Goal: Task Accomplishment & Management: Use online tool/utility

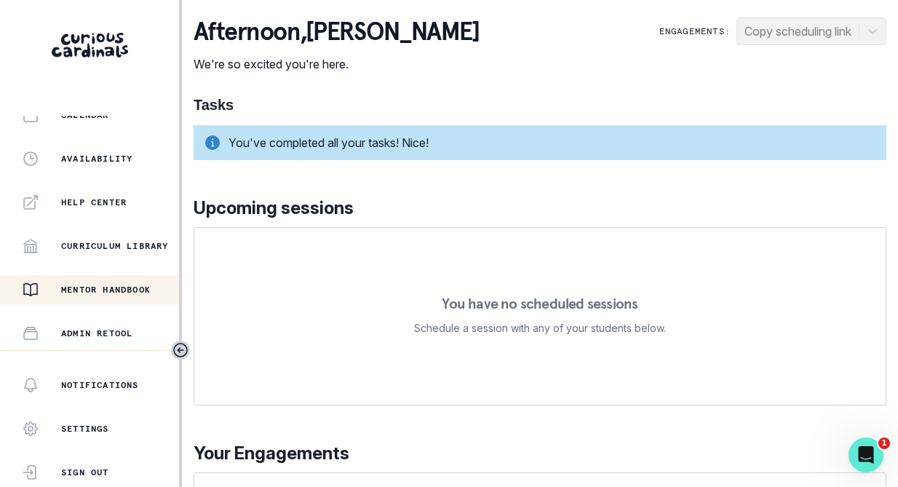
scroll to position [326, 0]
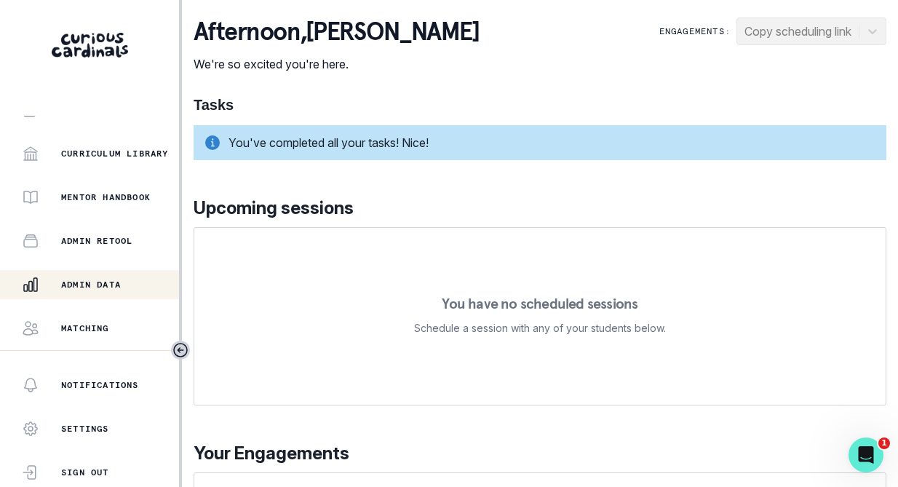
click at [108, 283] on p "Admin Data" at bounding box center [91, 285] width 60 height 12
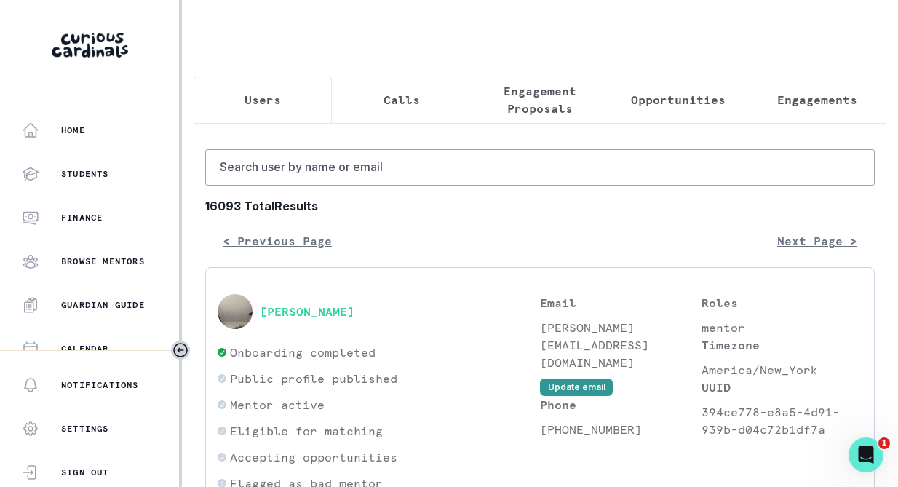
click at [421, 107] on button "Calls" at bounding box center [401, 100] width 138 height 48
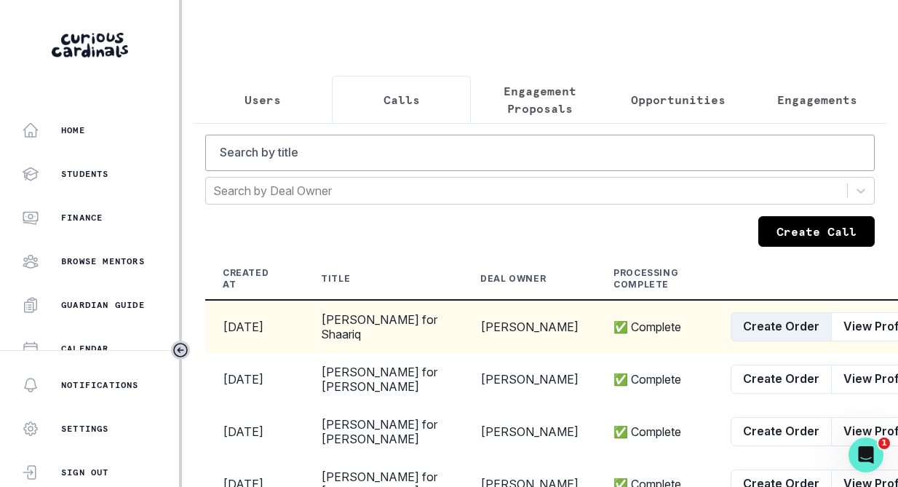
click at [730, 332] on button "Create Order" at bounding box center [780, 326] width 101 height 29
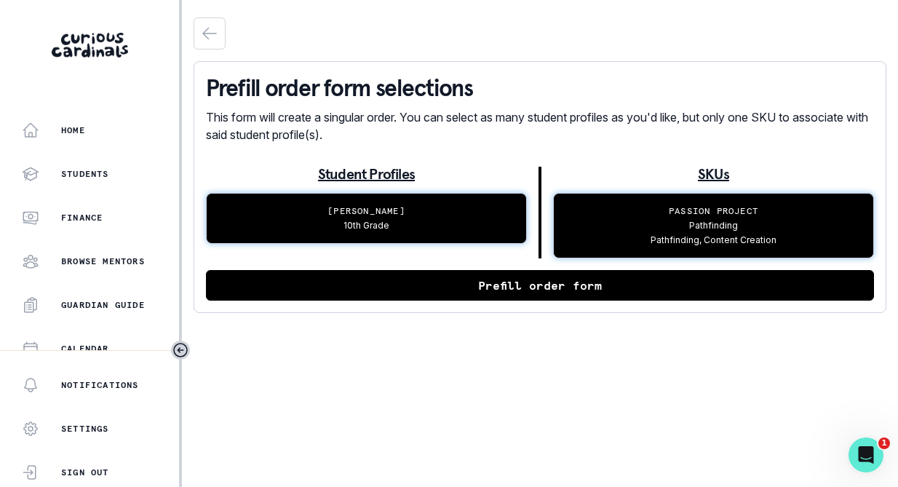
click at [518, 294] on button "Prefill order form" at bounding box center [540, 285] width 668 height 31
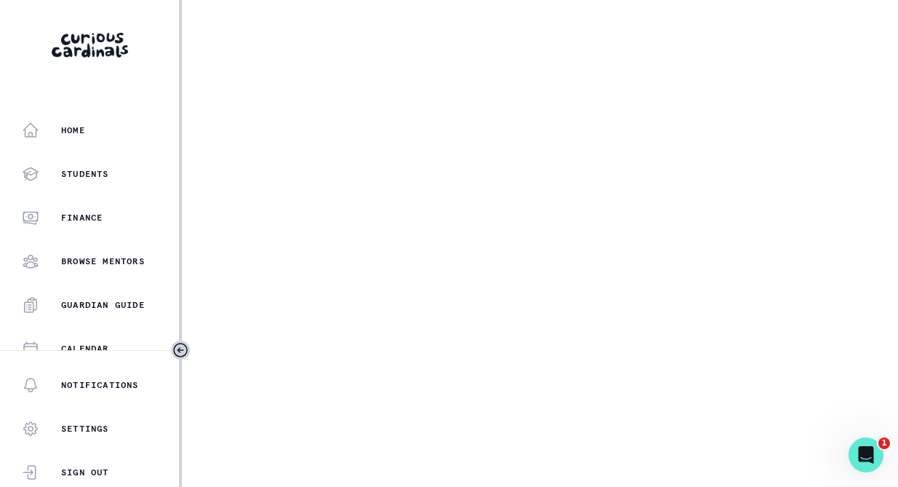
select select "17faa8e4-2b0e-4aee-abf5-4da8e9d87f5d"
select select "caff4b85-37bd-4017-bf8e-04f461ed881d"
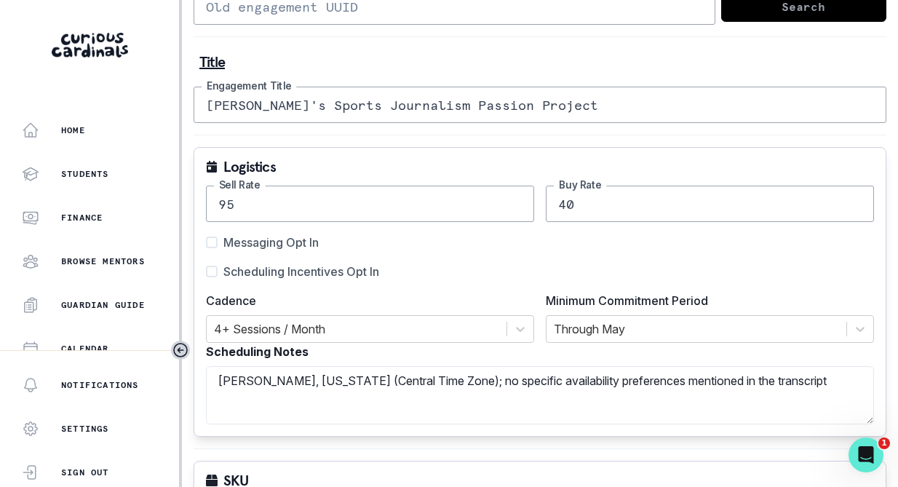
scroll to position [116, 0]
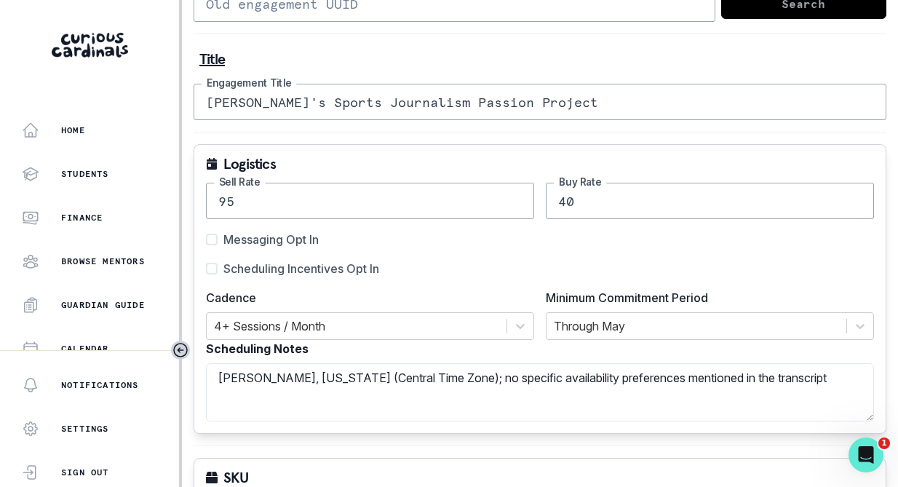
click at [382, 110] on input "[PERSON_NAME]'s Sports Journalism Passion Project" at bounding box center [539, 102] width 692 height 36
click at [320, 100] on input "[PERSON_NAME]'s Sports Passion Project" at bounding box center [539, 102] width 692 height 36
type input "[PERSON_NAME]'s Pathfinding Passion Project"
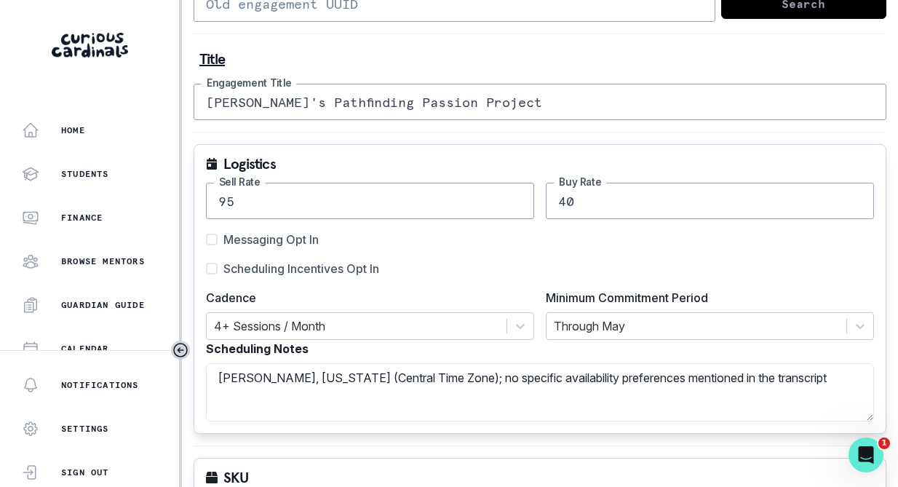
click at [217, 268] on label "Scheduling Incentives Opt In" at bounding box center [292, 268] width 173 height 17
click at [206, 268] on input "Scheduling Incentives Opt In" at bounding box center [205, 268] width 1 height 1
checkbox input "true"
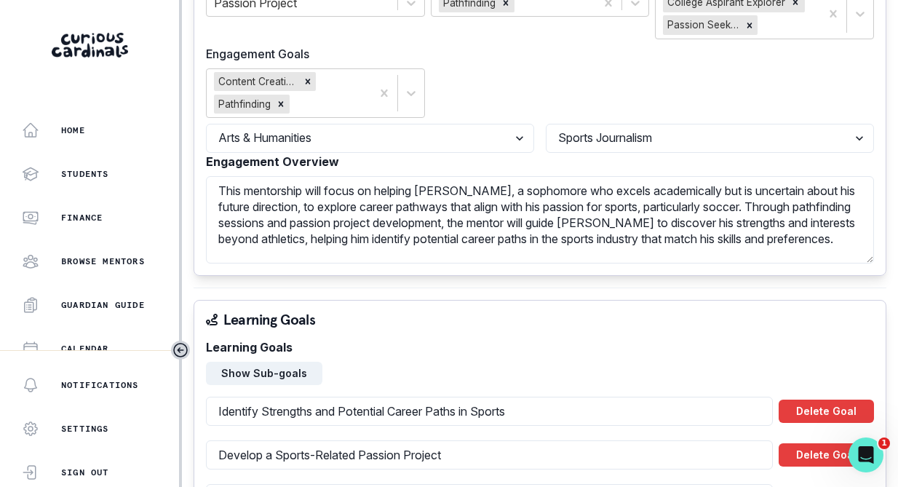
scroll to position [647, 0]
click at [287, 222] on textarea "This mentorship will focus on helping [PERSON_NAME], a sophomore who excels aca…" at bounding box center [540, 218] width 668 height 87
click at [351, 239] on textarea "This mentorship will focus on helping [PERSON_NAME], a sophomore who excels aca…" at bounding box center [540, 218] width 668 height 87
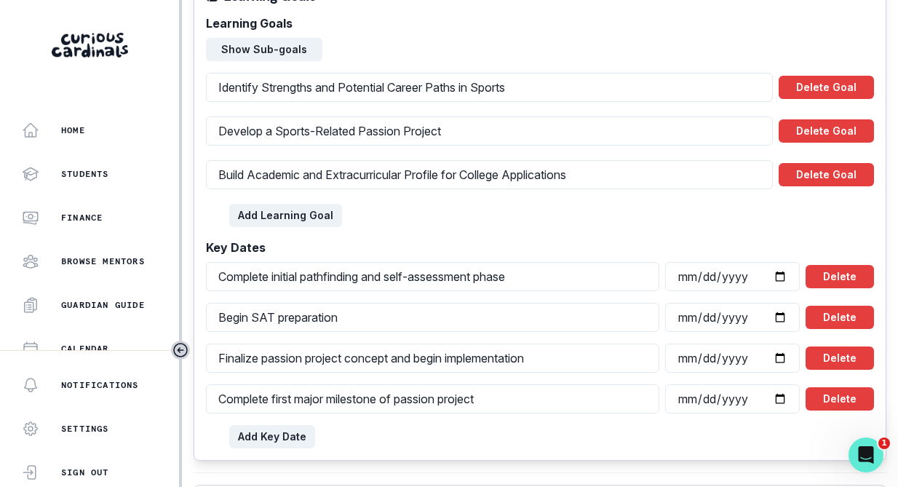
scroll to position [979, 0]
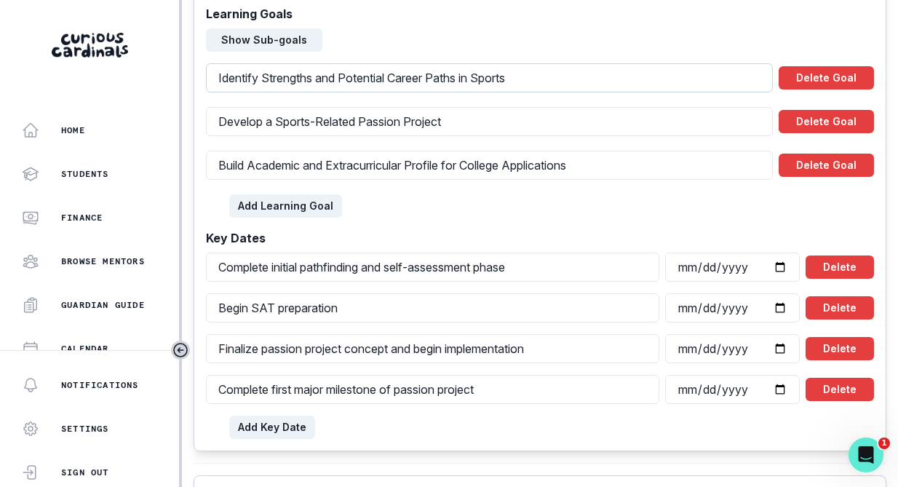
click at [462, 76] on input "Identify Strengths and Potential Career Paths in Sports" at bounding box center [489, 77] width 567 height 29
click at [383, 121] on input "Develop a Sports-Related Passion Project" at bounding box center [489, 121] width 567 height 29
click at [351, 164] on input "Build Academic and Extracurricular Profile for College Applications" at bounding box center [489, 165] width 567 height 29
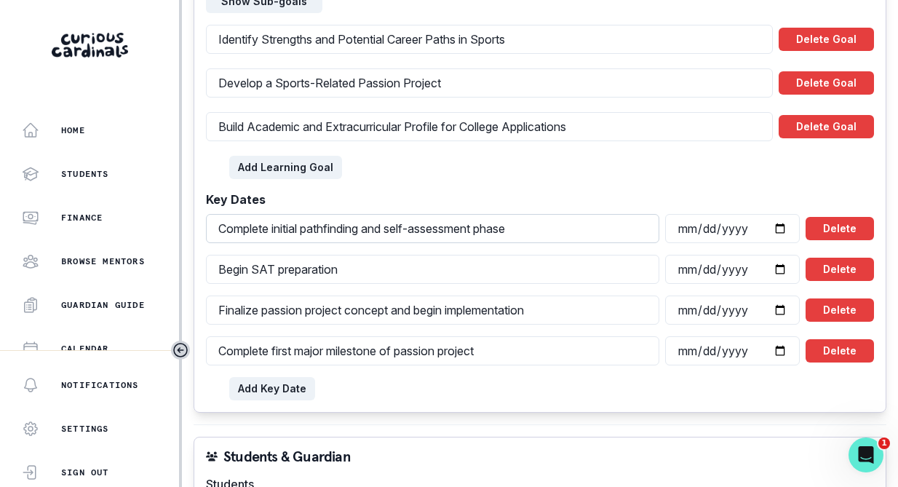
scroll to position [1018, 0]
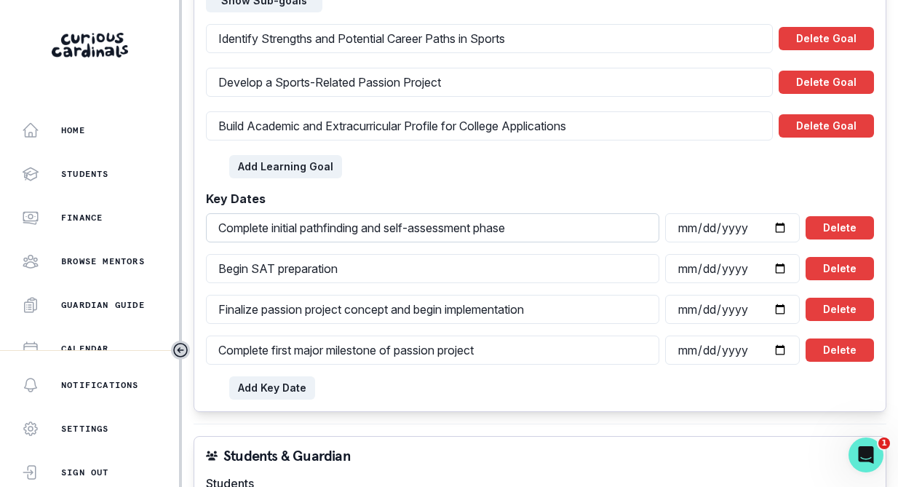
click at [356, 225] on input "Complete initial pathfinding and self-assessment phase" at bounding box center [432, 227] width 453 height 29
click at [320, 269] on input "Begin SAT preparation" at bounding box center [432, 268] width 453 height 29
click at [335, 309] on input "Finalize passion project concept and begin implementation" at bounding box center [432, 309] width 453 height 29
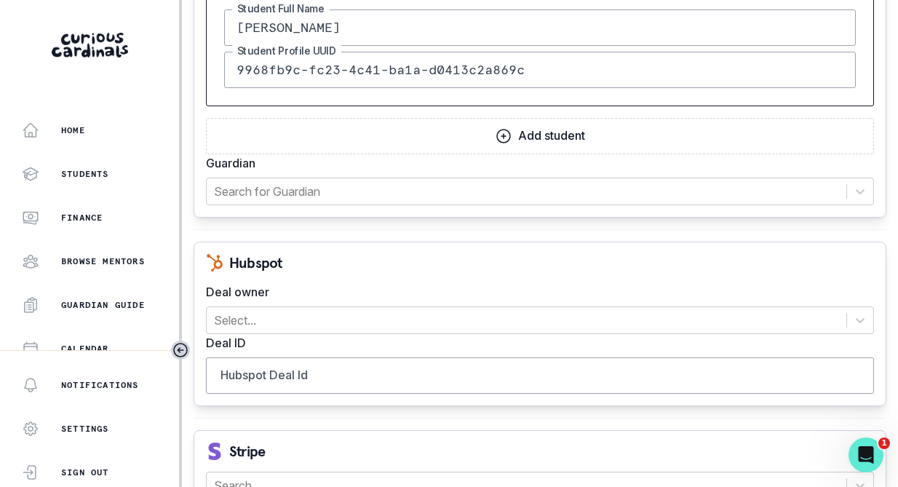
scroll to position [1557, 0]
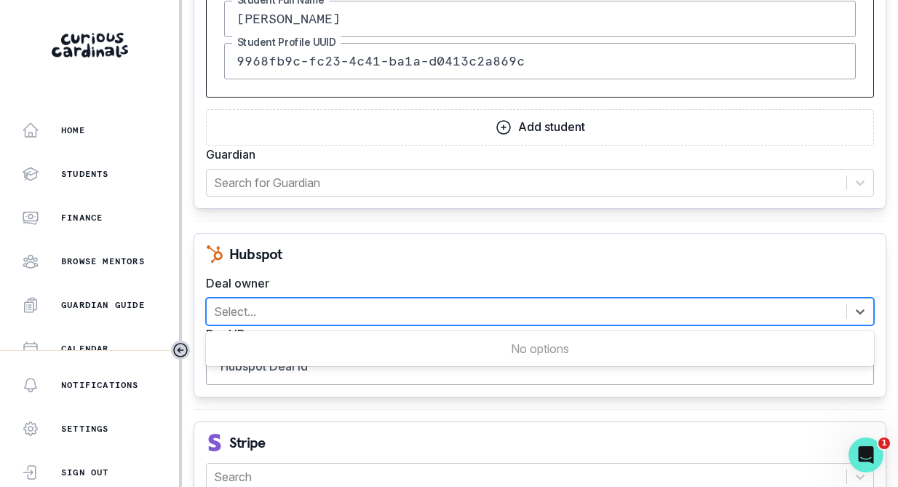
click at [334, 314] on div at bounding box center [526, 311] width 625 height 20
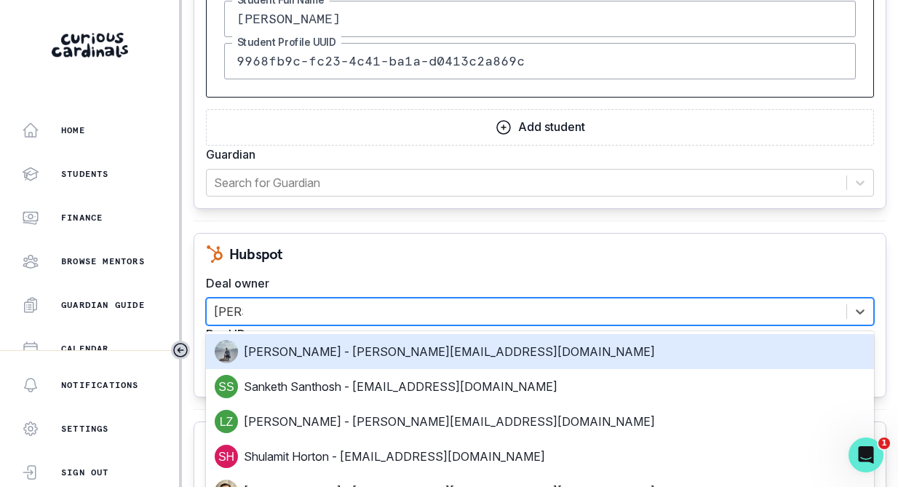
type input "[PERSON_NAME]"
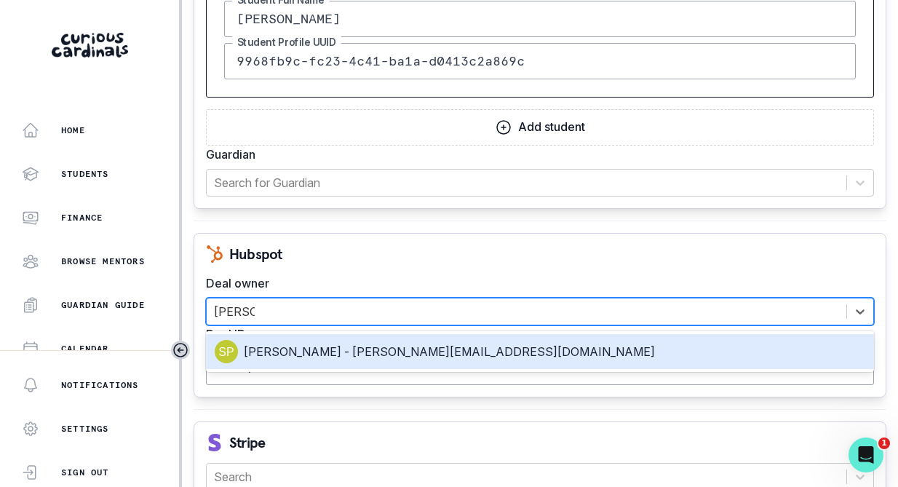
click at [364, 361] on div "[PERSON_NAME] - [PERSON_NAME][EMAIL_ADDRESS][DOMAIN_NAME]" at bounding box center [540, 351] width 650 height 23
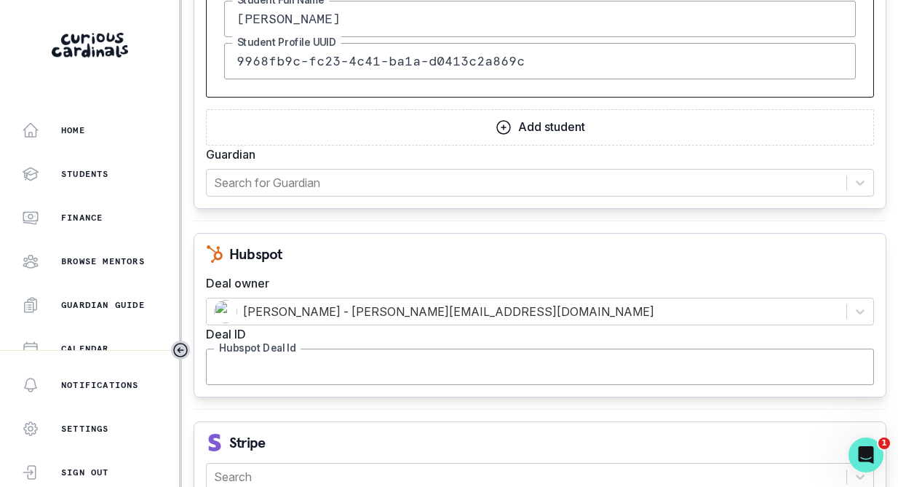
click at [298, 367] on input "Hubspot Deal Id" at bounding box center [540, 366] width 668 height 36
paste input "44642656885"
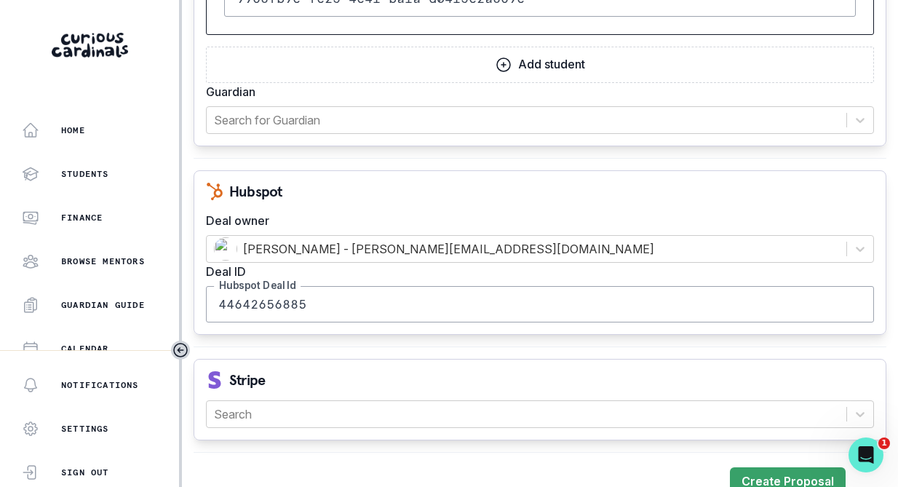
scroll to position [1625, 0]
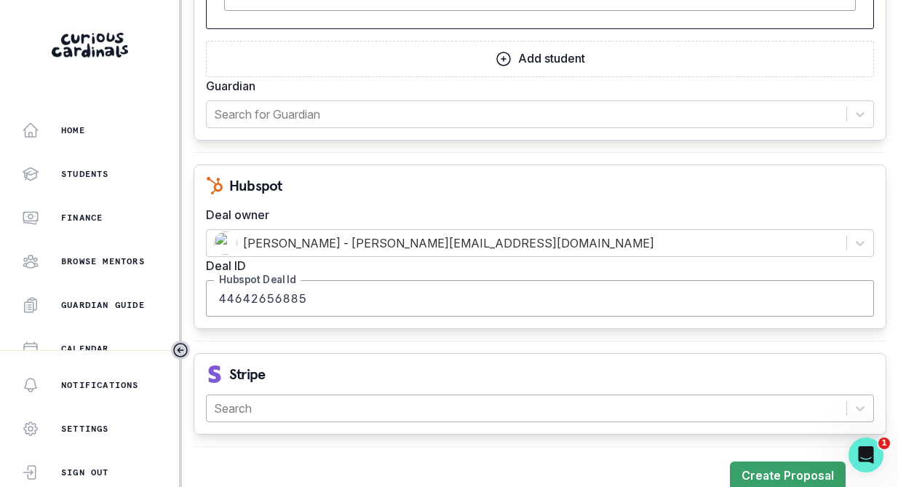
type input "44642656885"
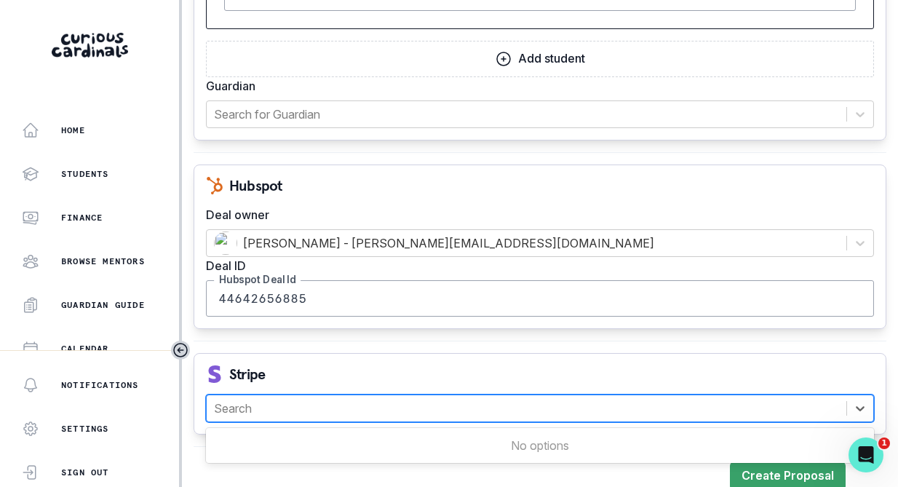
click at [275, 411] on div at bounding box center [526, 408] width 625 height 20
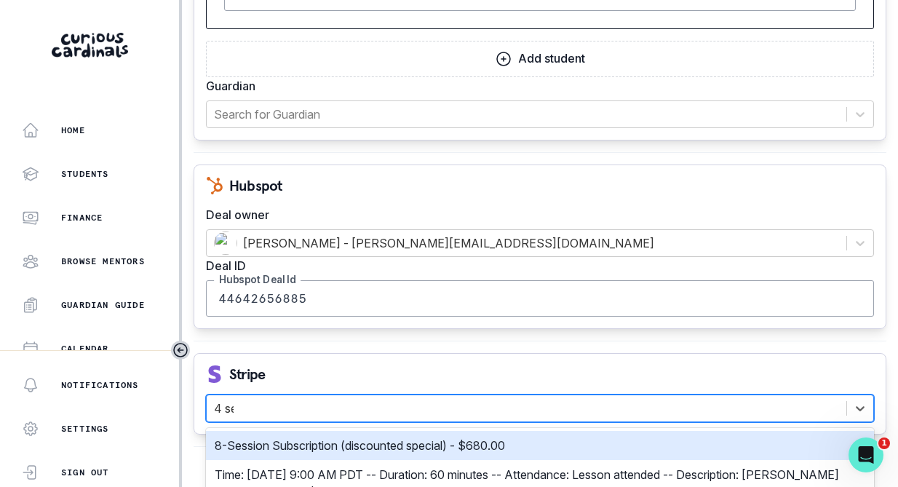
type input "4 ses"
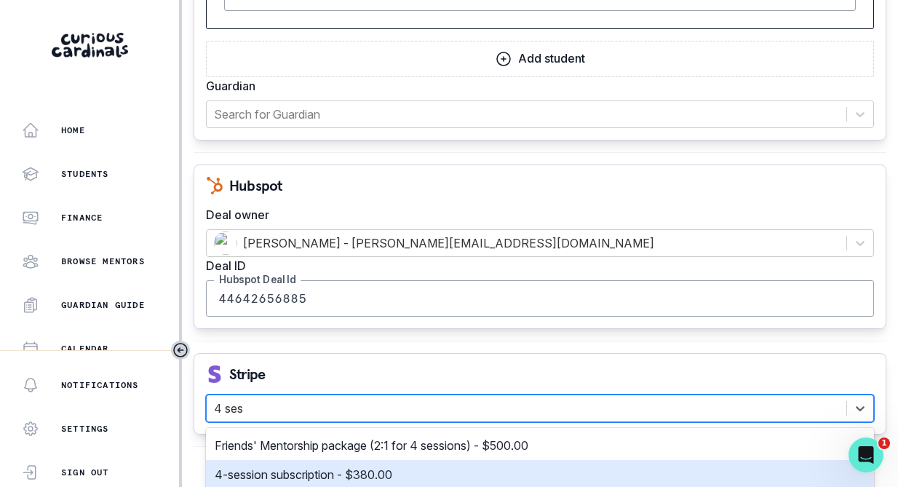
click at [297, 481] on p "4-session subscription - $380.00" at bounding box center [303, 474] width 177 height 17
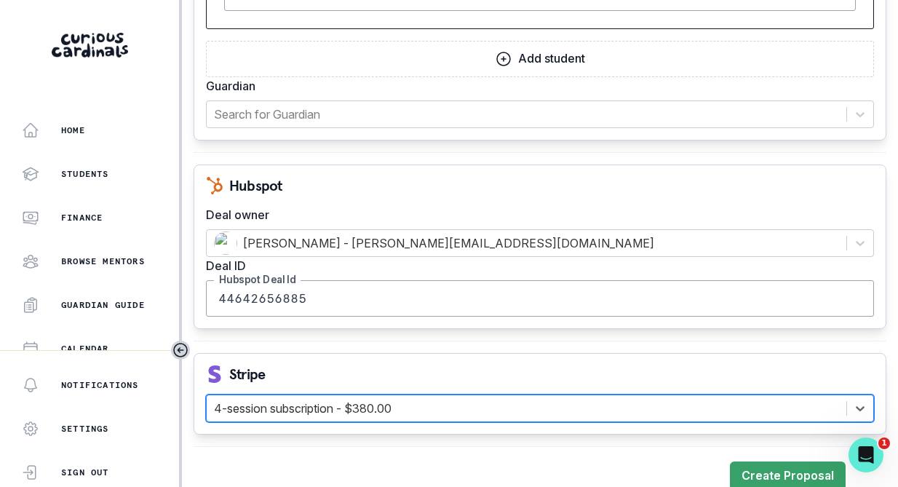
scroll to position [1646, 0]
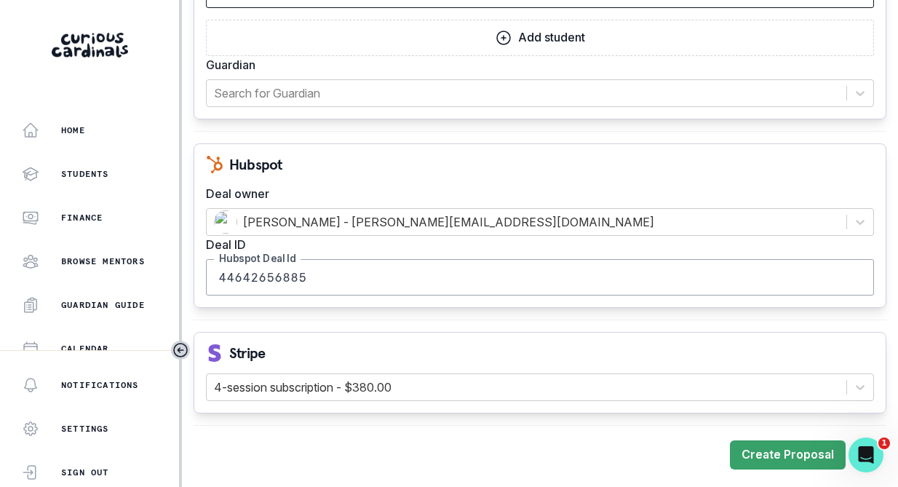
click at [342, 351] on div "Stripe" at bounding box center [540, 352] width 668 height 17
click at [341, 390] on div at bounding box center [526, 387] width 625 height 20
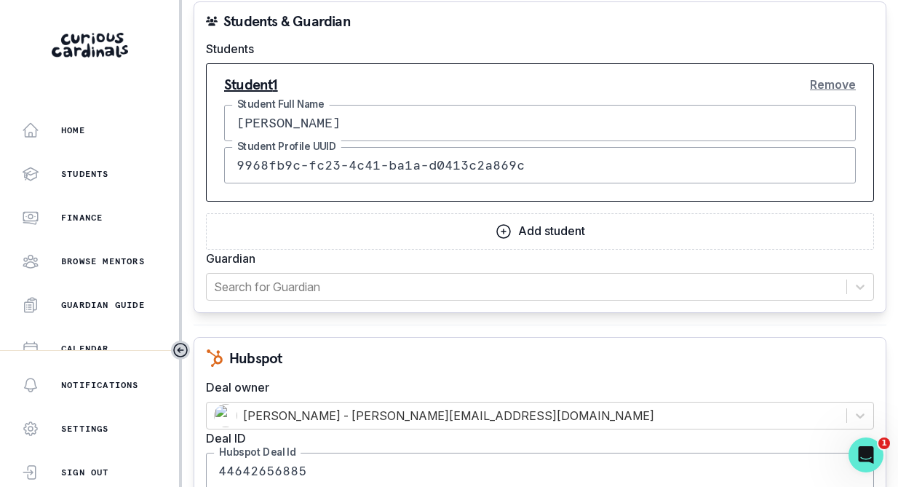
scroll to position [1644, 0]
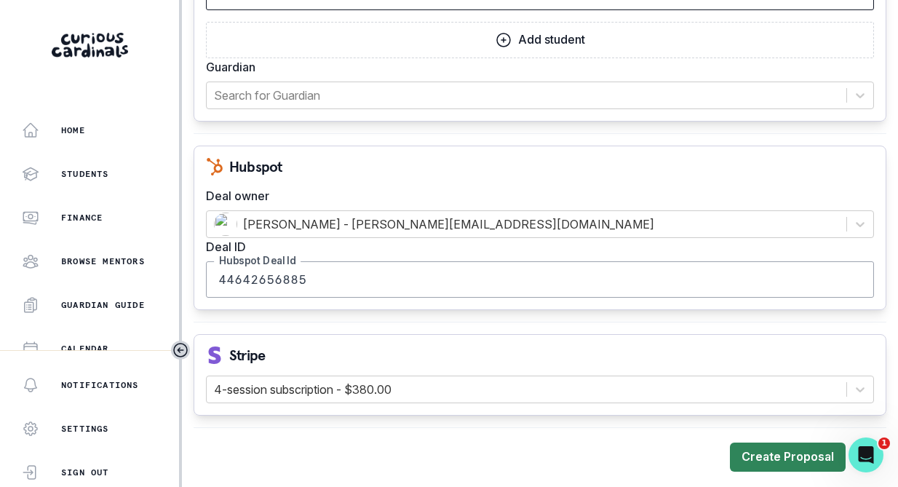
click at [796, 461] on button "Create Proposal" at bounding box center [788, 456] width 116 height 29
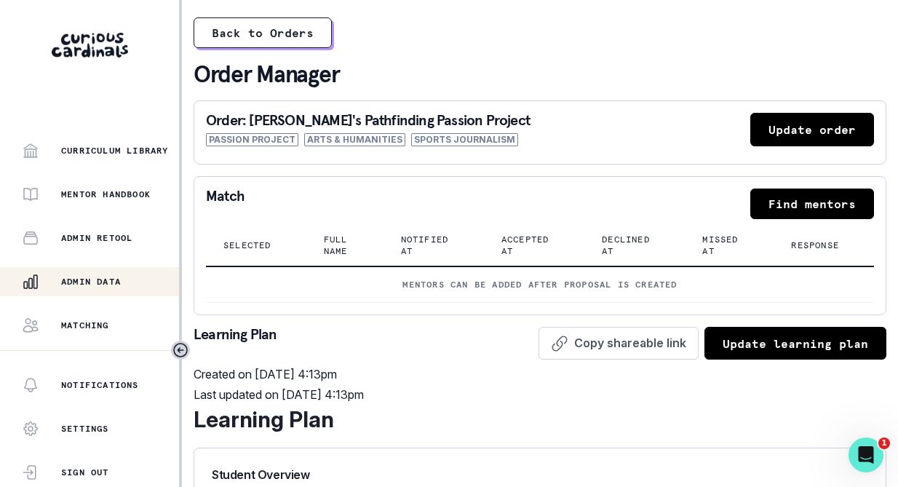
scroll to position [395, 0]
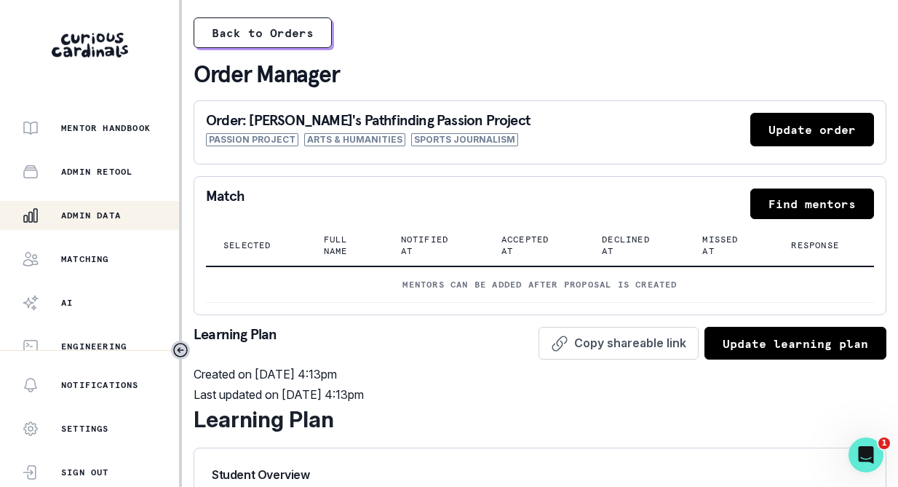
click at [89, 220] on p "Admin Data" at bounding box center [91, 215] width 60 height 12
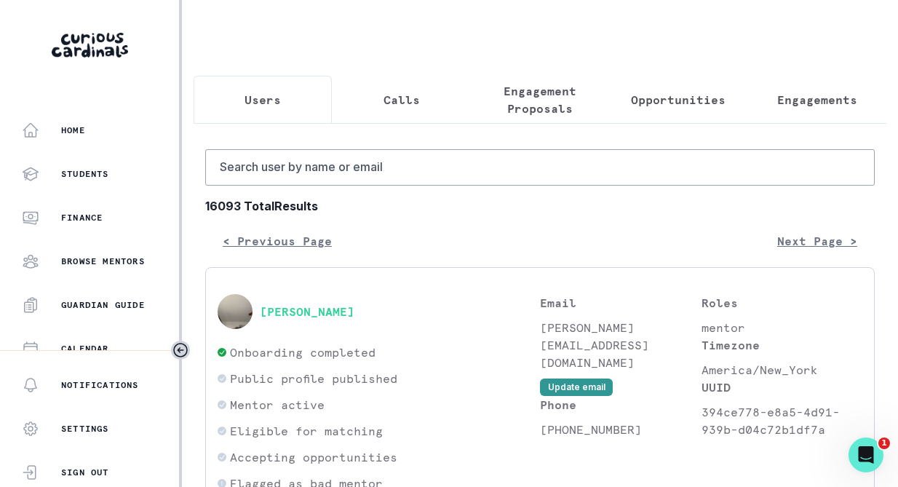
click at [400, 103] on p "Calls" at bounding box center [401, 99] width 36 height 17
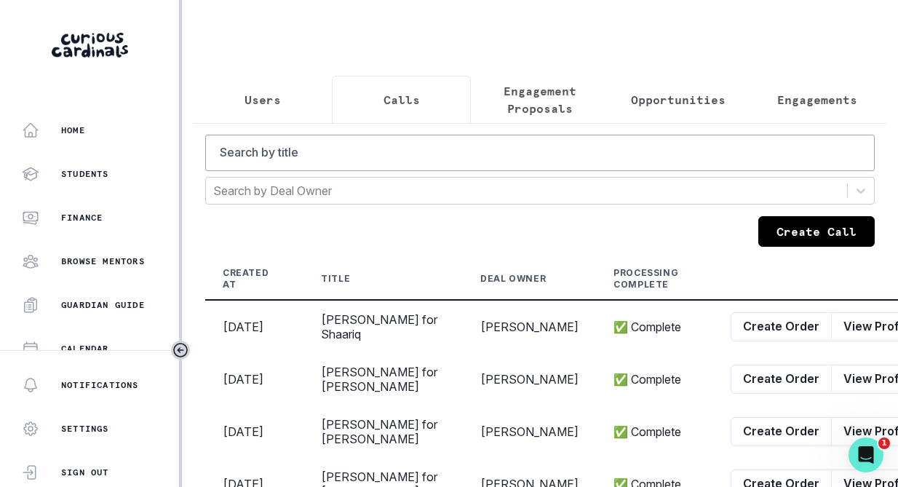
click at [536, 114] on p "Engagement Proposals" at bounding box center [539, 99] width 113 height 35
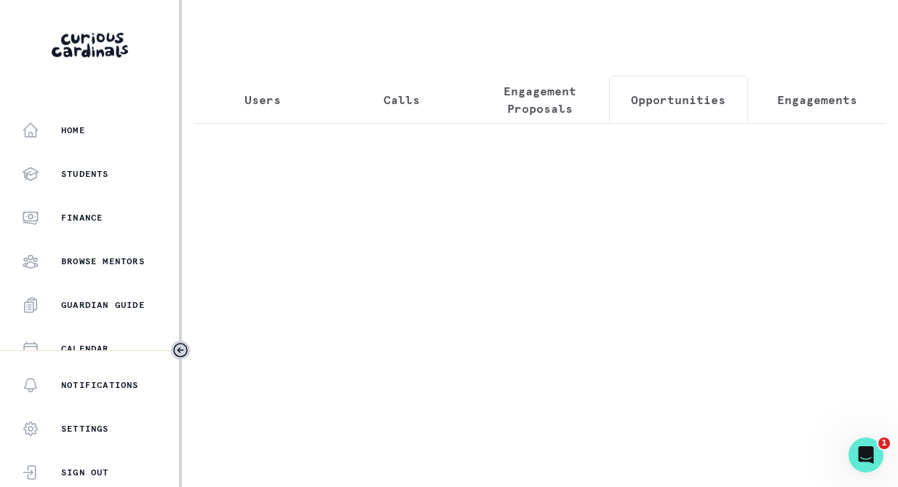
click at [637, 110] on button "Opportunities" at bounding box center [678, 100] width 138 height 48
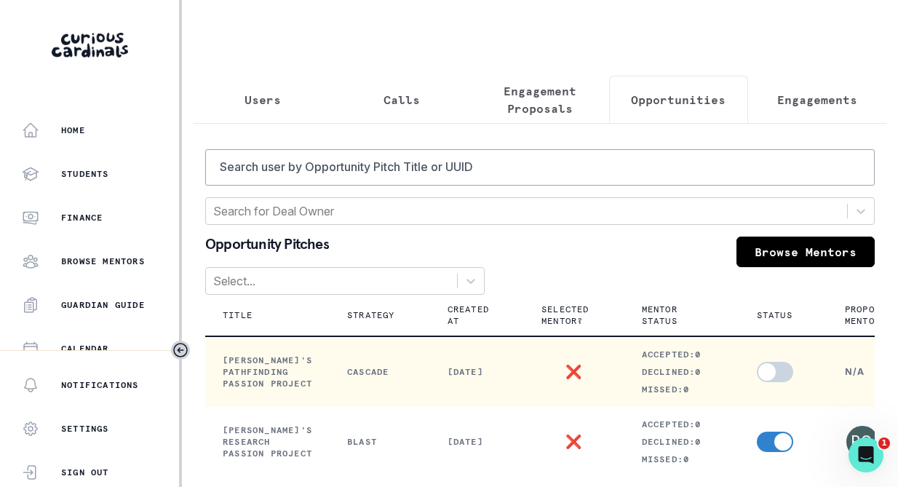
scroll to position [0, 192]
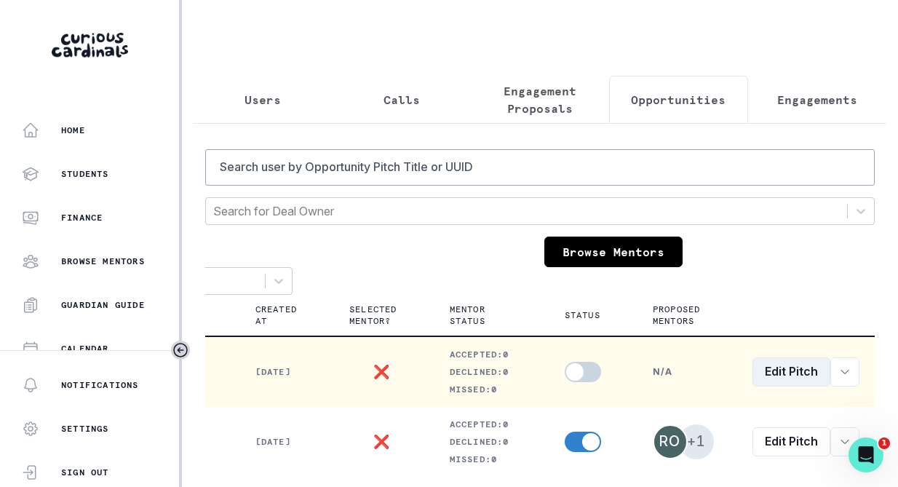
click at [776, 375] on link "Edit Pitch" at bounding box center [791, 371] width 78 height 29
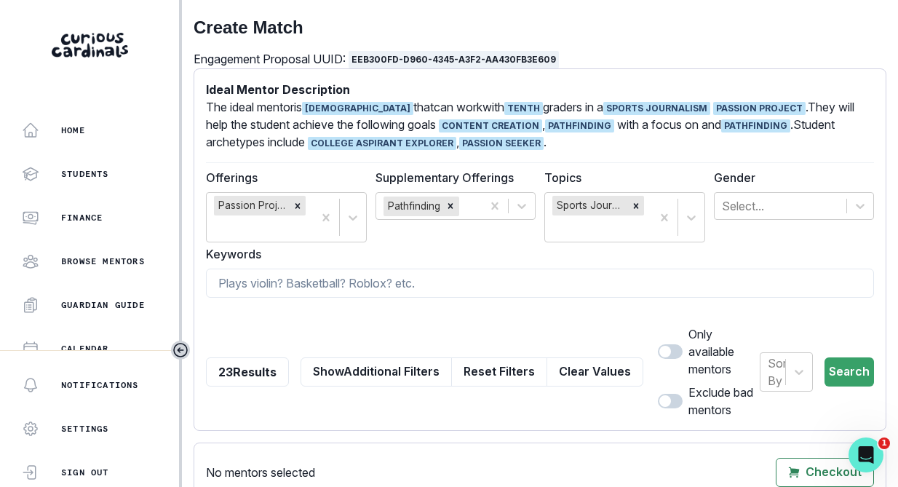
click at [388, 265] on form "Ideal Mentor Description The ideal mentor is [DEMOGRAPHIC_DATA] that can work w…" at bounding box center [540, 249] width 668 height 337
click at [383, 284] on input at bounding box center [540, 282] width 668 height 29
type input "real madrid"
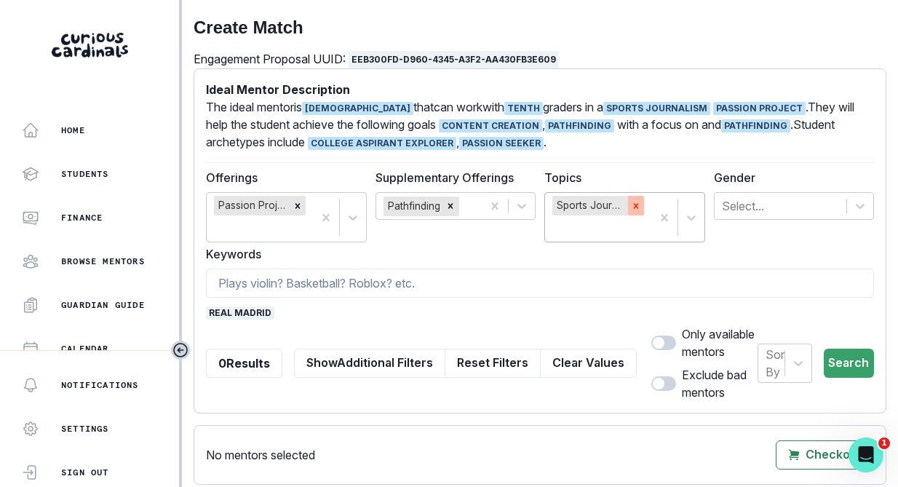
click at [641, 212] on div "Remove Sports Journalism" at bounding box center [636, 205] width 16 height 19
click at [849, 364] on button "Search" at bounding box center [848, 362] width 50 height 29
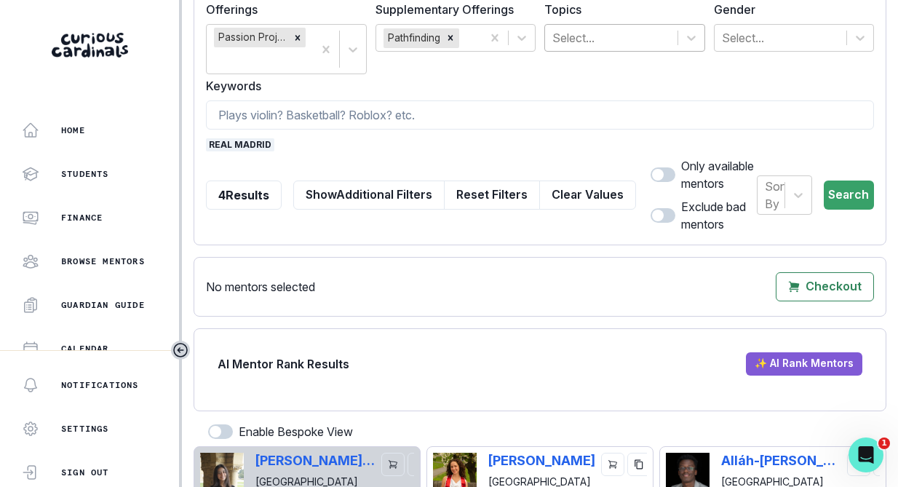
scroll to position [128, 0]
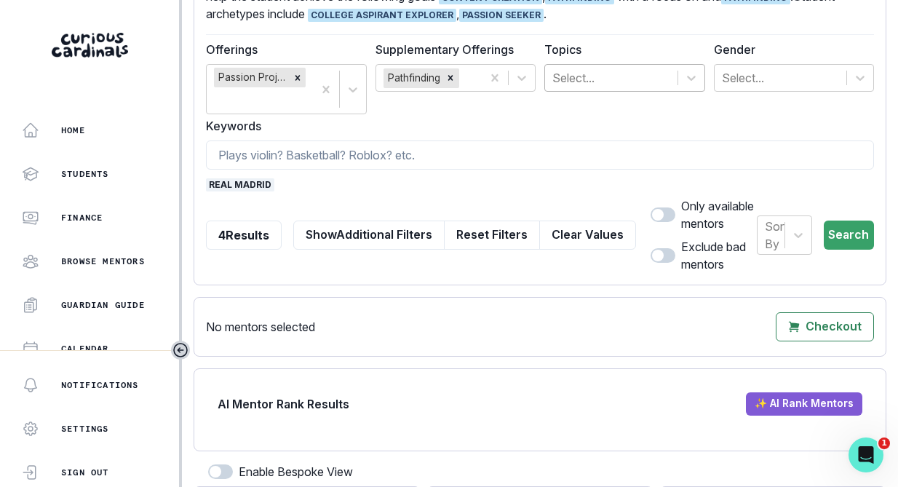
click at [232, 186] on span "real madrid" at bounding box center [240, 184] width 68 height 13
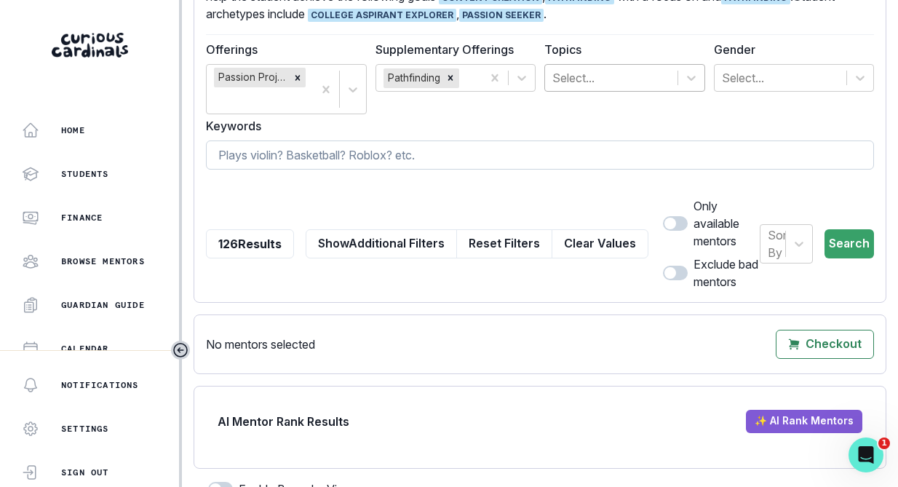
click at [249, 153] on input at bounding box center [540, 154] width 668 height 29
type input "soccer"
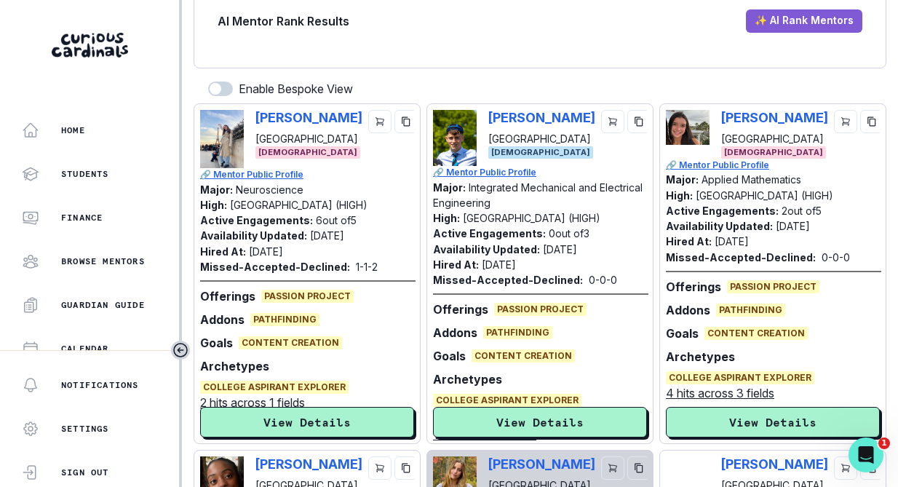
scroll to position [514, 0]
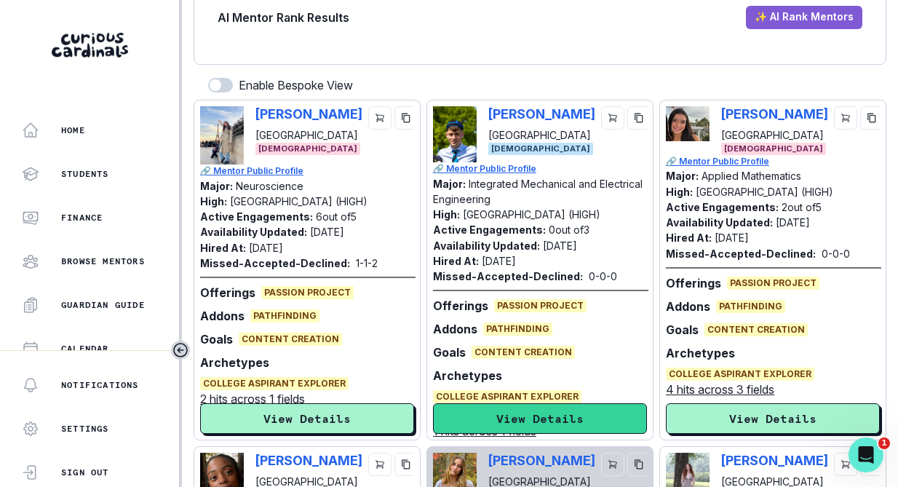
click at [516, 423] on button "View Details" at bounding box center [540, 418] width 214 height 31
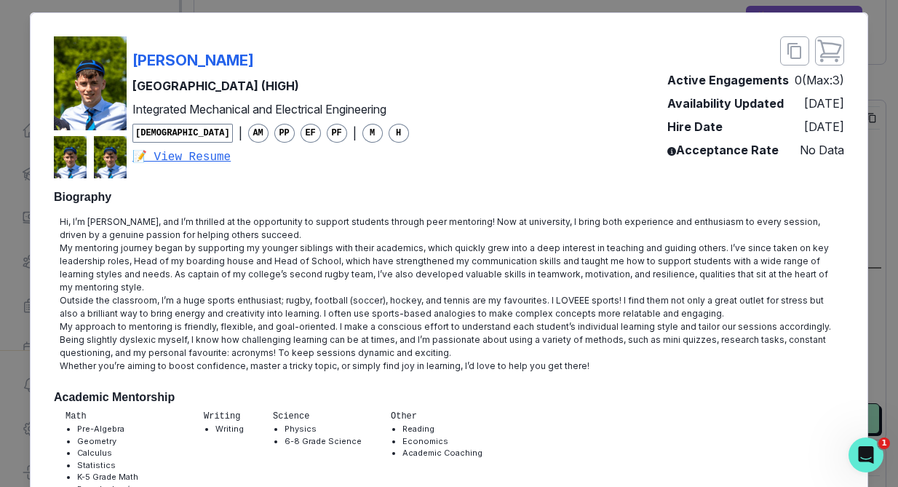
scroll to position [0, 0]
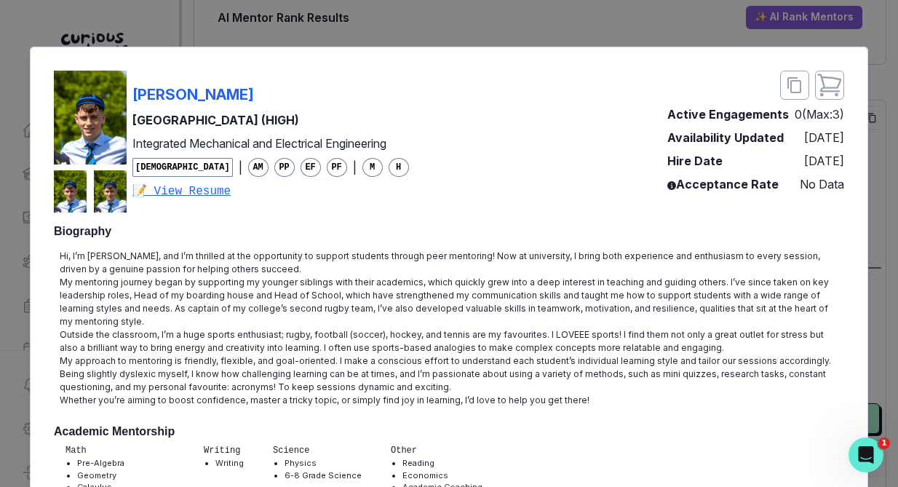
click at [466, 21] on div "[PERSON_NAME][GEOGRAPHIC_DATA] (HIGH) Integrated Mechanical and Electrical Engi…" at bounding box center [449, 243] width 898 height 487
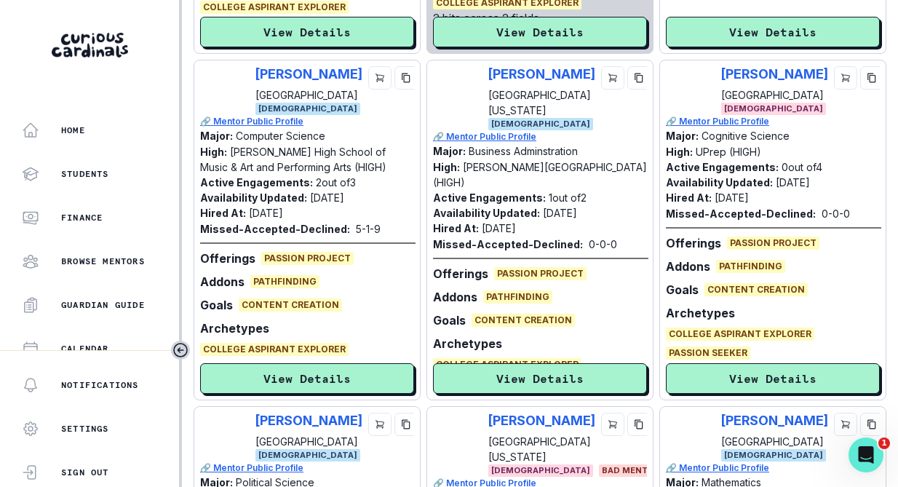
scroll to position [1247, 0]
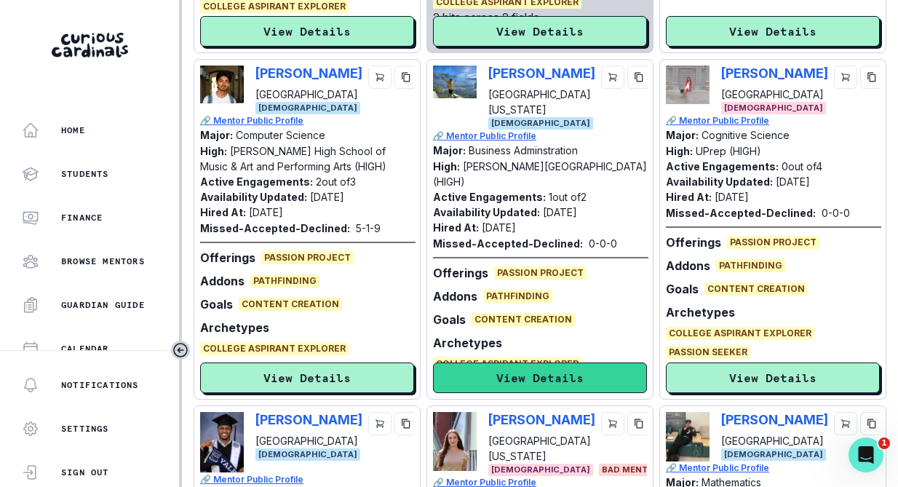
click at [527, 373] on button "View Details" at bounding box center [540, 377] width 214 height 31
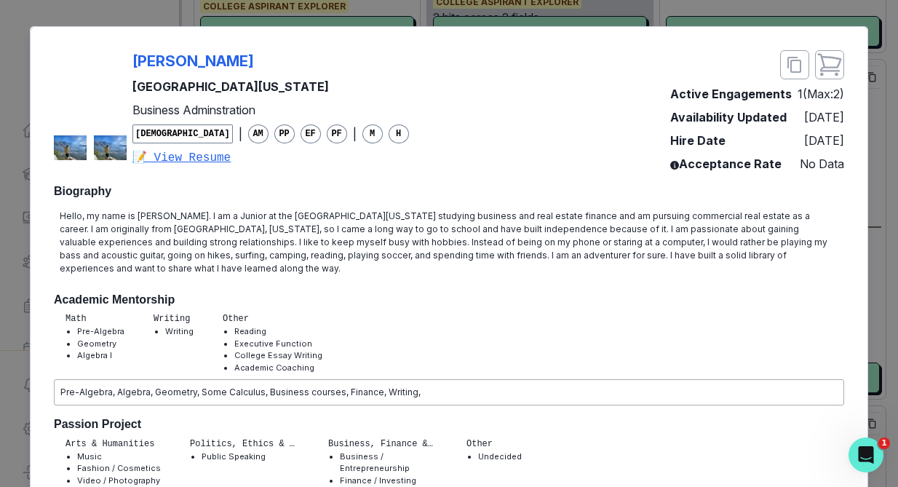
scroll to position [0, 0]
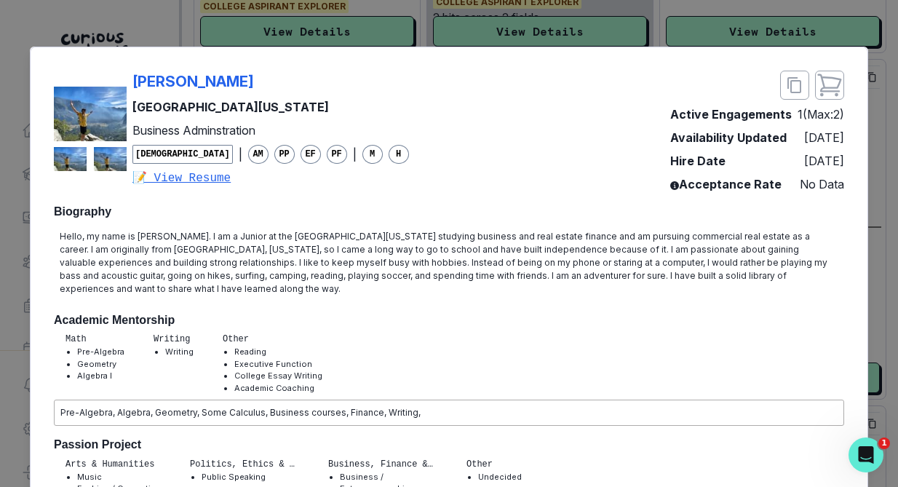
click at [411, 32] on div "[PERSON_NAME][GEOGRAPHIC_DATA][US_STATE] Business Adminstration [DEMOGRAPHIC_DA…" at bounding box center [449, 243] width 898 height 487
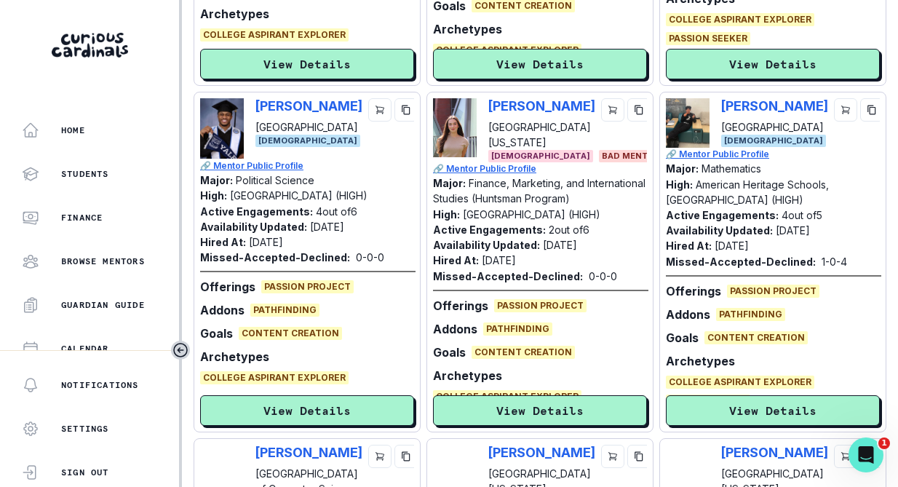
scroll to position [1564, 0]
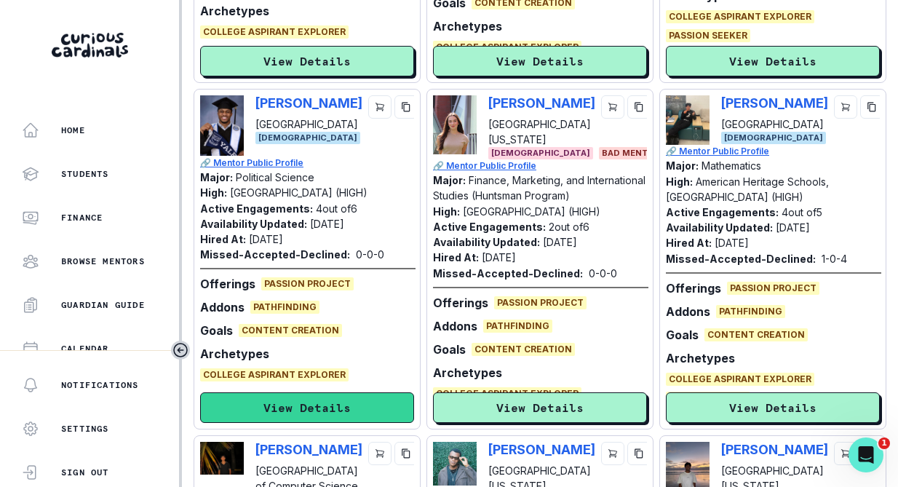
click at [331, 400] on button "View Details" at bounding box center [307, 407] width 214 height 31
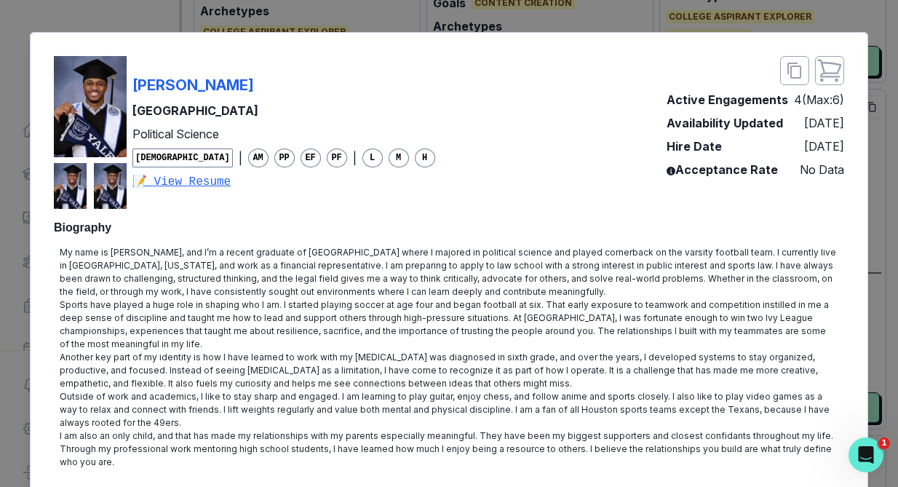
scroll to position [17, 0]
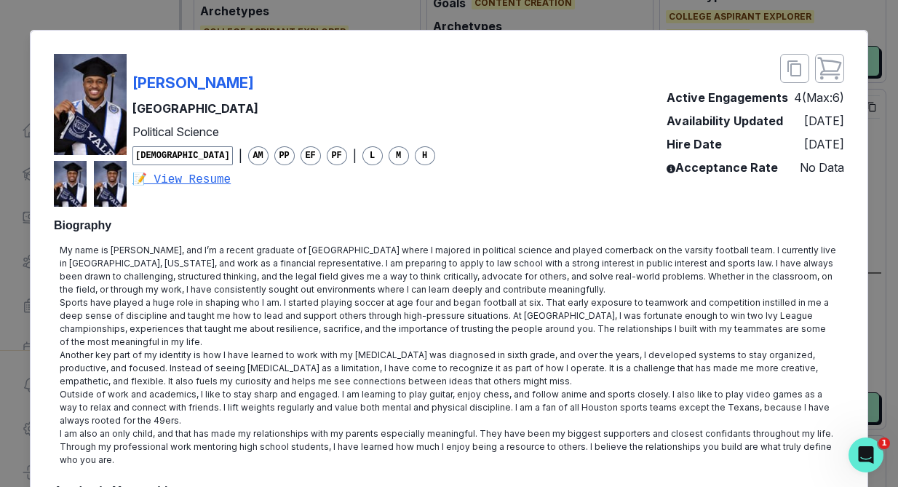
click at [875, 290] on div "[PERSON_NAME] Yale University Political Science [DEMOGRAPHIC_DATA] | AM PP EF P…" at bounding box center [449, 243] width 898 height 487
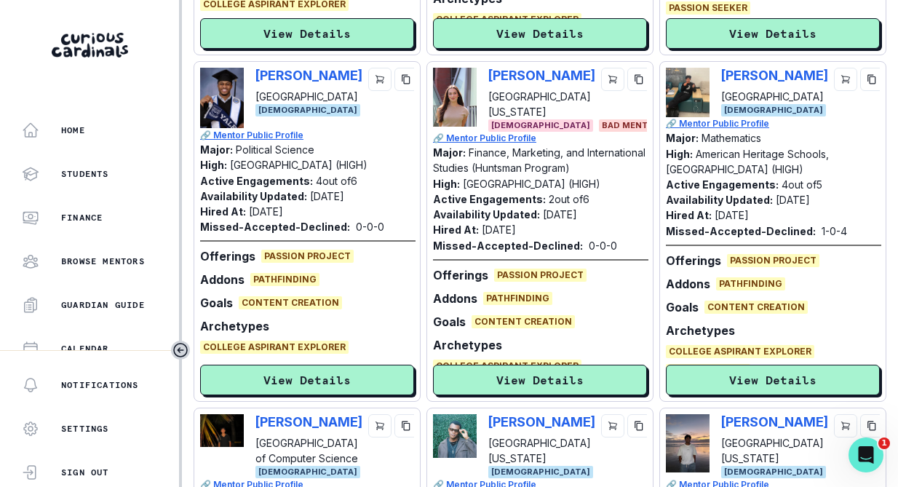
scroll to position [1600, 0]
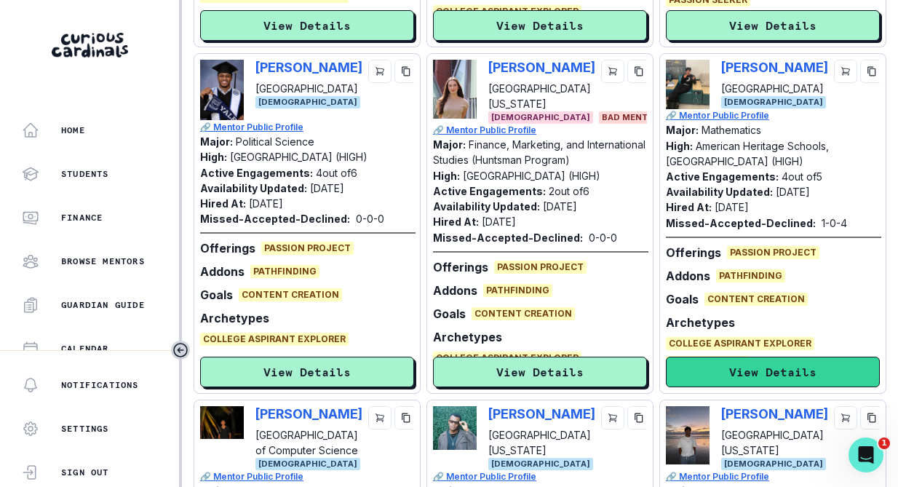
click at [751, 371] on button "View Details" at bounding box center [773, 371] width 214 height 31
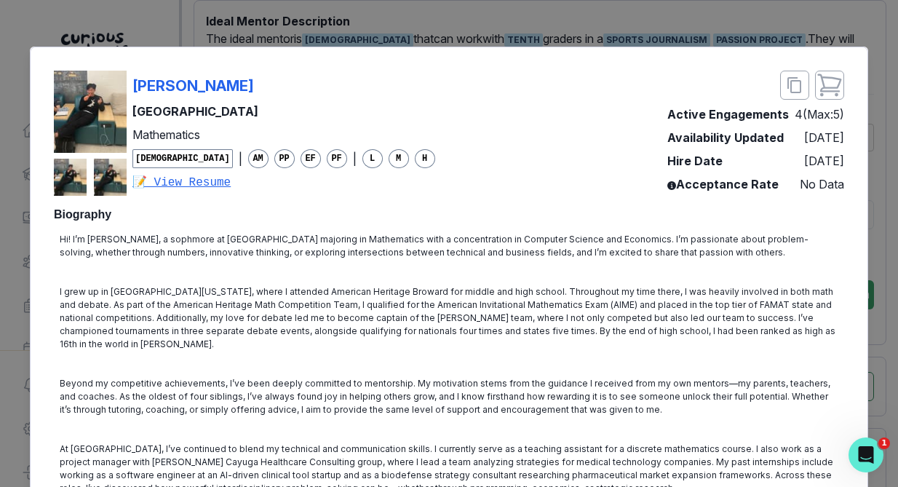
scroll to position [426, 0]
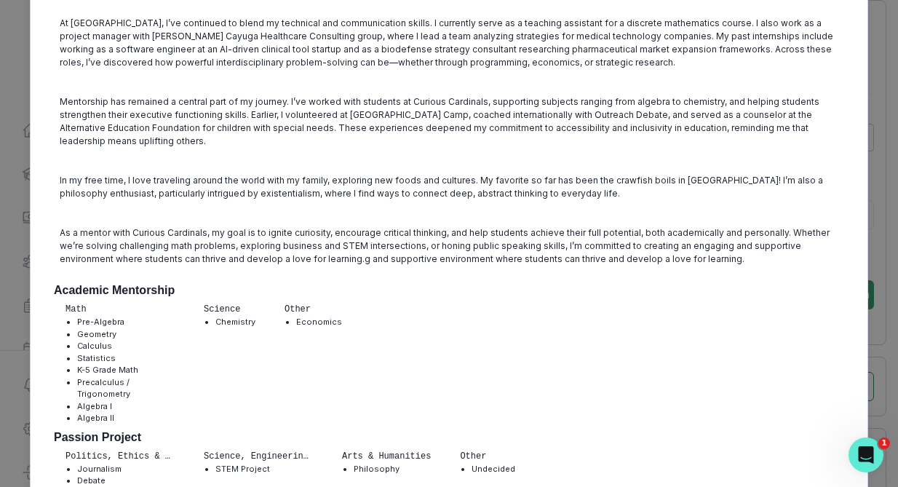
click at [877, 217] on div "[PERSON_NAME] [PERSON_NAME] University Mathematics [DEMOGRAPHIC_DATA] | AM PP E…" at bounding box center [449, 243] width 898 height 487
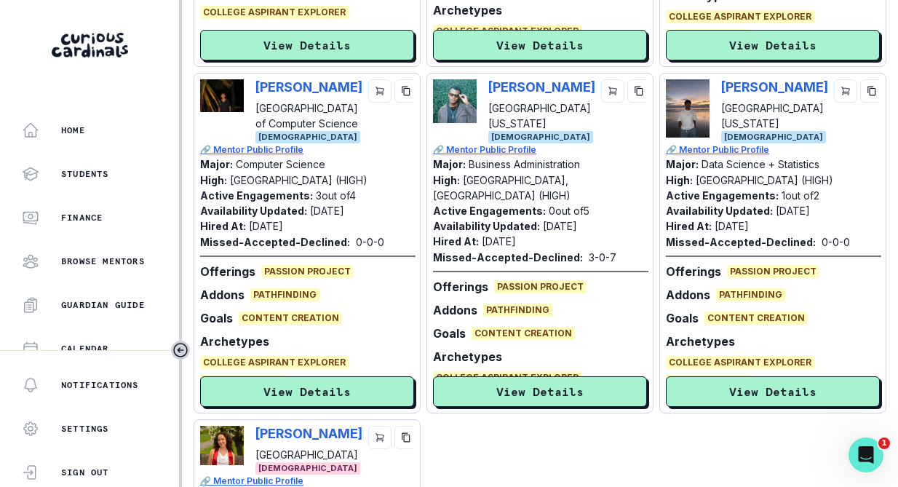
scroll to position [1924, 0]
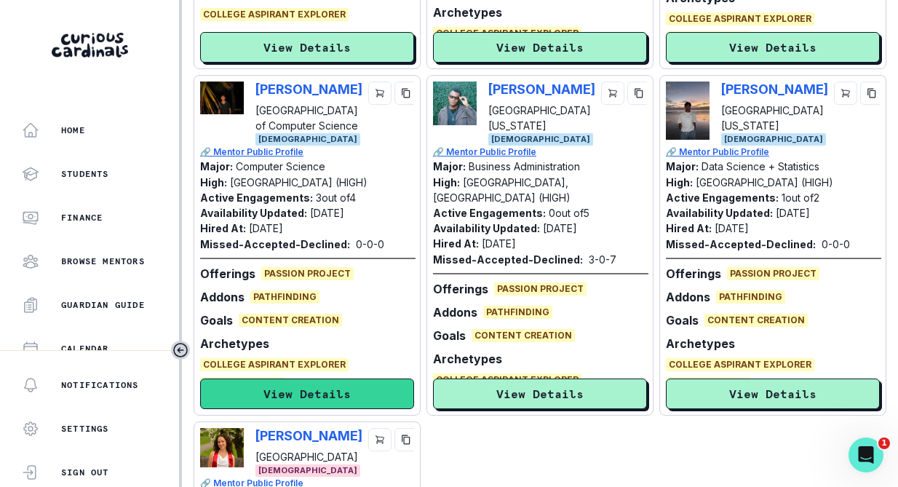
click at [339, 395] on button "View Details" at bounding box center [307, 393] width 214 height 31
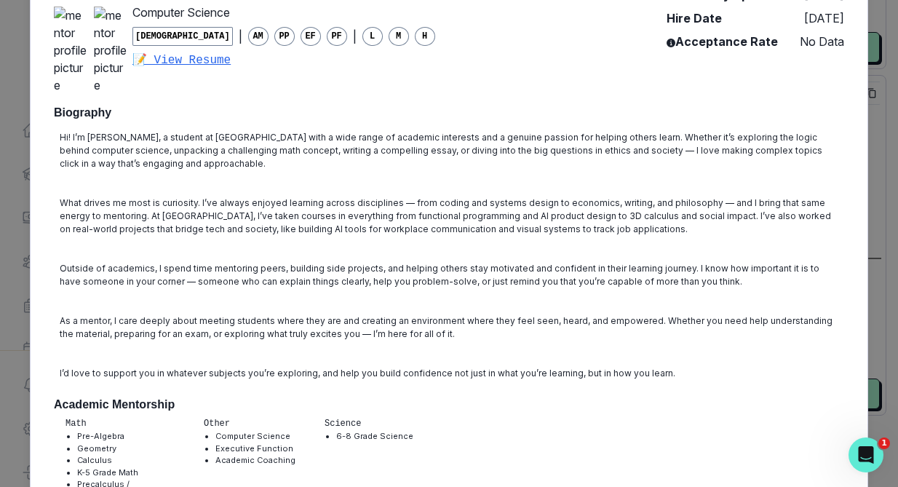
scroll to position [148, 0]
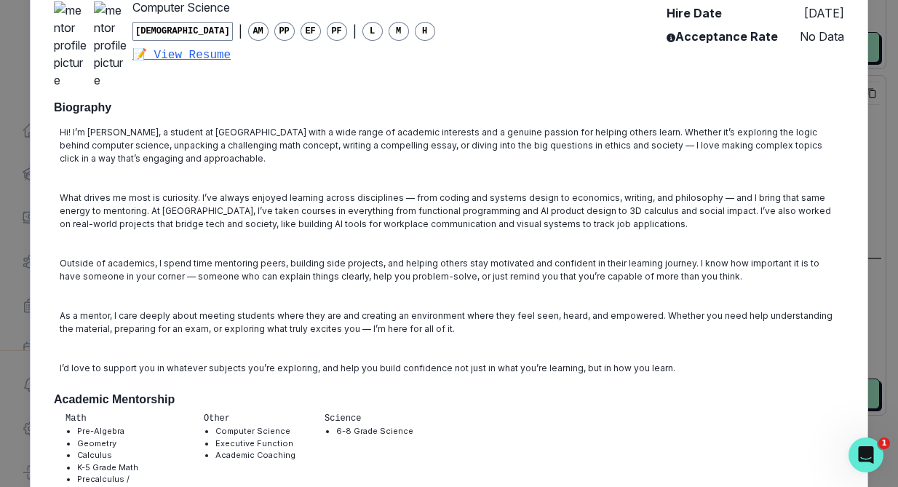
click at [869, 270] on div "[PERSON_NAME] [GEOGRAPHIC_DATA] of Computer Science Computer Science [DEMOGRAPH…" at bounding box center [449, 243] width 898 height 487
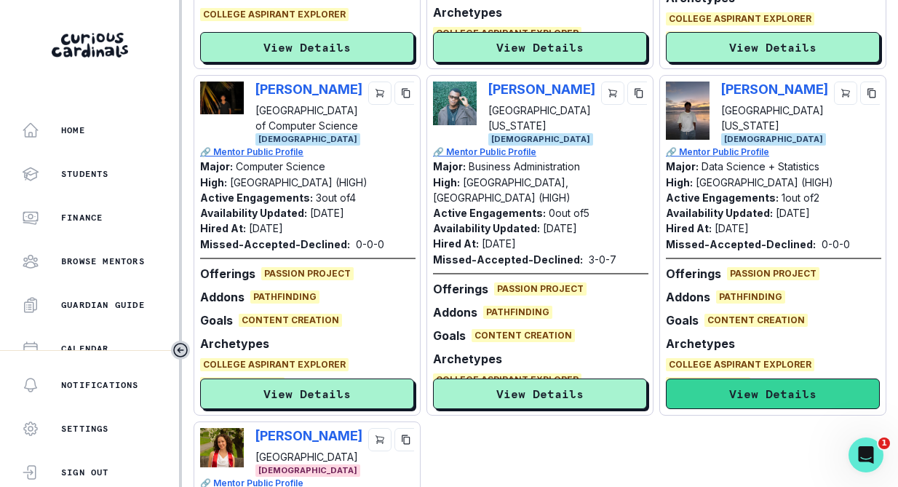
click at [738, 386] on button "View Details" at bounding box center [773, 393] width 214 height 31
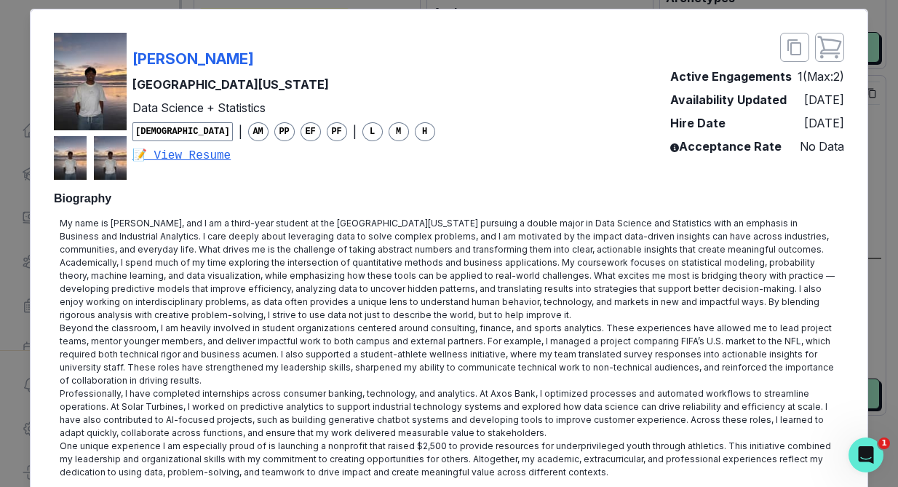
scroll to position [40, 0]
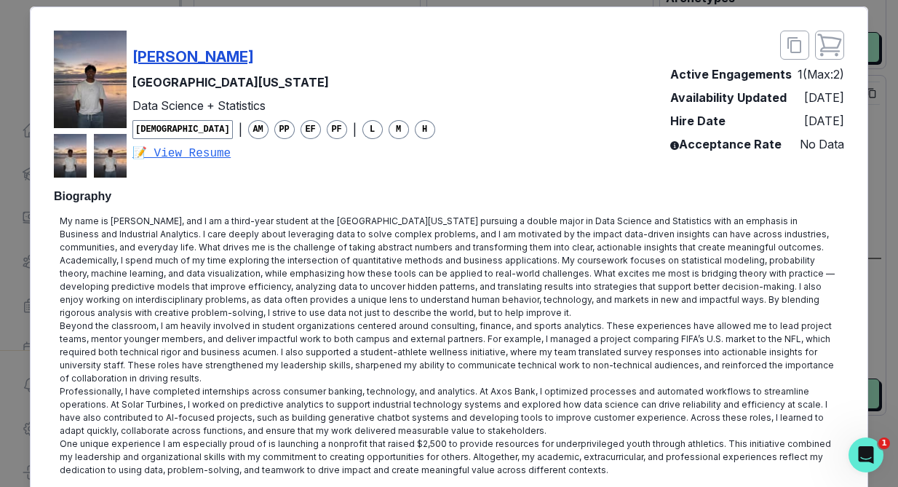
drag, startPoint x: 248, startPoint y: 60, endPoint x: 132, endPoint y: 50, distance: 116.8
click at [132, 50] on div "[PERSON_NAME]" at bounding box center [283, 57] width 303 height 22
copy p "[PERSON_NAME]"
click at [878, 251] on div "[PERSON_NAME][GEOGRAPHIC_DATA][US_STATE] Data Science + Statistics [DEMOGRAPHIC…" at bounding box center [449, 243] width 898 height 487
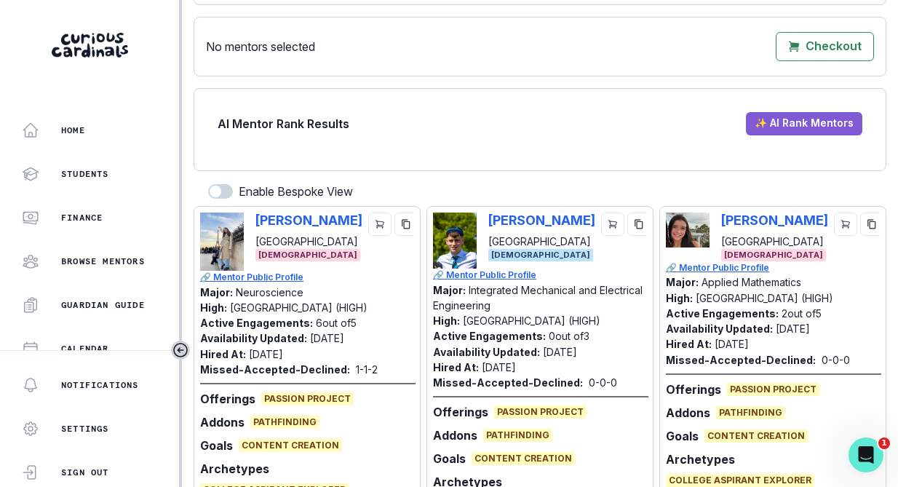
scroll to position [0, 0]
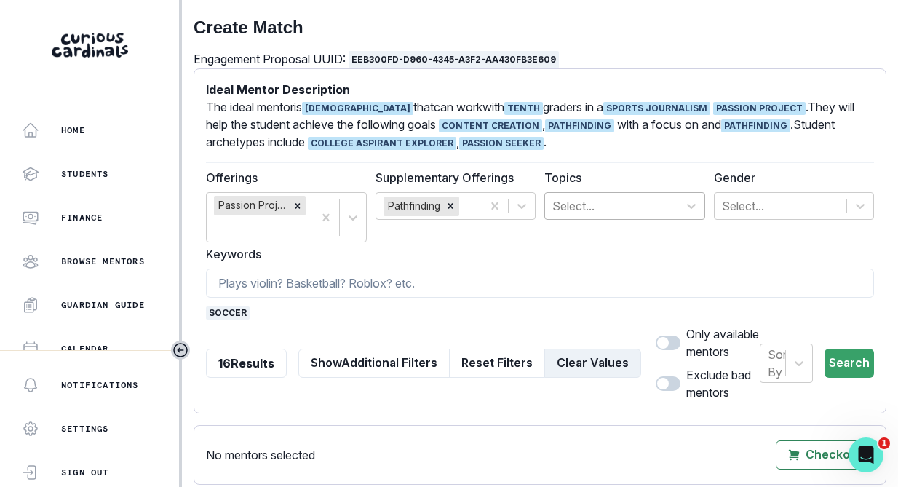
click at [549, 354] on button "Clear Values" at bounding box center [592, 362] width 97 height 29
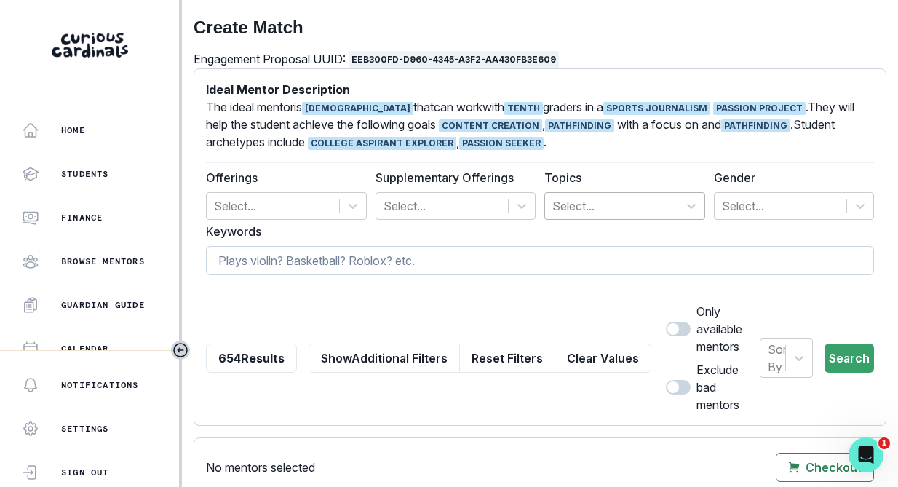
click at [295, 254] on input at bounding box center [540, 260] width 668 height 29
click at [273, 210] on div at bounding box center [273, 206] width 118 height 20
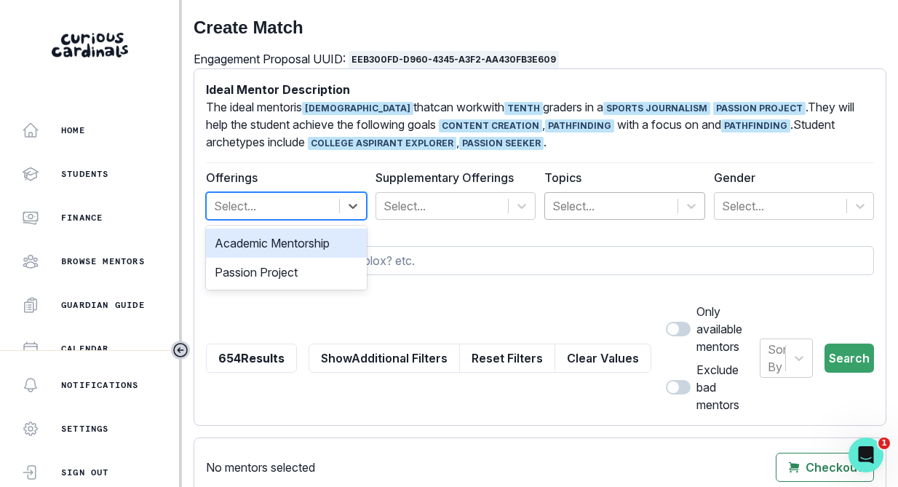
click at [404, 268] on input at bounding box center [540, 260] width 668 height 29
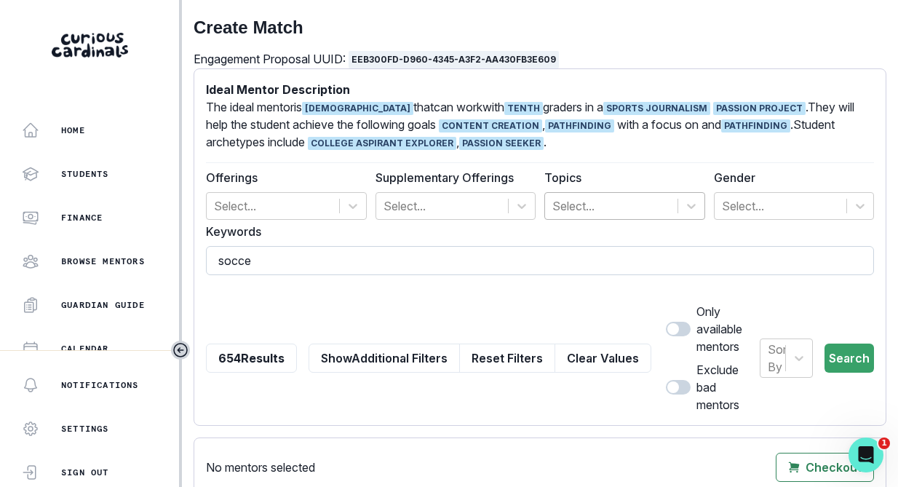
type input "soccer"
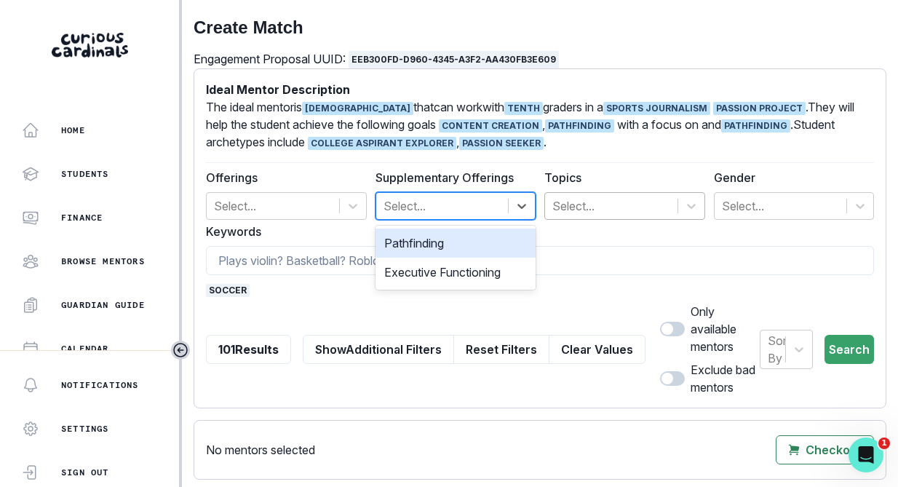
click at [415, 215] on div at bounding box center [442, 206] width 118 height 20
click at [419, 242] on div "Pathfinding" at bounding box center [455, 242] width 161 height 29
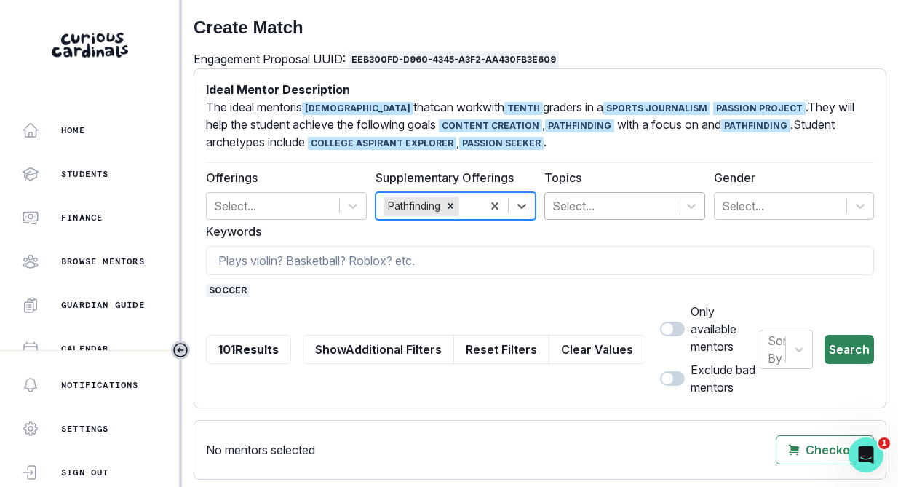
click at [846, 345] on button "Search" at bounding box center [848, 349] width 49 height 29
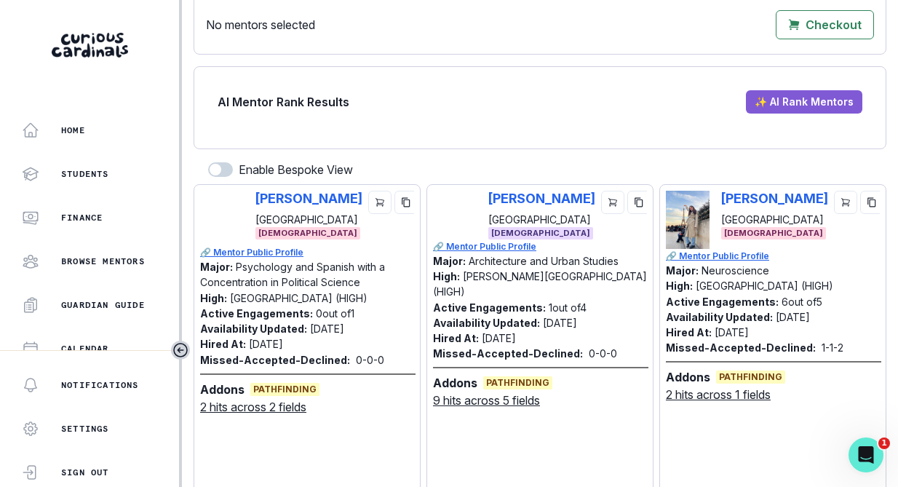
scroll to position [271, 0]
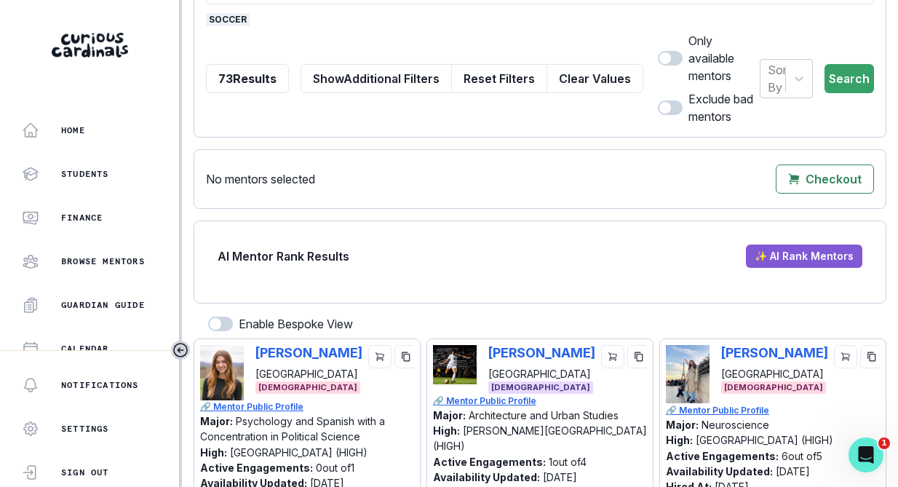
click at [660, 52] on span at bounding box center [670, 58] width 25 height 15
click at [658, 51] on input "checkbox" at bounding box center [657, 50] width 1 height 1
checkbox input "true"
click at [845, 81] on button "Search" at bounding box center [848, 78] width 49 height 29
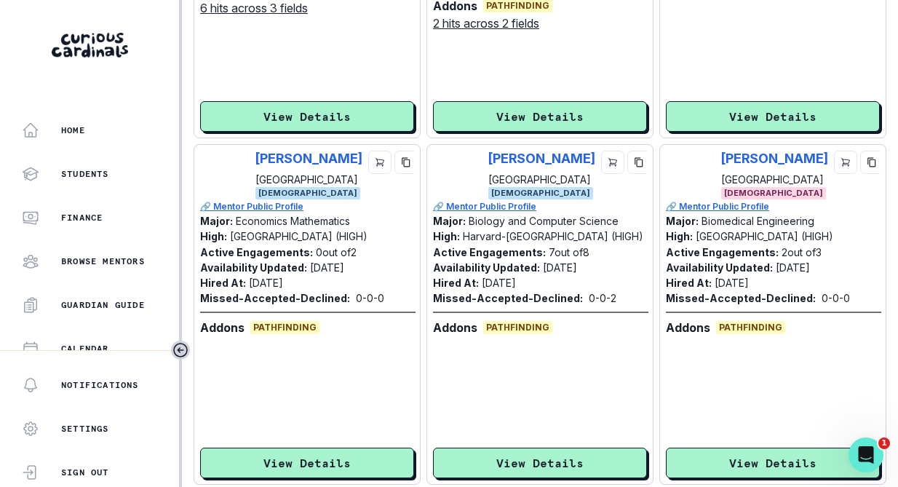
scroll to position [1183, 0]
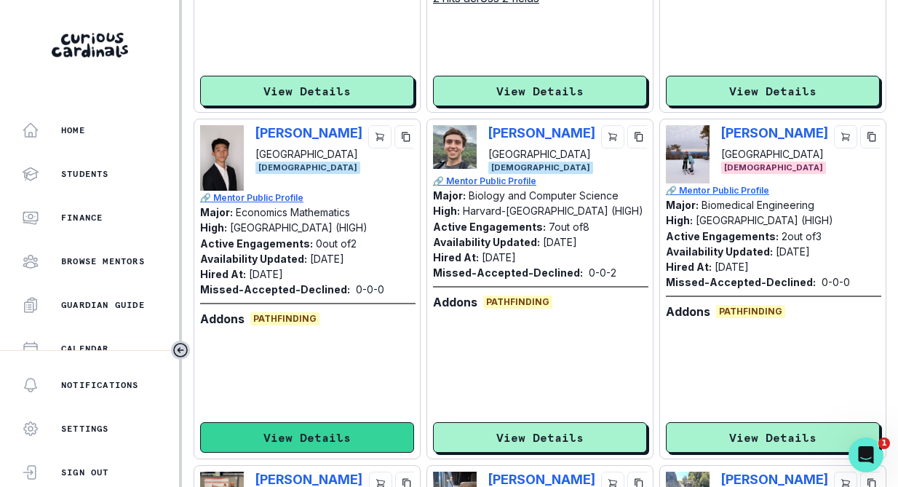
click at [328, 428] on button "View Details" at bounding box center [307, 437] width 214 height 31
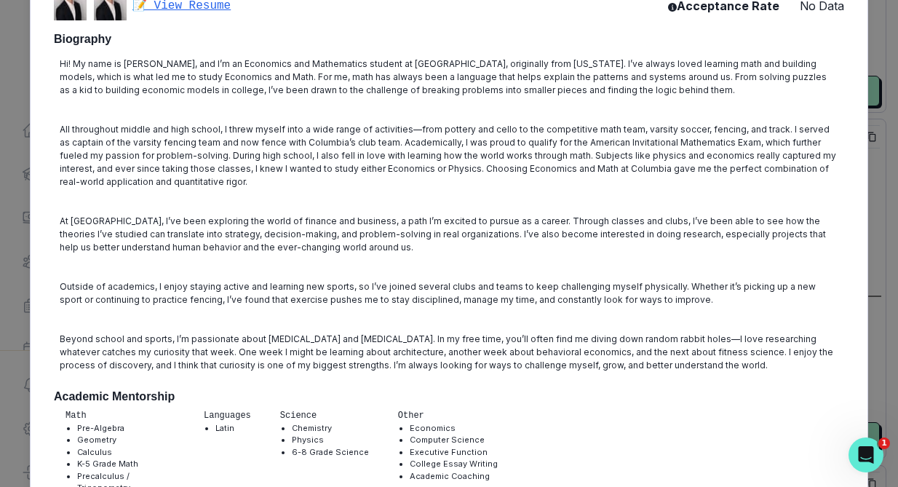
scroll to position [179, 0]
click at [871, 242] on div "[PERSON_NAME] Columbia University Economics Mathematics [DEMOGRAPHIC_DATA] | AM…" at bounding box center [449, 243] width 898 height 487
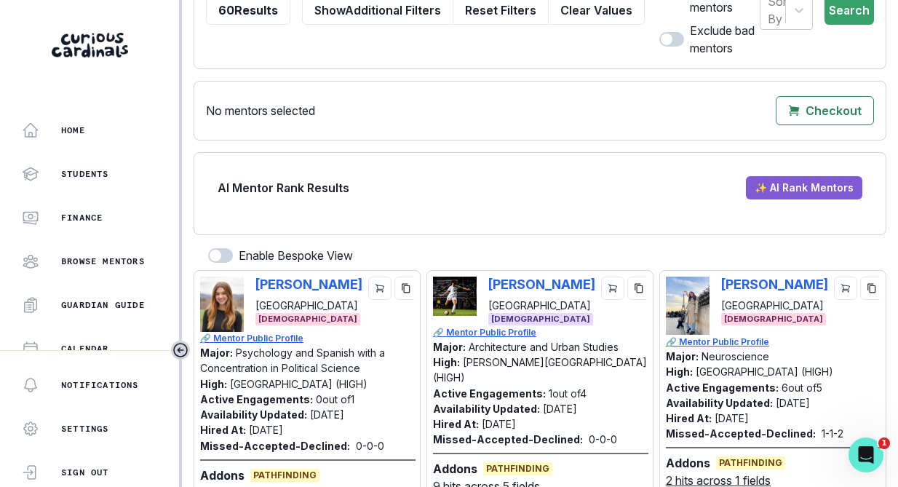
scroll to position [0, 0]
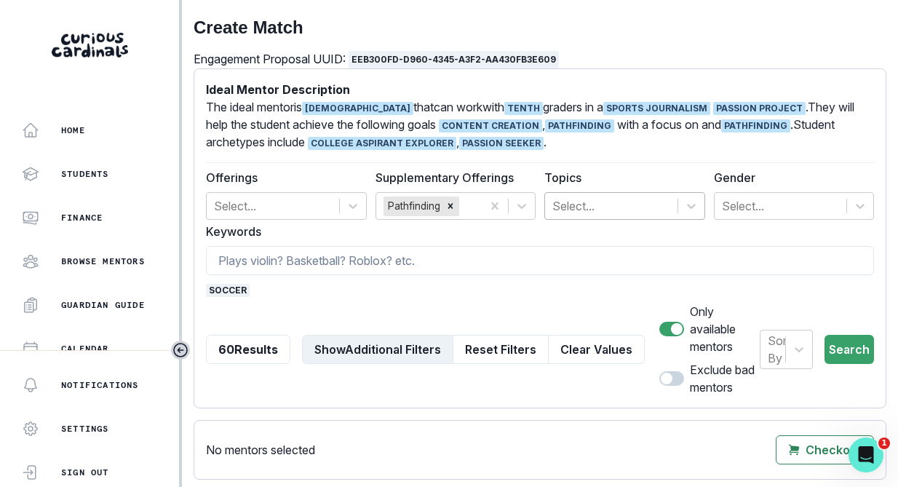
click at [319, 347] on button "Show Additional Filters" at bounding box center [377, 349] width 151 height 29
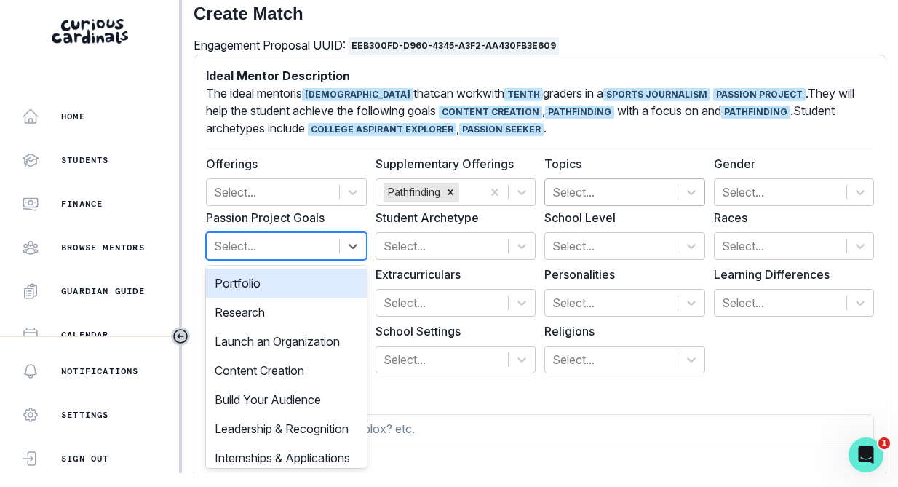
click at [293, 260] on div "Passion Project Goals option Portfolio focused, 1 of 8. 8 results available. Us…" at bounding box center [540, 300] width 668 height 182
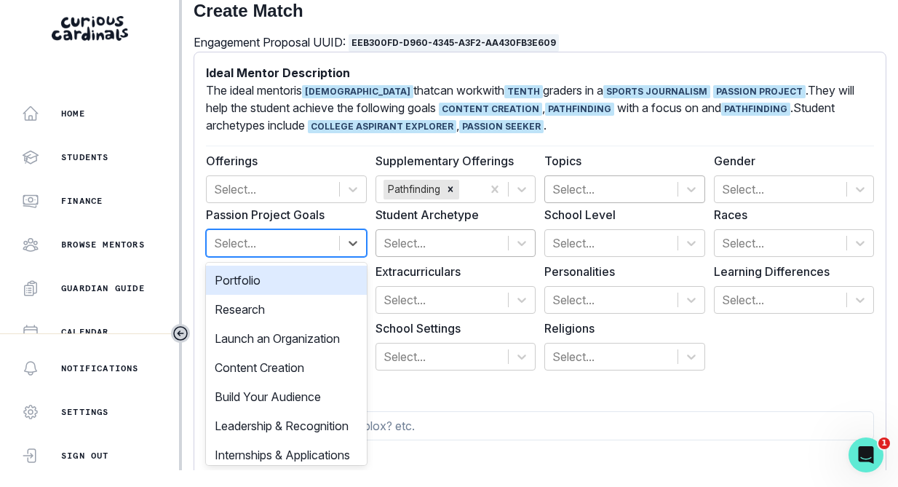
click at [428, 235] on div at bounding box center [442, 243] width 118 height 20
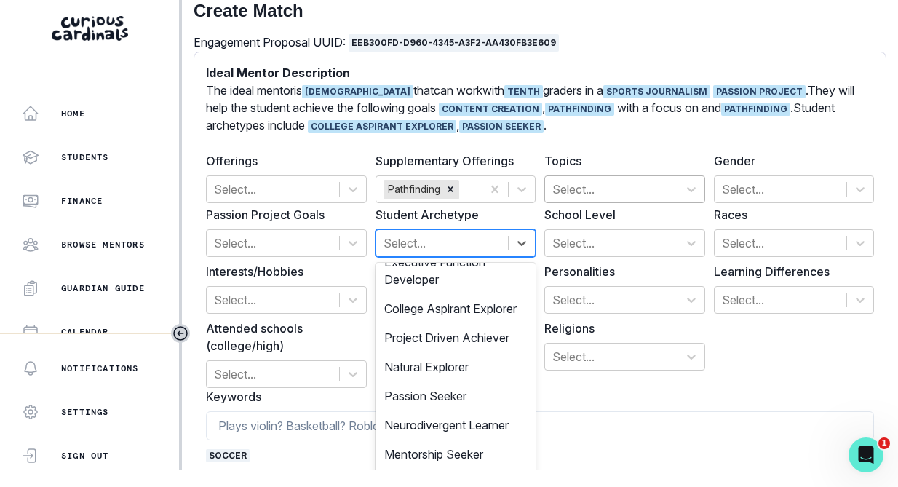
scroll to position [78, 0]
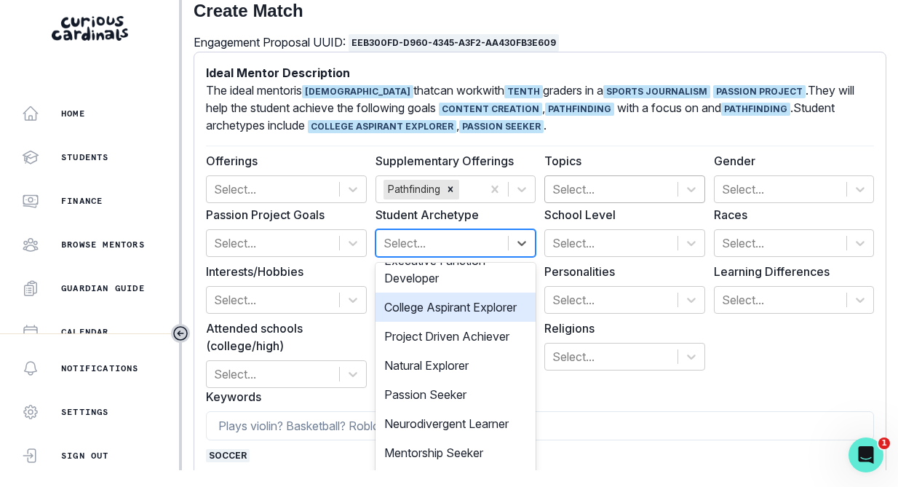
click at [428, 312] on div "College Aspirant Explorer" at bounding box center [455, 306] width 161 height 29
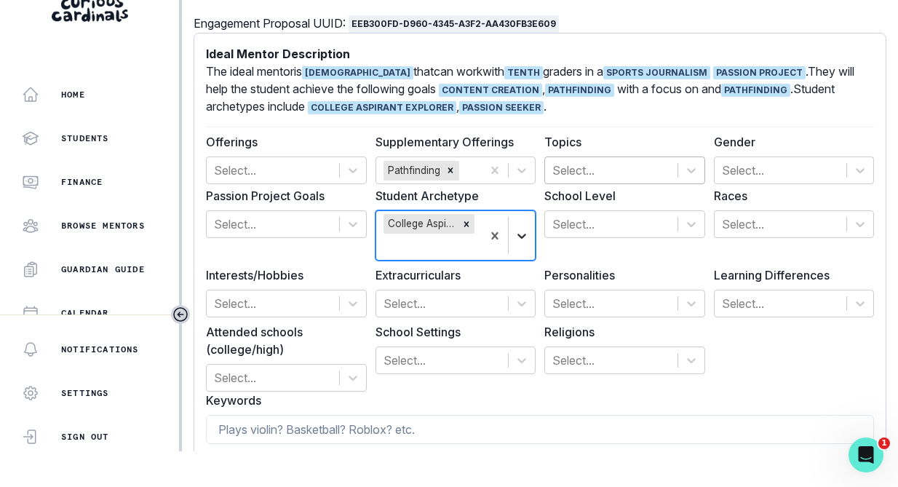
click at [530, 254] on div at bounding box center [508, 235] width 53 height 48
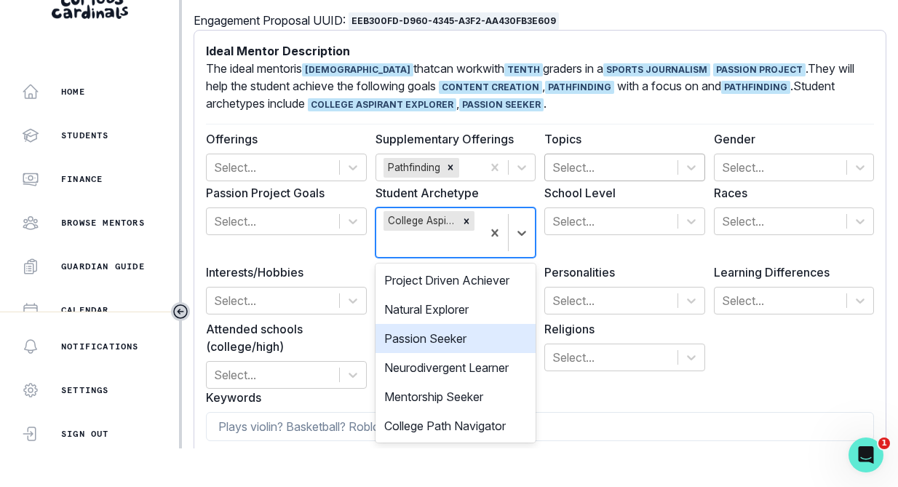
scroll to position [105, 0]
click at [445, 336] on div "Passion Seeker" at bounding box center [455, 338] width 161 height 29
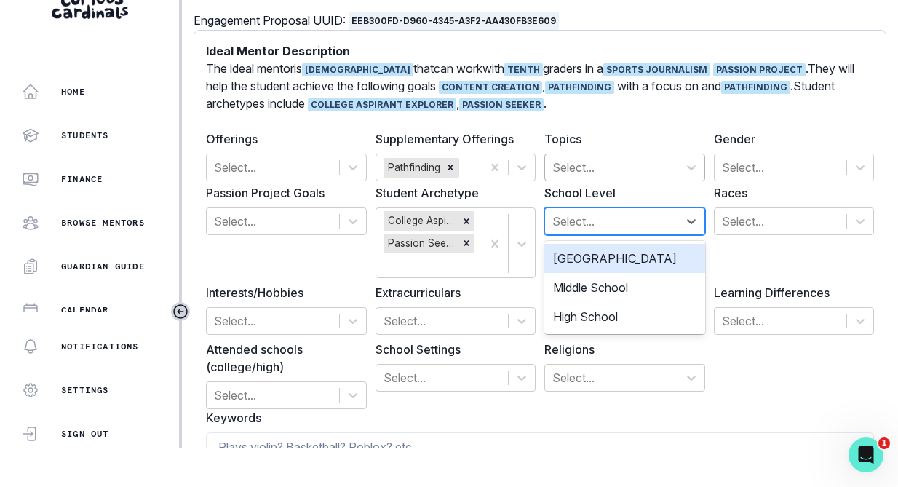
click at [609, 226] on div at bounding box center [611, 221] width 118 height 20
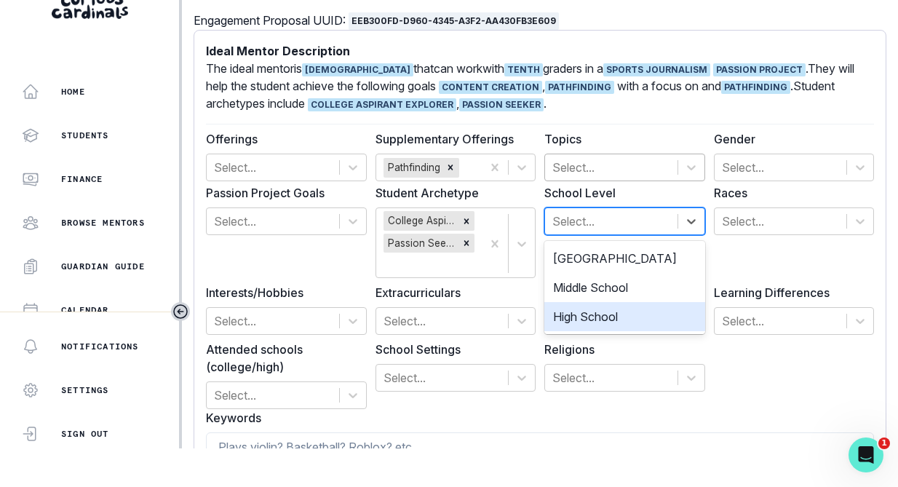
click at [605, 317] on div "High School" at bounding box center [624, 316] width 161 height 29
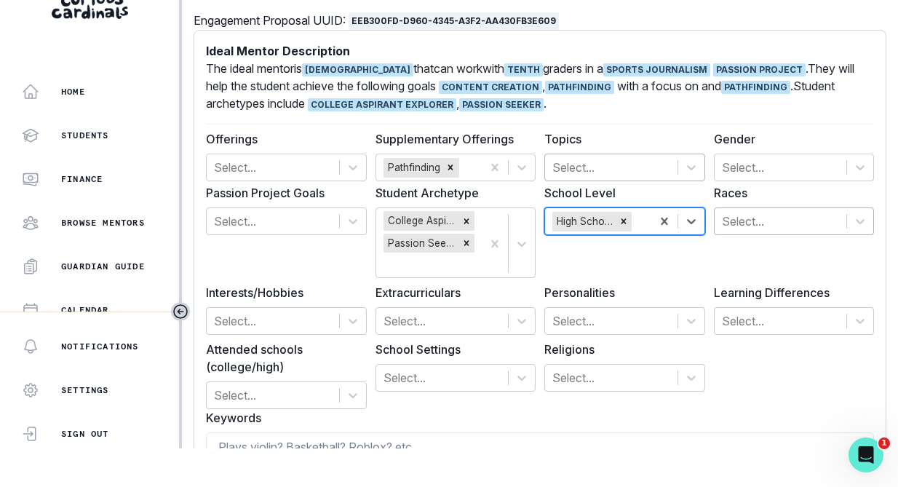
click at [755, 224] on div at bounding box center [781, 221] width 118 height 20
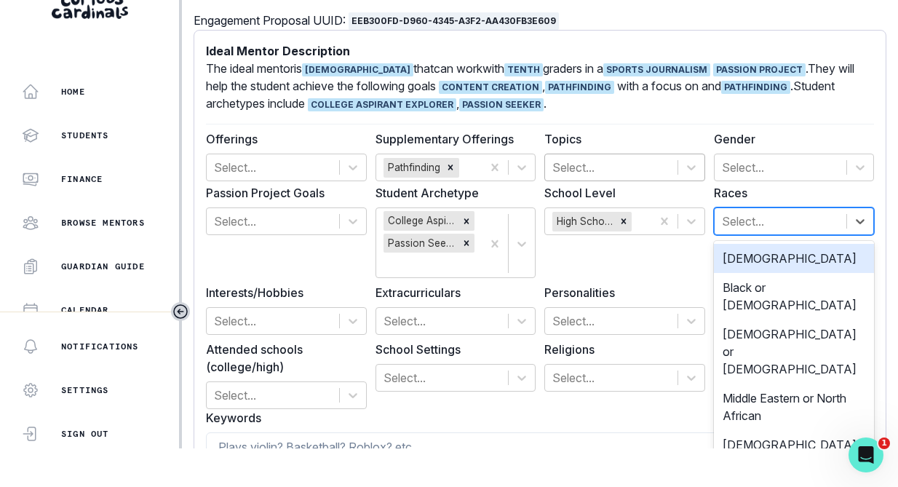
click at [684, 246] on div "School [GEOGRAPHIC_DATA]" at bounding box center [624, 231] width 161 height 94
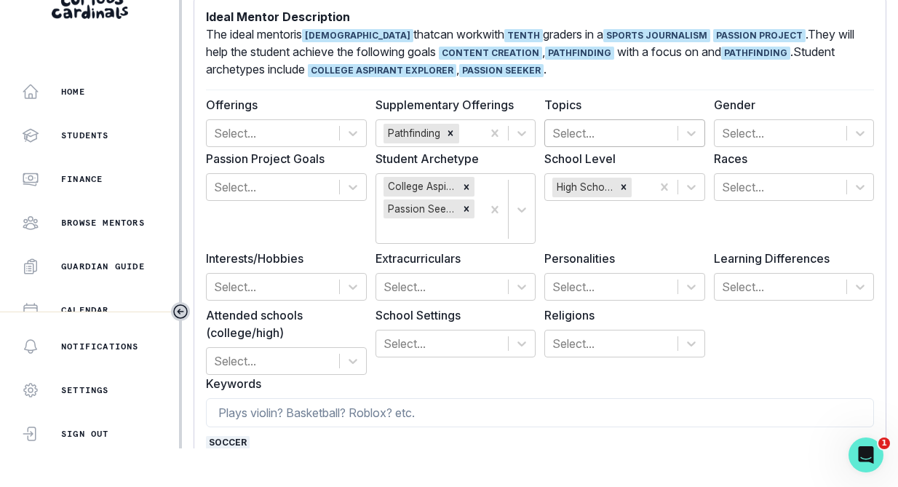
scroll to position [39, 0]
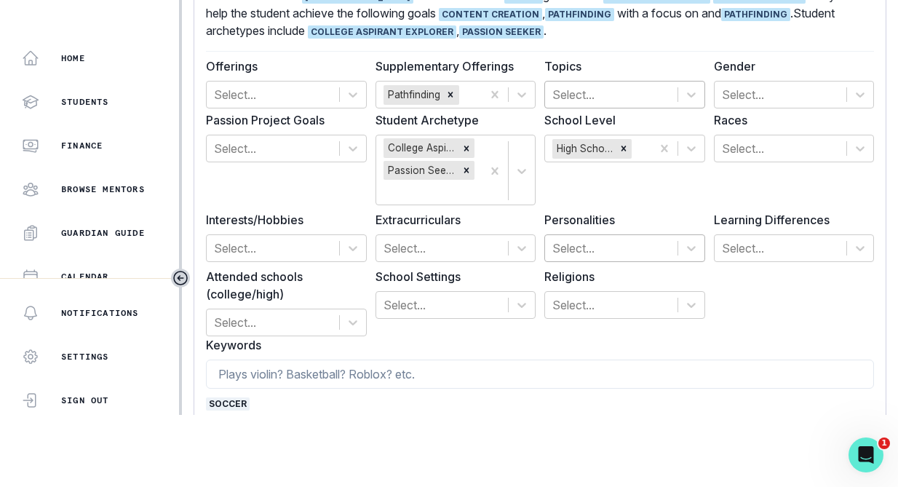
click at [668, 262] on div "Select..." at bounding box center [624, 248] width 161 height 28
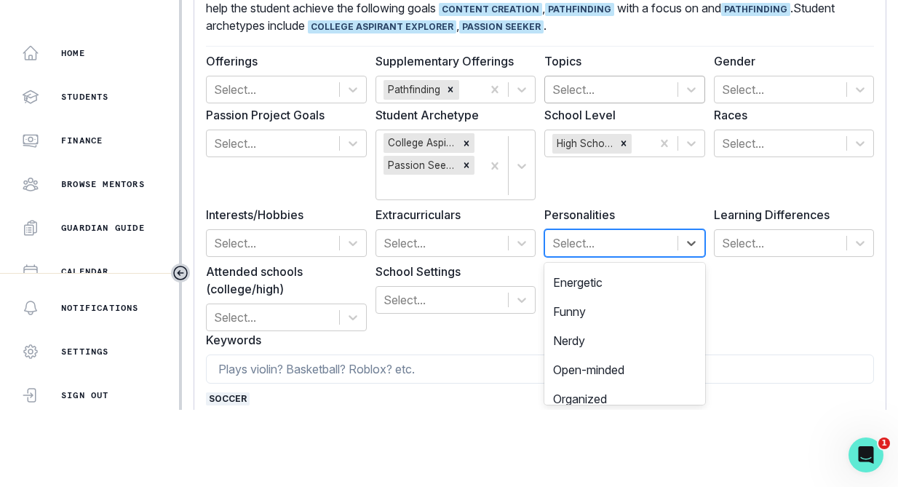
scroll to position [63, 0]
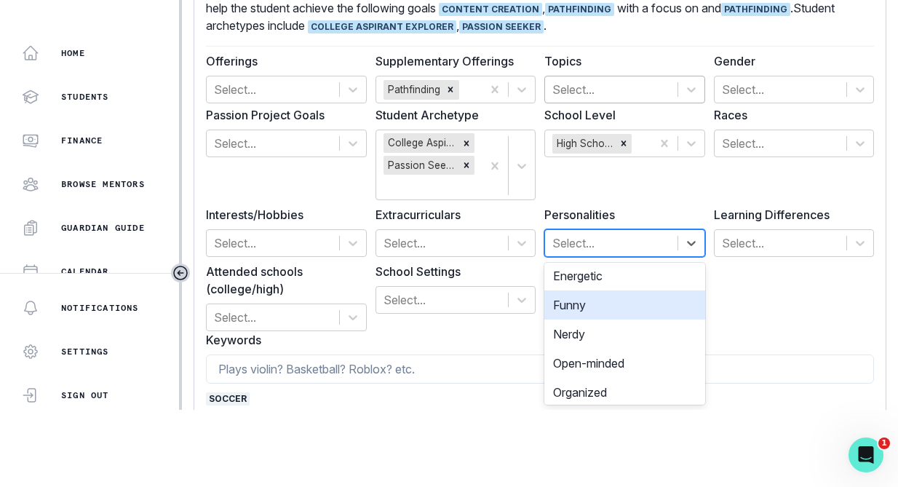
click at [459, 223] on label "Extracurriculars" at bounding box center [451, 214] width 152 height 17
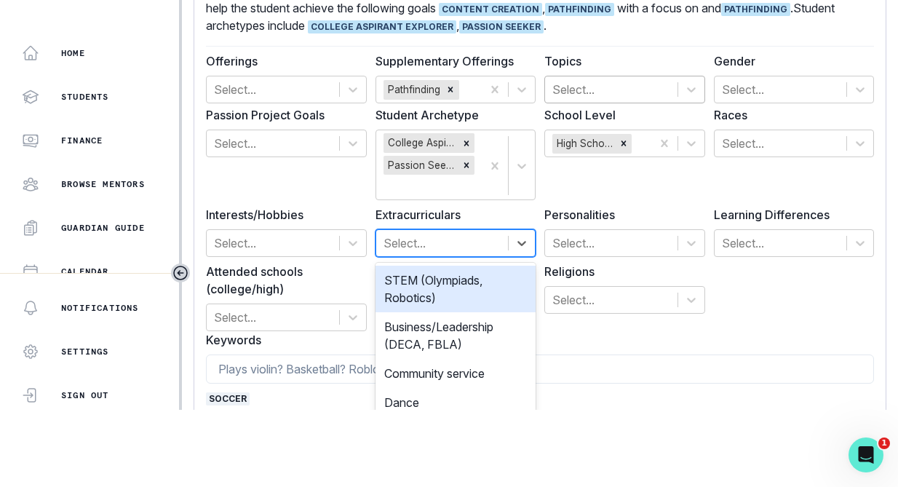
click at [459, 243] on div at bounding box center [442, 243] width 118 height 20
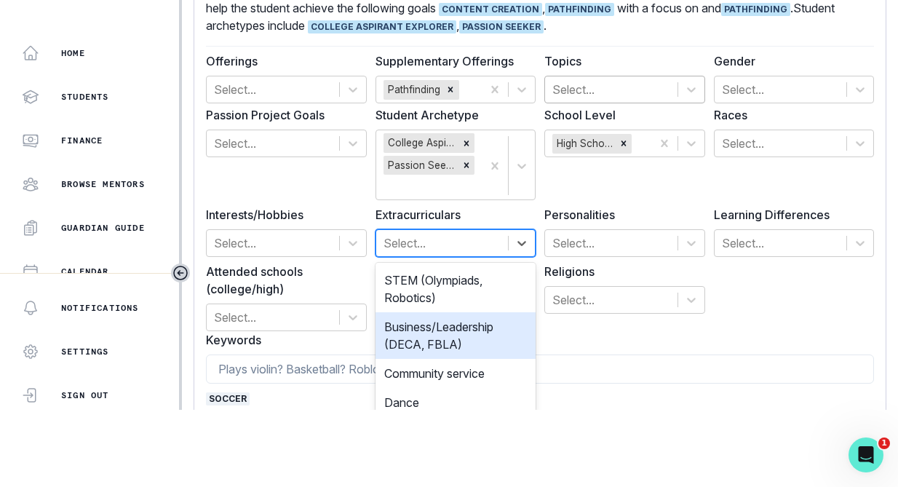
scroll to position [102, 0]
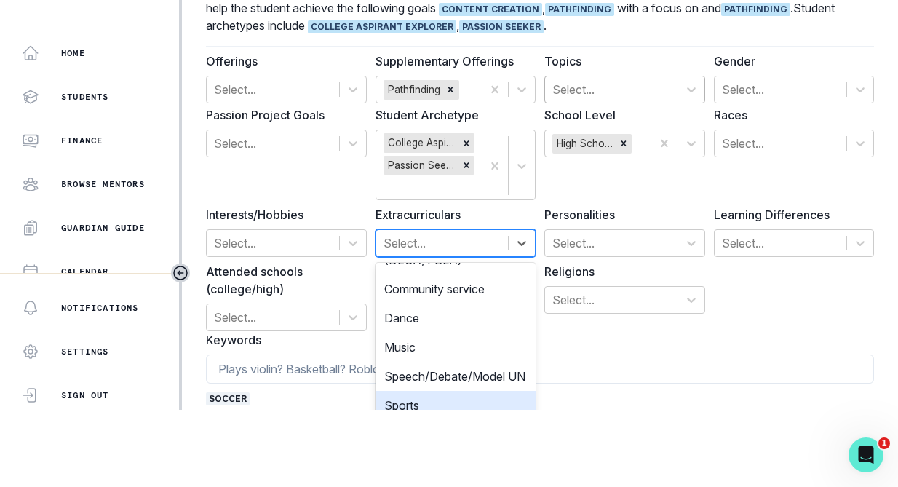
click at [420, 398] on div "Sports" at bounding box center [455, 405] width 161 height 29
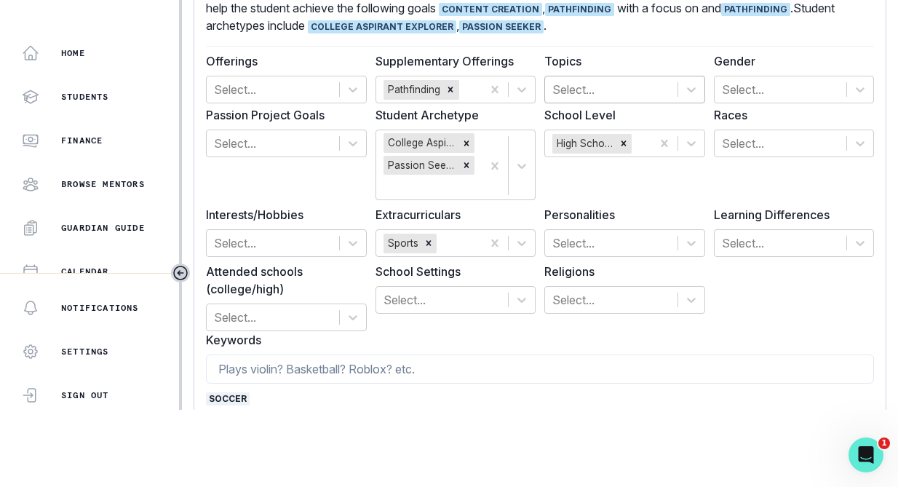
click at [276, 228] on div "Interests/Hobbies Select..." at bounding box center [286, 231] width 161 height 51
click at [276, 241] on div at bounding box center [273, 243] width 118 height 20
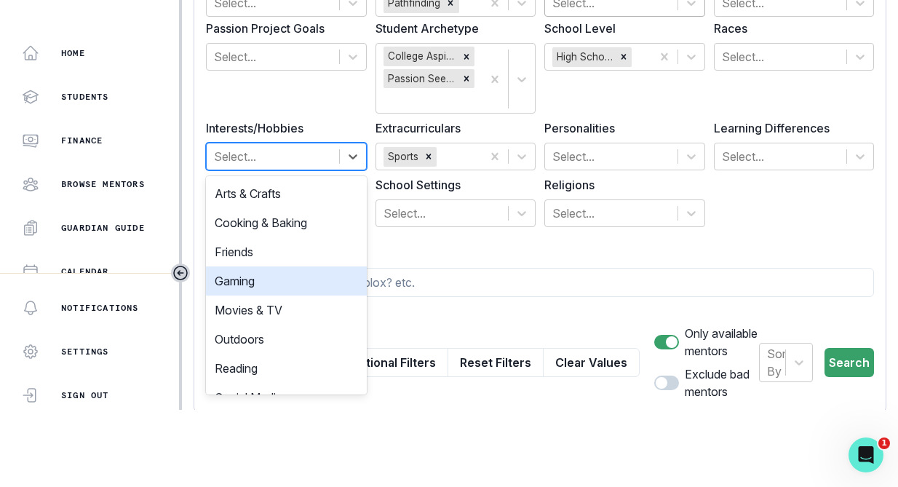
scroll to position [79, 0]
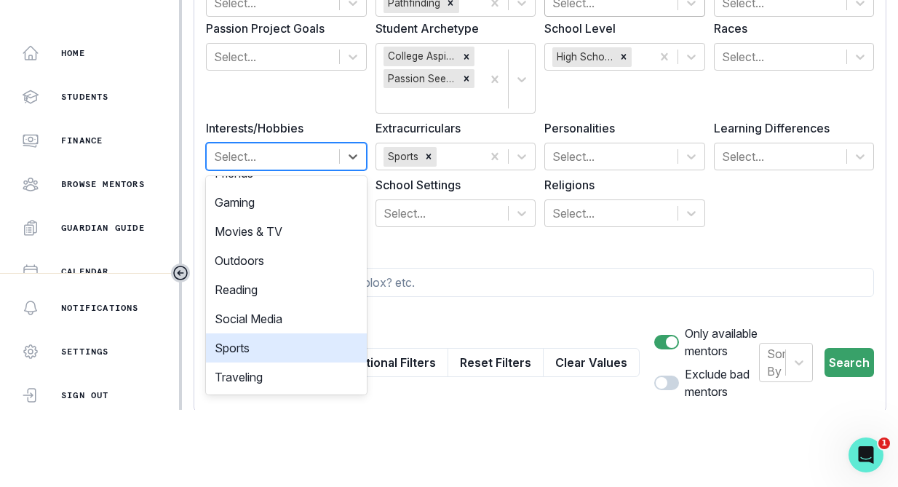
click at [258, 345] on div "Sports" at bounding box center [286, 347] width 161 height 29
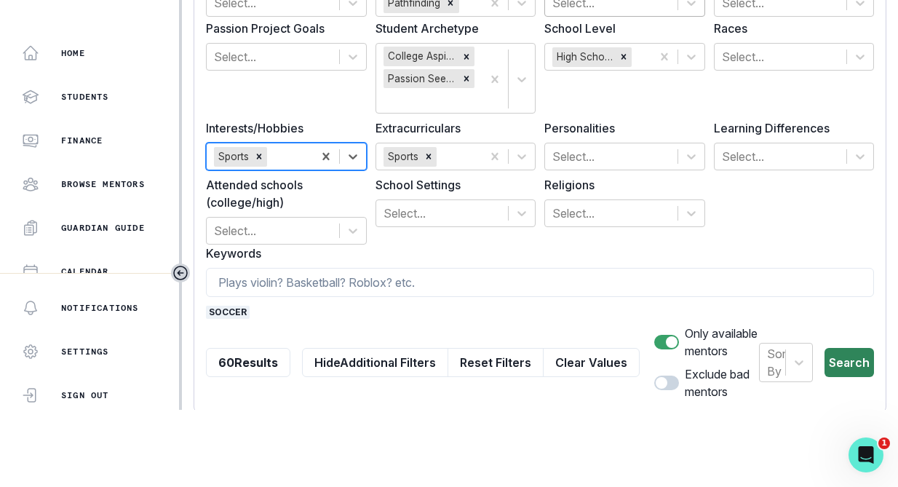
click at [850, 367] on button "Search" at bounding box center [848, 362] width 49 height 29
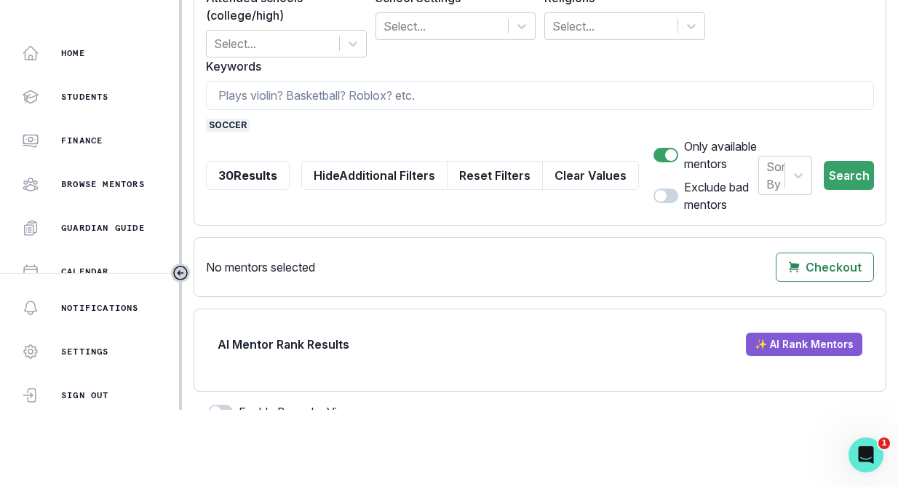
scroll to position [314, 0]
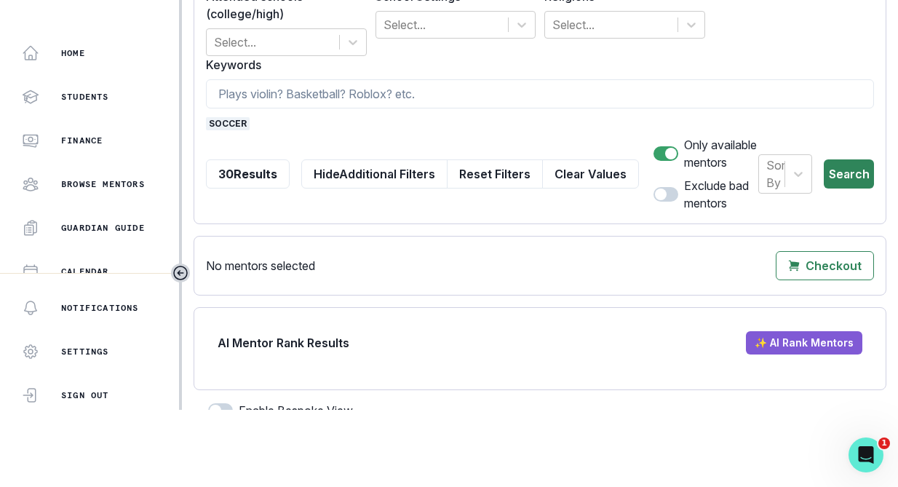
click at [839, 176] on button "Search" at bounding box center [848, 173] width 50 height 29
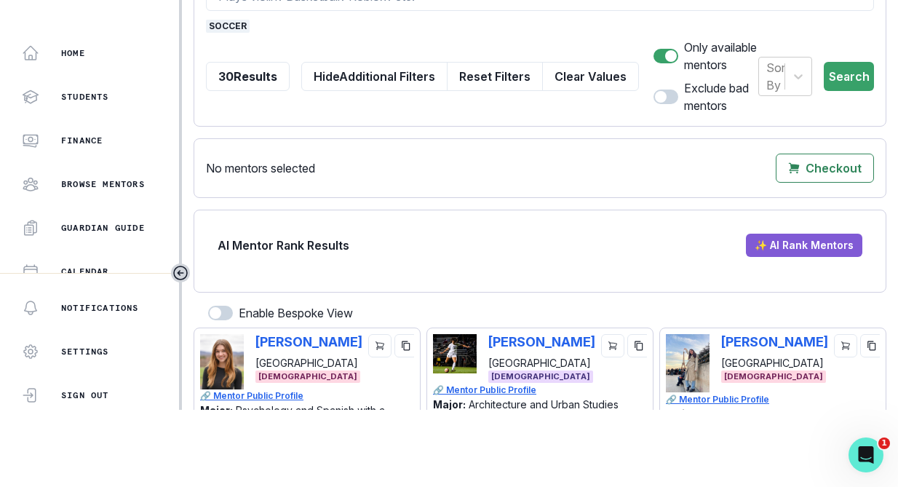
scroll to position [176, 0]
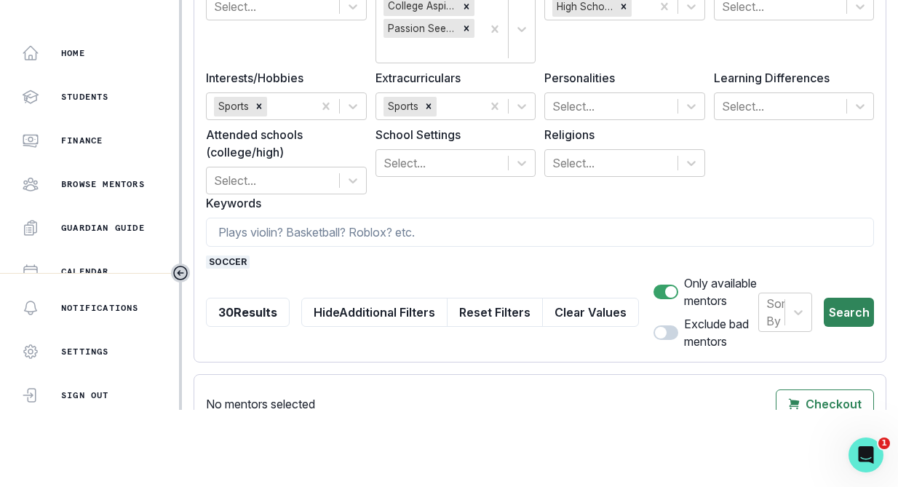
click at [838, 301] on button "Search" at bounding box center [848, 312] width 50 height 29
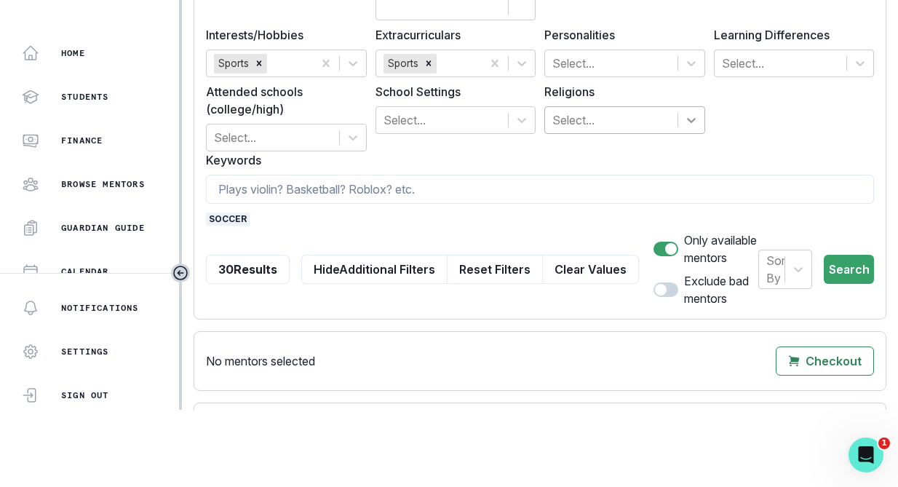
scroll to position [0, 0]
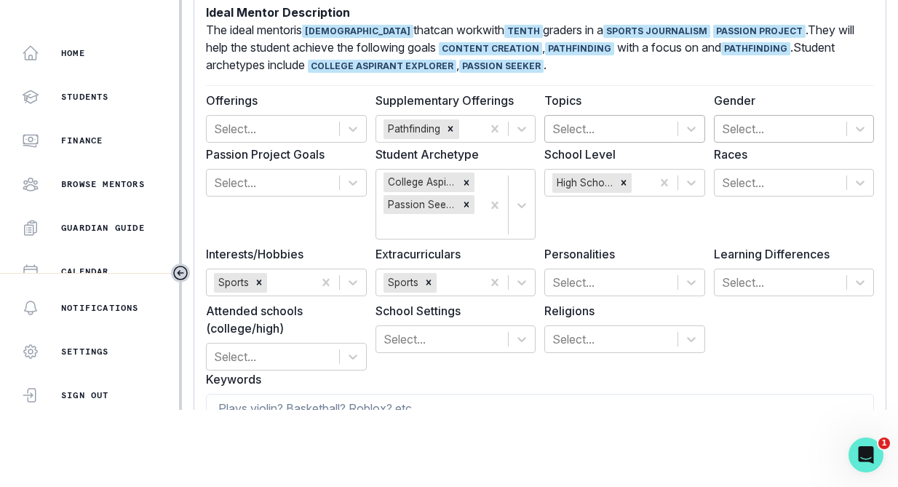
click at [759, 122] on div at bounding box center [781, 129] width 118 height 20
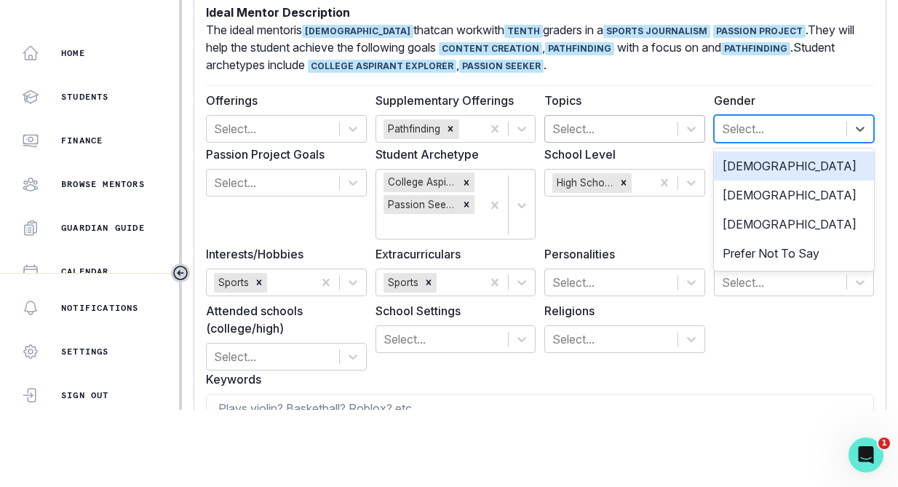
click at [759, 167] on div "[DEMOGRAPHIC_DATA]" at bounding box center [794, 165] width 161 height 29
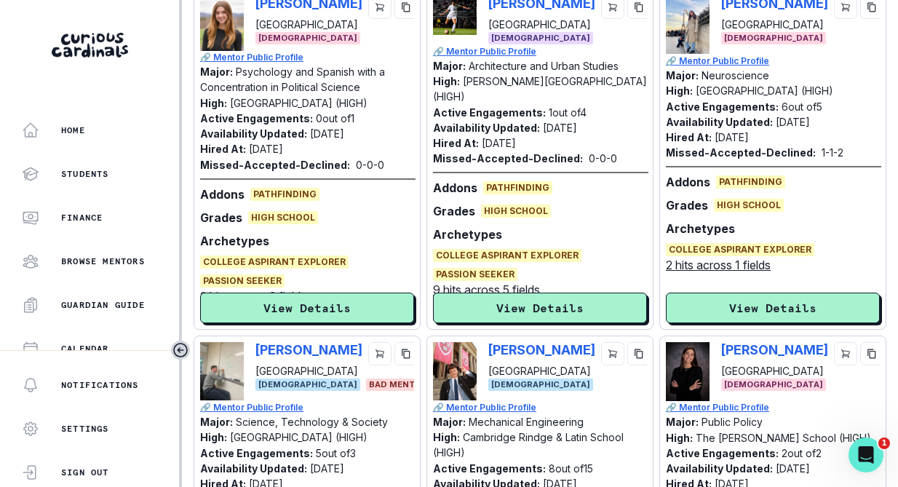
scroll to position [559, 0]
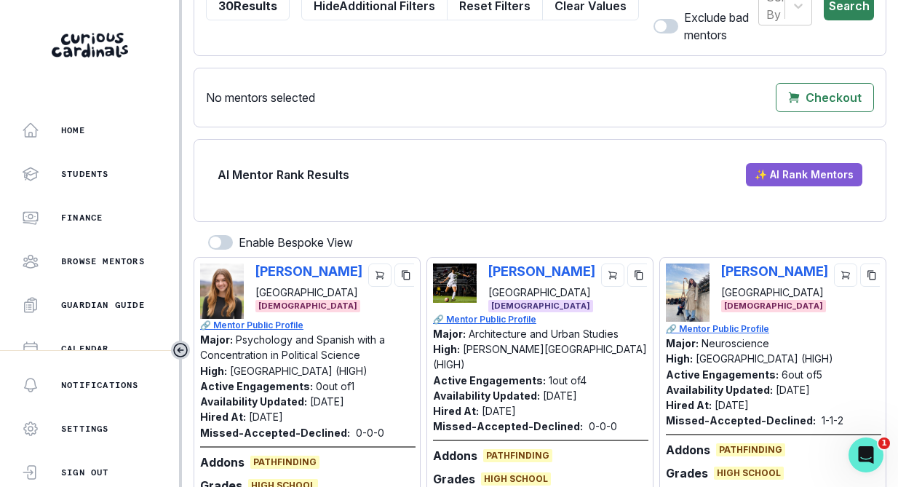
click at [847, 7] on button "Search" at bounding box center [848, 5] width 50 height 29
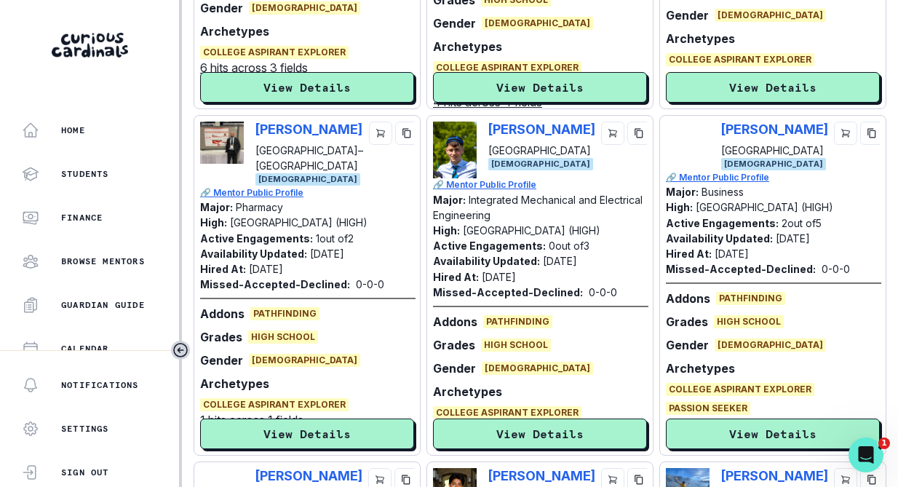
scroll to position [1050, 0]
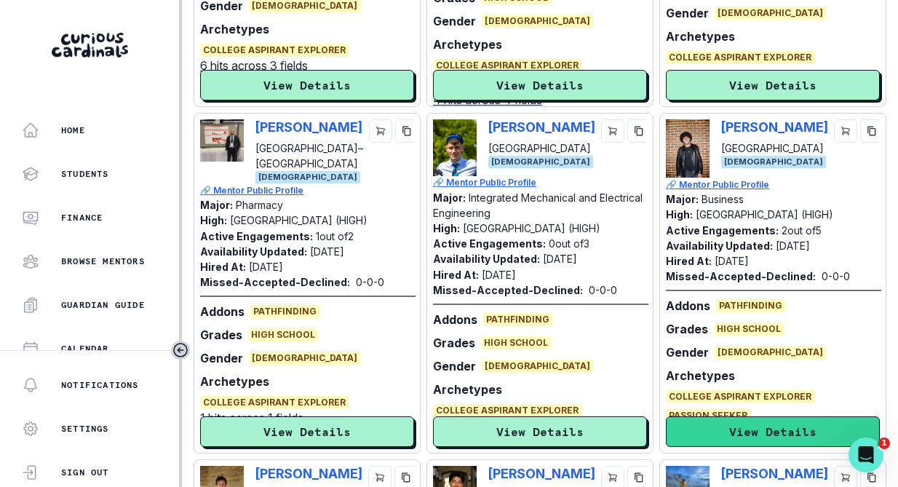
click at [765, 436] on button "View Details" at bounding box center [773, 431] width 214 height 31
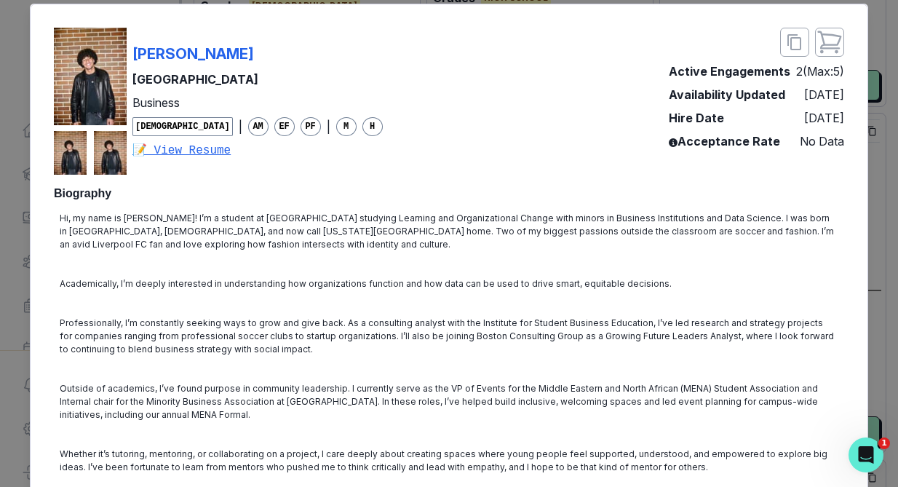
scroll to position [0, 0]
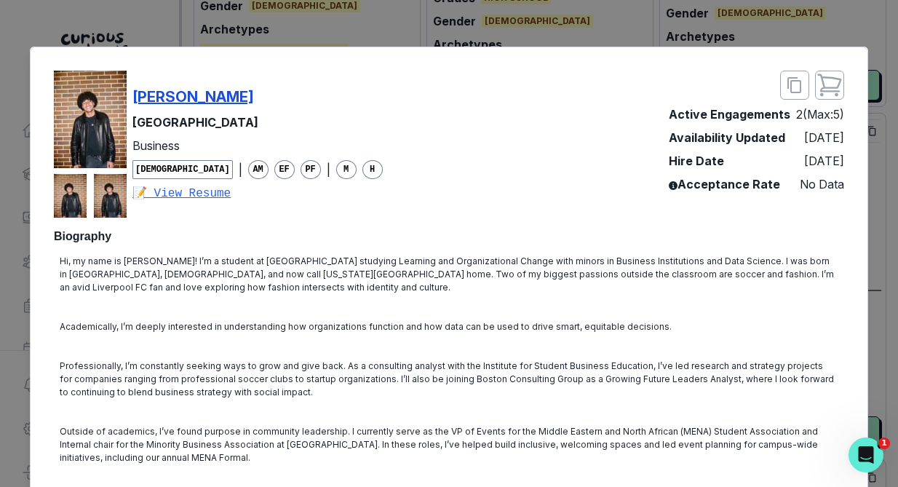
drag, startPoint x: 297, startPoint y: 95, endPoint x: 135, endPoint y: 87, distance: 162.4
click at [135, 87] on div "[PERSON_NAME] Northwestern University Business [DEMOGRAPHIC_DATA] | AM EF PF | …" at bounding box center [449, 144] width 790 height 147
copy p "[PERSON_NAME]"
click at [879, 308] on div "[PERSON_NAME] Northwestern University Business [DEMOGRAPHIC_DATA] | AM EF PF | …" at bounding box center [449, 243] width 898 height 487
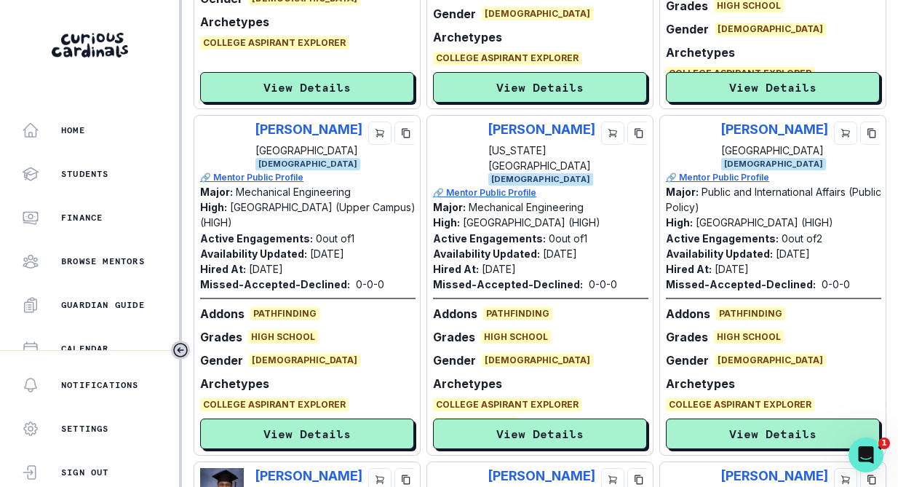
scroll to position [1739, 0]
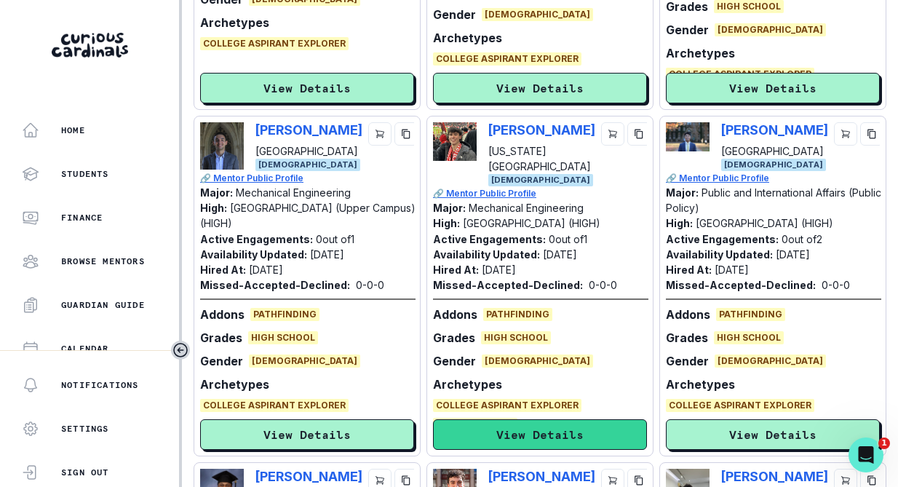
click at [519, 426] on button "View Details" at bounding box center [540, 434] width 214 height 31
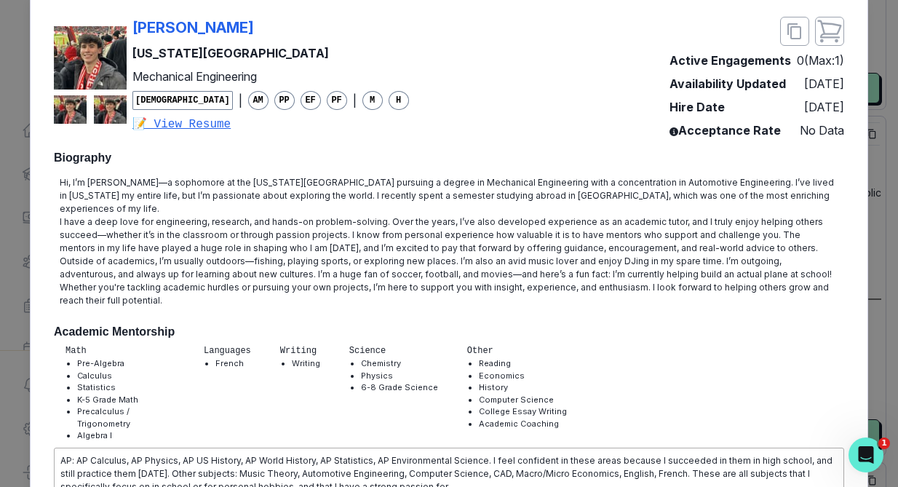
scroll to position [30, 0]
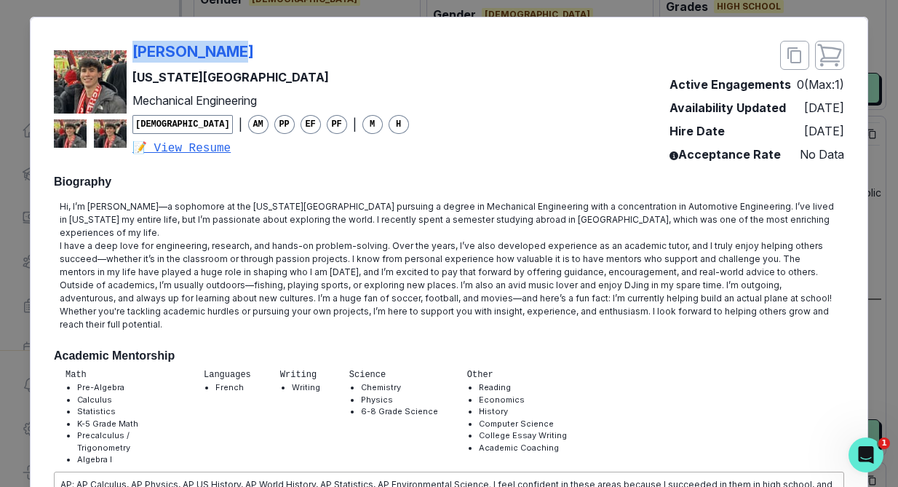
drag, startPoint x: 240, startPoint y: 47, endPoint x: 132, endPoint y: 47, distance: 108.4
click at [132, 47] on div "[PERSON_NAME] [US_STATE] Institute of Technology Mechanical Engineering [DEMOGR…" at bounding box center [231, 99] width 355 height 116
copy p "[PERSON_NAME]"
click at [884, 237] on div "[PERSON_NAME] [US_STATE] Institute of Technology Mechanical Engineering [DEMOGR…" at bounding box center [449, 243] width 898 height 487
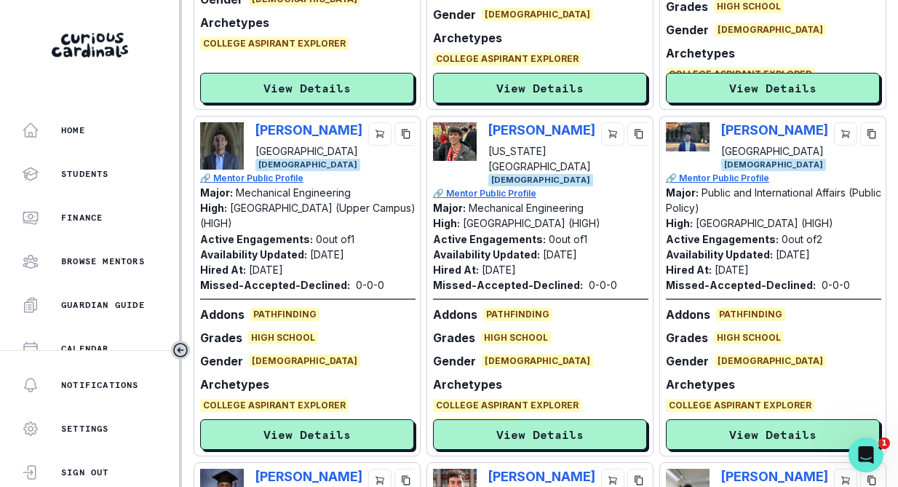
click at [884, 237] on div "[PERSON_NAME] [US_STATE] Institute of Technology Mechanical Engineering [DEMOGR…" at bounding box center [449, 243] width 898 height 487
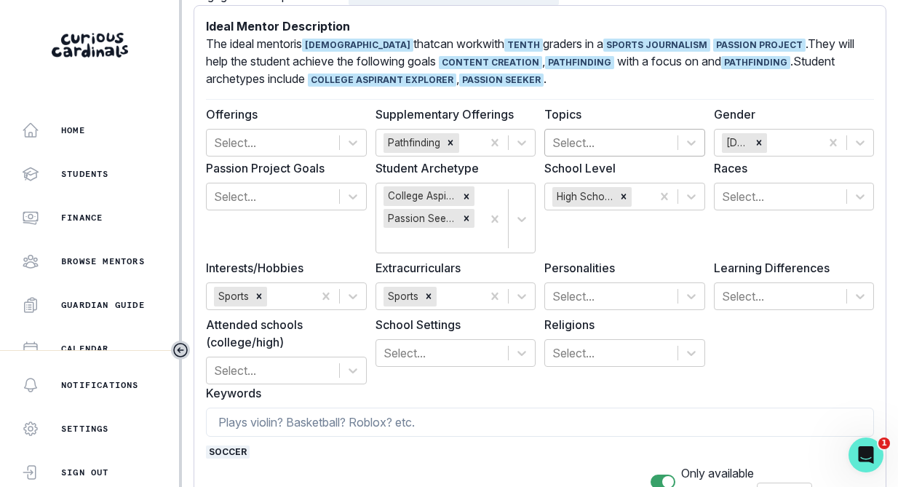
scroll to position [70, 0]
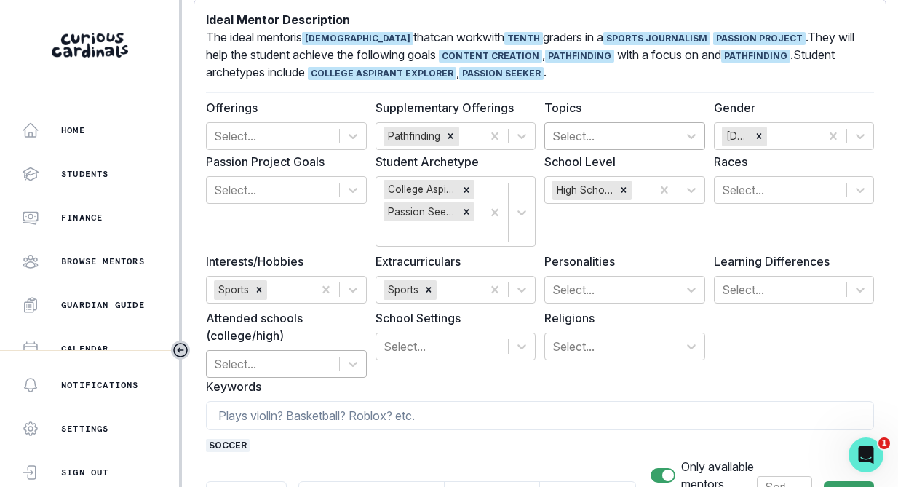
click at [275, 362] on div "Select..." at bounding box center [286, 364] width 161 height 28
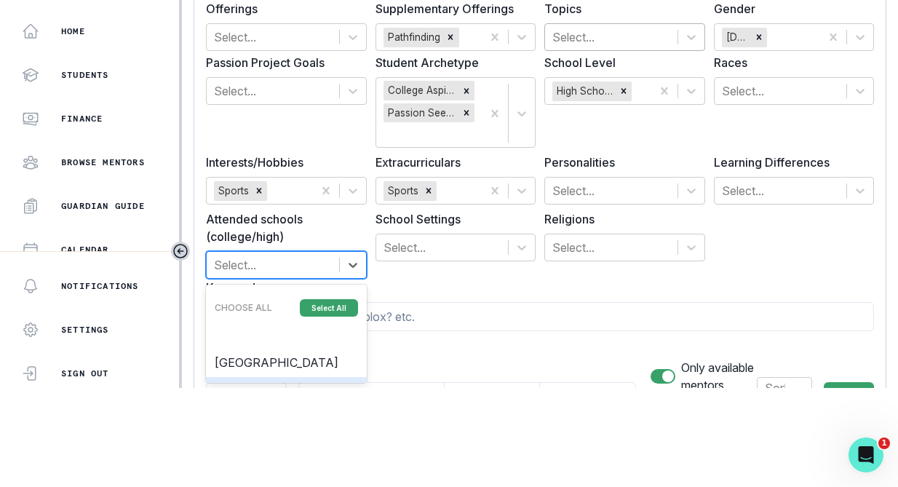
scroll to position [121, 0]
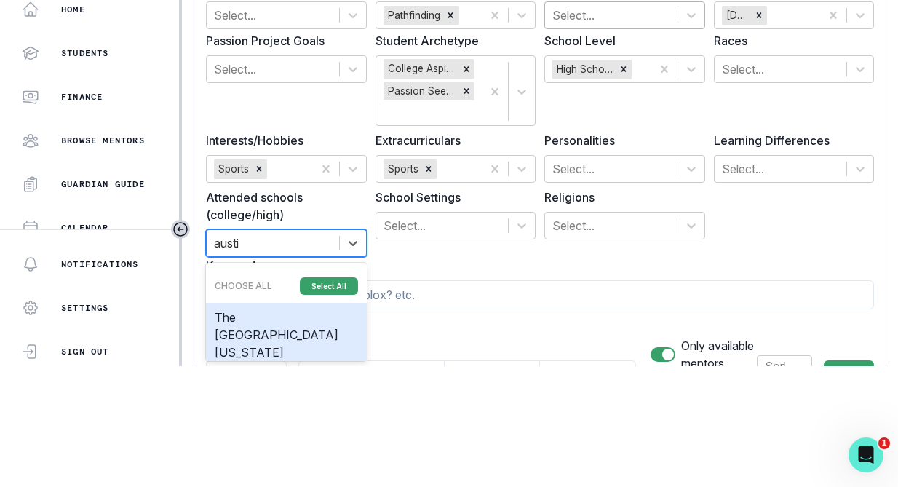
type input "austin"
click at [255, 319] on div "The [GEOGRAPHIC_DATA][US_STATE]" at bounding box center [286, 335] width 161 height 64
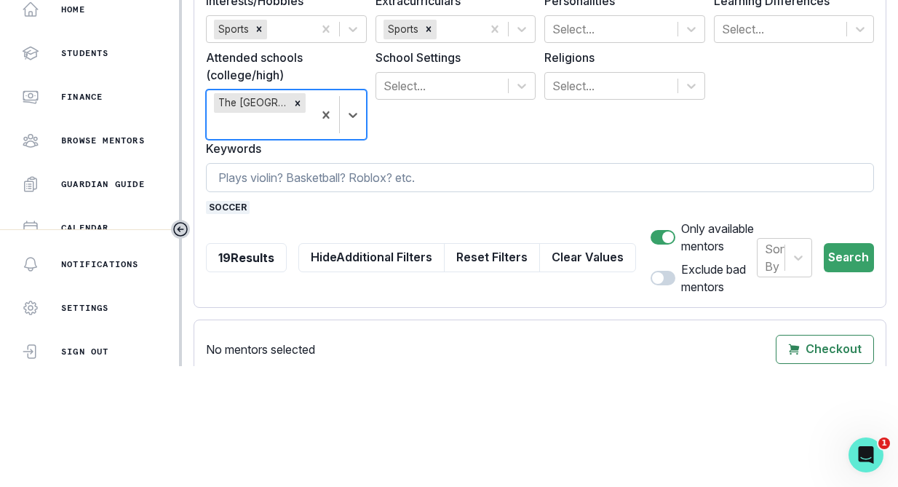
scroll to position [274, 0]
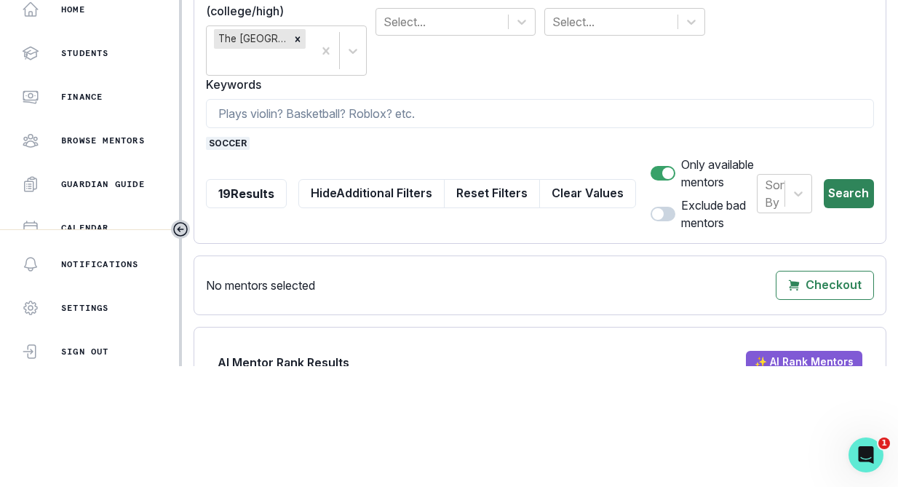
click at [848, 194] on button "Search" at bounding box center [848, 193] width 50 height 29
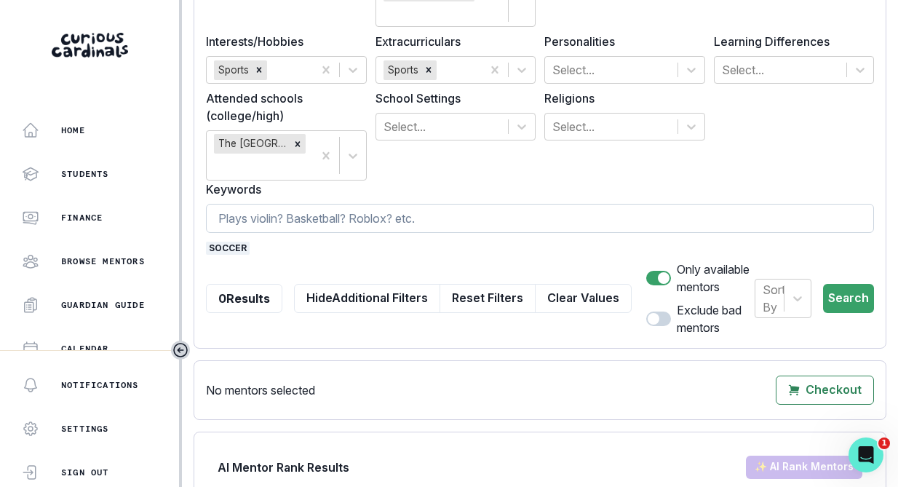
scroll to position [287, 0]
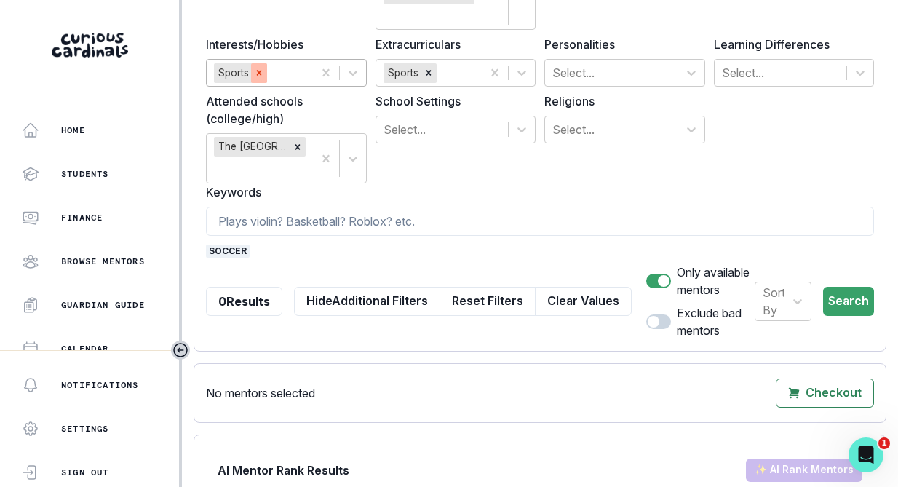
click at [258, 74] on icon "Remove Sports" at bounding box center [259, 73] width 10 height 10
click at [429, 73] on icon "Remove Sports" at bounding box center [428, 73] width 5 height 5
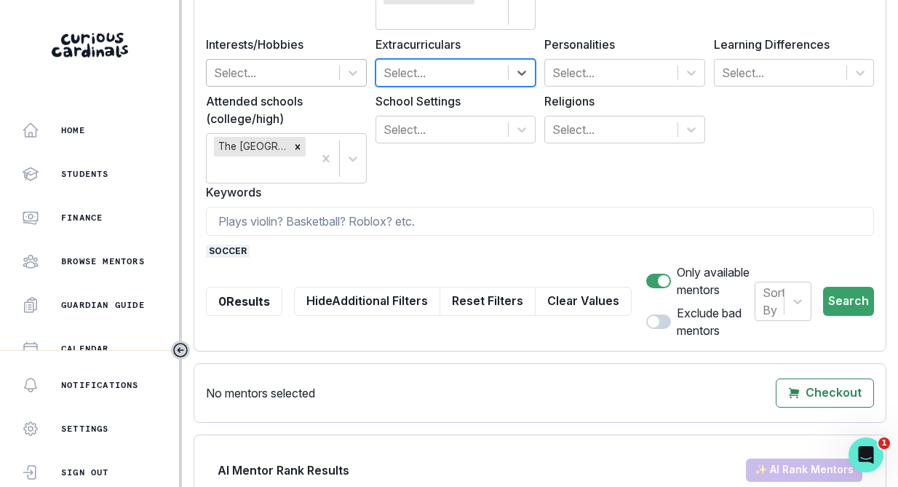
click at [239, 250] on span "soccer" at bounding box center [228, 250] width 44 height 13
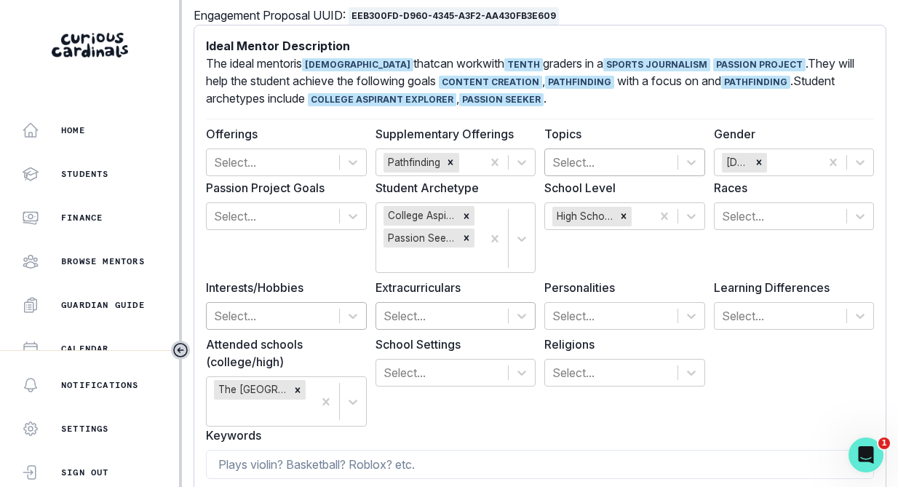
scroll to position [41, 0]
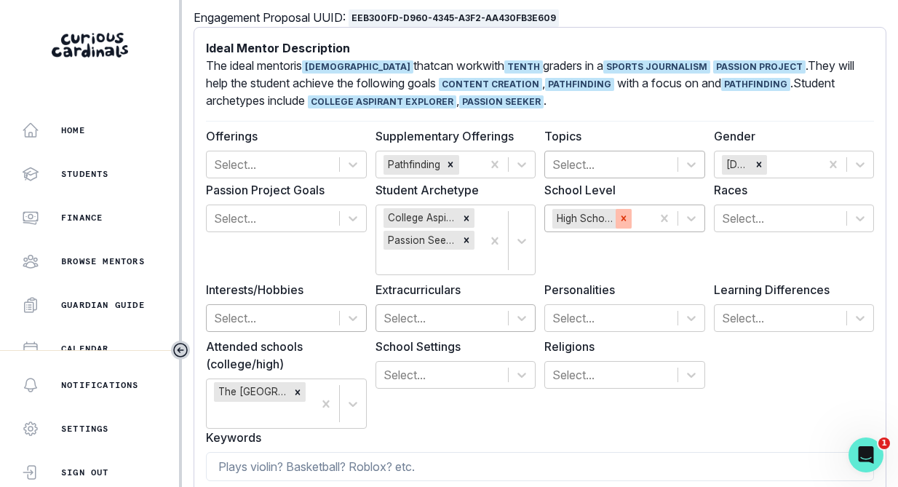
click at [620, 220] on icon "Remove High School" at bounding box center [623, 218] width 10 height 10
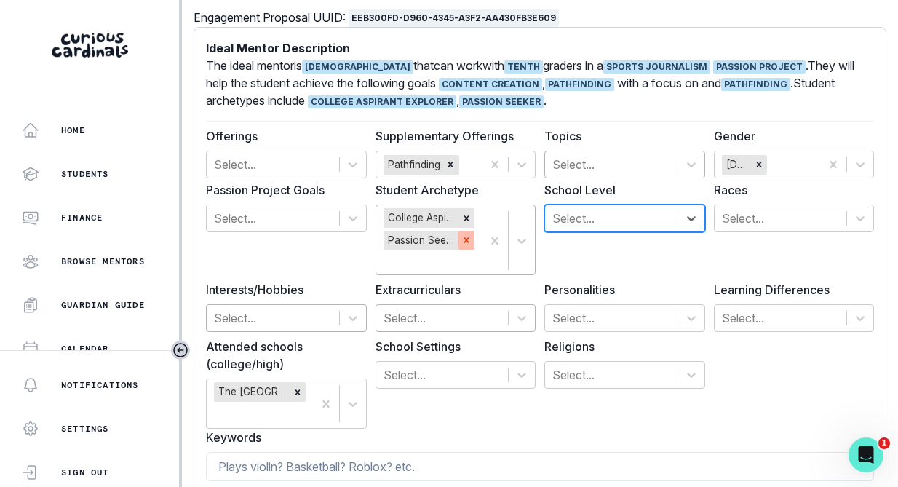
click at [463, 241] on icon "Remove Passion Seeker" at bounding box center [466, 240] width 10 height 10
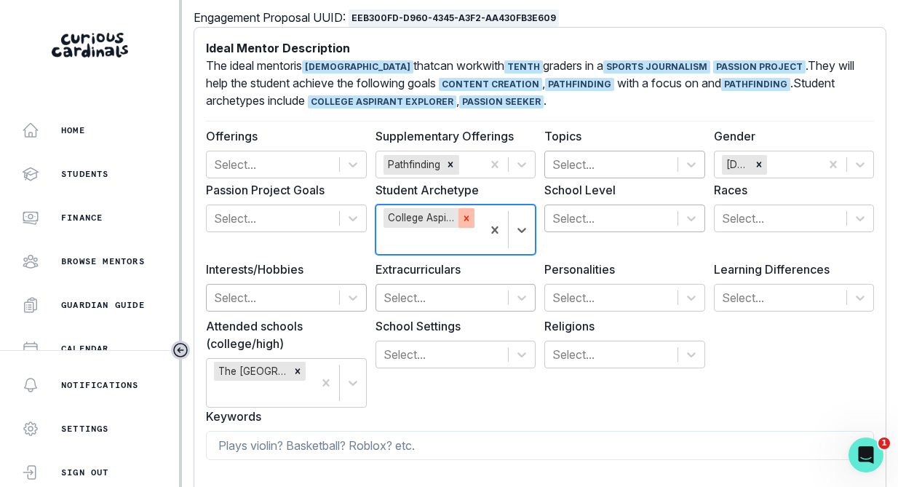
click at [463, 209] on div "Remove College Aspirant Explorer" at bounding box center [466, 217] width 16 height 19
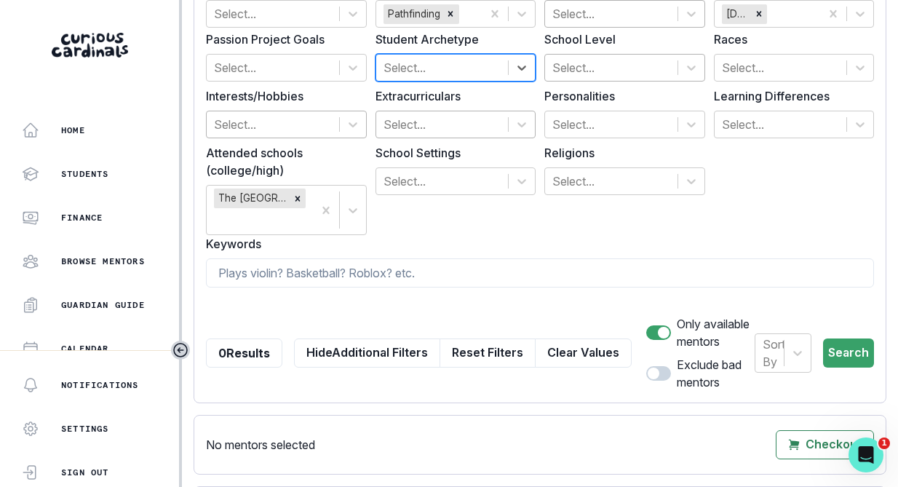
scroll to position [195, 0]
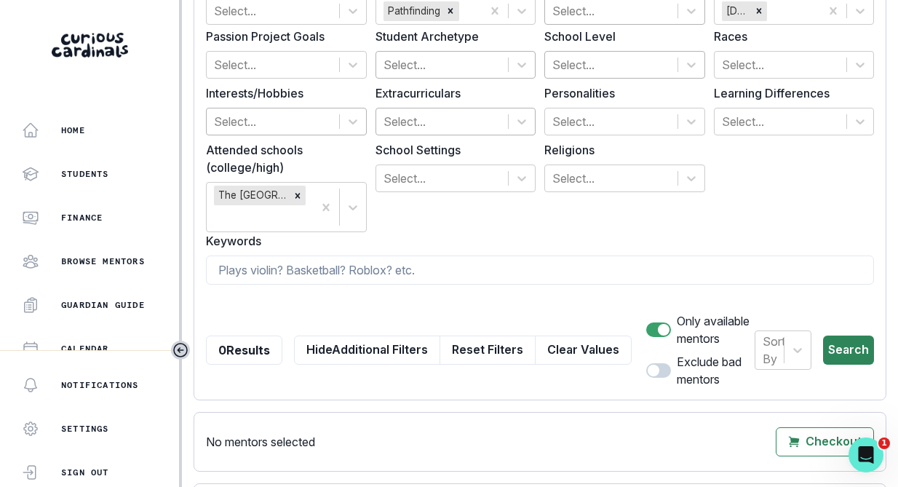
click at [837, 355] on button "Search" at bounding box center [848, 349] width 51 height 29
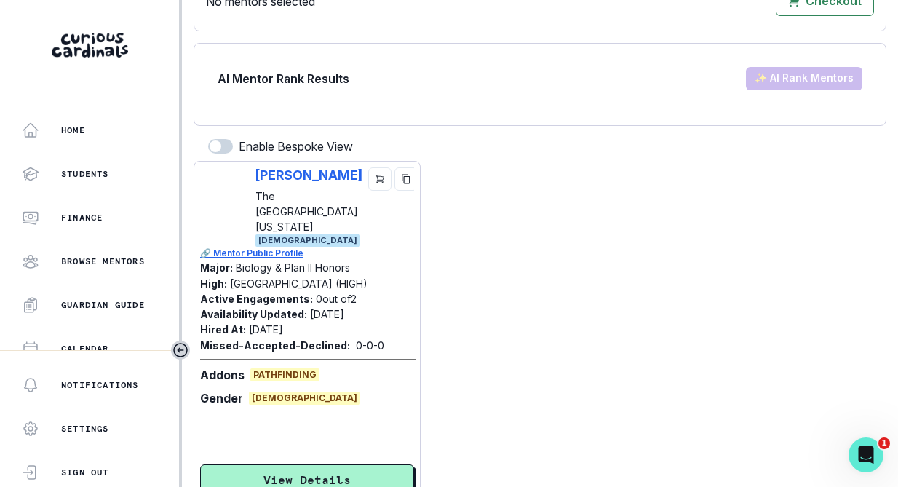
scroll to position [670, 0]
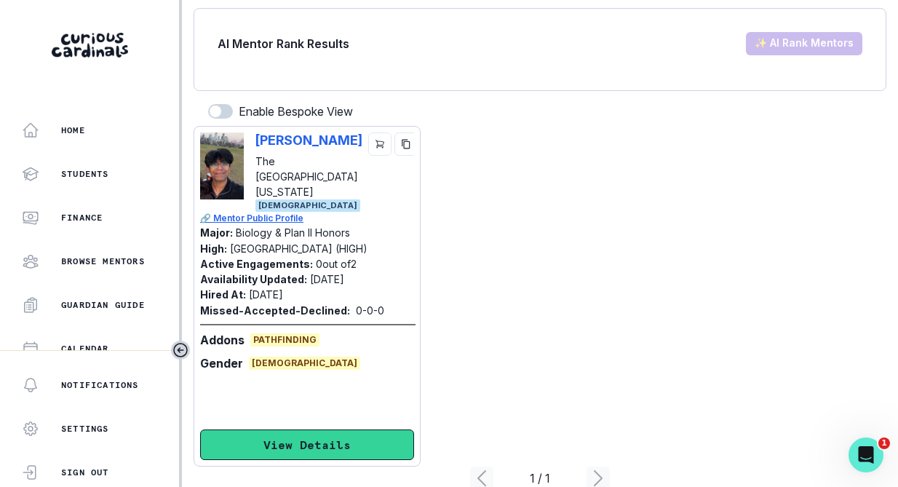
click at [318, 444] on button "View Details" at bounding box center [307, 444] width 214 height 31
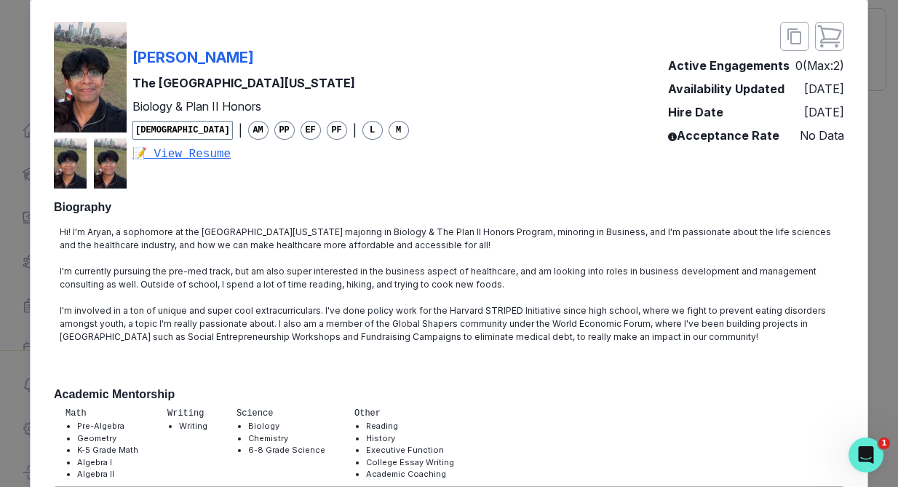
scroll to position [0, 0]
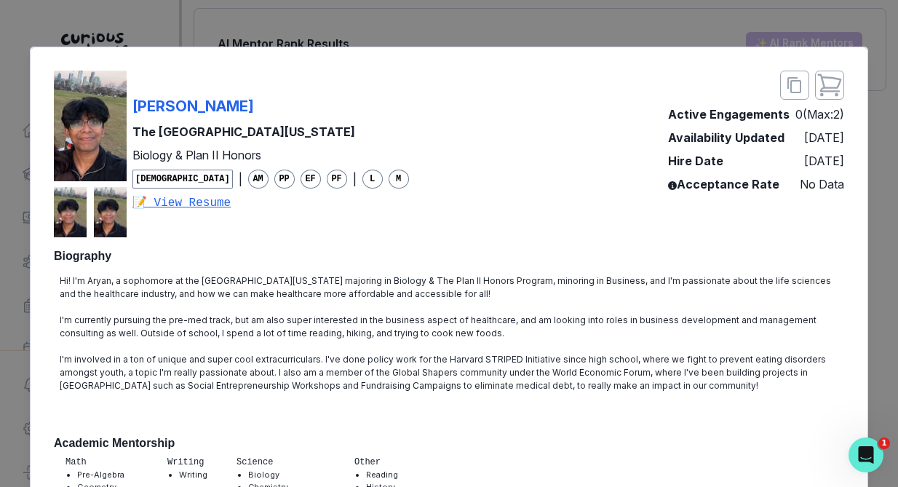
click at [330, 29] on div "Aryan K The [GEOGRAPHIC_DATA][US_STATE] at Austin Biology & Plan II Honors [DEM…" at bounding box center [449, 243] width 898 height 487
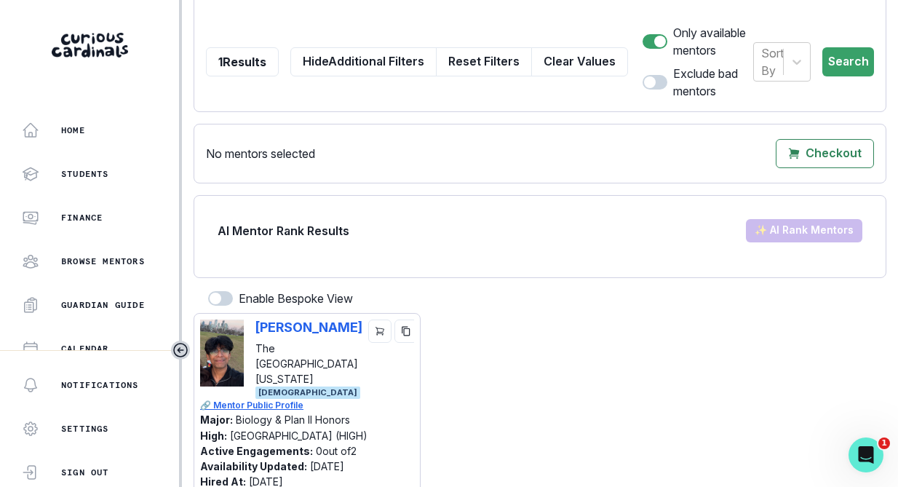
scroll to position [183, 0]
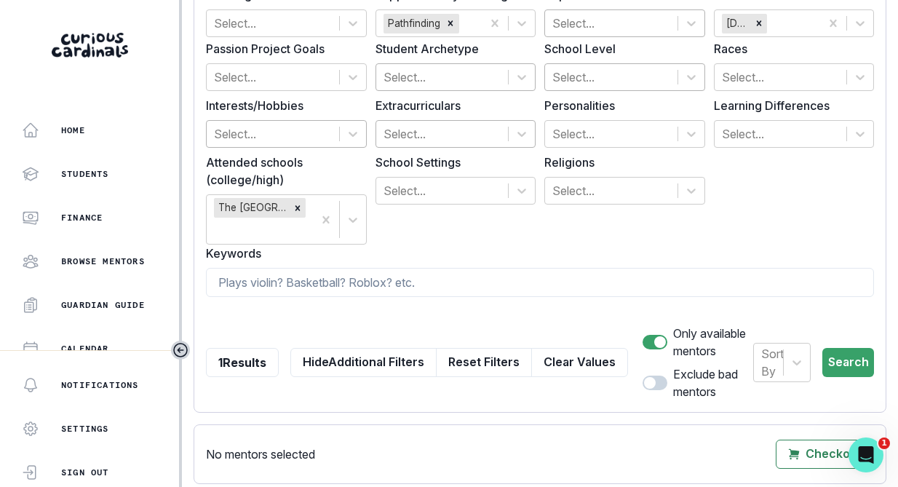
drag, startPoint x: 562, startPoint y: 358, endPoint x: 293, endPoint y: 250, distance: 289.2
click at [562, 358] on button "Clear Values" at bounding box center [579, 362] width 97 height 29
checkbox input "false"
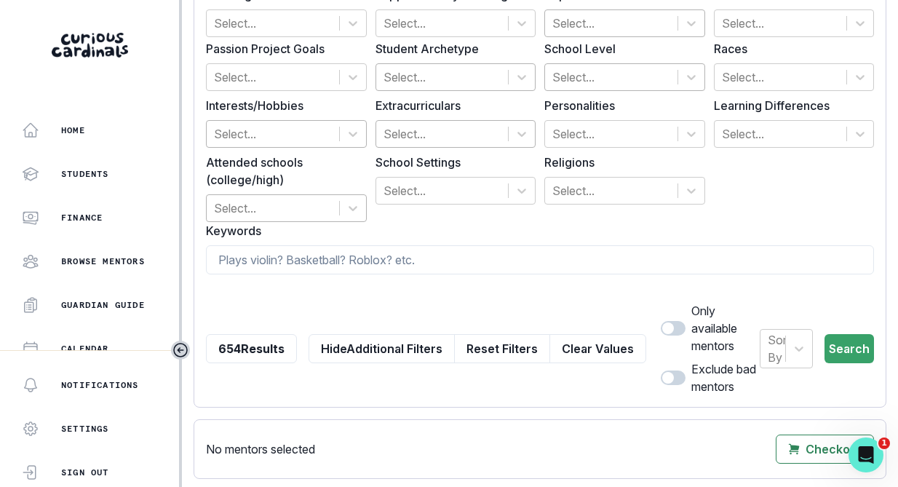
click at [268, 210] on div at bounding box center [273, 208] width 118 height 20
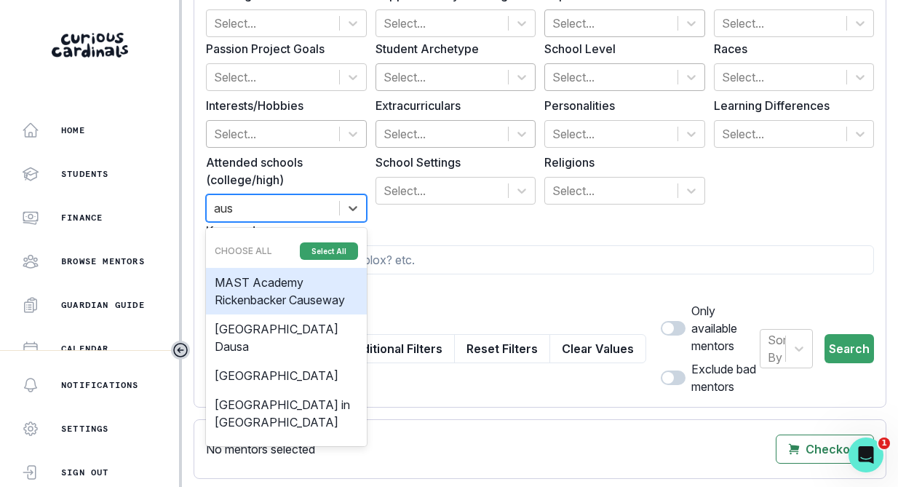
type input "aust"
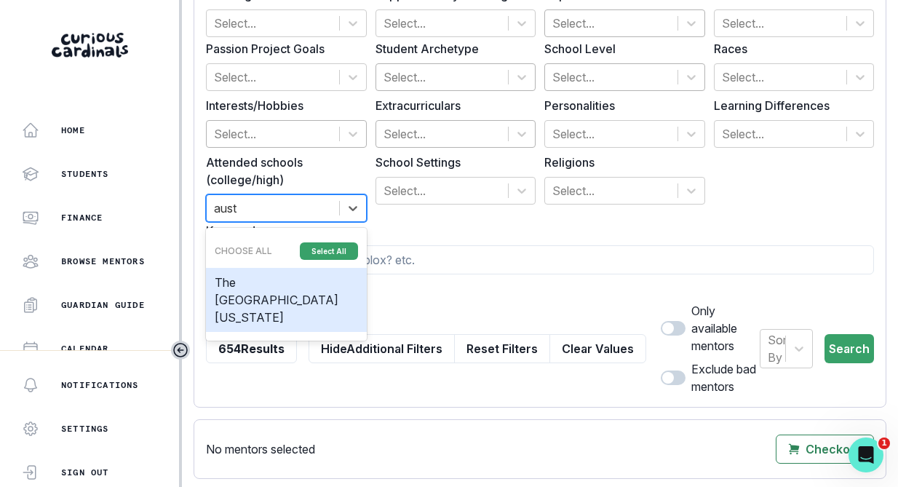
click at [275, 284] on div "The [GEOGRAPHIC_DATA][US_STATE]" at bounding box center [286, 300] width 161 height 64
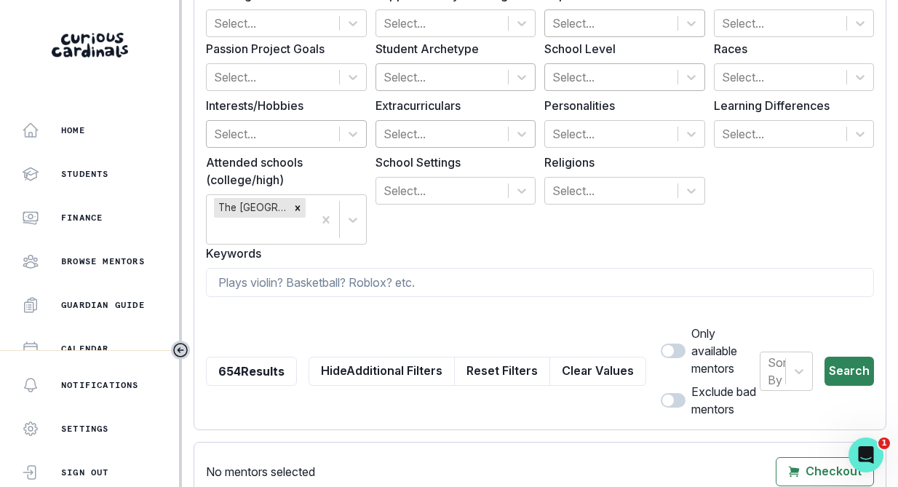
click at [844, 364] on button "Search" at bounding box center [848, 370] width 49 height 29
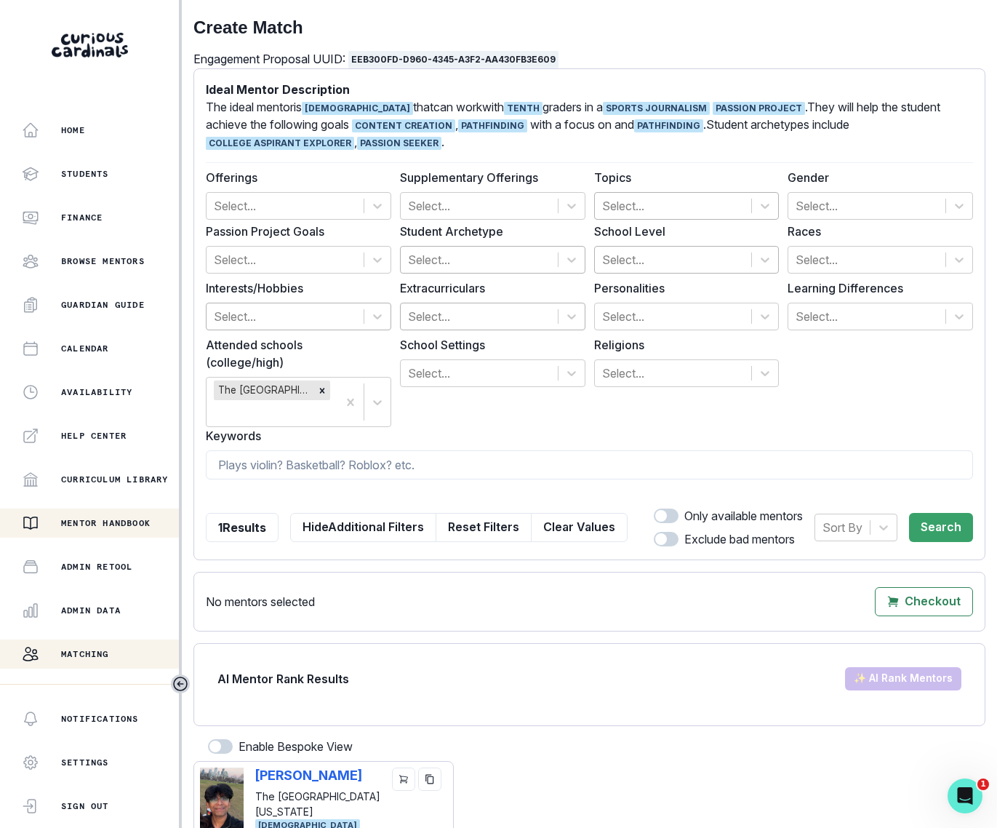
scroll to position [72, 0]
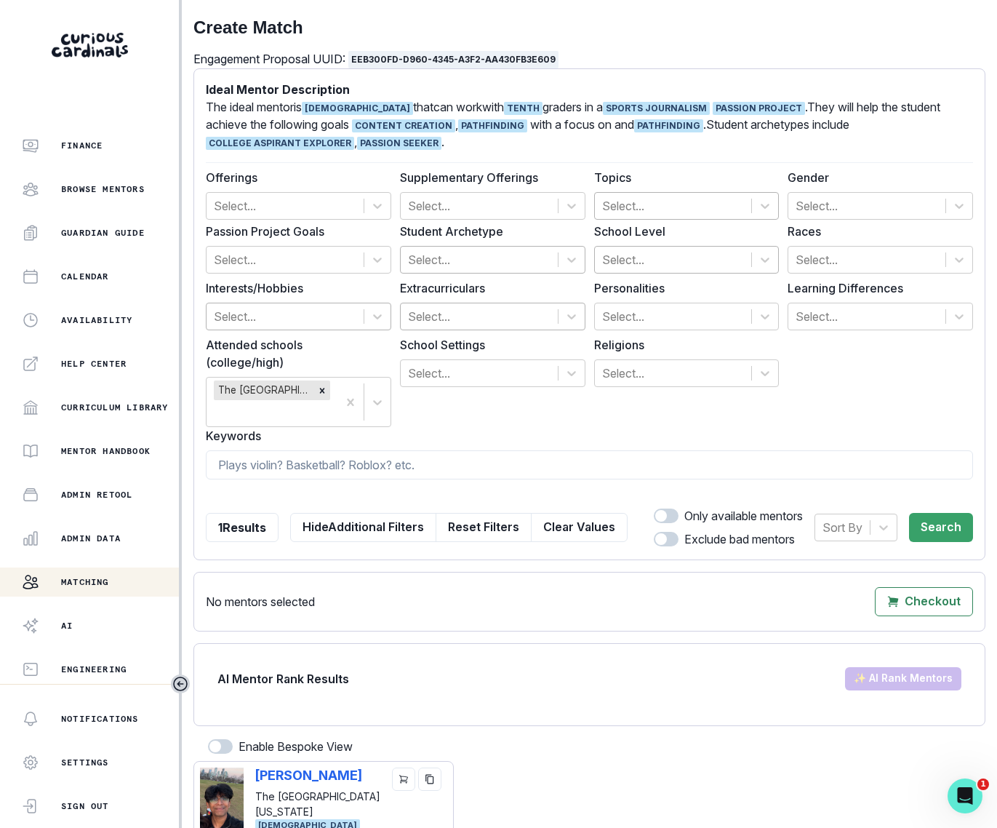
click at [94, 486] on button "Matching" at bounding box center [91, 581] width 182 height 29
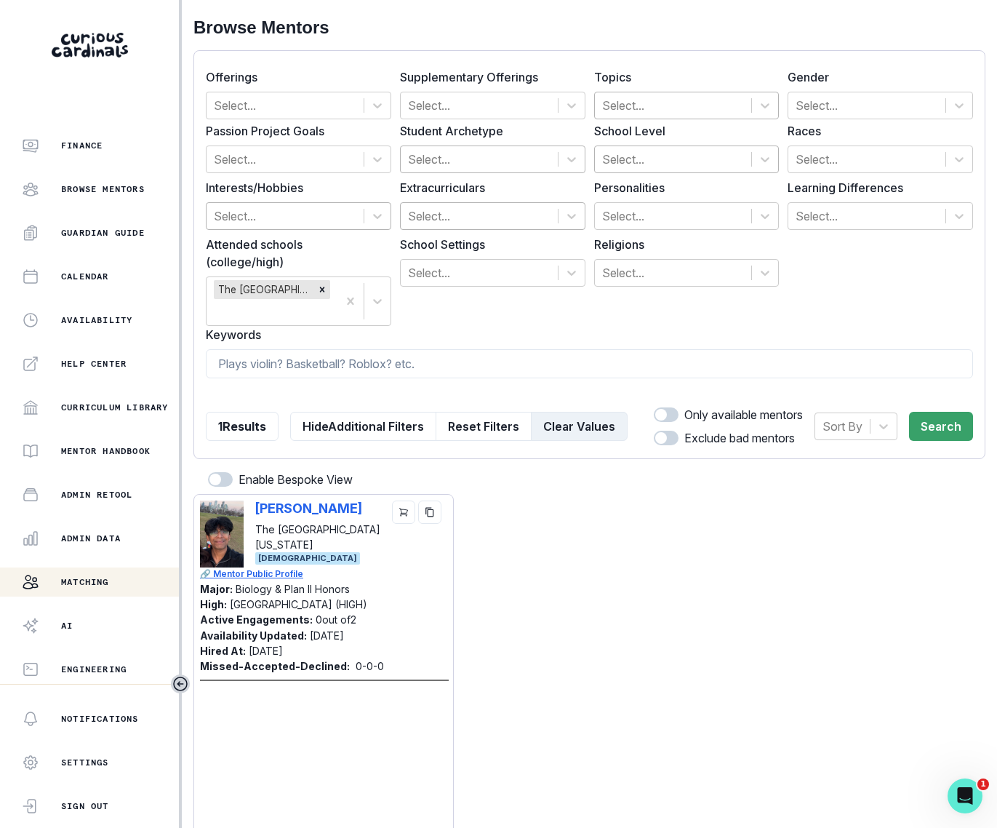
click at [580, 412] on button "Clear Values" at bounding box center [579, 426] width 97 height 29
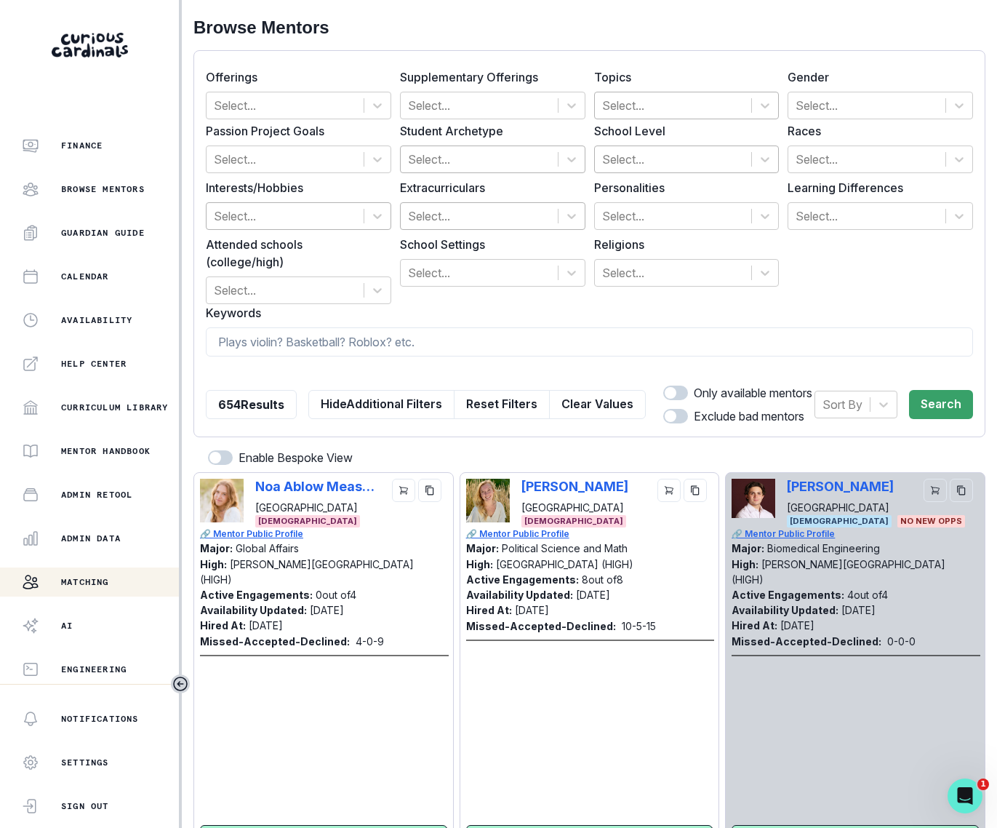
click at [666, 89] on div "Topics Select..." at bounding box center [686, 93] width 185 height 51
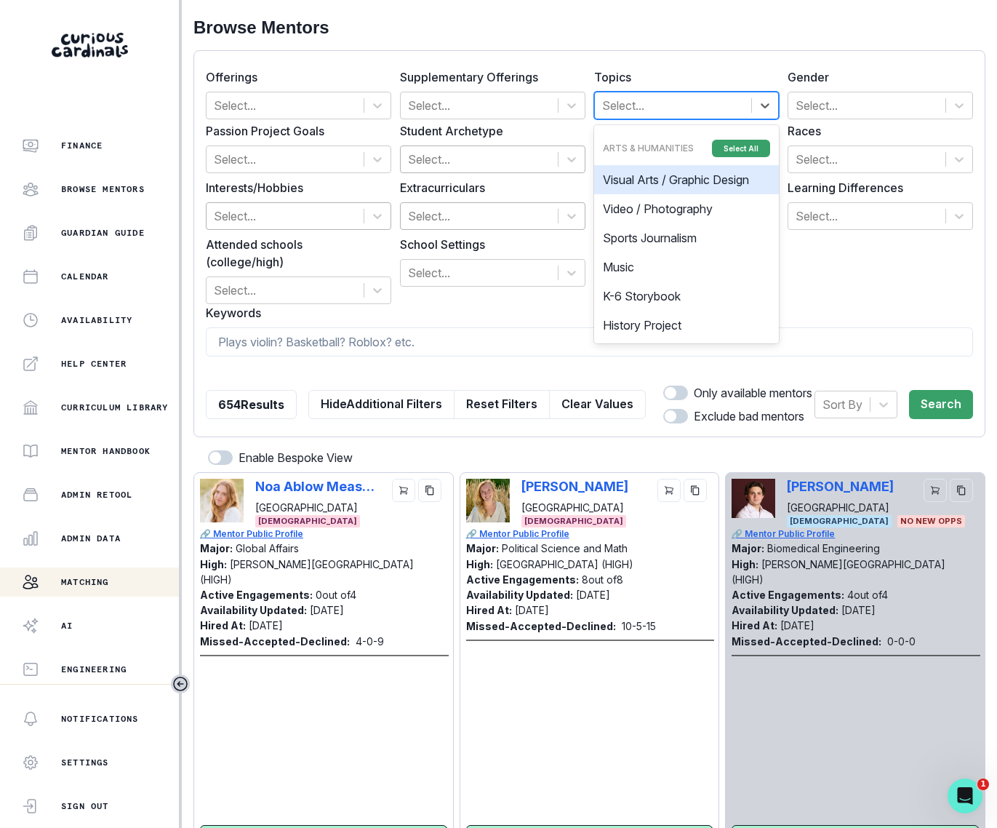
click at [662, 99] on div at bounding box center [673, 105] width 143 height 20
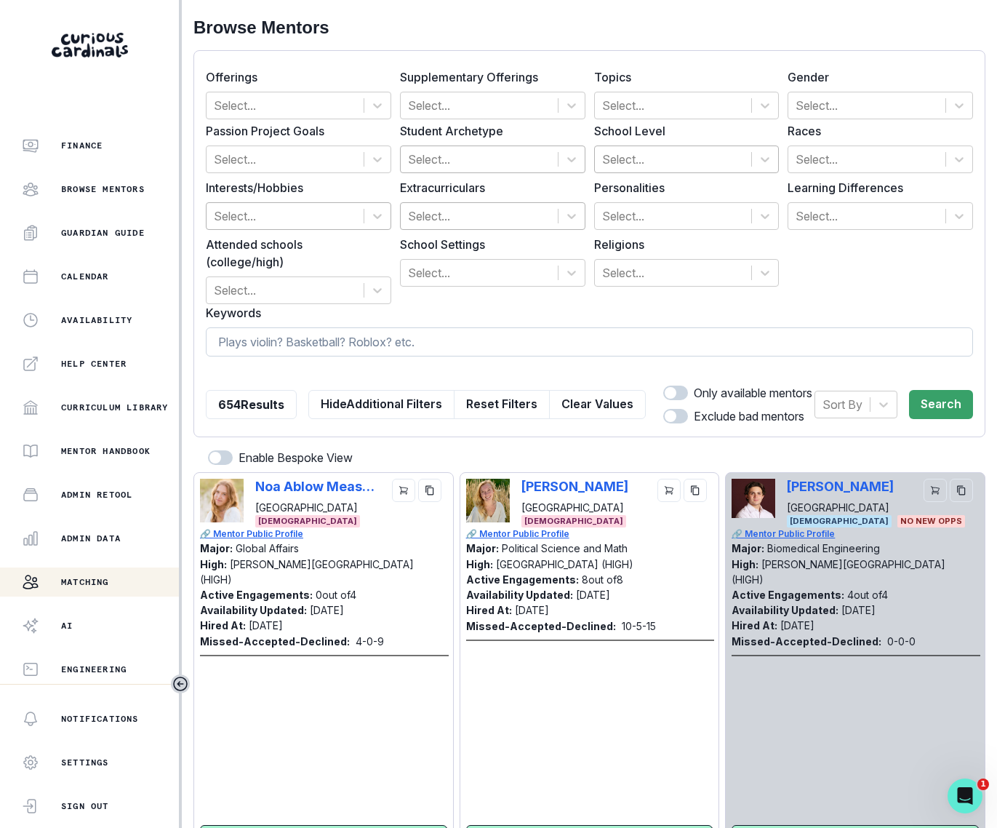
click at [463, 327] on input at bounding box center [589, 341] width 767 height 29
type input "climate"
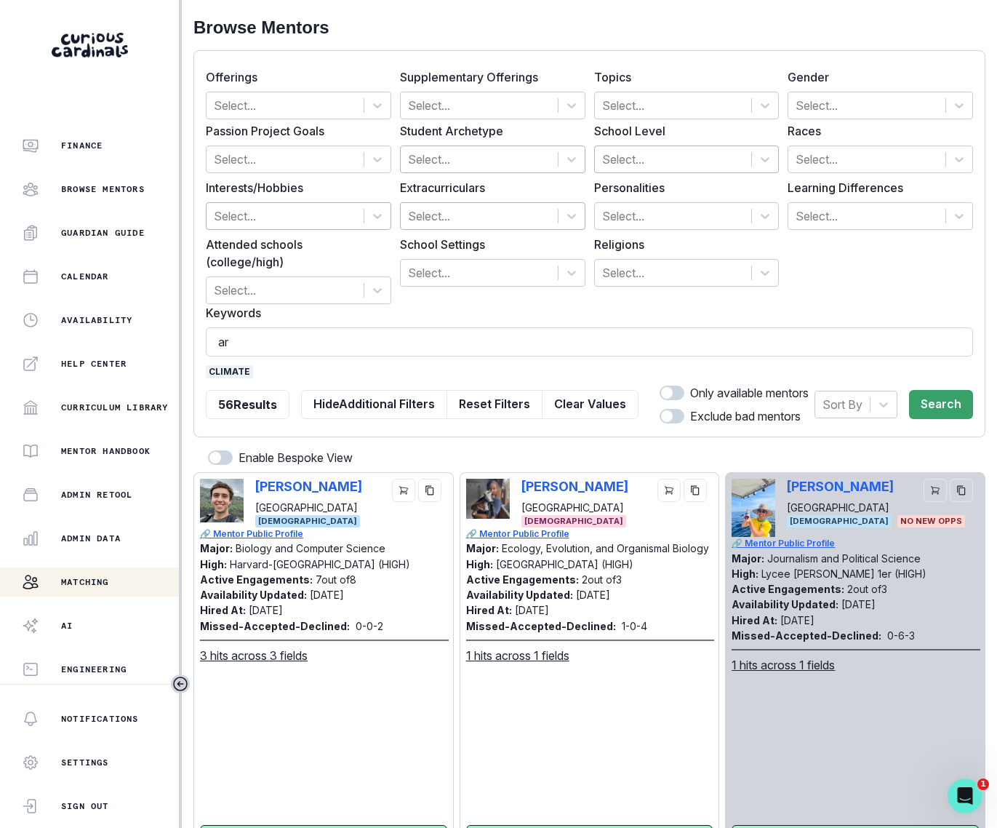
type input "art"
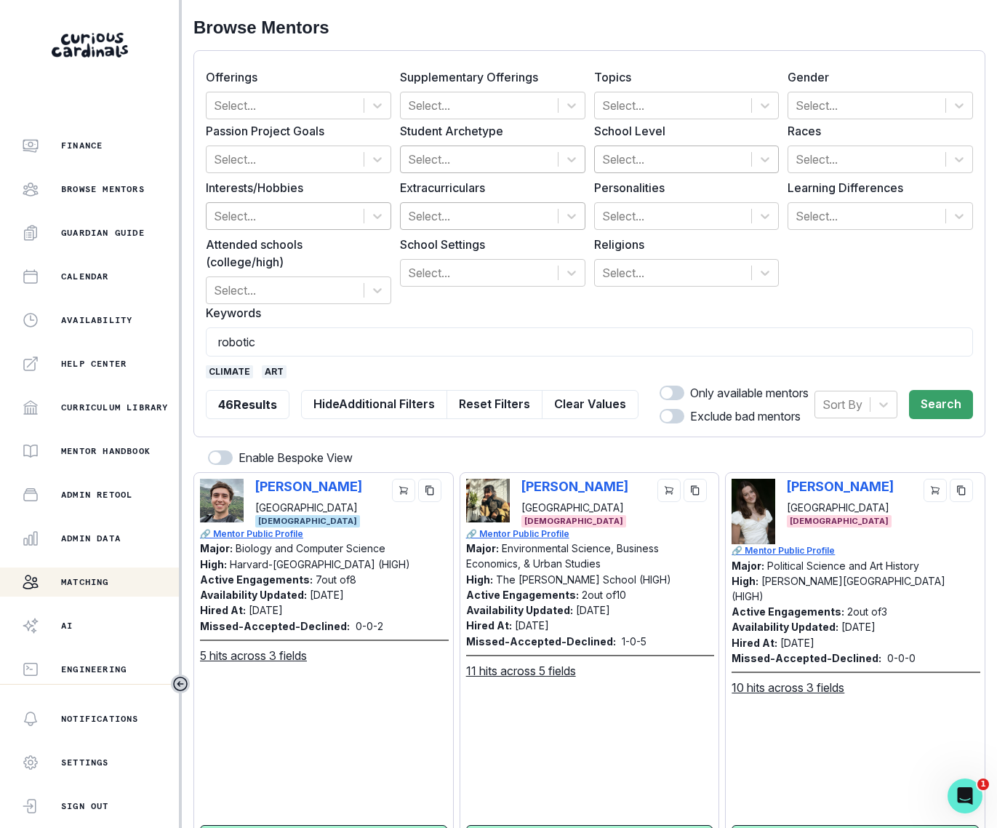
type input "robotics"
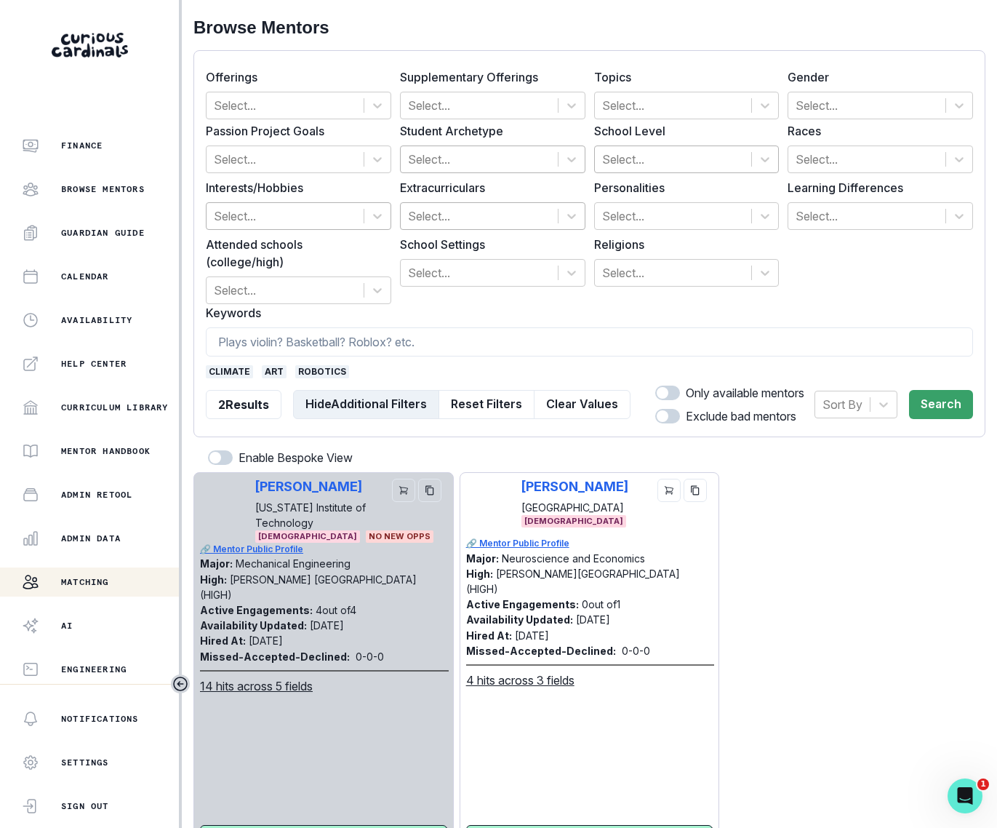
scroll to position [69, 0]
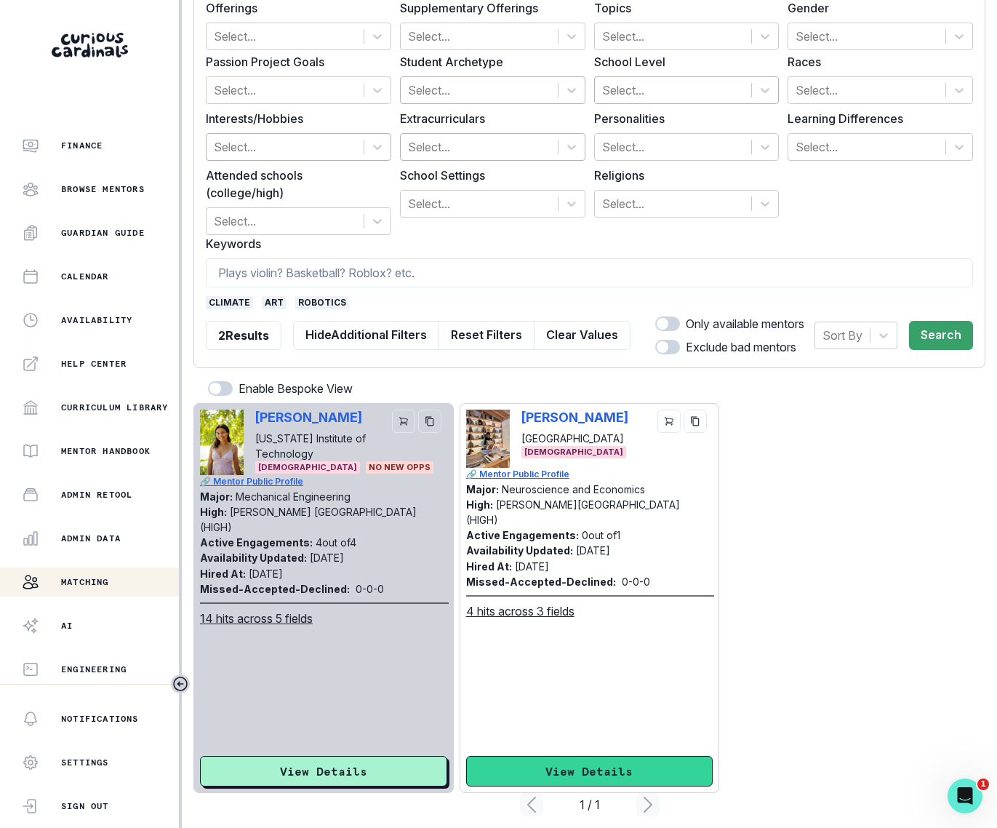
click at [571, 486] on button "View Details" at bounding box center [589, 771] width 247 height 31
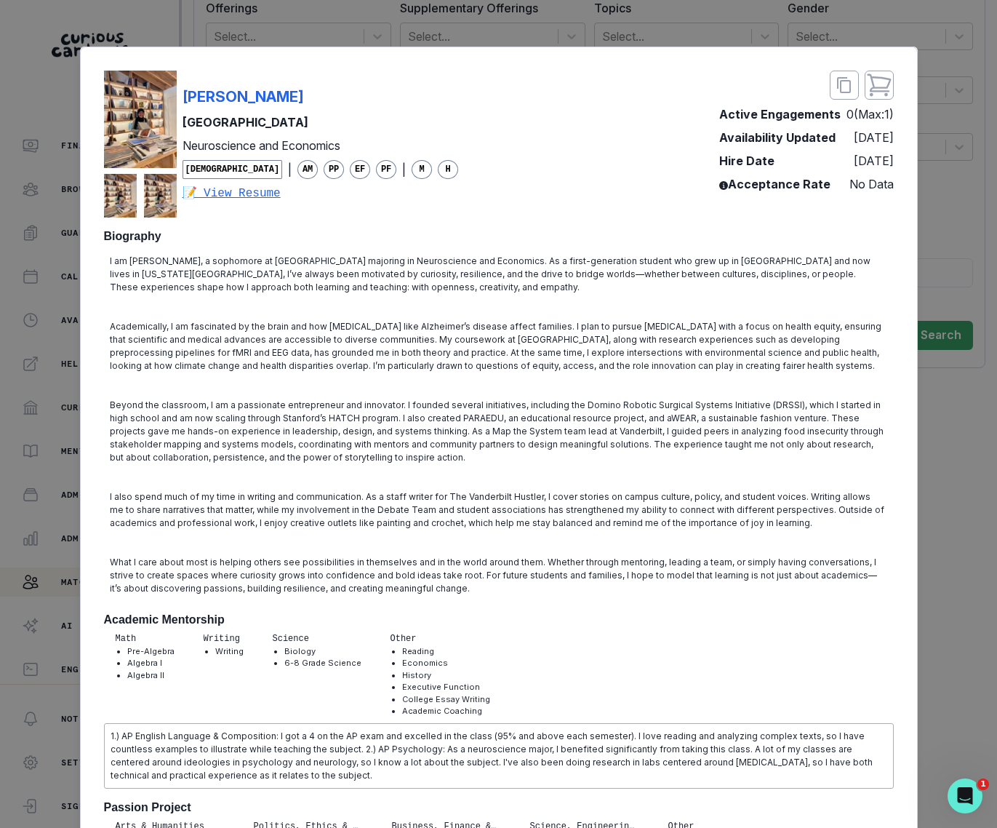
click at [897, 400] on div "[PERSON_NAME] University Neuroscience and Economics [DEMOGRAPHIC_DATA] | AM PP …" at bounding box center [498, 414] width 997 height 828
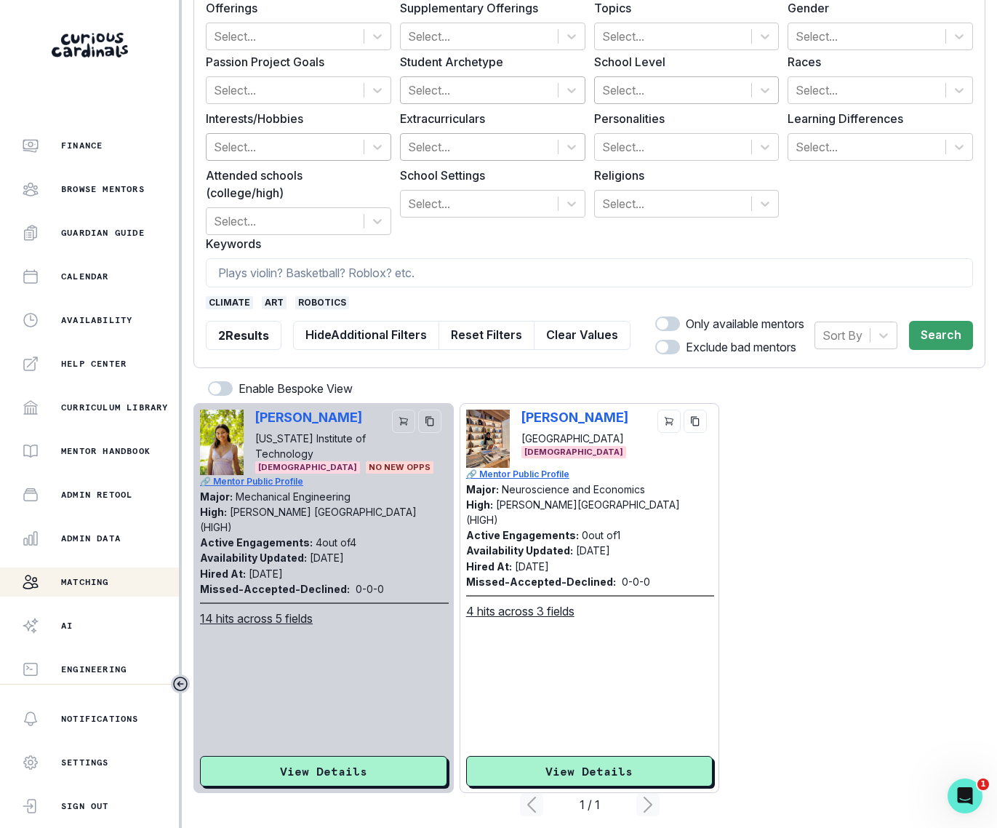
click at [265, 296] on span "art" at bounding box center [274, 302] width 25 height 13
click at [302, 296] on span "robotics" at bounding box center [289, 302] width 54 height 13
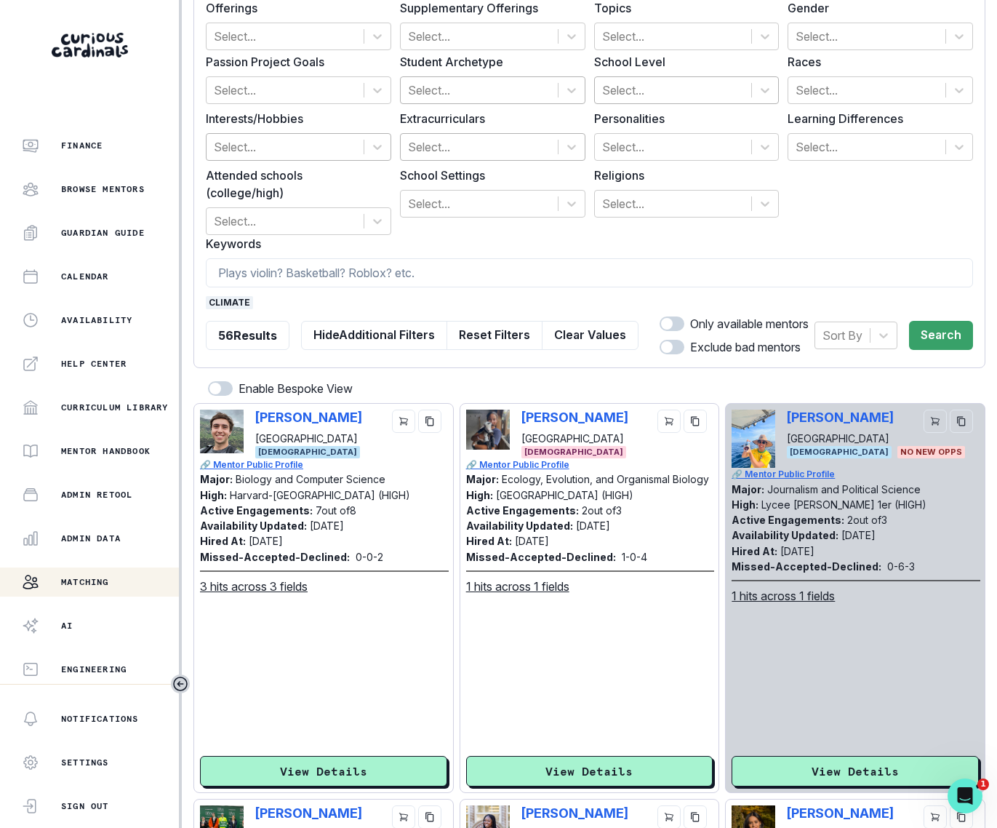
scroll to position [0, 0]
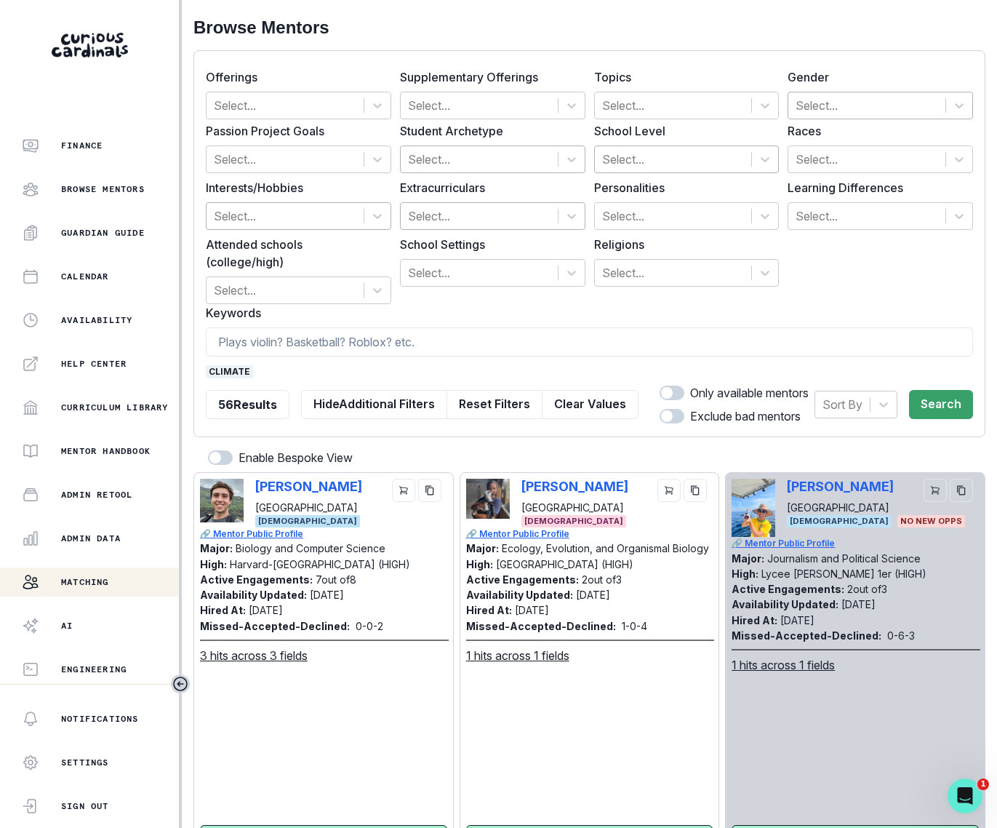
click at [818, 97] on div at bounding box center [867, 105] width 143 height 20
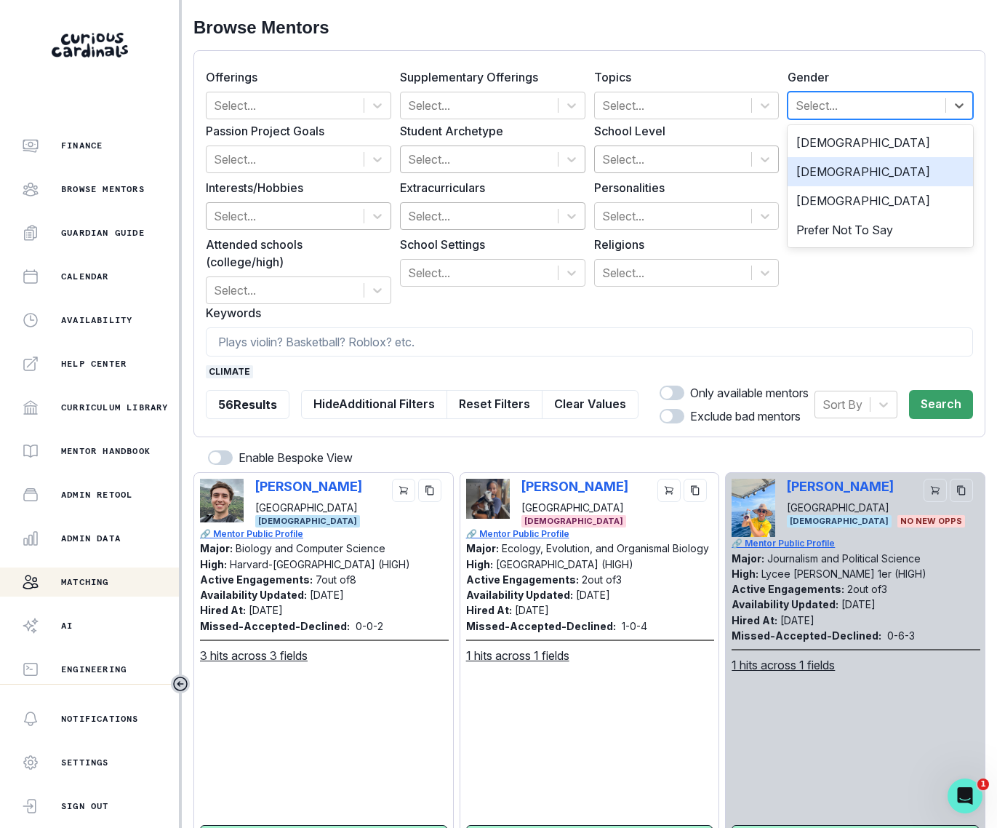
click at [845, 172] on div "[DEMOGRAPHIC_DATA]" at bounding box center [880, 171] width 185 height 29
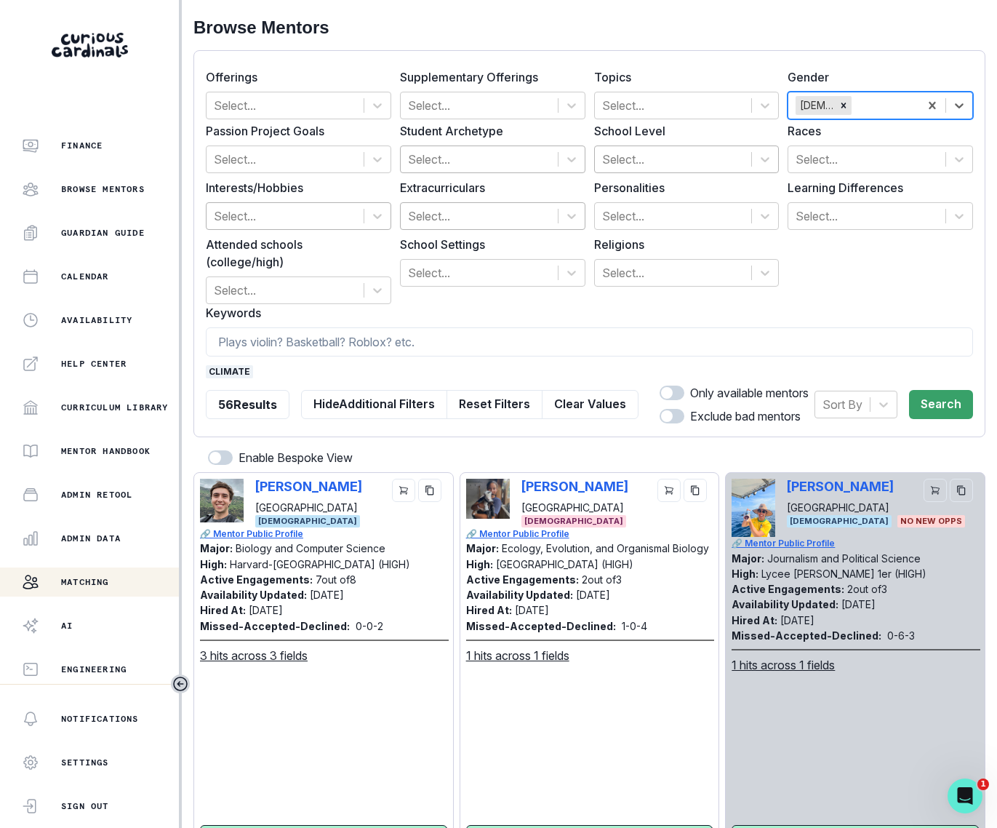
click at [653, 161] on div at bounding box center [673, 159] width 143 height 20
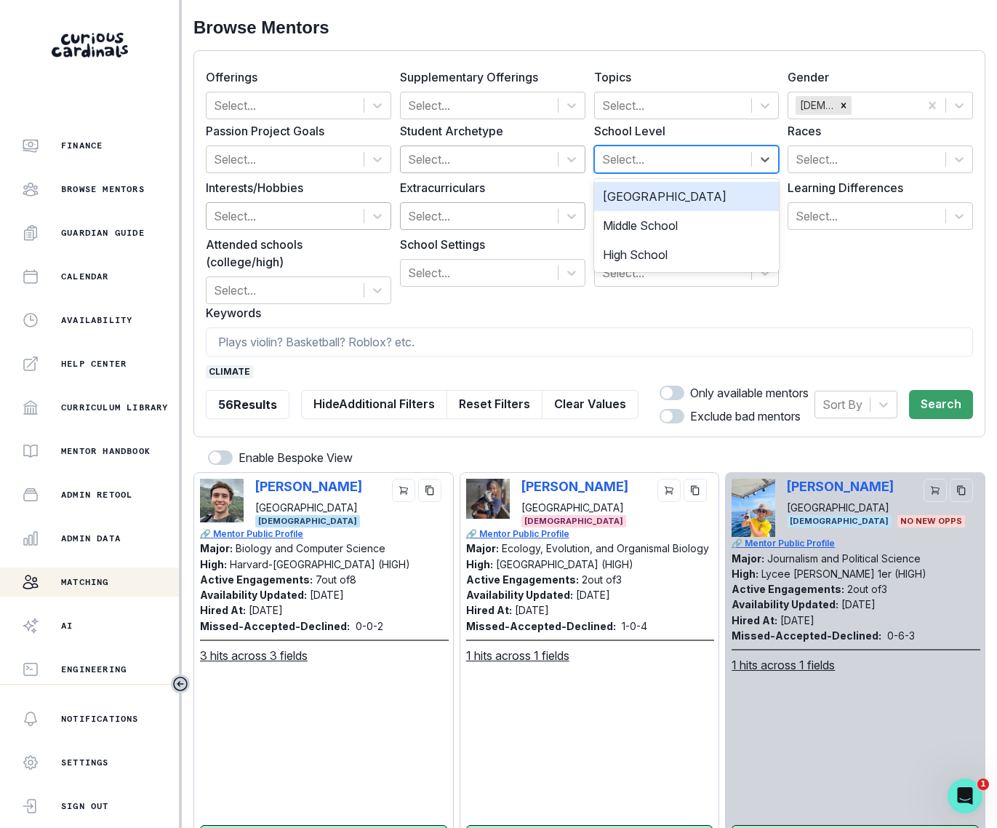
click at [662, 197] on div "[GEOGRAPHIC_DATA]" at bounding box center [686, 196] width 185 height 29
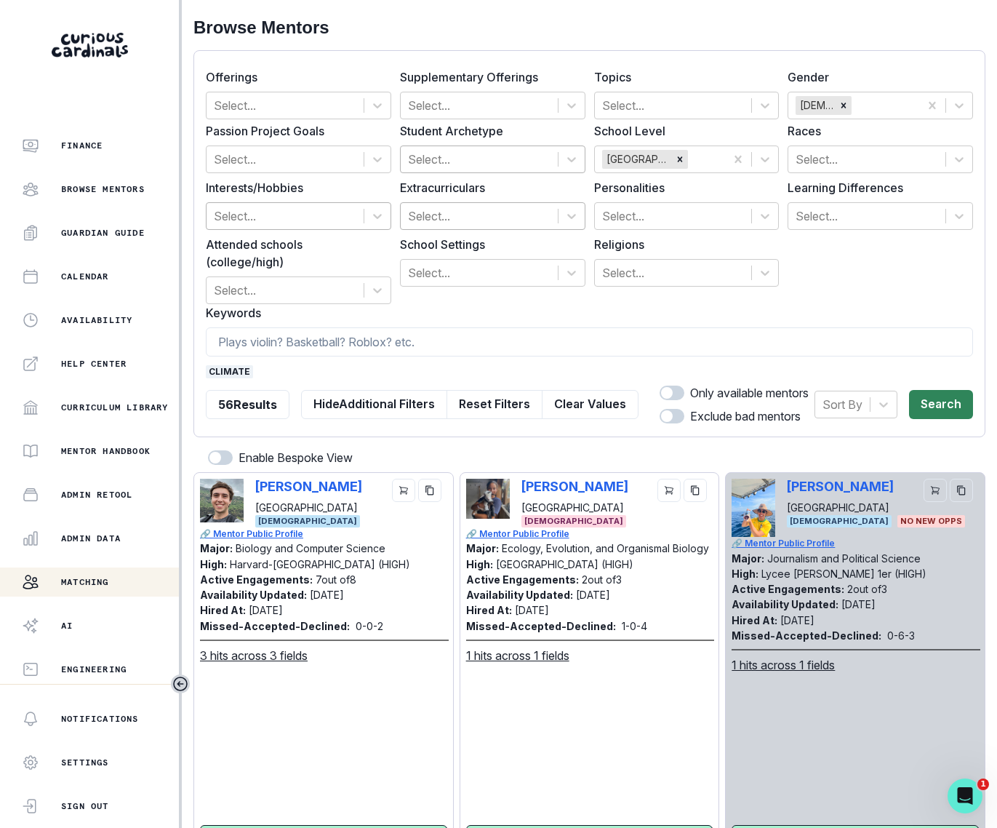
click at [897, 394] on button "Search" at bounding box center [941, 404] width 64 height 29
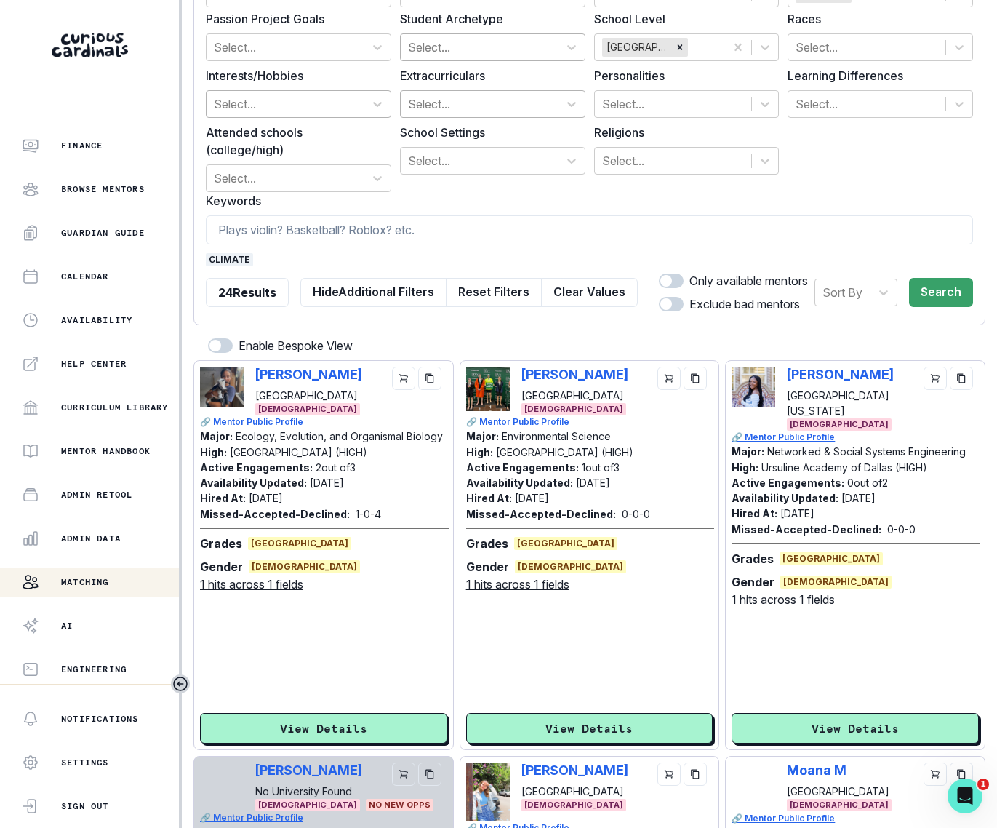
scroll to position [116, 0]
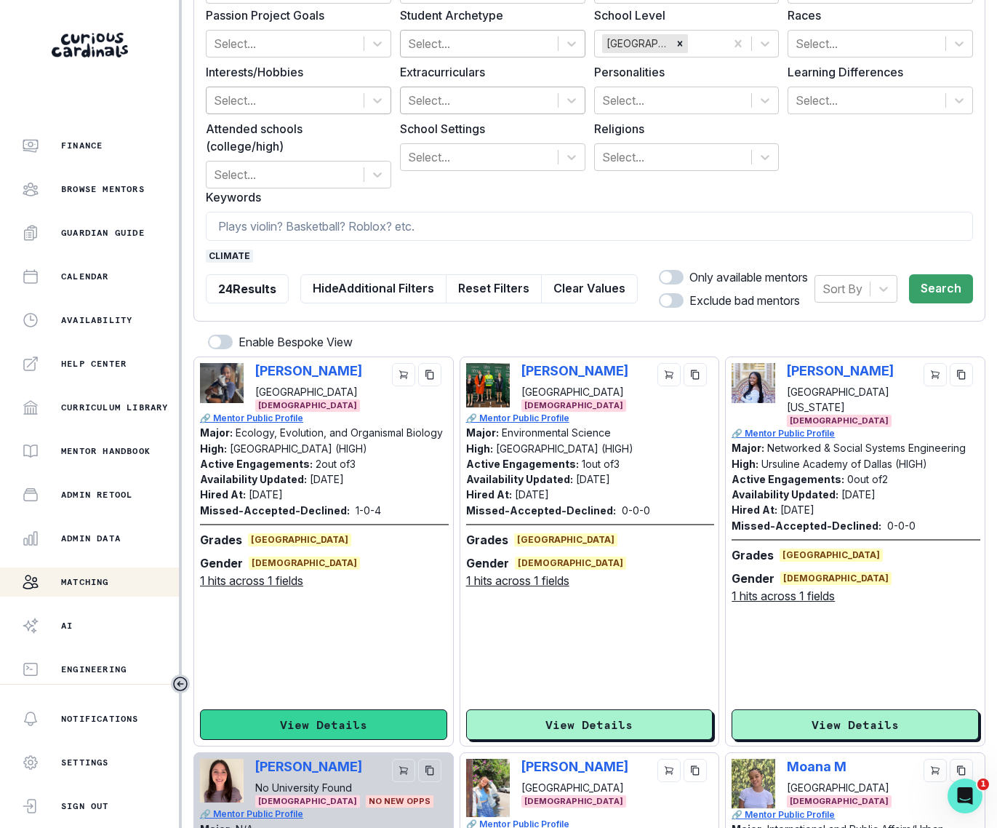
click at [355, 486] on button "View Details" at bounding box center [323, 724] width 247 height 31
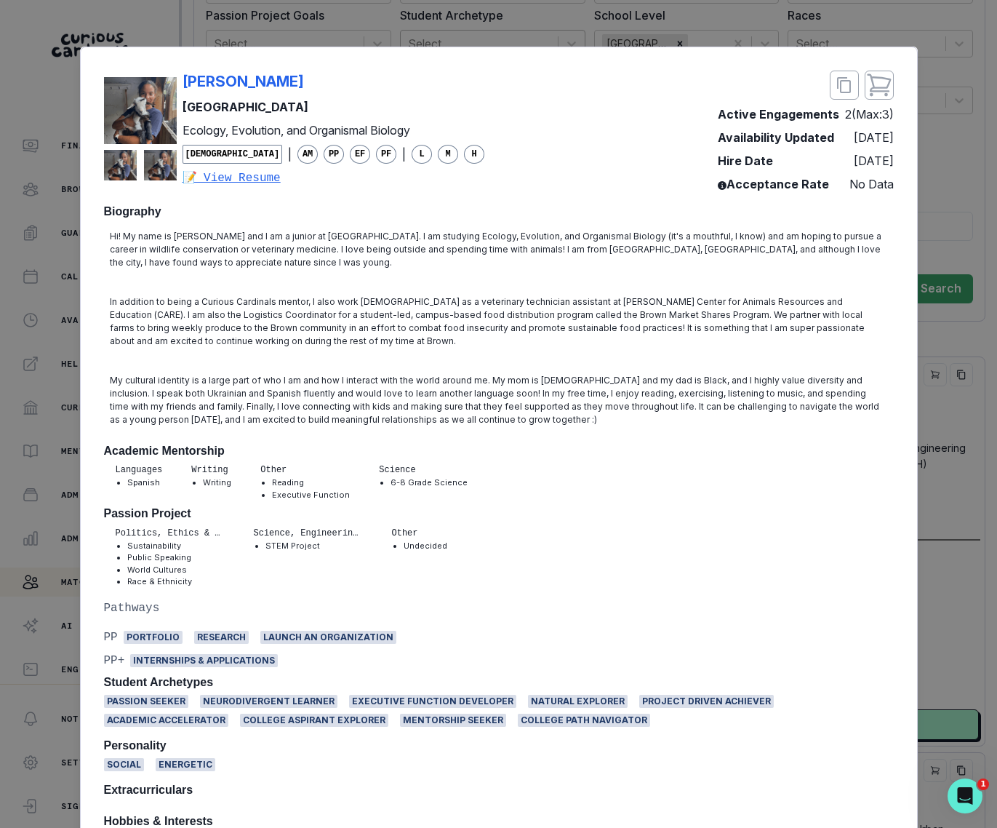
click at [897, 486] on div "[PERSON_NAME] University Ecology, Evolution, and Organismal Biology [DEMOGRAPHI…" at bounding box center [498, 414] width 997 height 828
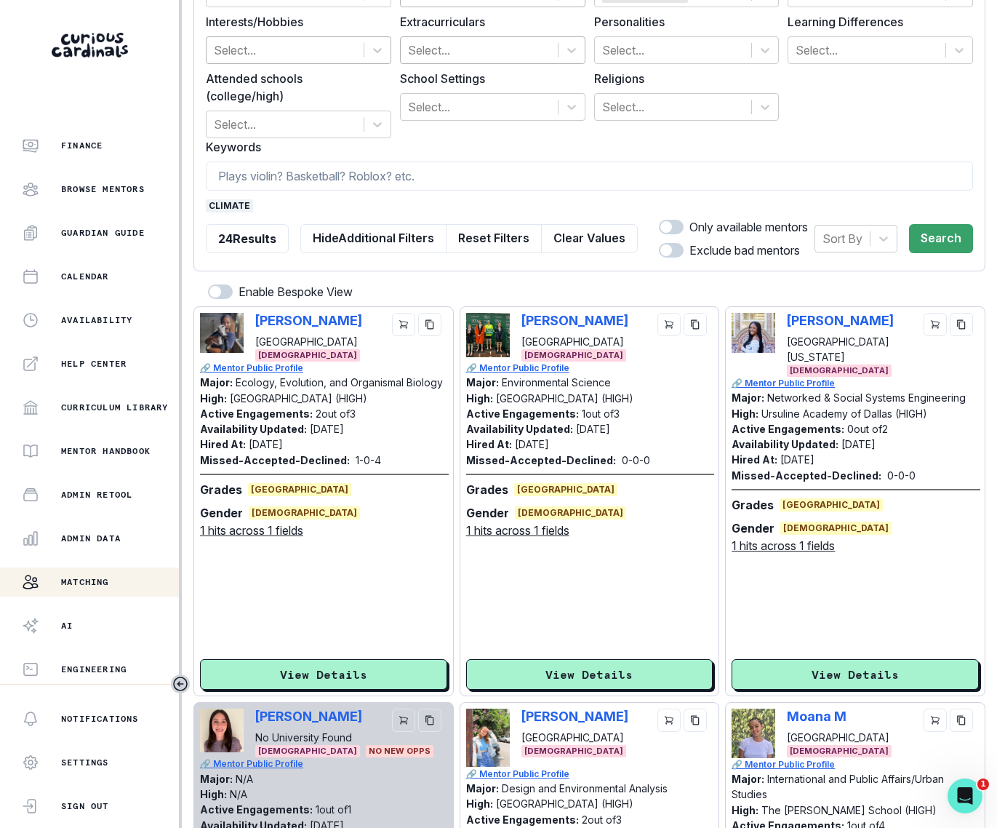
scroll to position [172, 0]
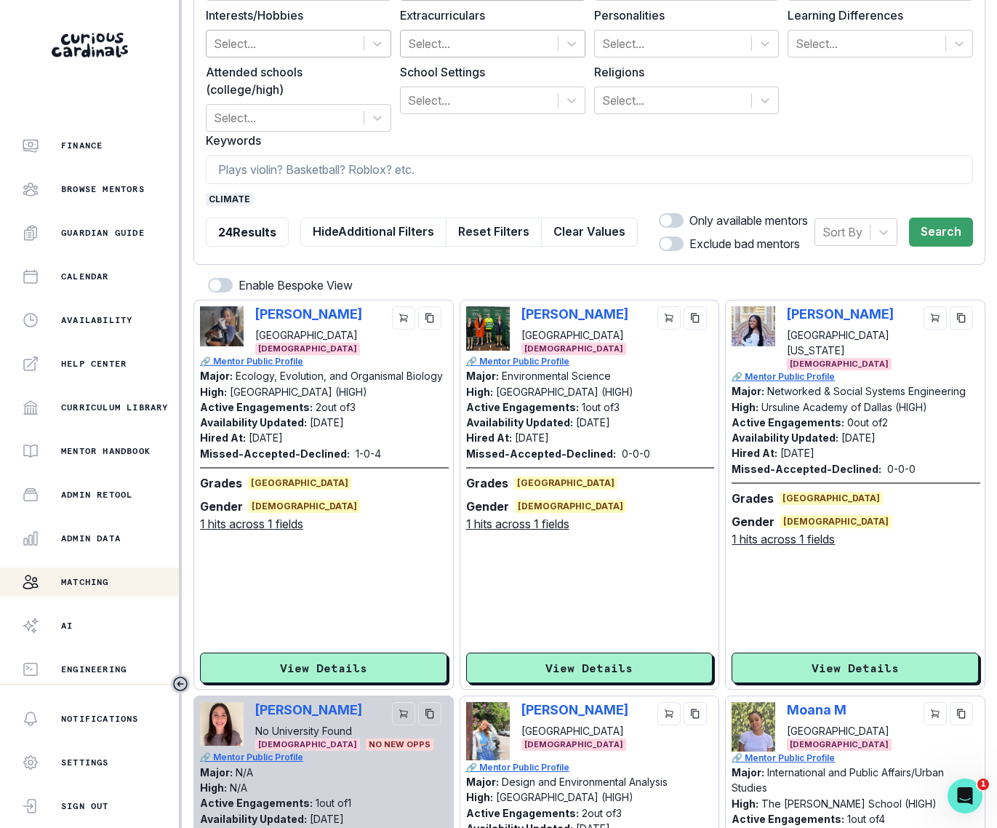
click at [617, 486] on div "[PERSON_NAME][GEOGRAPHIC_DATA] [DEMOGRAPHIC_DATA] 🔗 Mentor Public Profile Major…" at bounding box center [589, 495] width 247 height 378
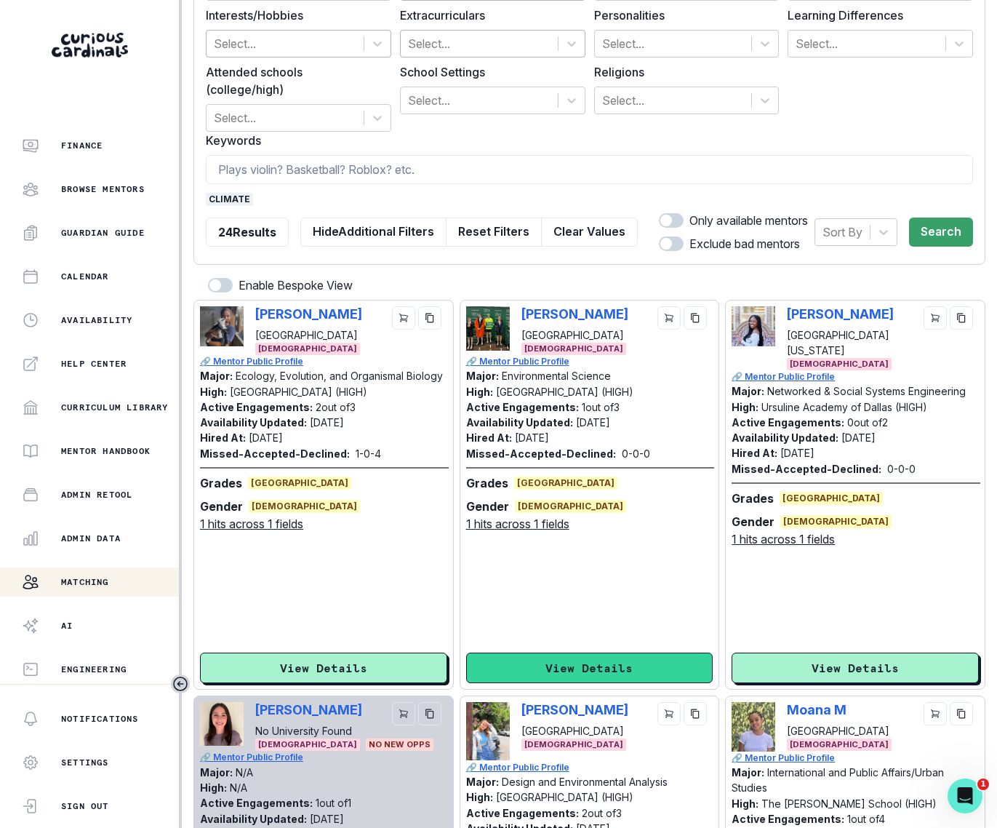
click at [620, 486] on button "View Details" at bounding box center [589, 667] width 247 height 31
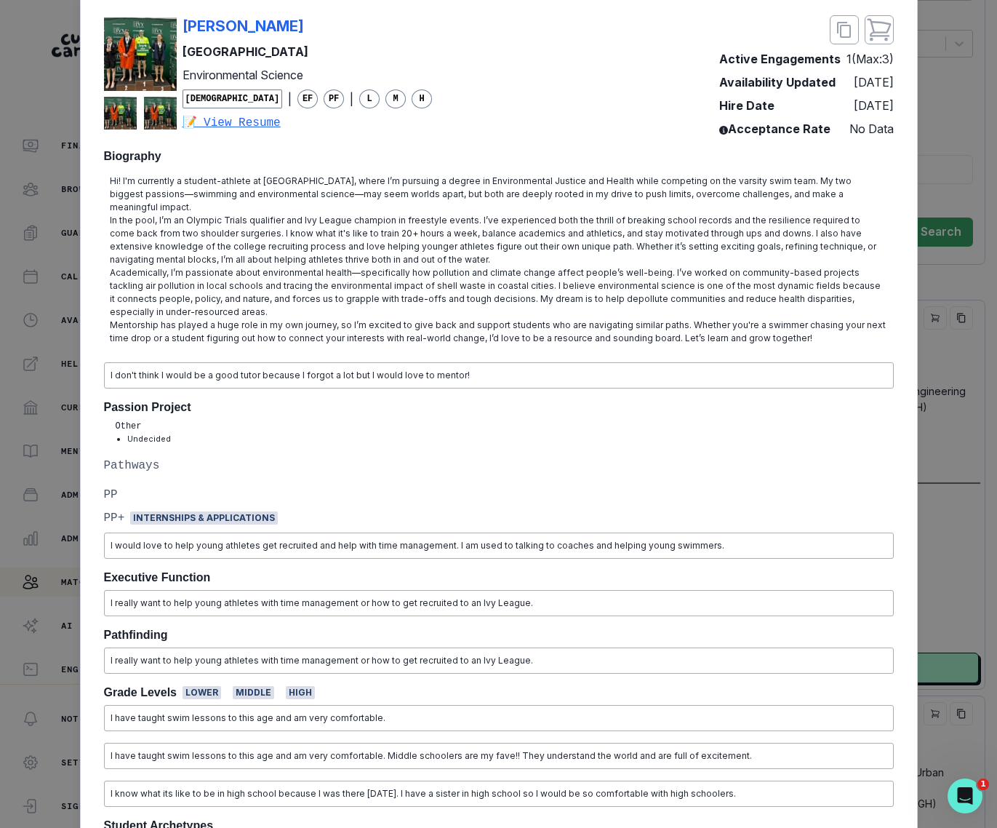
scroll to position [56, 0]
click at [897, 438] on div "[PERSON_NAME] University Environmental Science [DEMOGRAPHIC_DATA] | EF PF | L M…" at bounding box center [498, 414] width 997 height 828
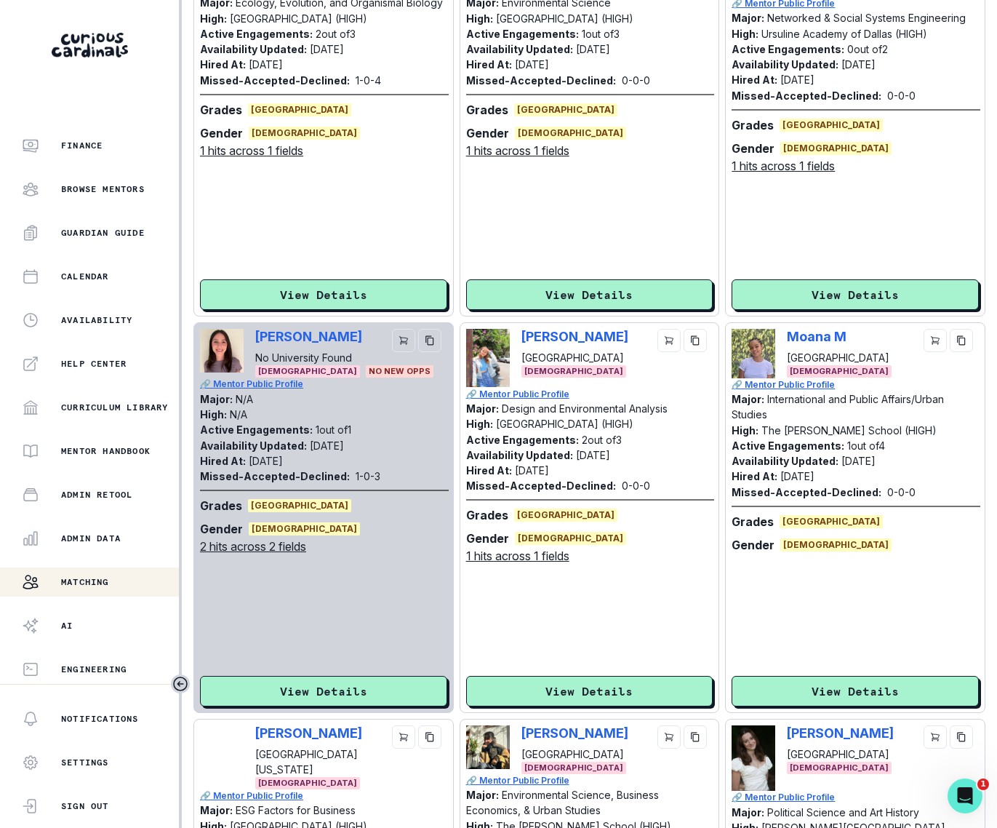
scroll to position [548, 0]
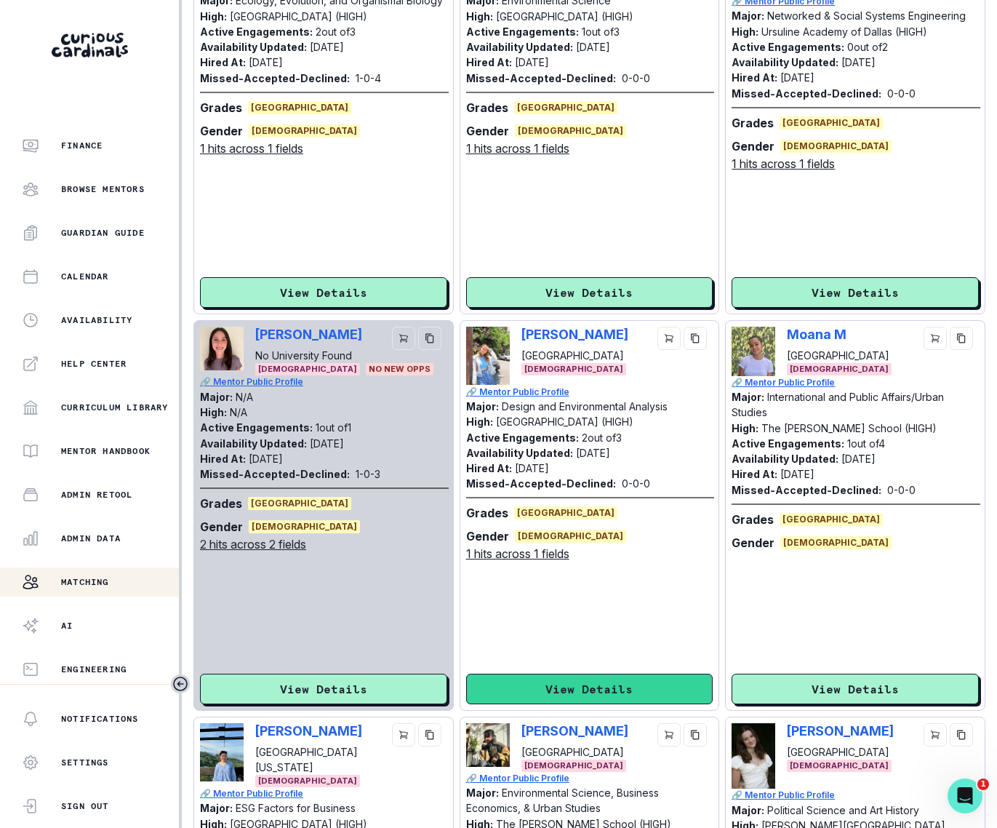
click at [578, 486] on button "View Details" at bounding box center [589, 689] width 247 height 31
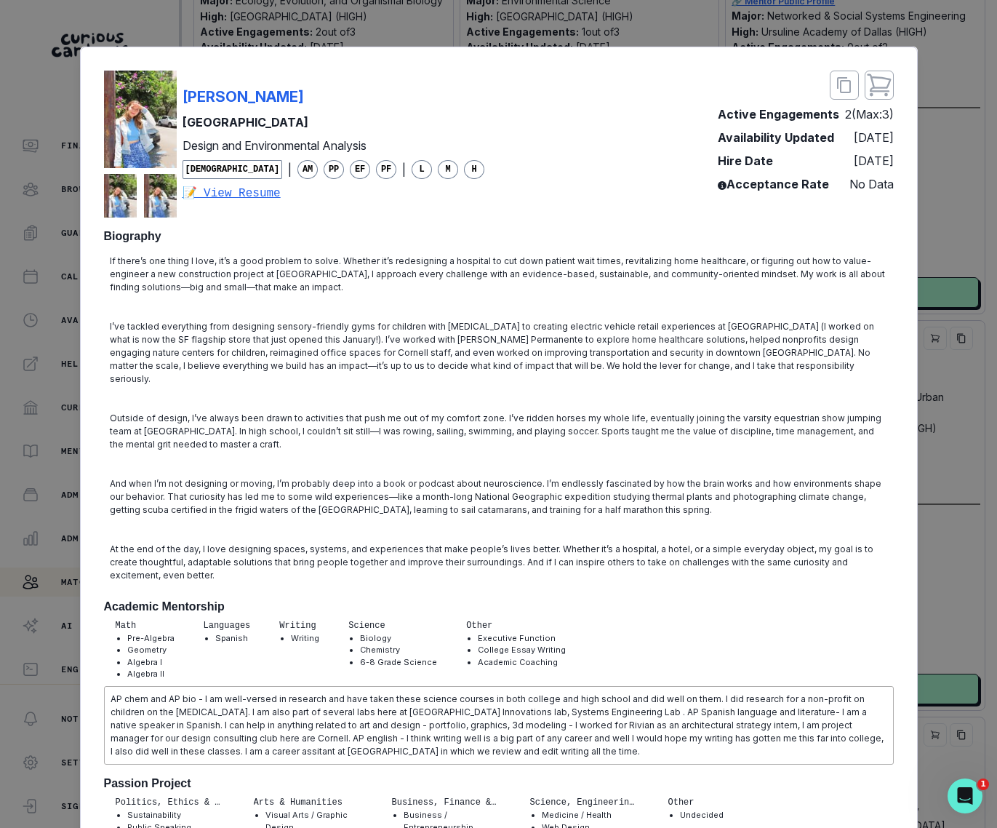
click at [625, 25] on div "[PERSON_NAME][GEOGRAPHIC_DATA][PERSON_NAME] Design and Environmental Analysis […" at bounding box center [498, 414] width 997 height 828
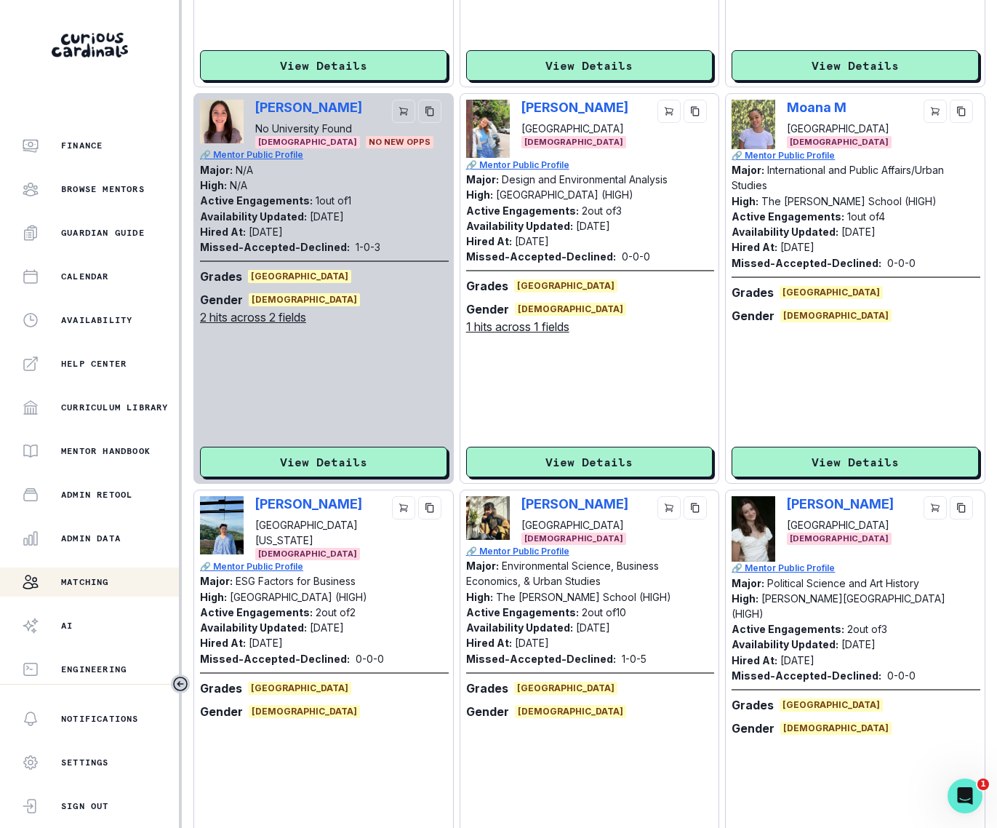
scroll to position [781, 0]
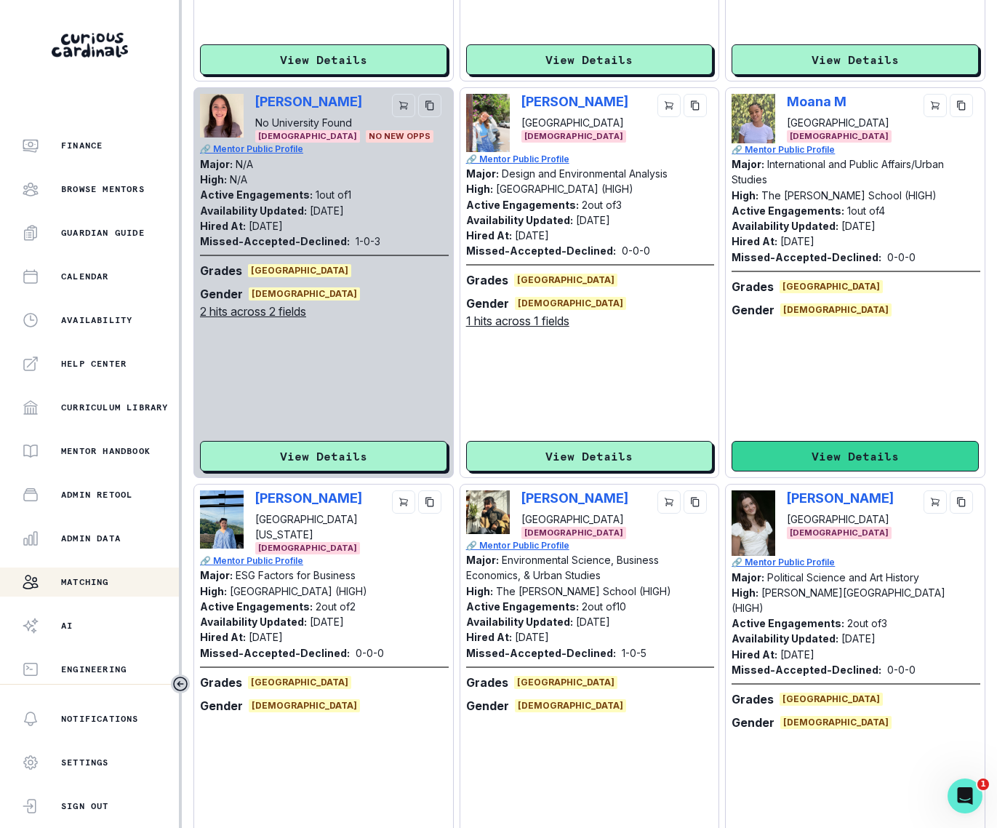
click at [842, 441] on button "View Details" at bounding box center [855, 456] width 247 height 31
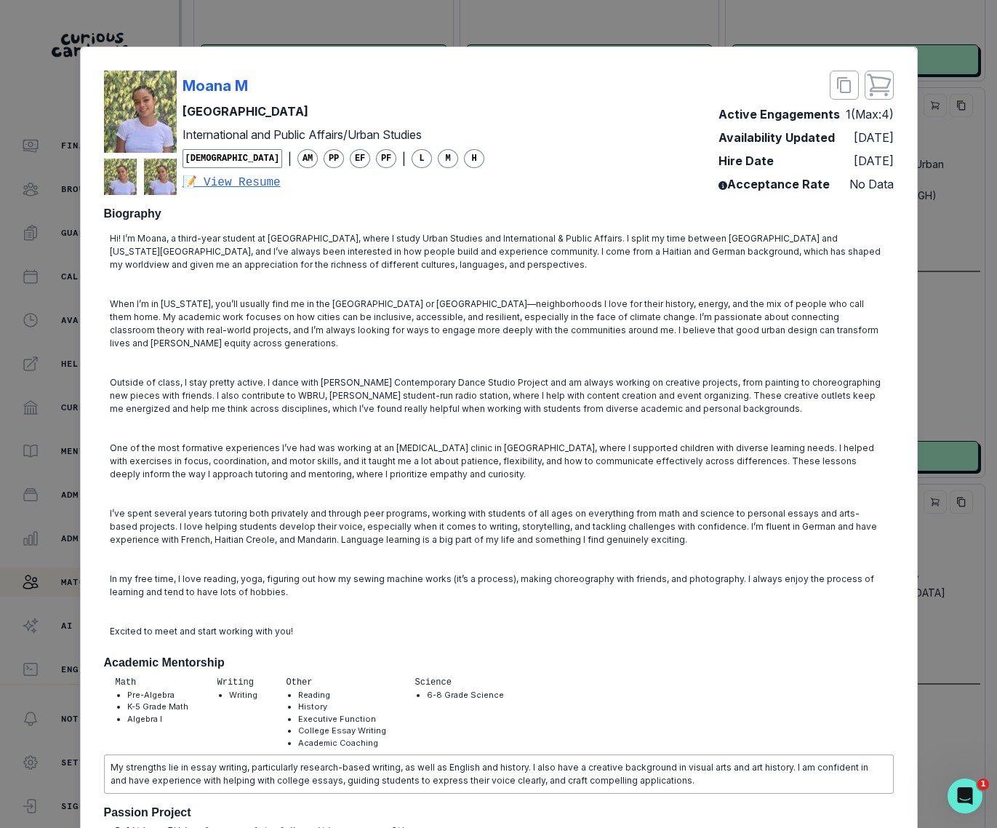
click at [897, 243] on div "[PERSON_NAME] University International and Public Affairs/Urban Studies [DEMOGR…" at bounding box center [498, 414] width 997 height 828
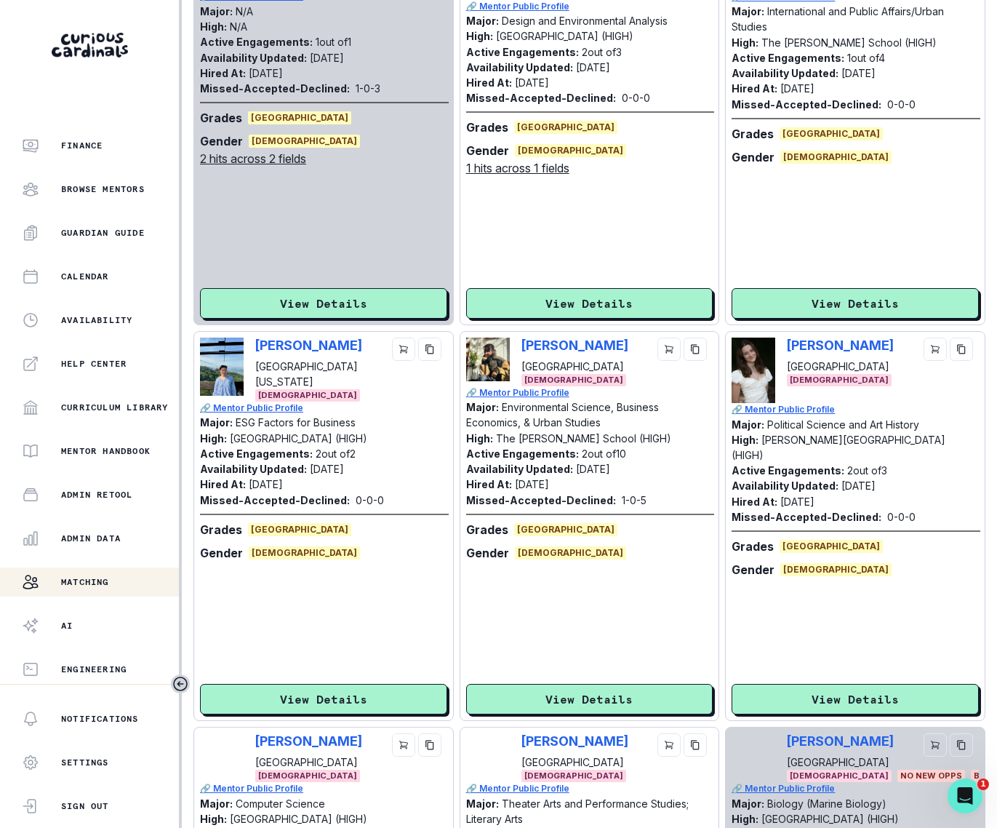
scroll to position [941, 0]
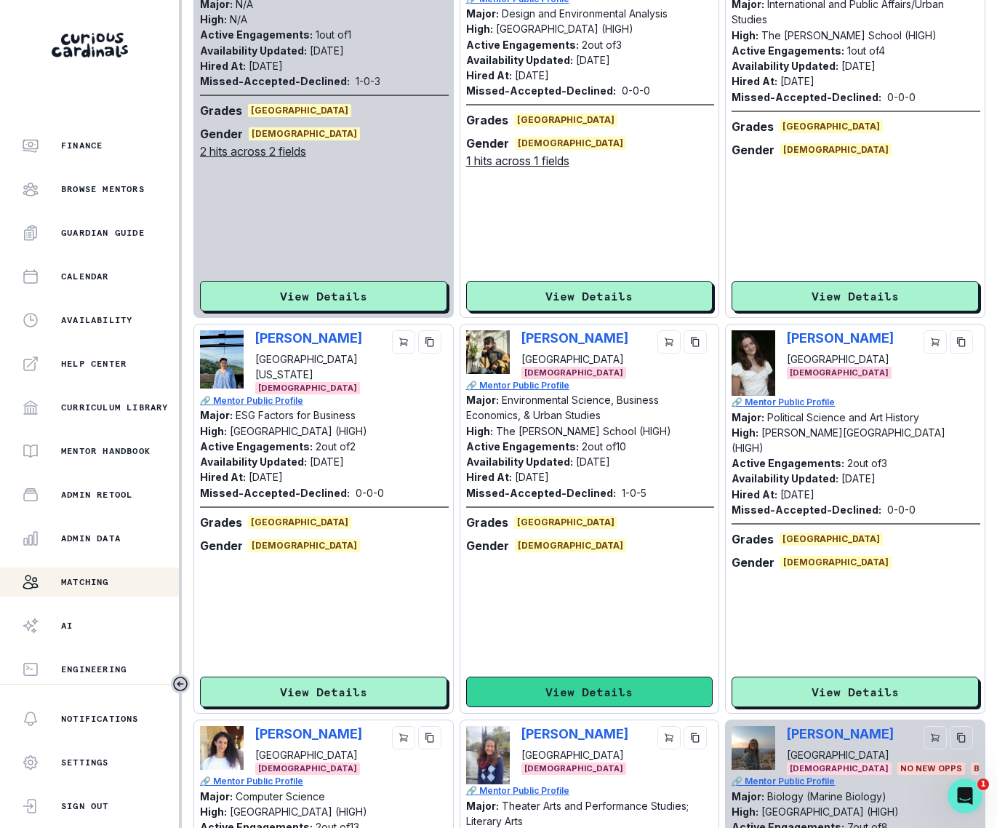
click at [588, 486] on button "View Details" at bounding box center [589, 691] width 247 height 31
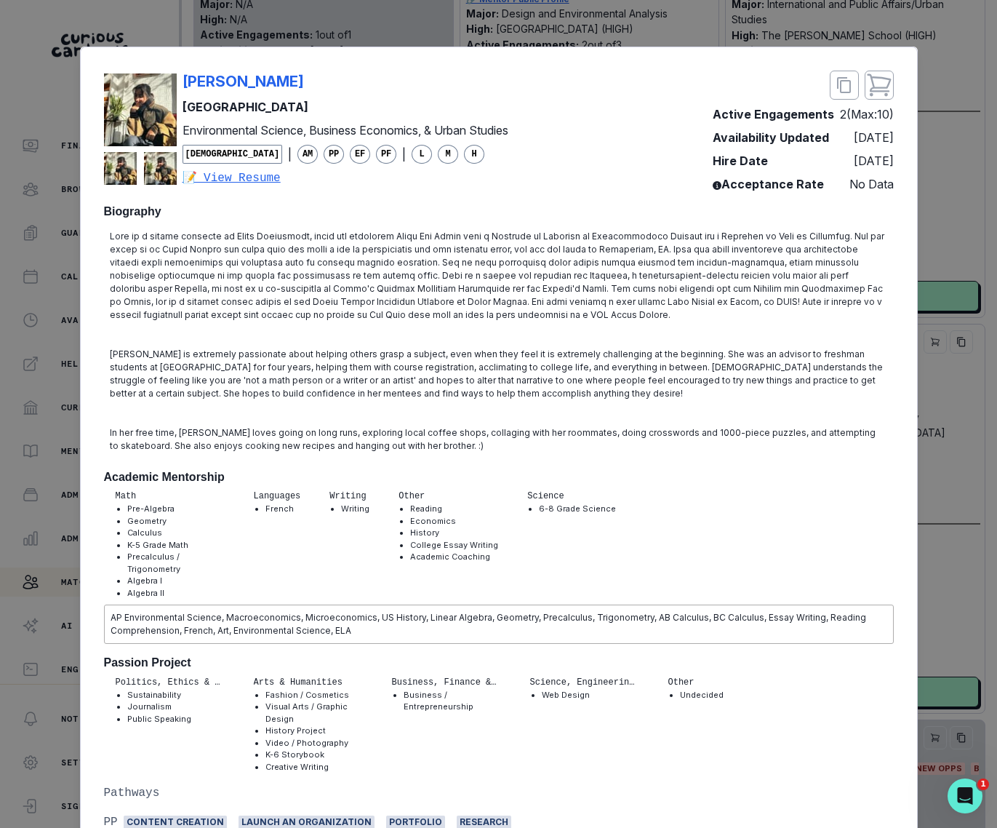
click at [333, 31] on div "[PERSON_NAME] Brown University Environmental Science, Business Economics, & Urb…" at bounding box center [498, 414] width 997 height 828
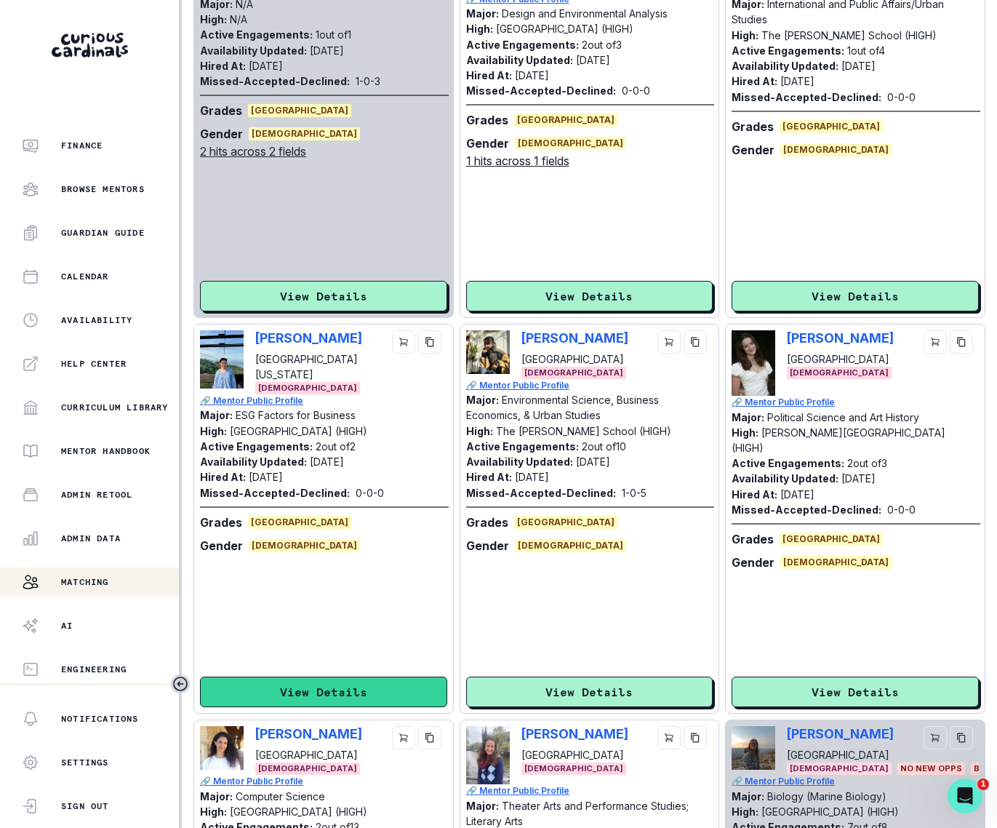
click at [308, 486] on button "View Details" at bounding box center [323, 691] width 247 height 31
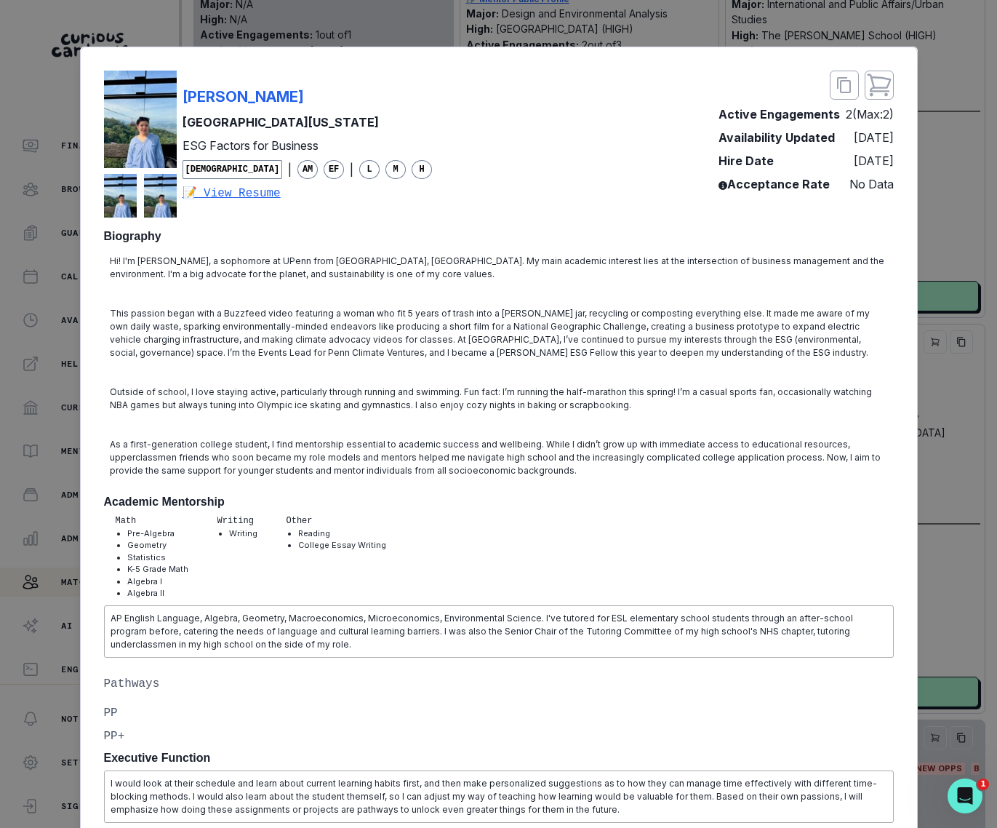
click at [374, 28] on div "[PERSON_NAME][GEOGRAPHIC_DATA][US_STATE] ESG Factors for Business [DEMOGRAPHIC_…" at bounding box center [498, 414] width 997 height 828
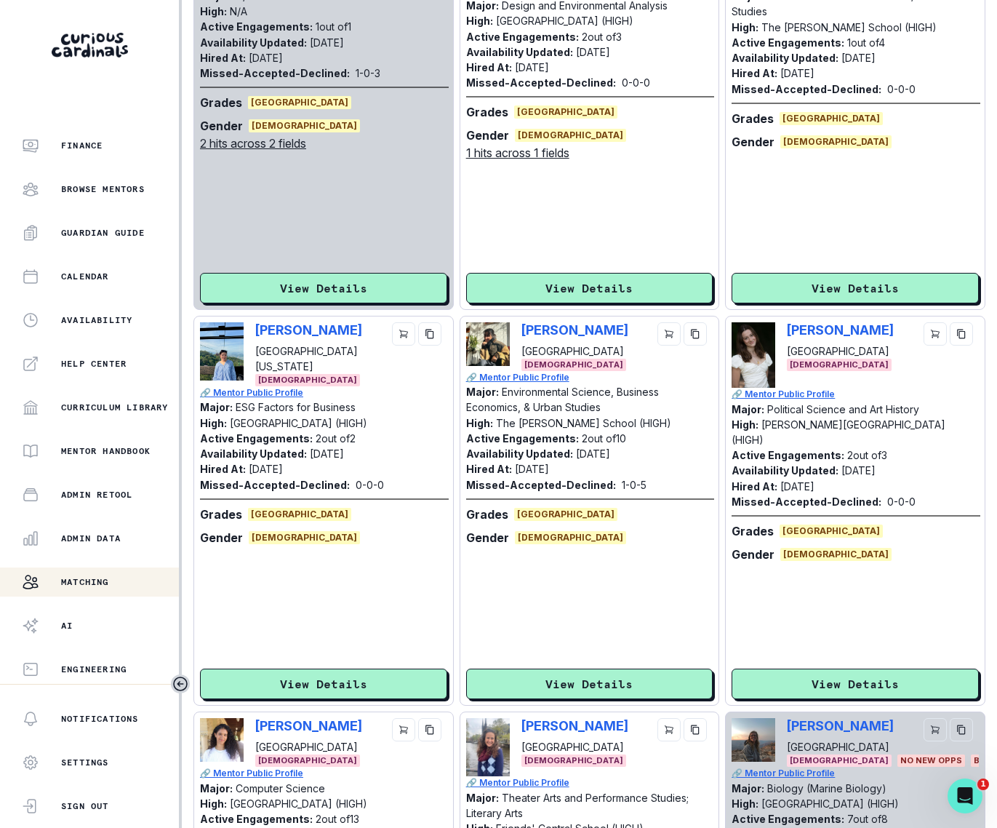
scroll to position [949, 0]
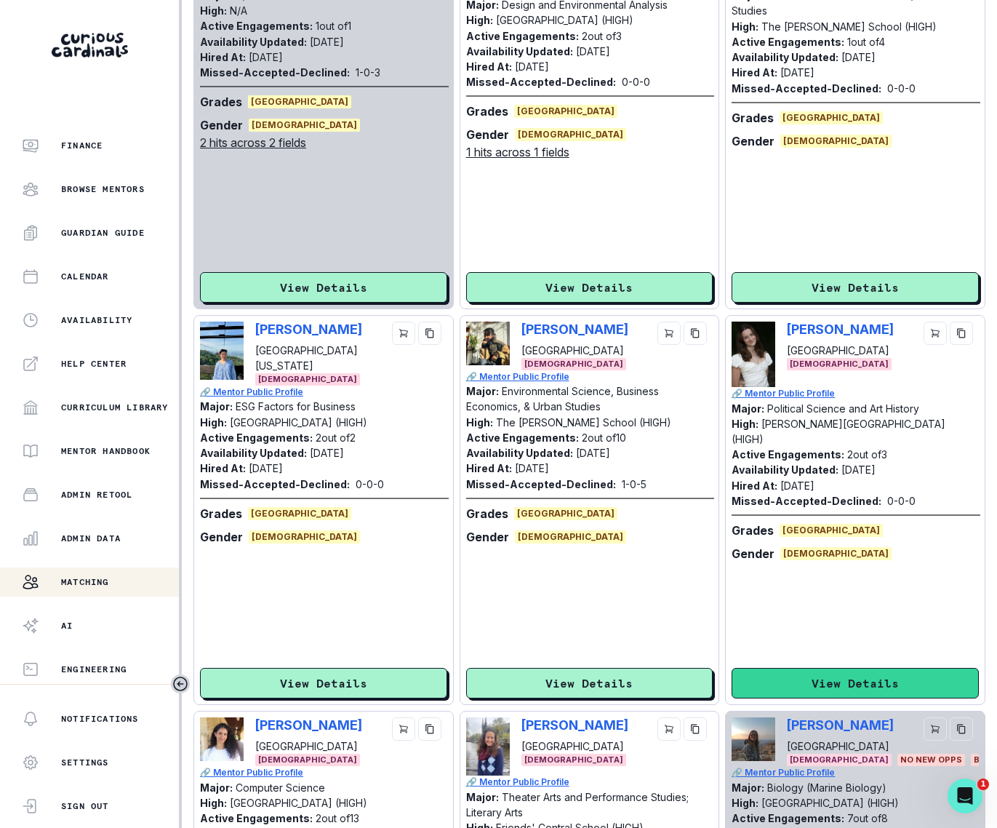
click at [868, 486] on button "View Details" at bounding box center [855, 683] width 247 height 31
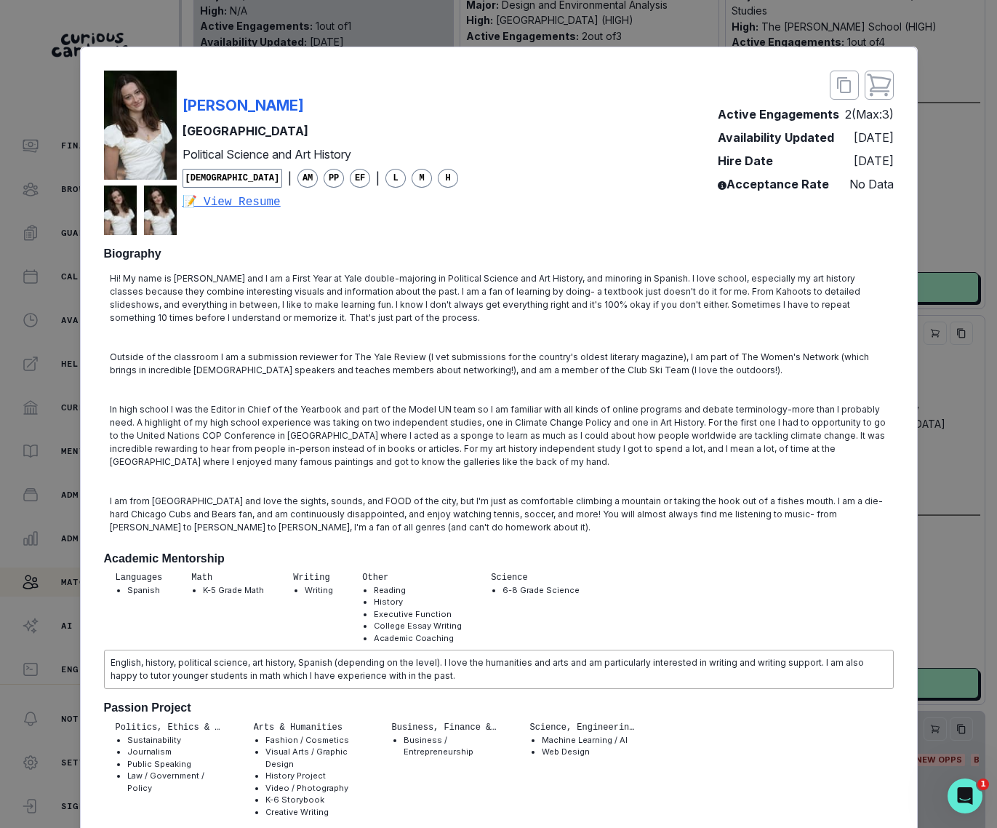
click at [897, 352] on div "[PERSON_NAME] Yale University Political Science and Art History [DEMOGRAPHIC_DA…" at bounding box center [498, 414] width 997 height 828
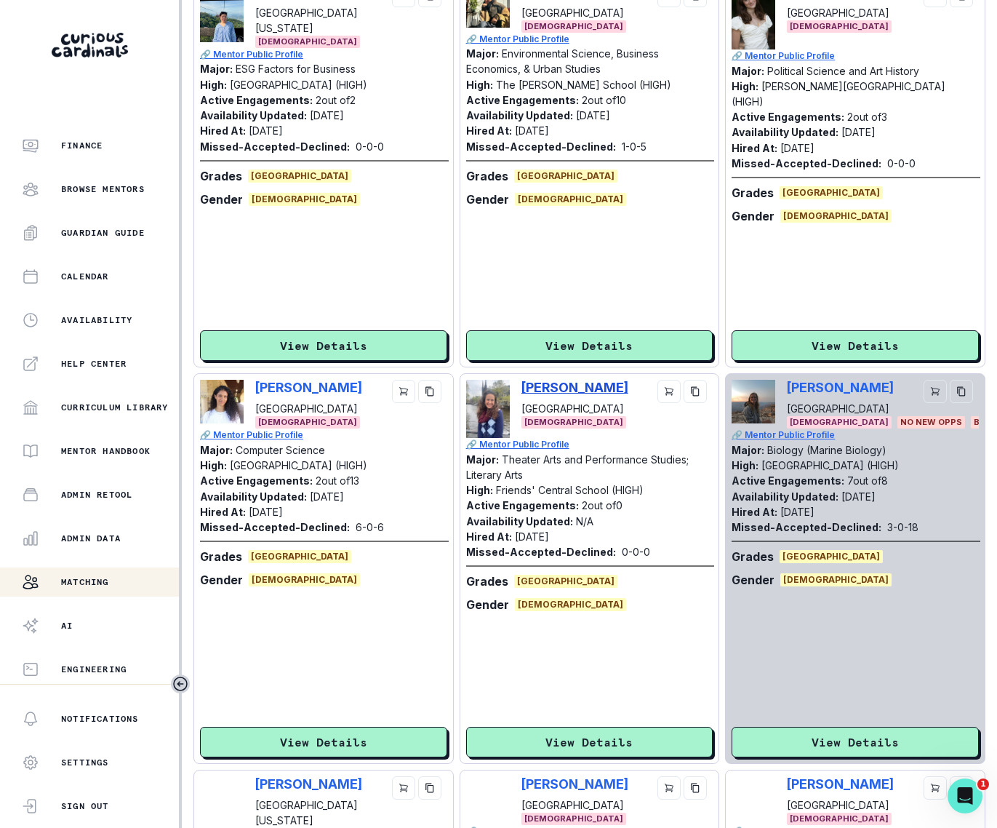
scroll to position [1288, 0]
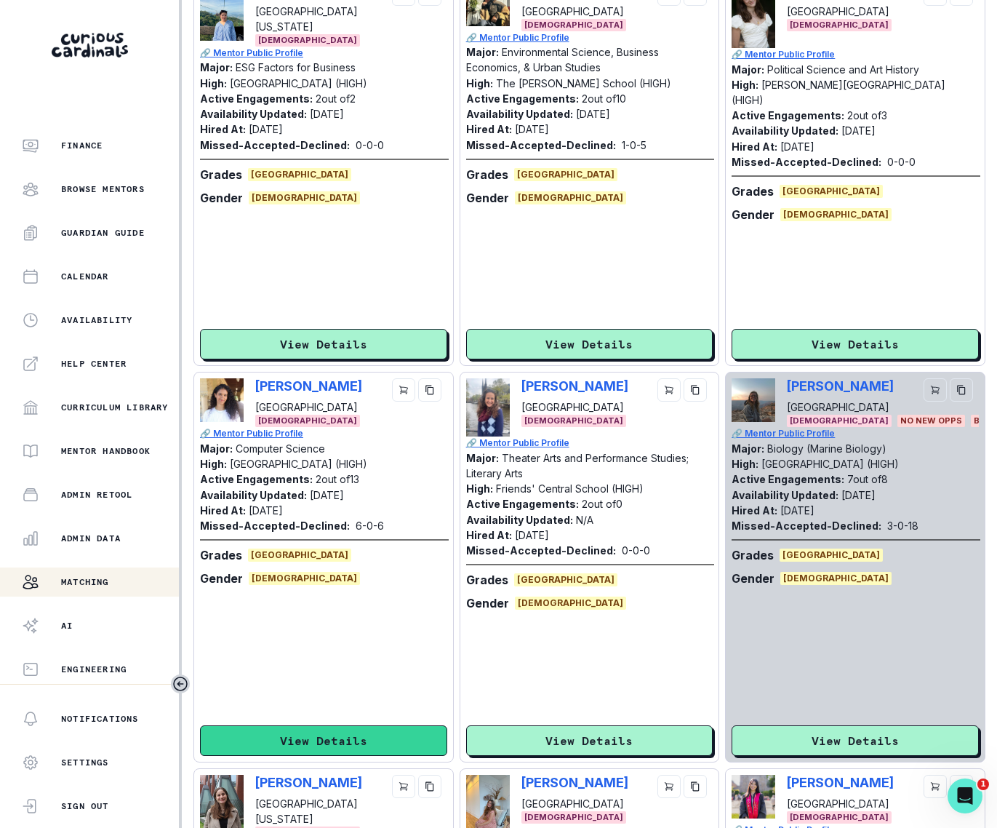
click at [392, 486] on button "View Details" at bounding box center [323, 740] width 247 height 31
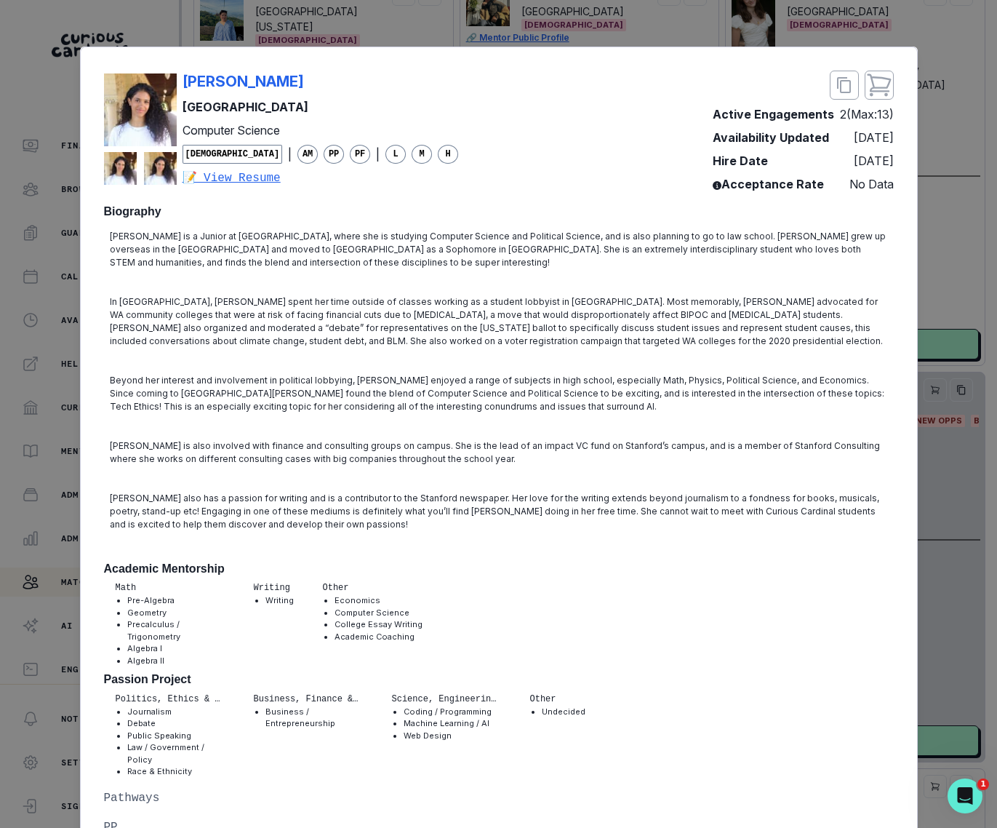
click at [897, 486] on div "[PERSON_NAME] [GEOGRAPHIC_DATA] Computer Science [DEMOGRAPHIC_DATA] | AM PP PF …" at bounding box center [498, 414] width 997 height 828
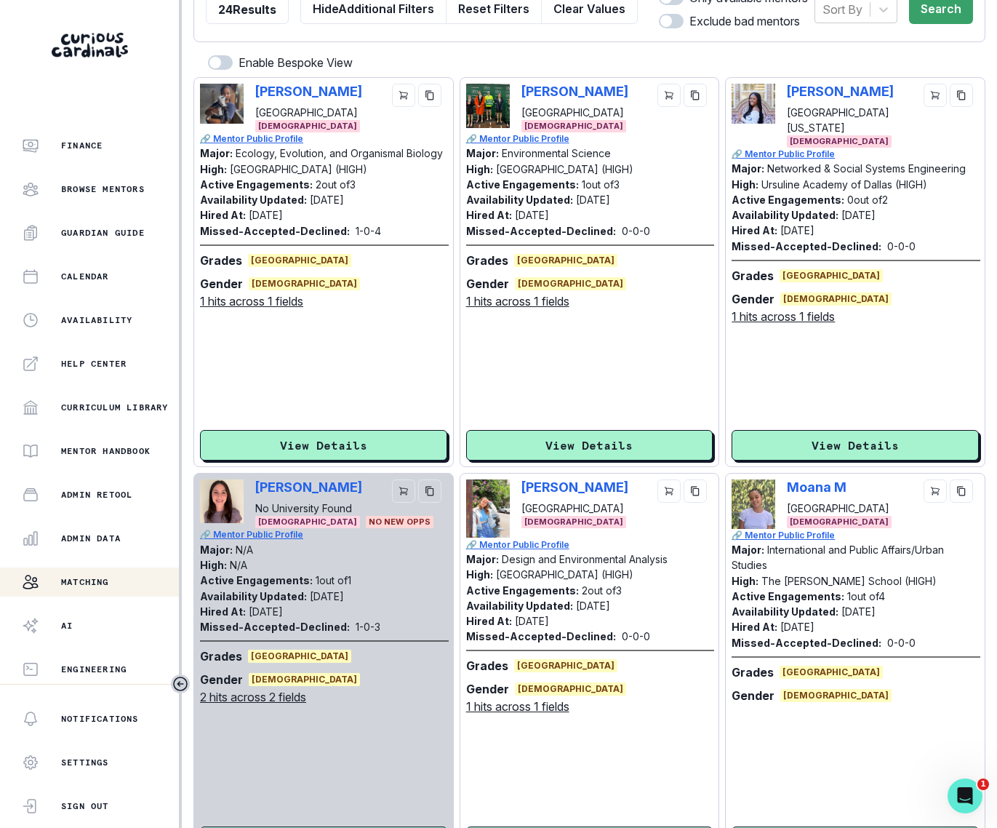
scroll to position [0, 0]
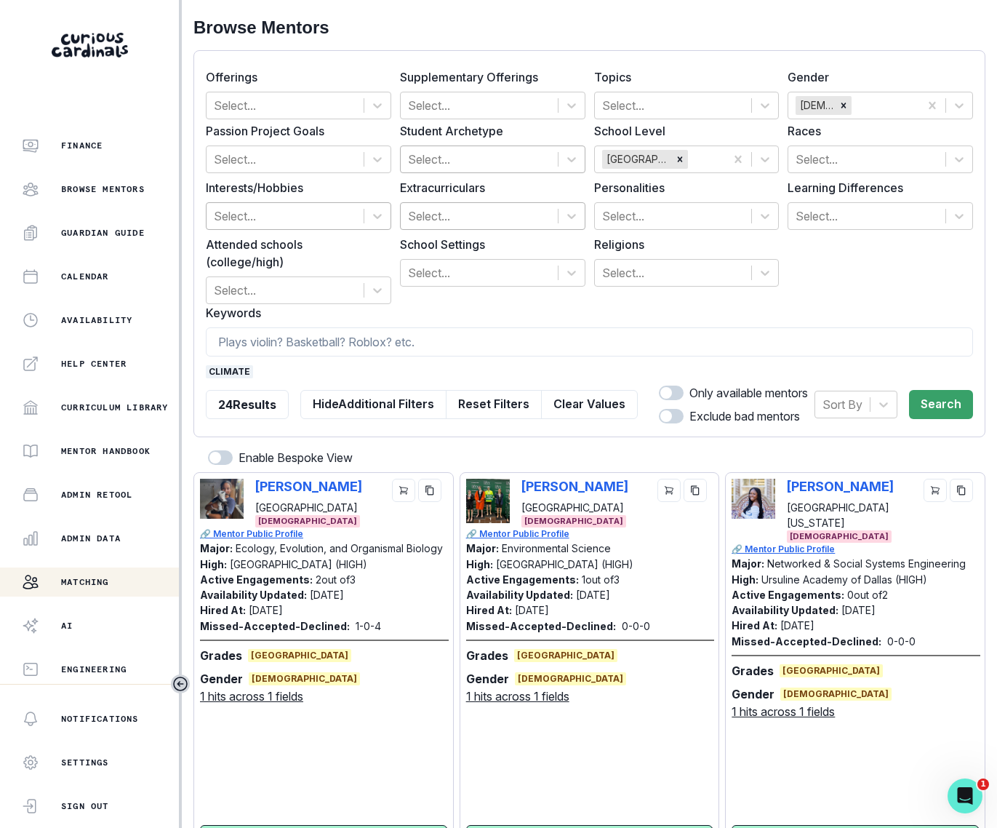
click at [237, 365] on span "climate" at bounding box center [229, 371] width 47 height 13
click at [246, 329] on input at bounding box center [589, 341] width 767 height 29
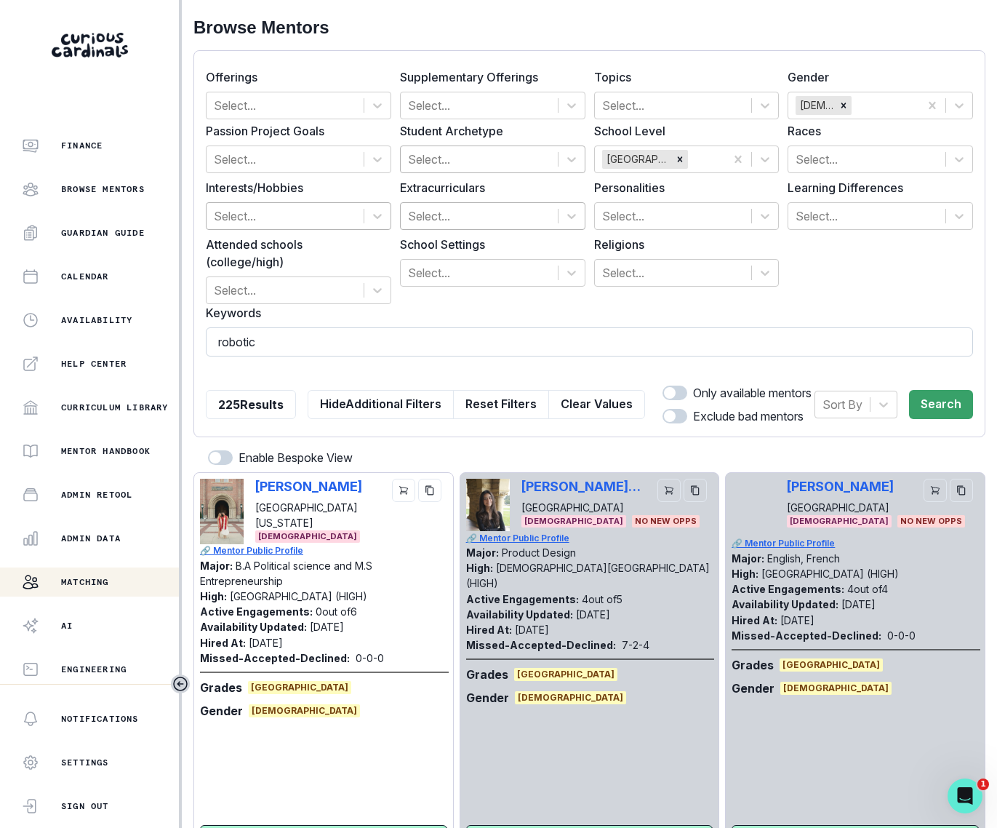
type input "robotics"
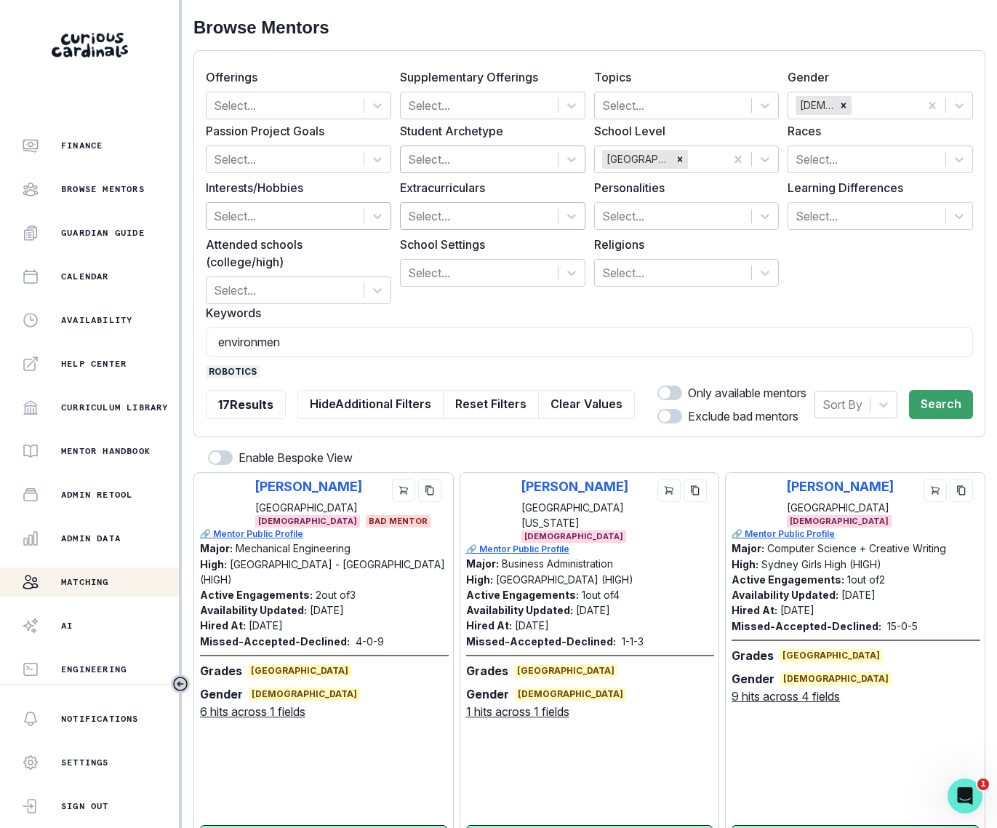
type input "environment"
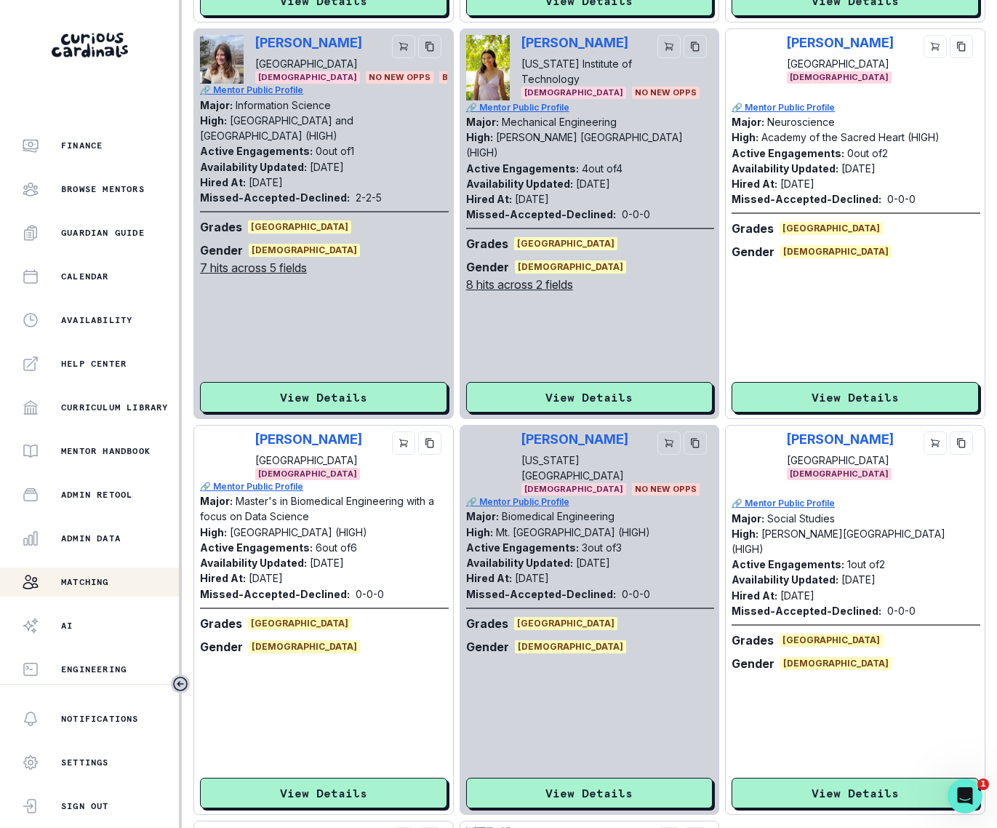
scroll to position [843, 0]
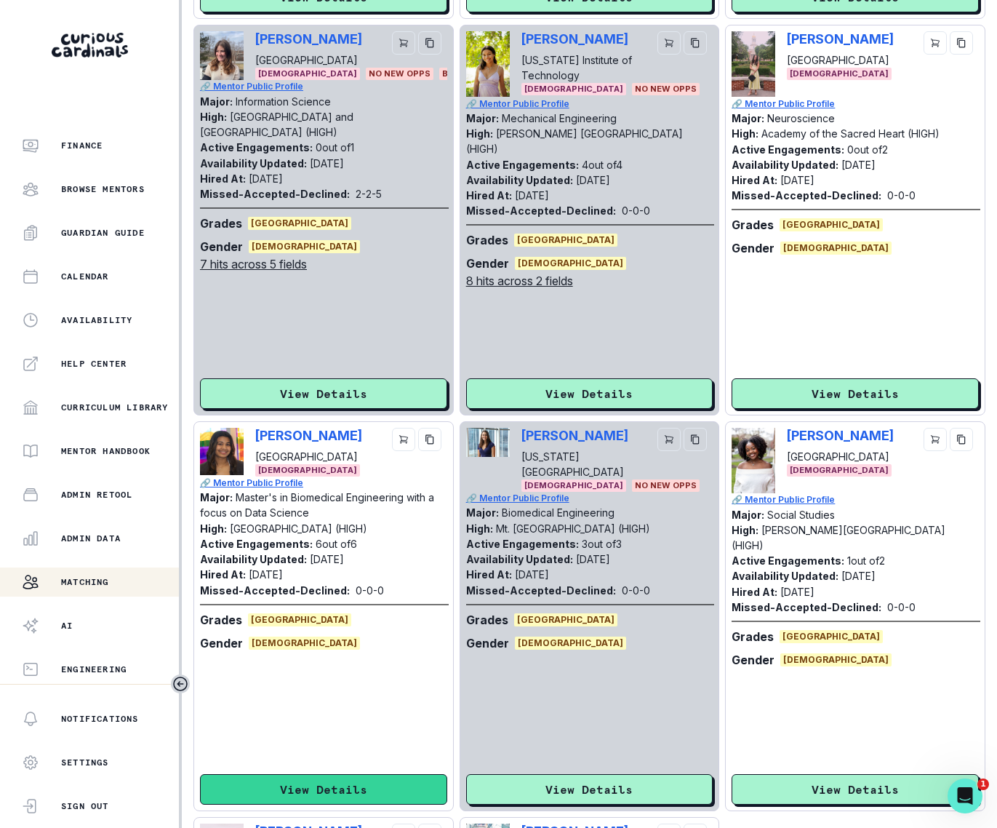
click at [380, 486] on button "View Details" at bounding box center [323, 789] width 247 height 31
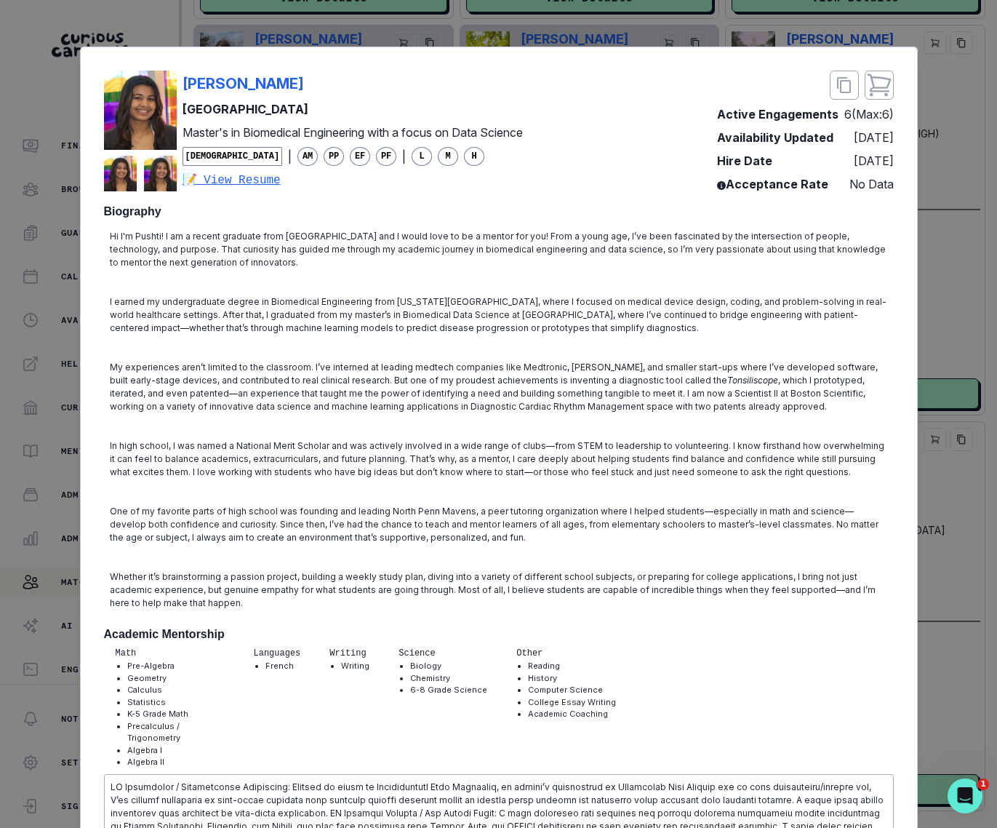
click at [897, 486] on div "[PERSON_NAME] [PERSON_NAME][GEOGRAPHIC_DATA] Master's in Biomedical Engineering…" at bounding box center [498, 414] width 997 height 828
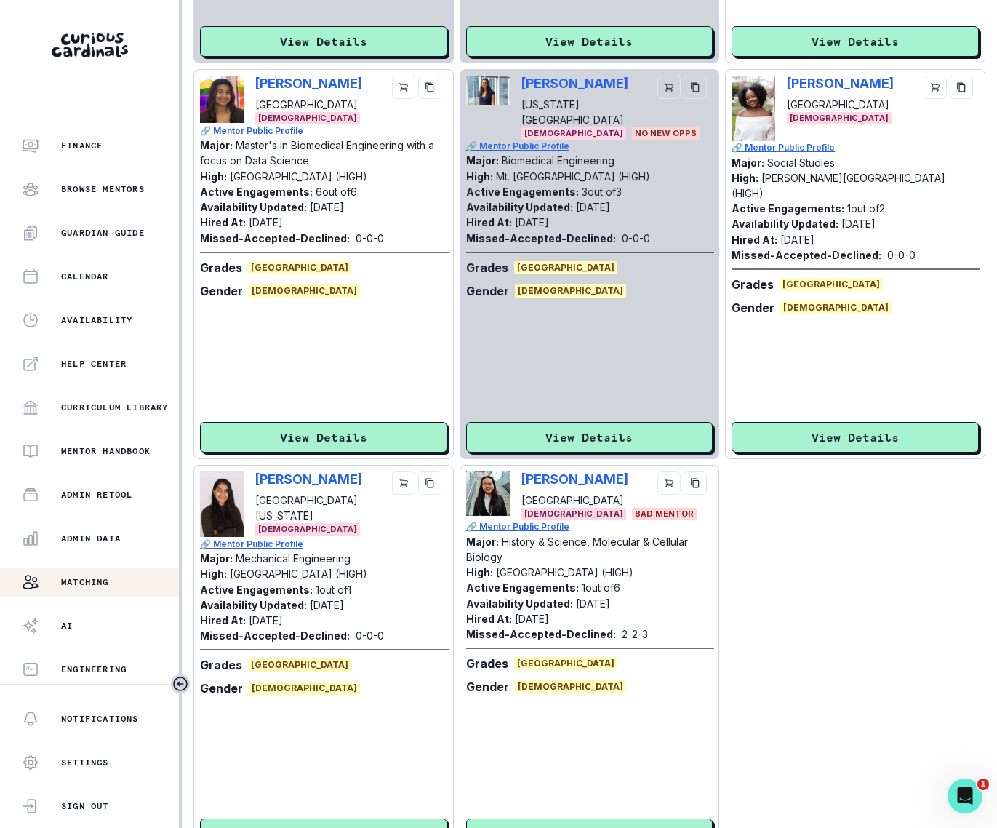
scroll to position [1211, 0]
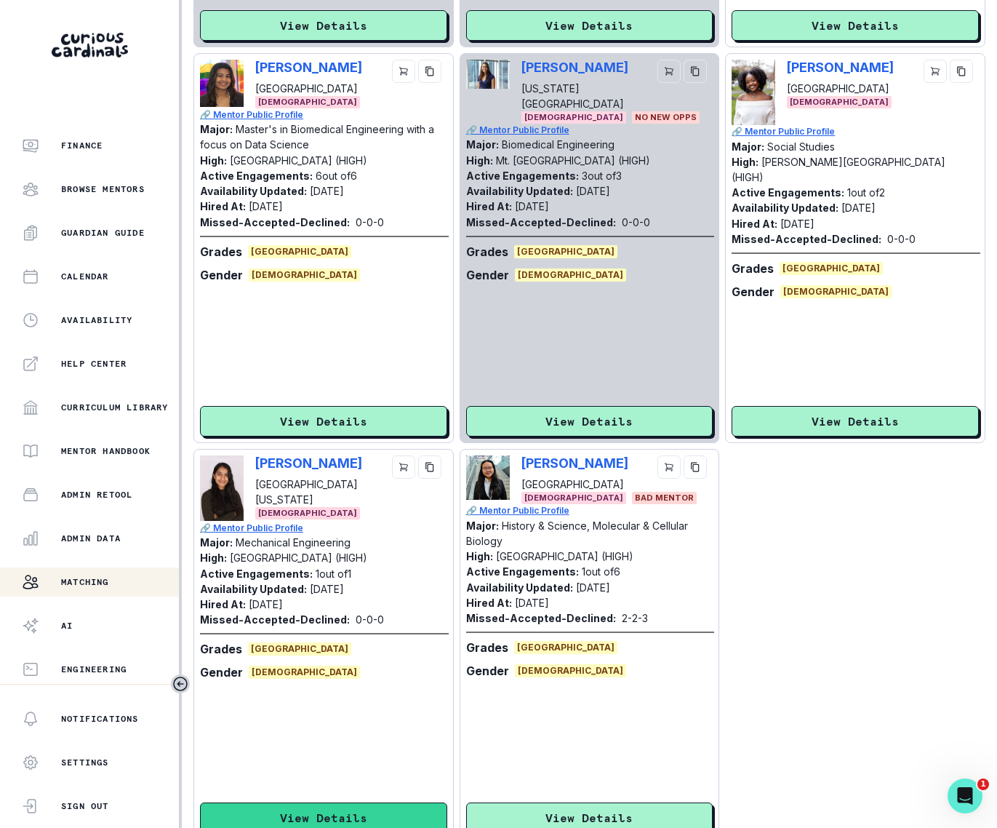
click at [376, 486] on button "View Details" at bounding box center [323, 817] width 247 height 31
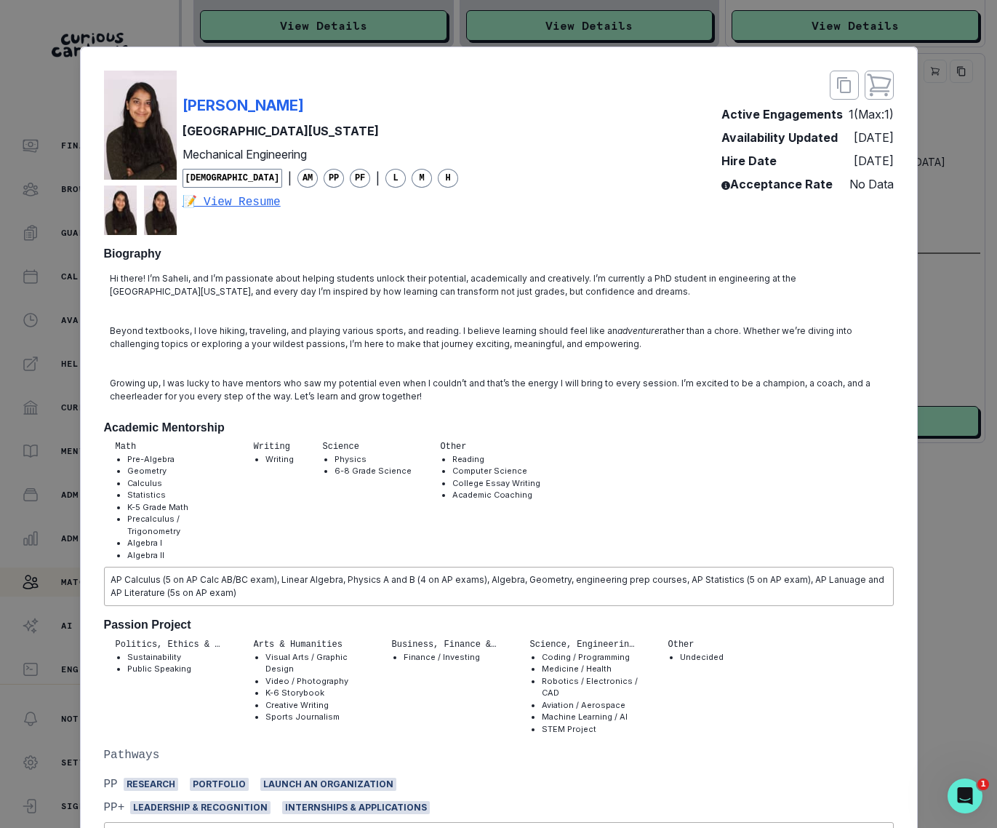
click at [897, 486] on div "Saheli [PERSON_NAME] [GEOGRAPHIC_DATA][US_STATE] Mechanical Engineering [DEMOGR…" at bounding box center [498, 414] width 997 height 828
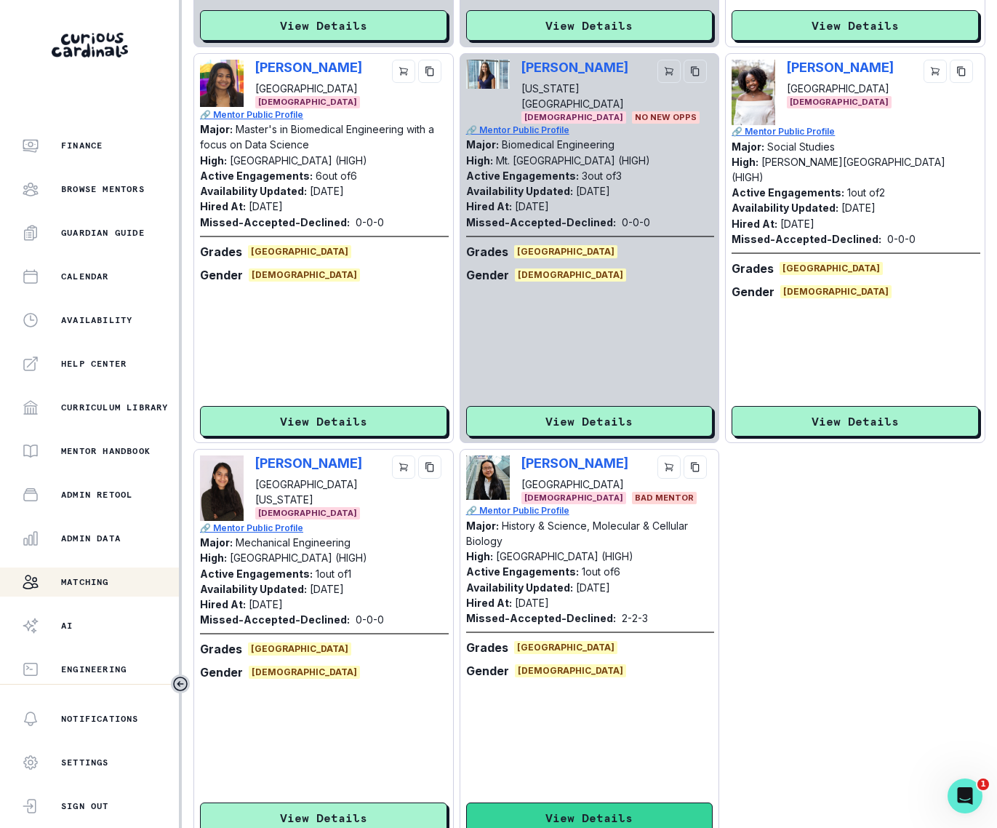
click at [618, 486] on button "View Details" at bounding box center [589, 817] width 247 height 31
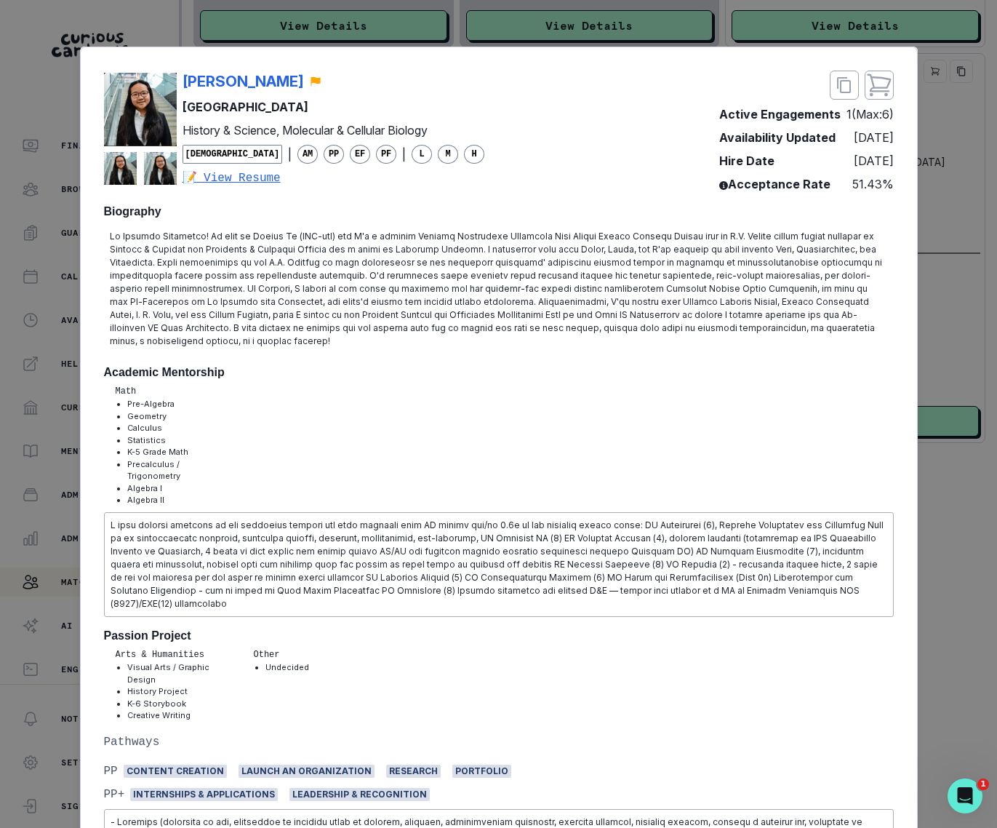
click at [897, 486] on div "Minjue Wu Harvard University History & Science, Molecular & Cellular Biology [D…" at bounding box center [498, 414] width 997 height 828
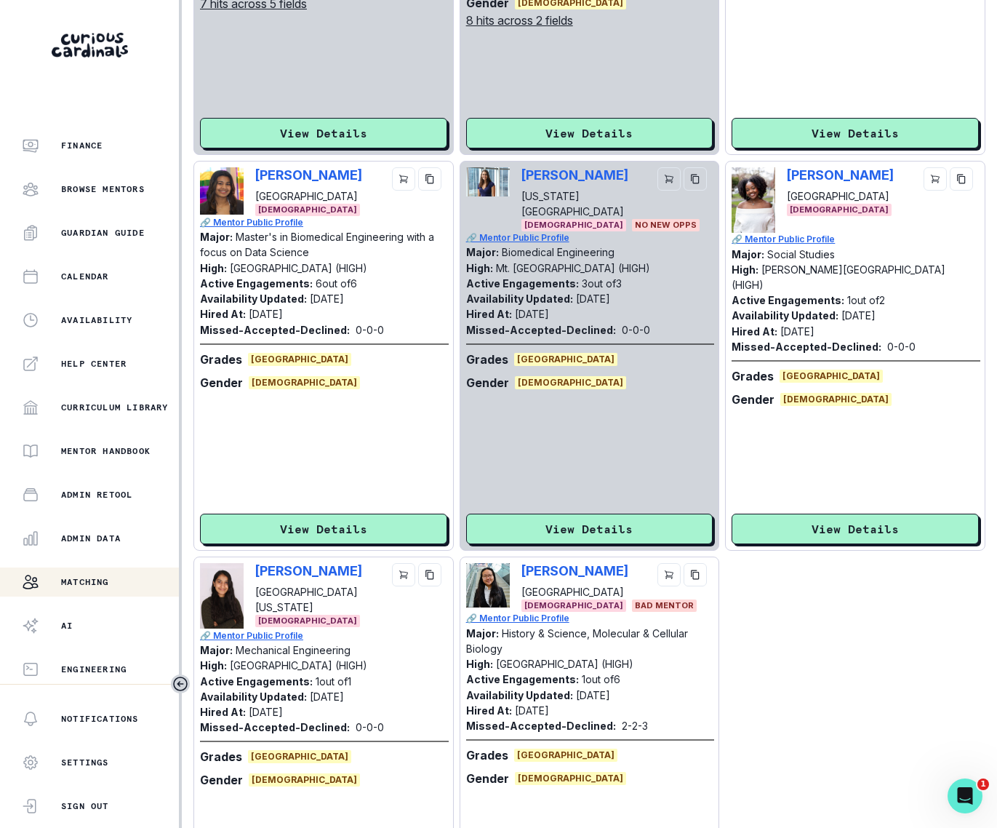
scroll to position [1104, 0]
click at [872, 486] on div "[PERSON_NAME] [GEOGRAPHIC_DATA] [DEMOGRAPHIC_DATA] 🔗 Mentor Public Profile Majo…" at bounding box center [855, 355] width 247 height 377
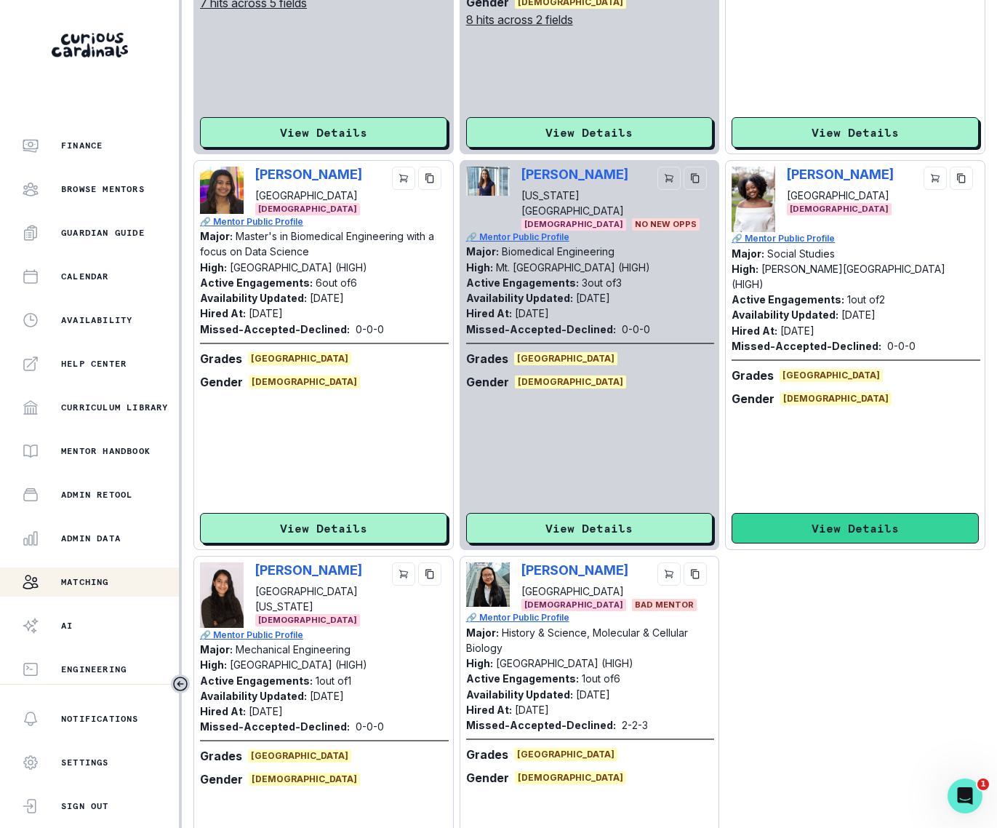
click at [872, 486] on button "View Details" at bounding box center [855, 528] width 247 height 31
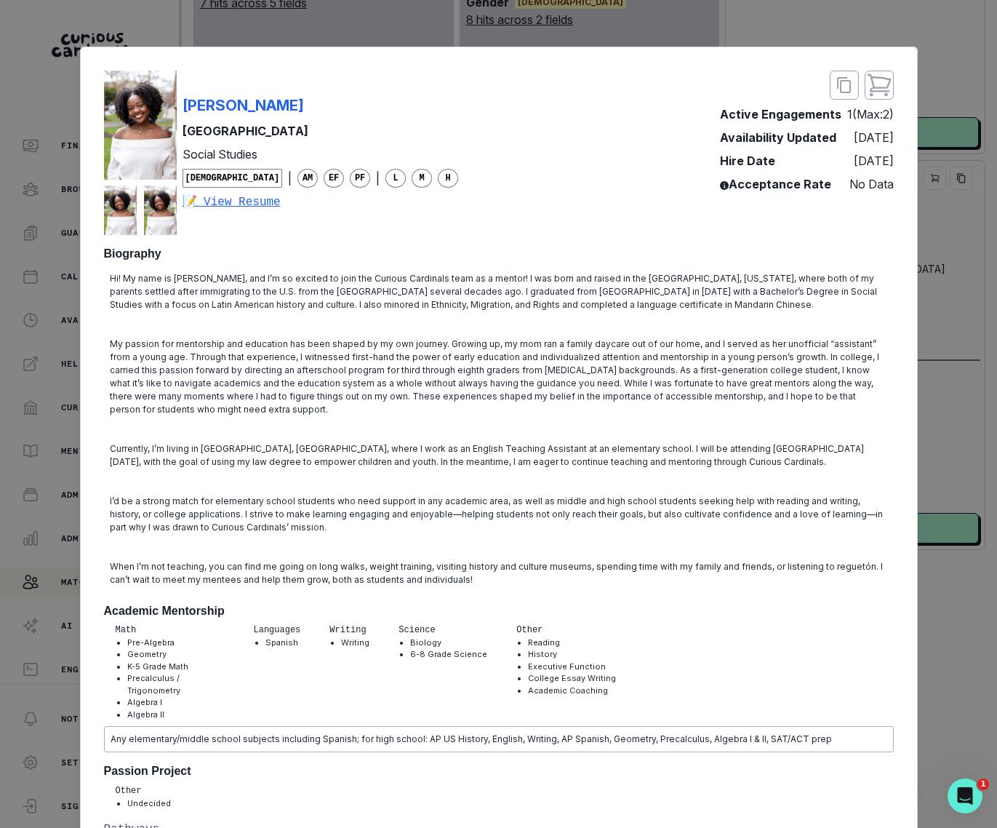
click at [897, 362] on div "[PERSON_NAME] Harvard University Social Studies [DEMOGRAPHIC_DATA] | AM EF PF |…" at bounding box center [498, 414] width 997 height 828
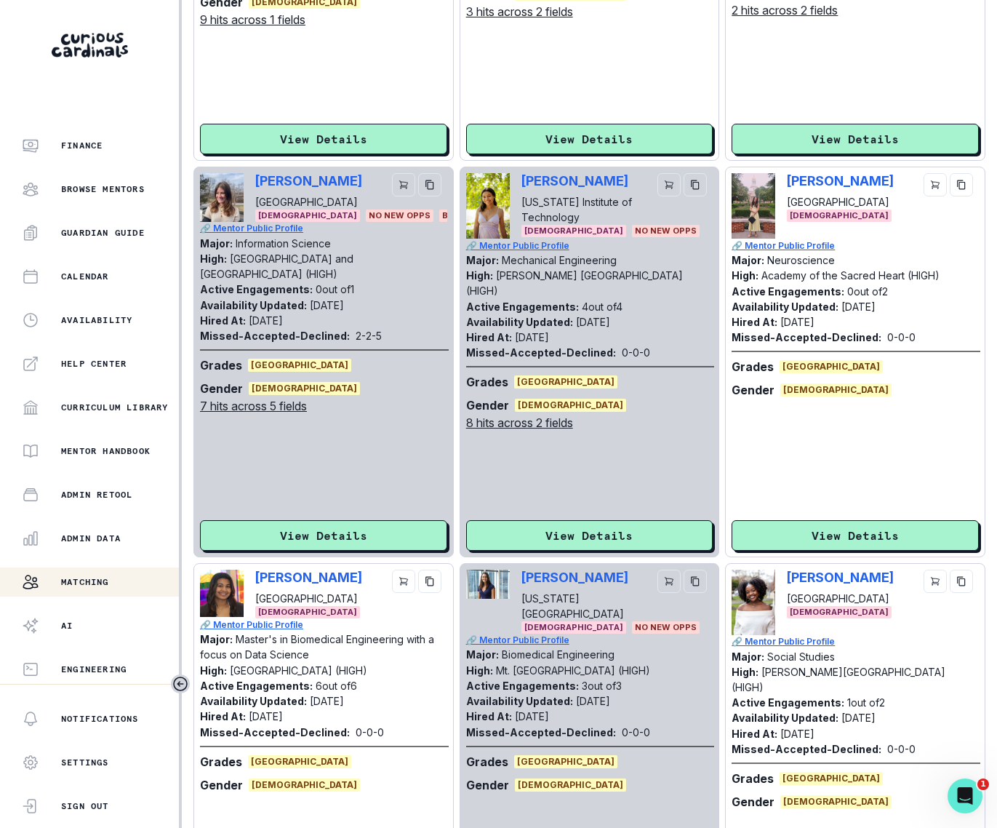
scroll to position [702, 0]
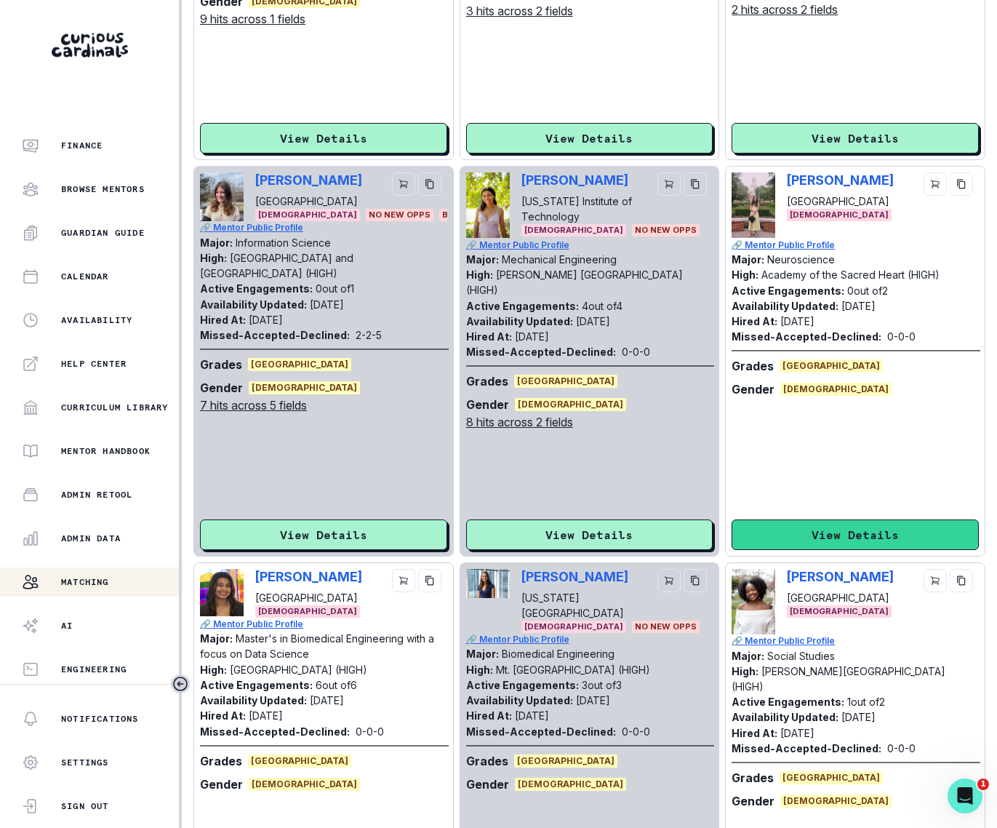
click at [895, 486] on button "View Details" at bounding box center [855, 534] width 247 height 31
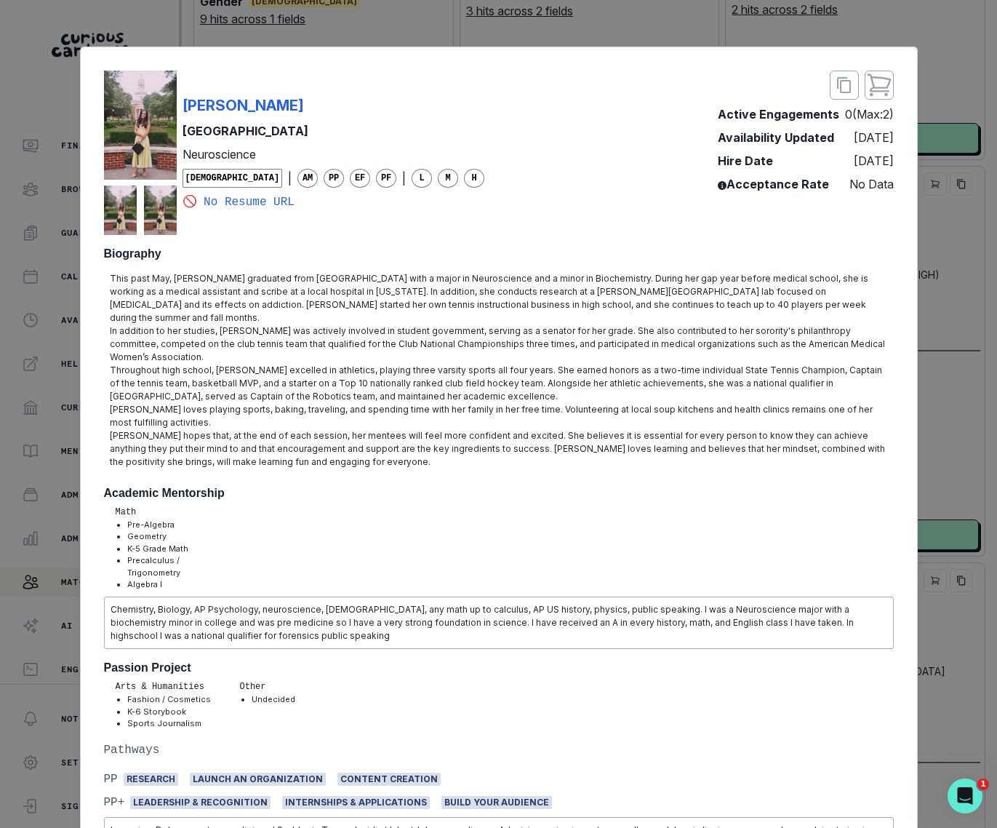
click at [897, 342] on div "[PERSON_NAME] Baylor University Neuroscience [DEMOGRAPHIC_DATA] | AM PP EF PF |…" at bounding box center [498, 414] width 997 height 828
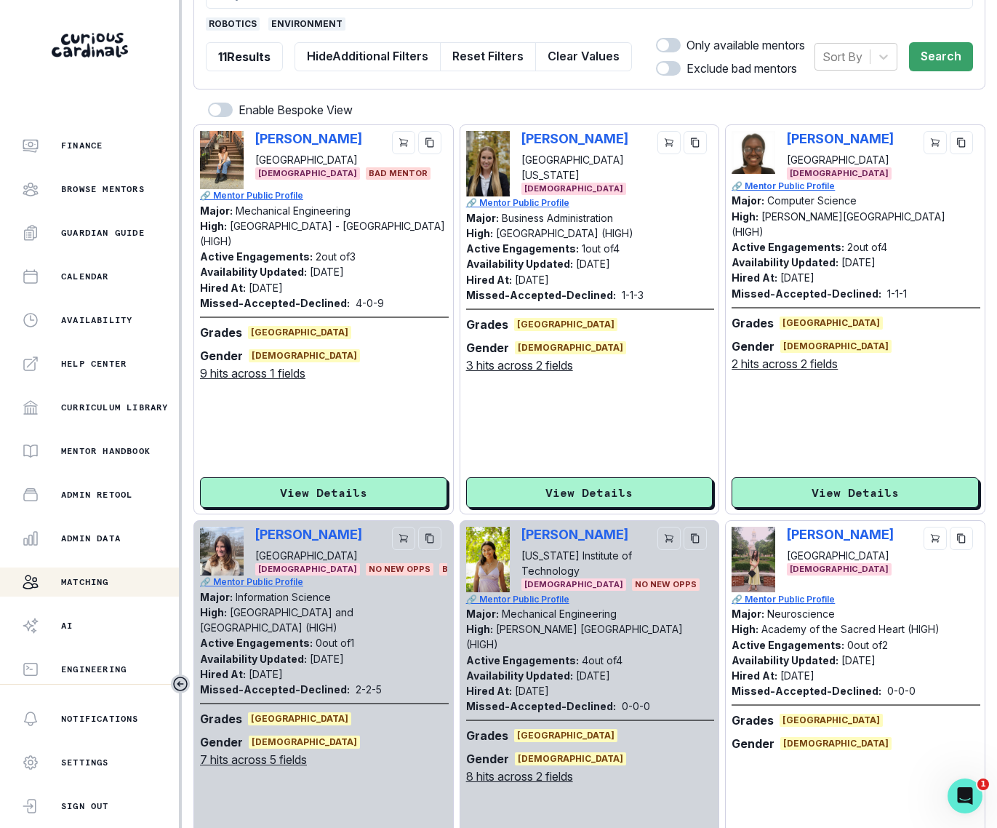
scroll to position [345, 0]
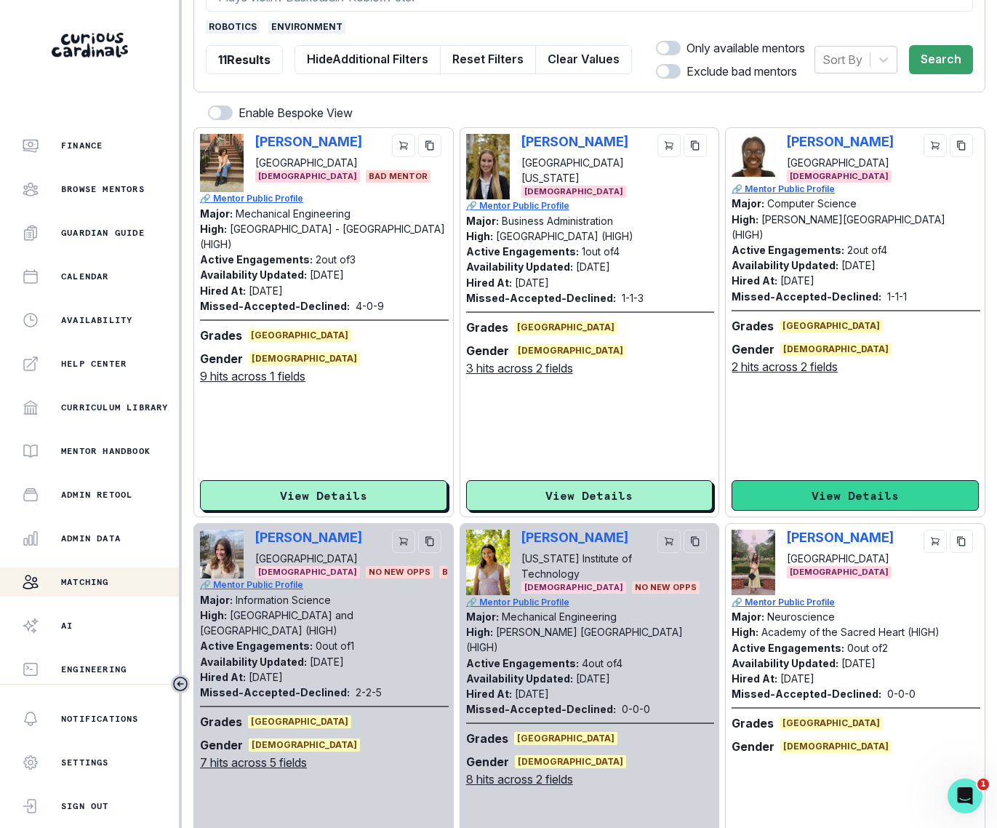
click at [897, 480] on button "View Details" at bounding box center [855, 495] width 247 height 31
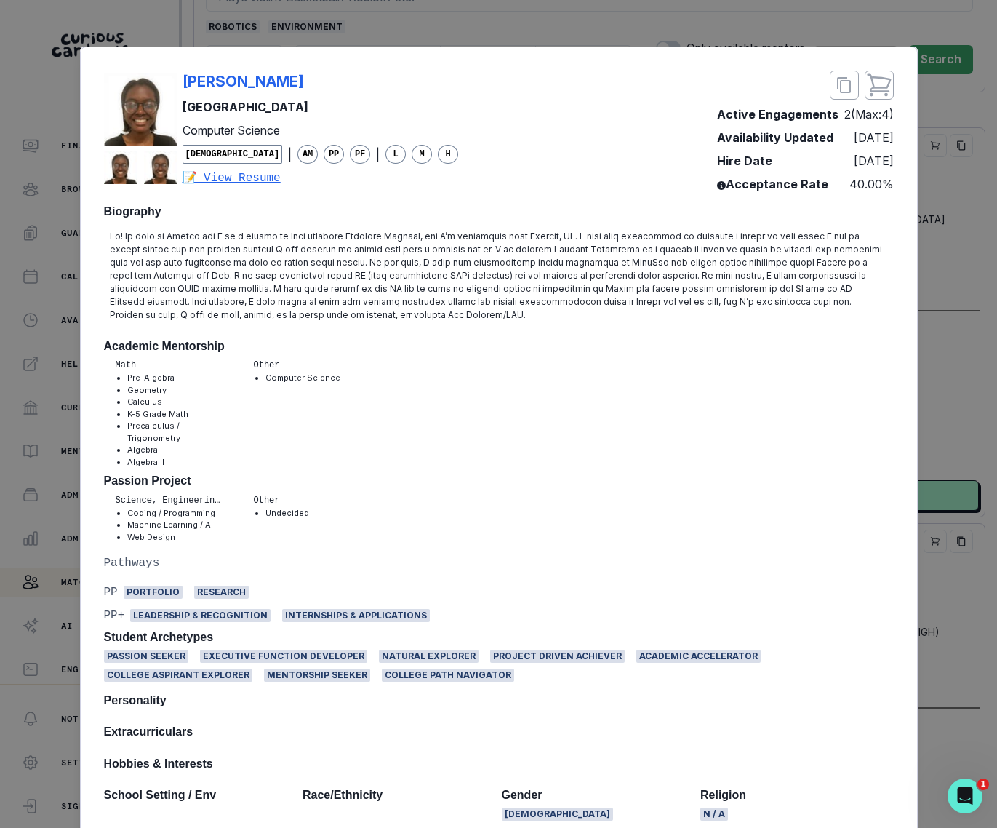
click at [480, 28] on div "[PERSON_NAME] [GEOGRAPHIC_DATA] Computer Science [DEMOGRAPHIC_DATA] | AM PP PF …" at bounding box center [498, 414] width 997 height 828
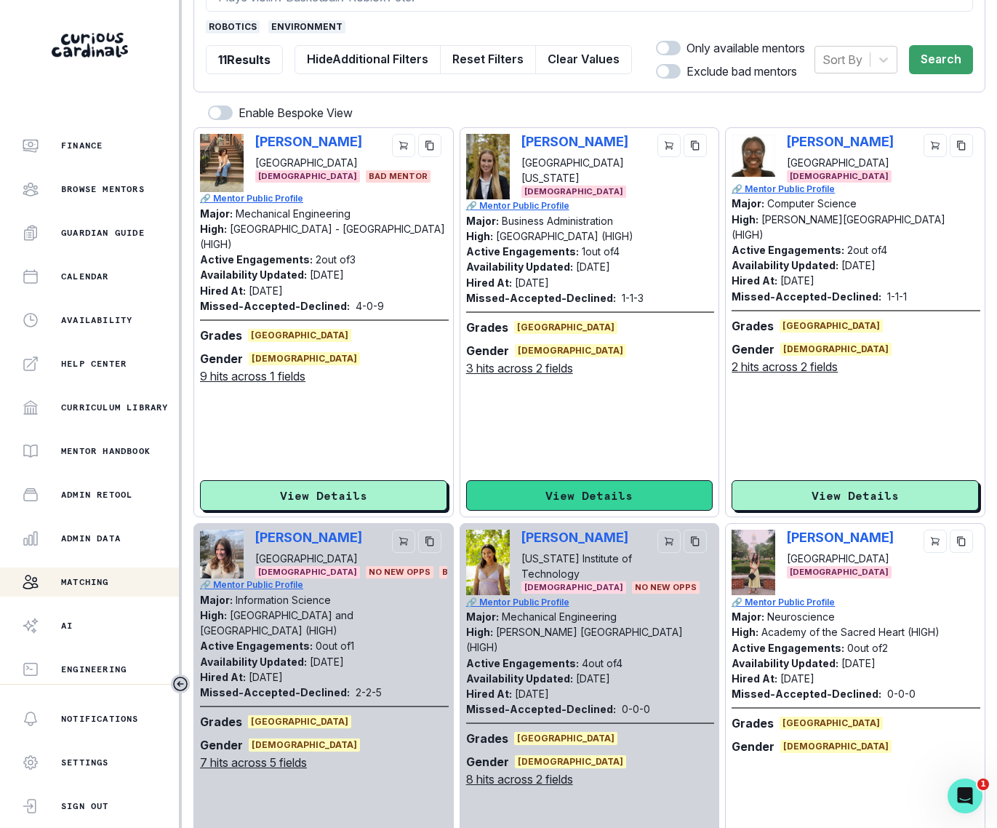
click at [507, 480] on button "View Details" at bounding box center [589, 495] width 247 height 31
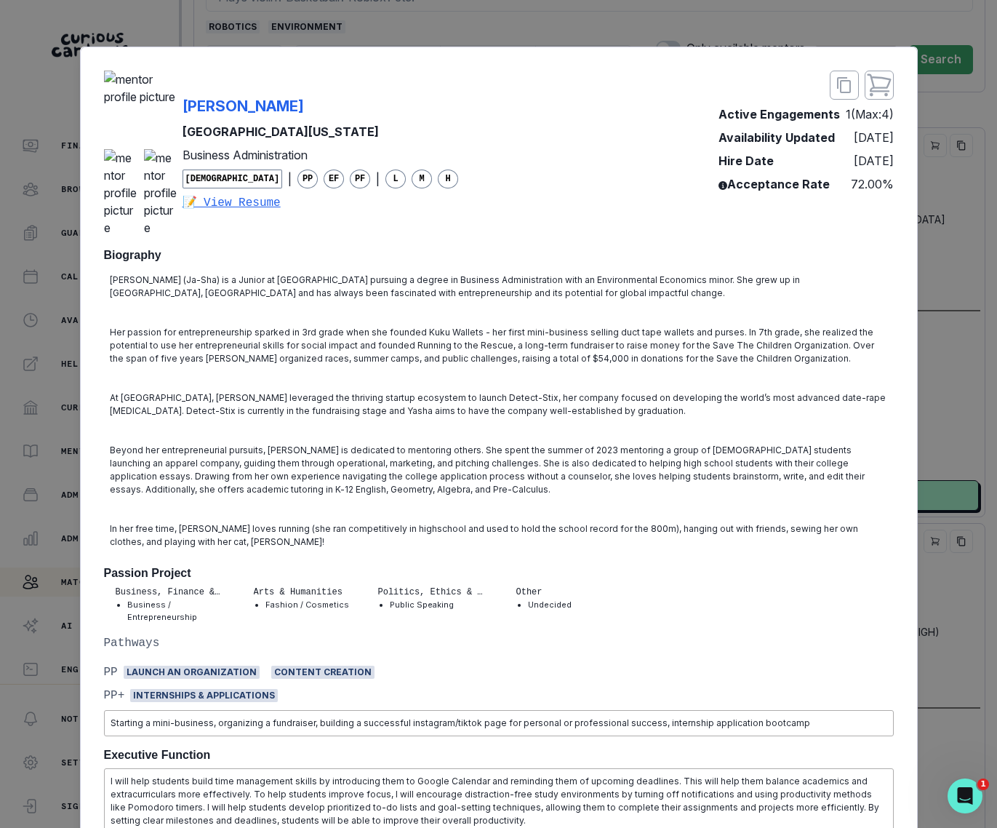
click at [897, 396] on div "[GEOGRAPHIC_DATA][US_STATE] Business Administration [DEMOGRAPHIC_DATA] | PP EF …" at bounding box center [498, 414] width 997 height 828
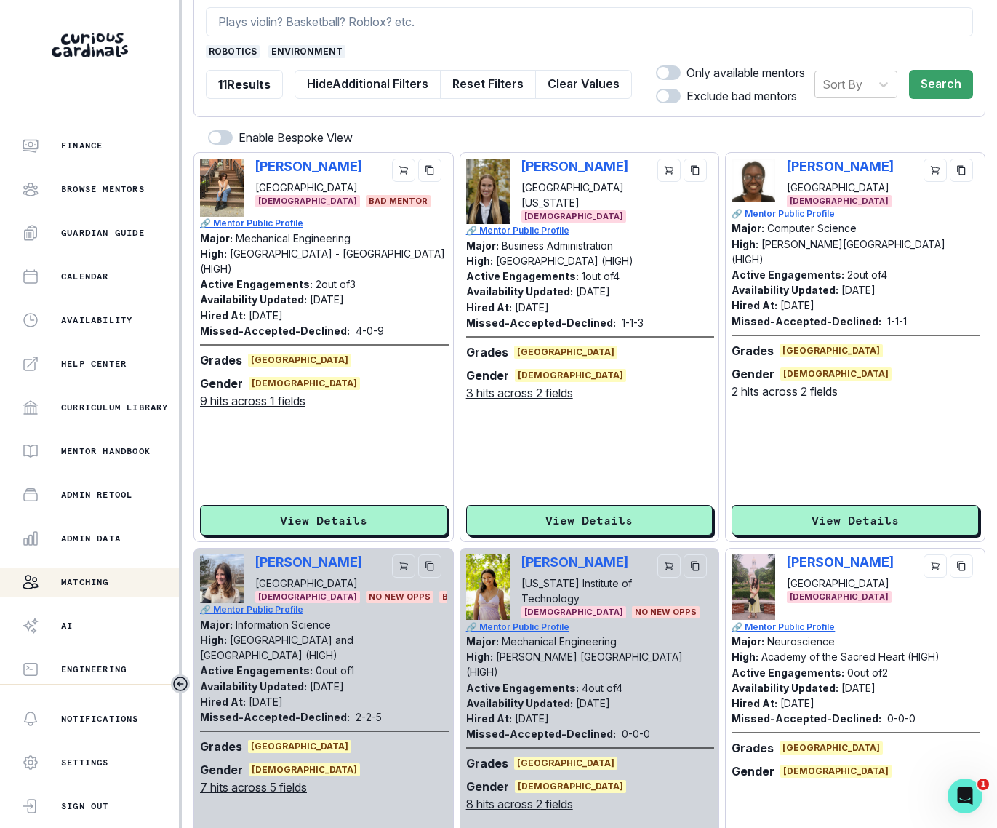
scroll to position [0, 0]
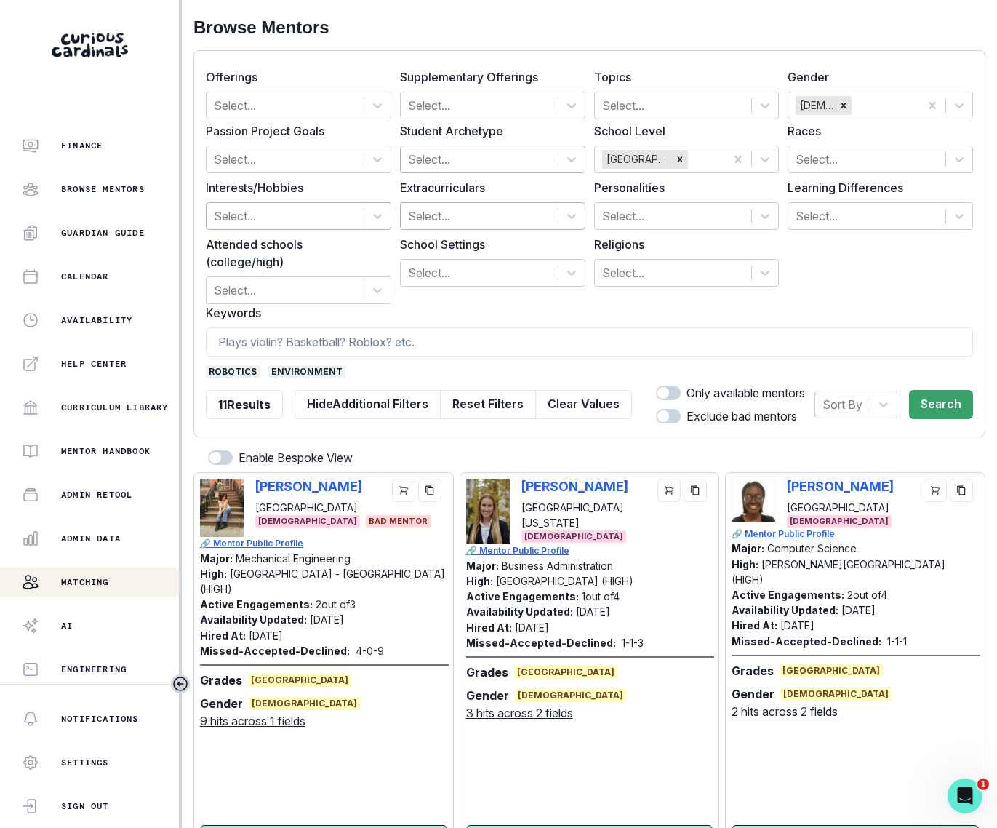
click at [323, 365] on span "environment" at bounding box center [306, 371] width 77 height 13
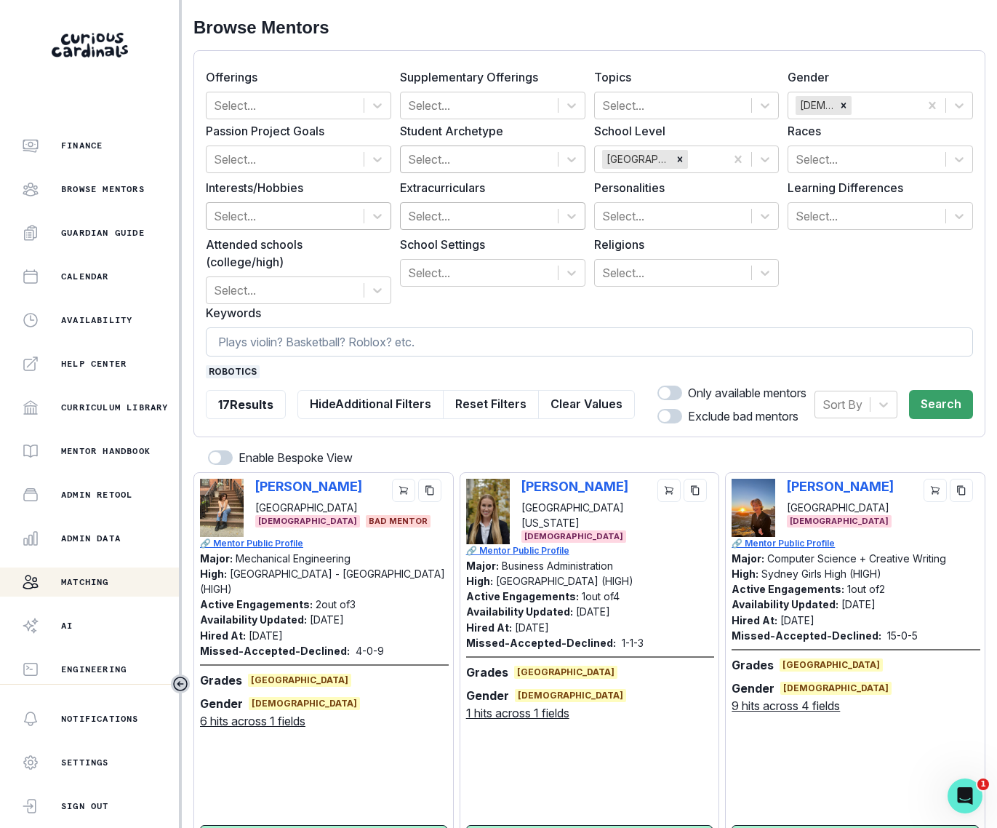
click at [313, 337] on input at bounding box center [589, 341] width 767 height 29
type input "l"
type input "climate"
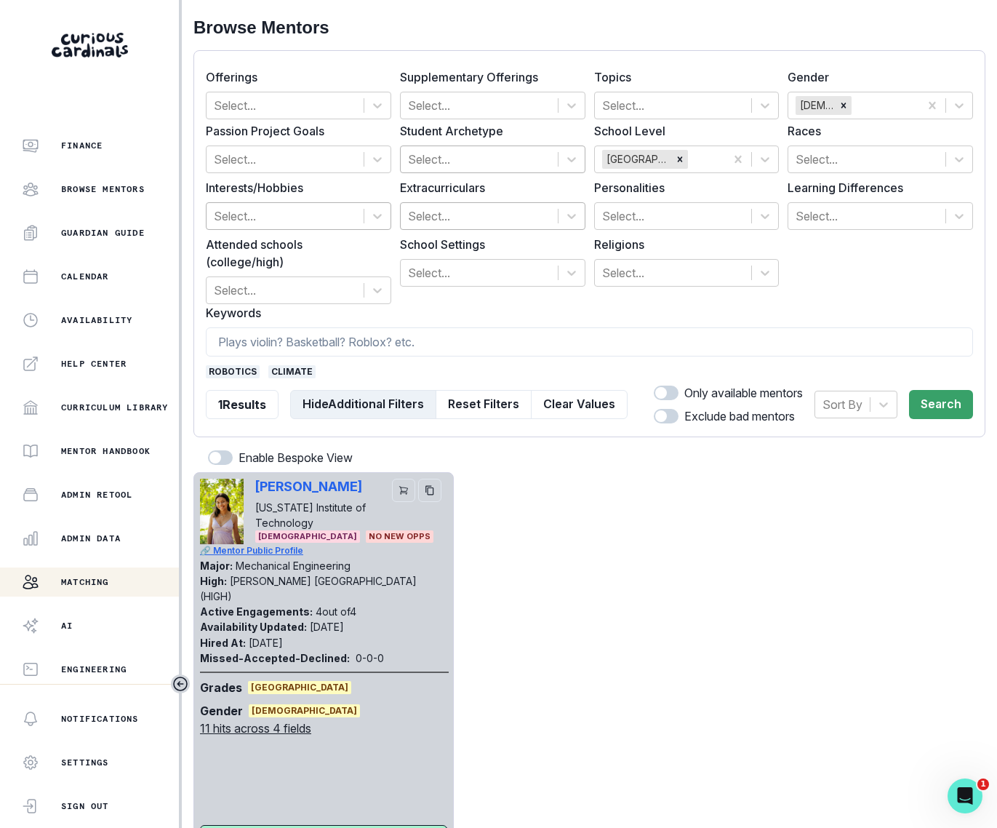
scroll to position [69, 0]
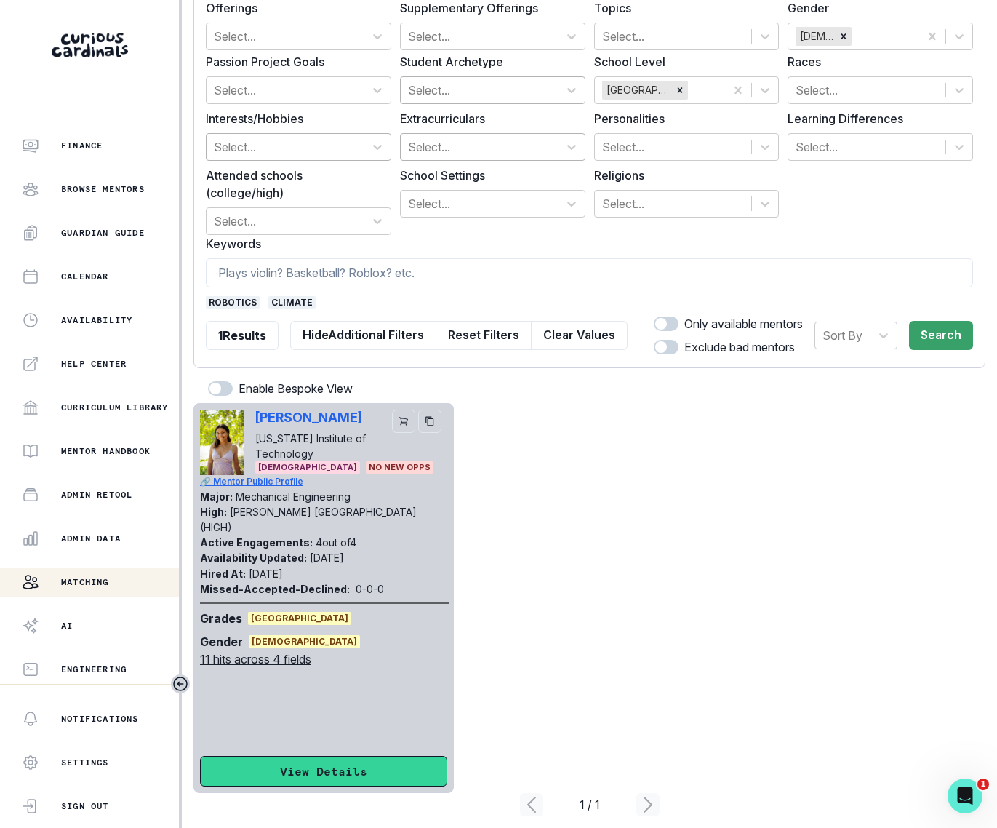
click at [369, 486] on button "View Details" at bounding box center [323, 771] width 247 height 31
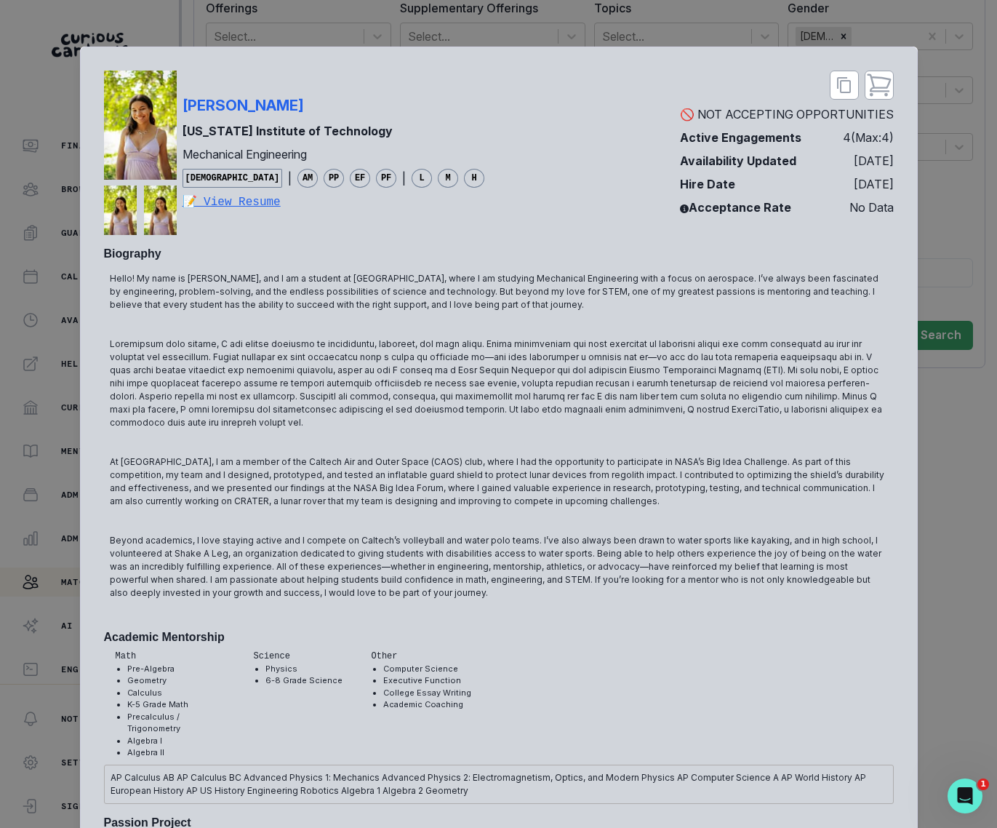
click at [897, 446] on div "[PERSON_NAME] [US_STATE] Institute of Technology Mechanical Engineering [DEMOGR…" at bounding box center [498, 414] width 997 height 828
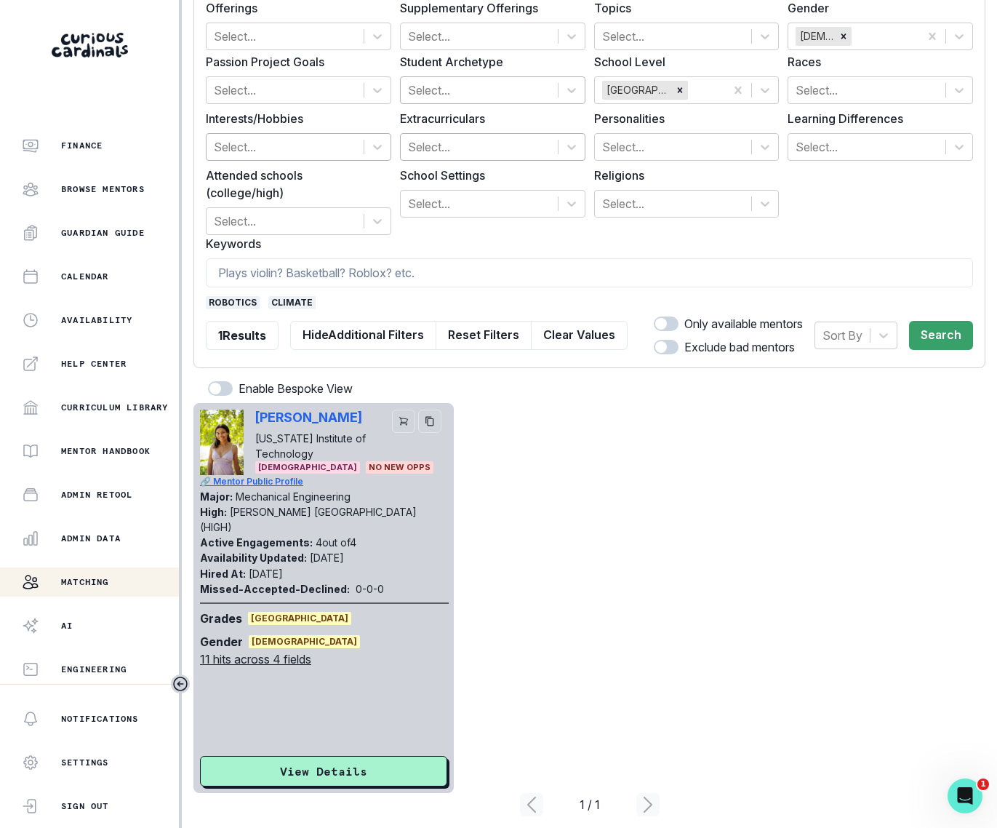
scroll to position [0, 0]
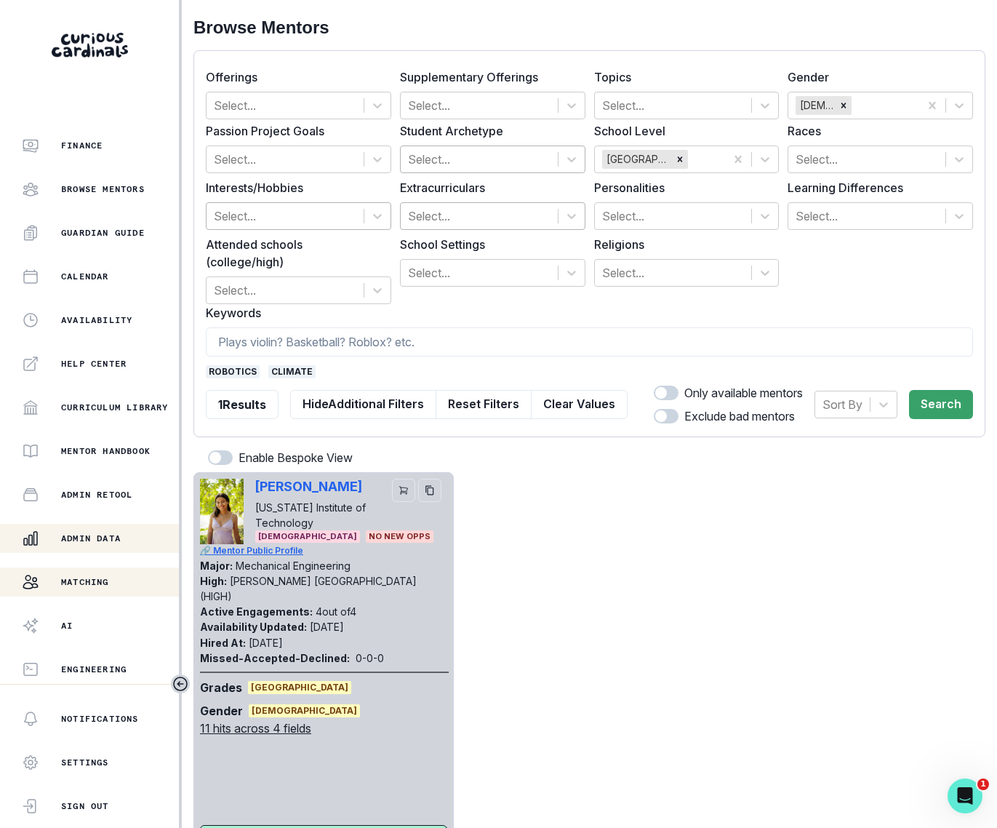
click at [113, 486] on p "Admin Data" at bounding box center [91, 538] width 60 height 12
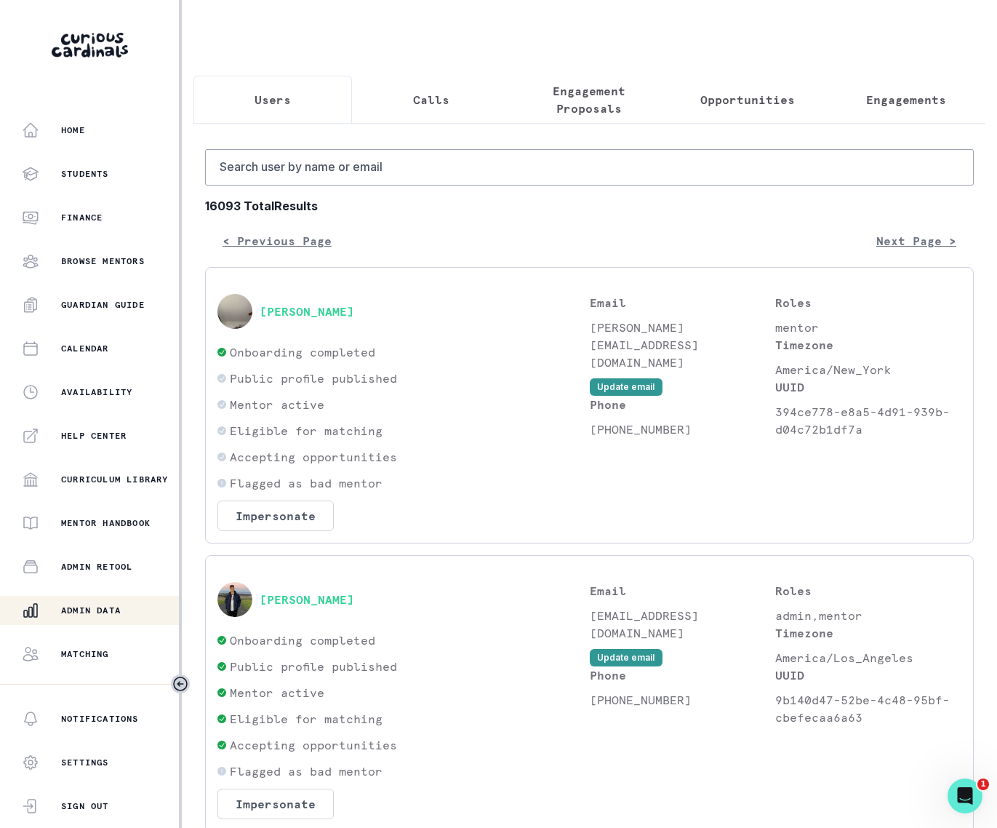
click at [724, 119] on button "Opportunities" at bounding box center [747, 100] width 159 height 48
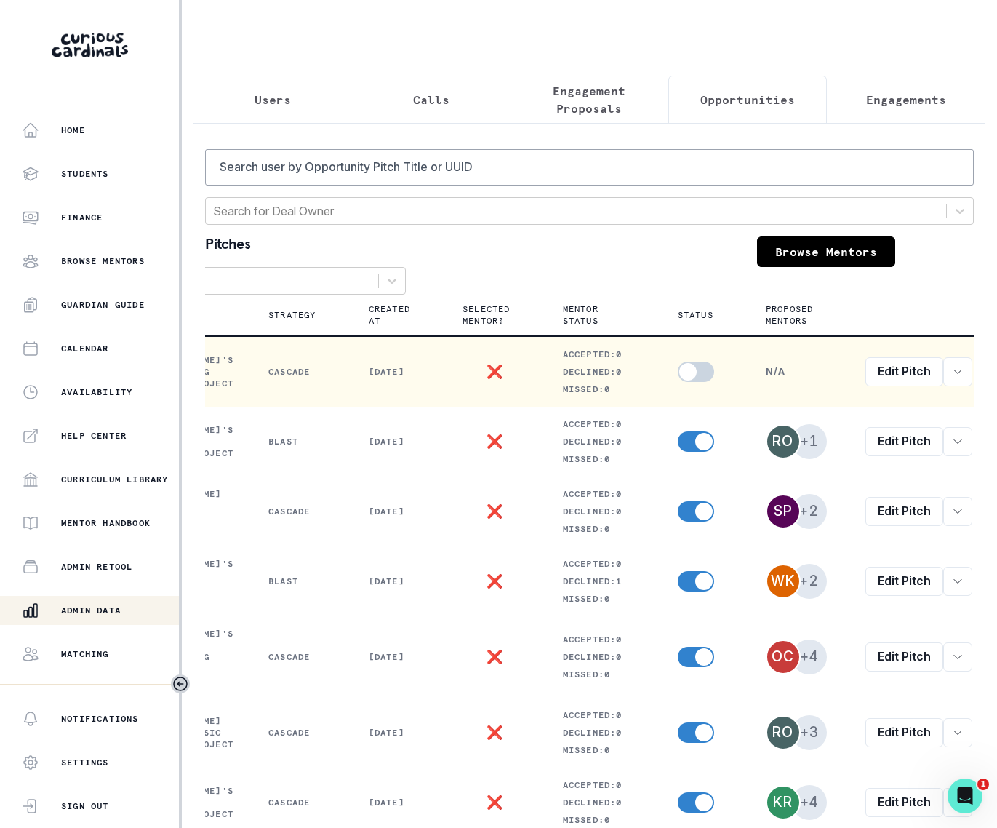
scroll to position [0, 92]
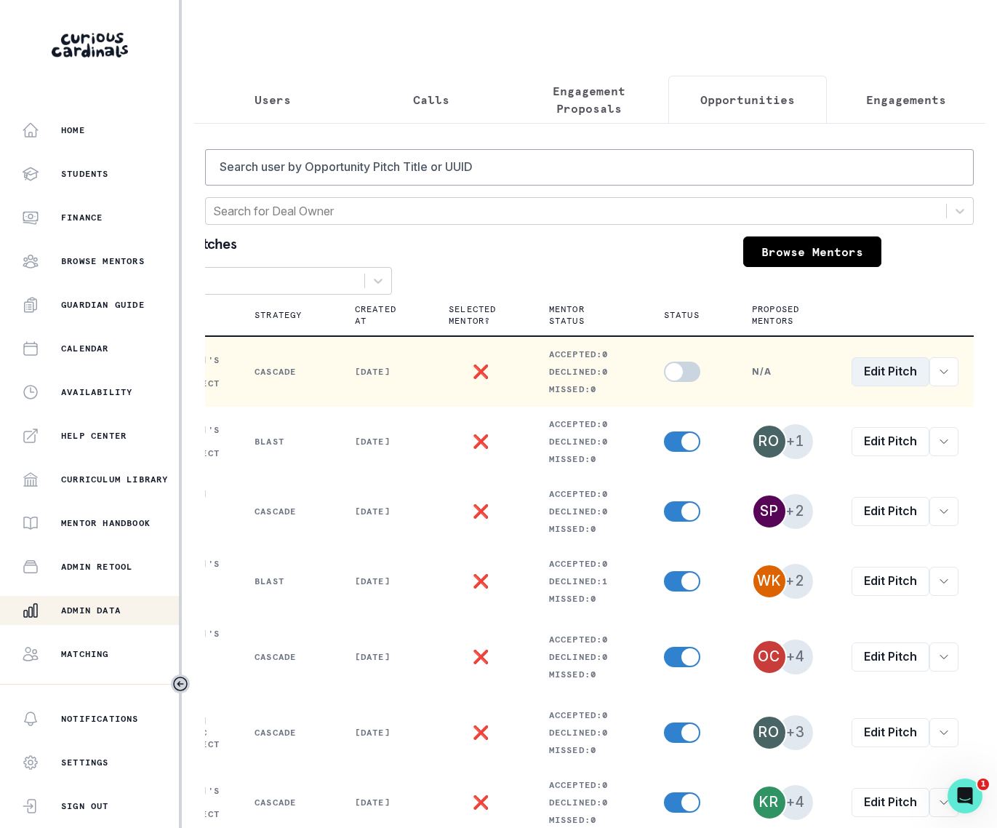
click at [873, 376] on link "Edit Pitch" at bounding box center [891, 371] width 78 height 29
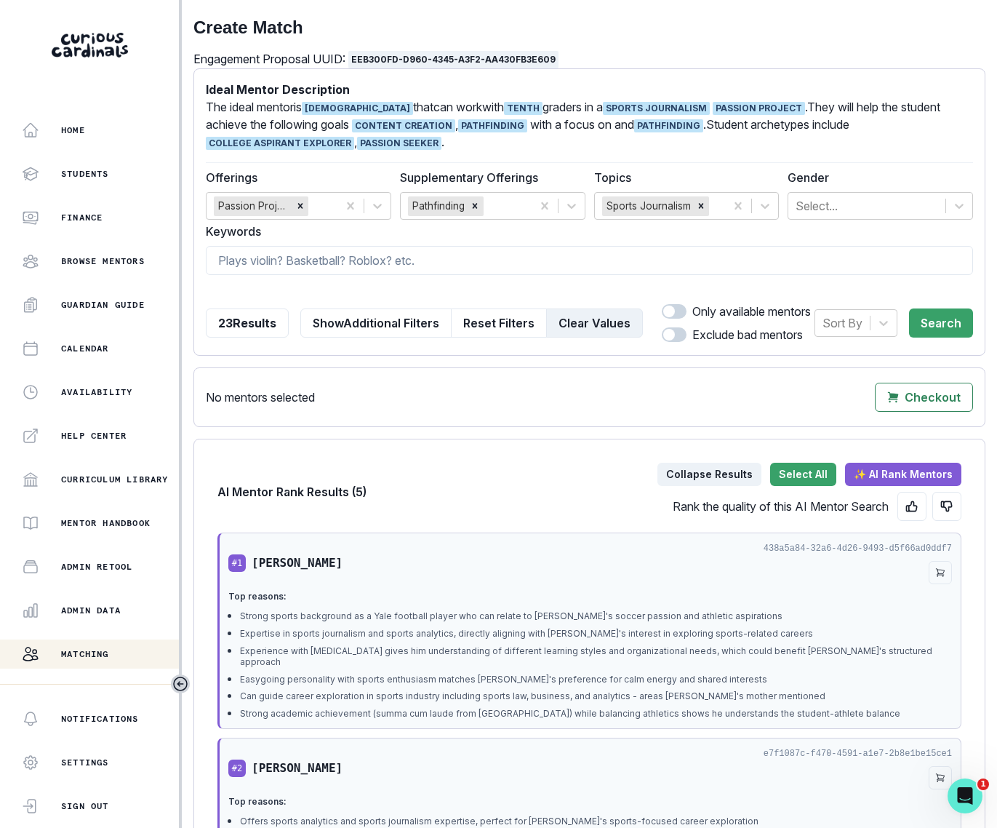
click at [582, 329] on button "Clear Values" at bounding box center [594, 322] width 97 height 29
click at [712, 486] on button "Collapse Results" at bounding box center [710, 474] width 104 height 23
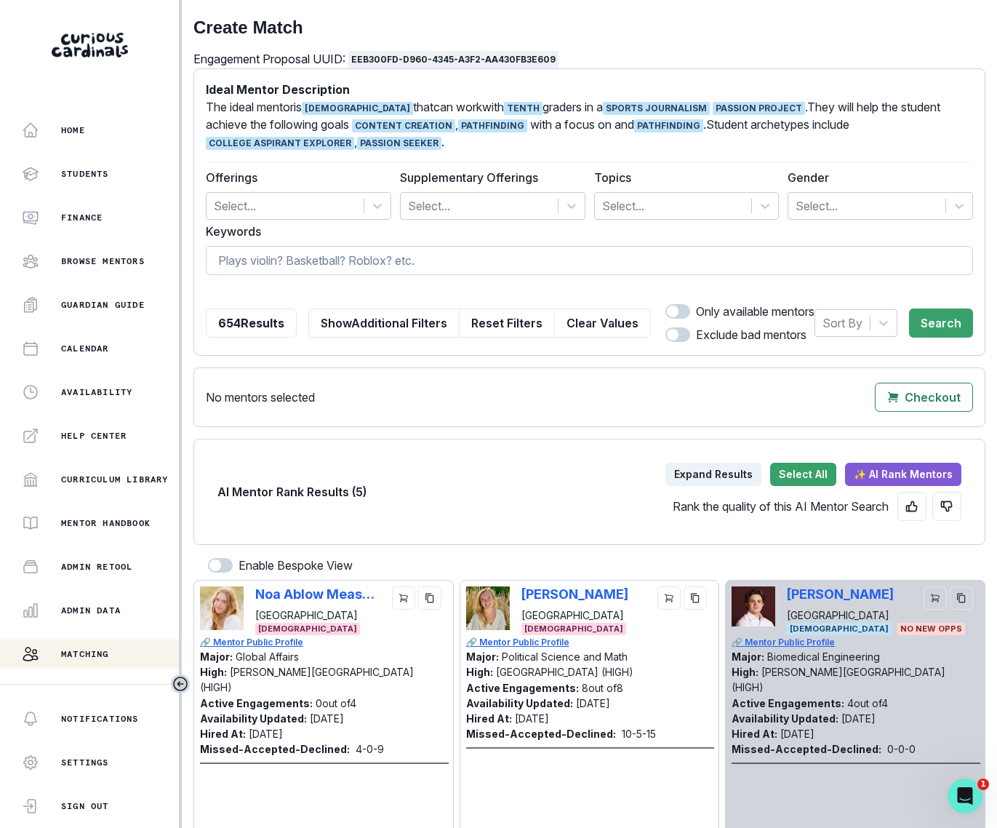
click at [372, 267] on input at bounding box center [589, 260] width 767 height 29
type input "[PERSON_NAME]"
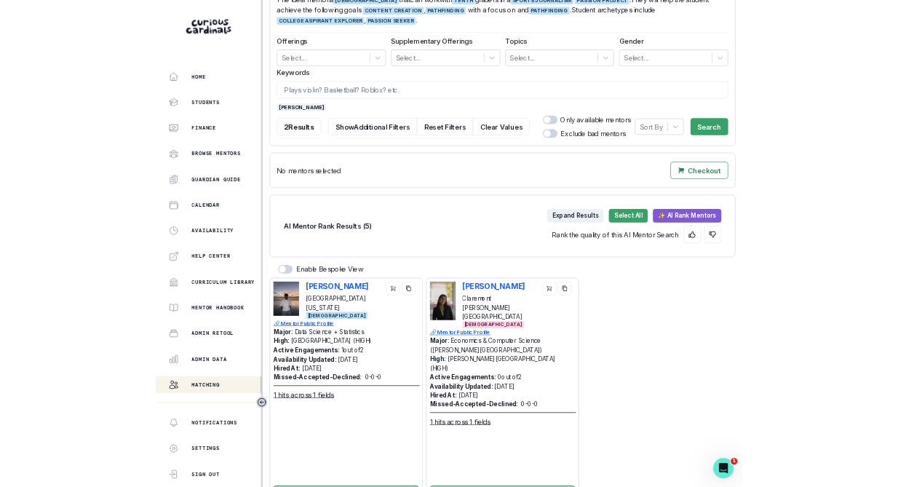
scroll to position [108, 0]
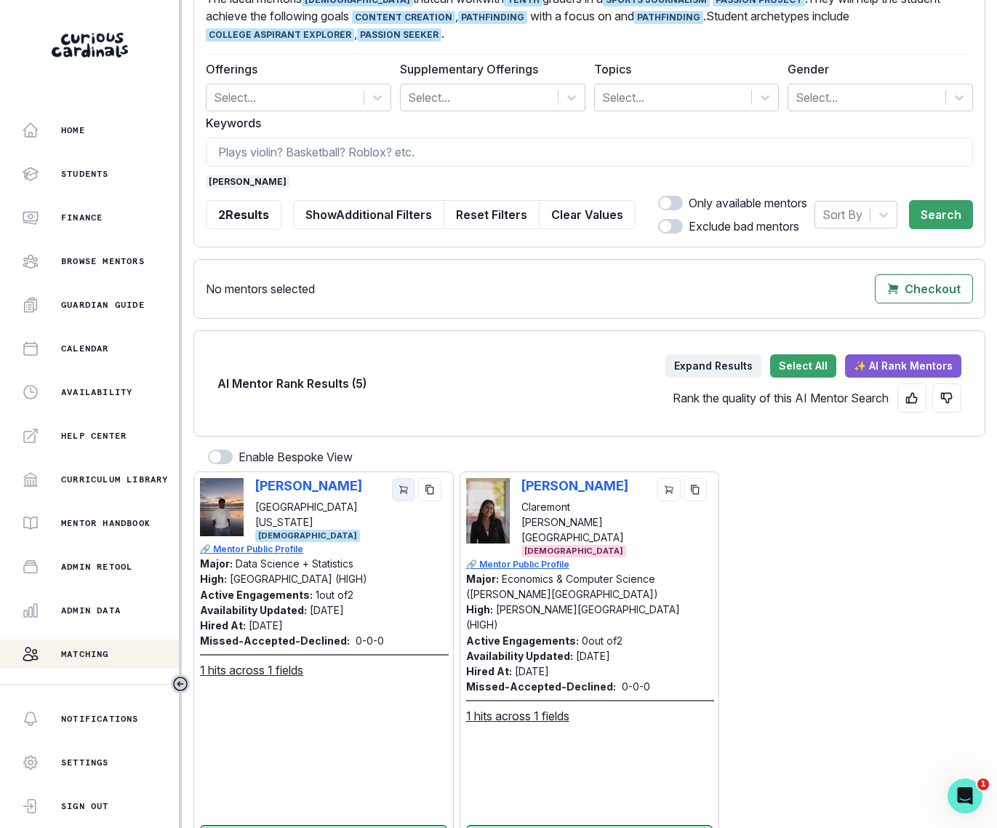
click at [404, 486] on icon "cart" at bounding box center [403, 490] width 8 height 8
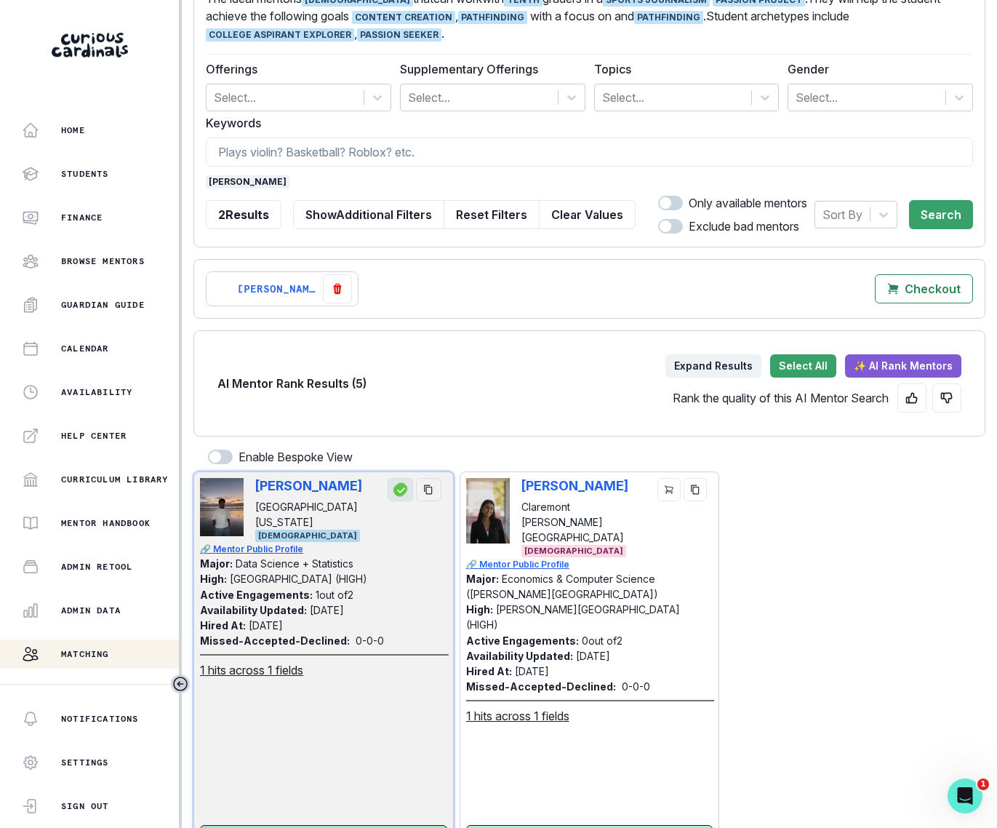
click at [236, 182] on span "[PERSON_NAME]" at bounding box center [248, 181] width 84 height 13
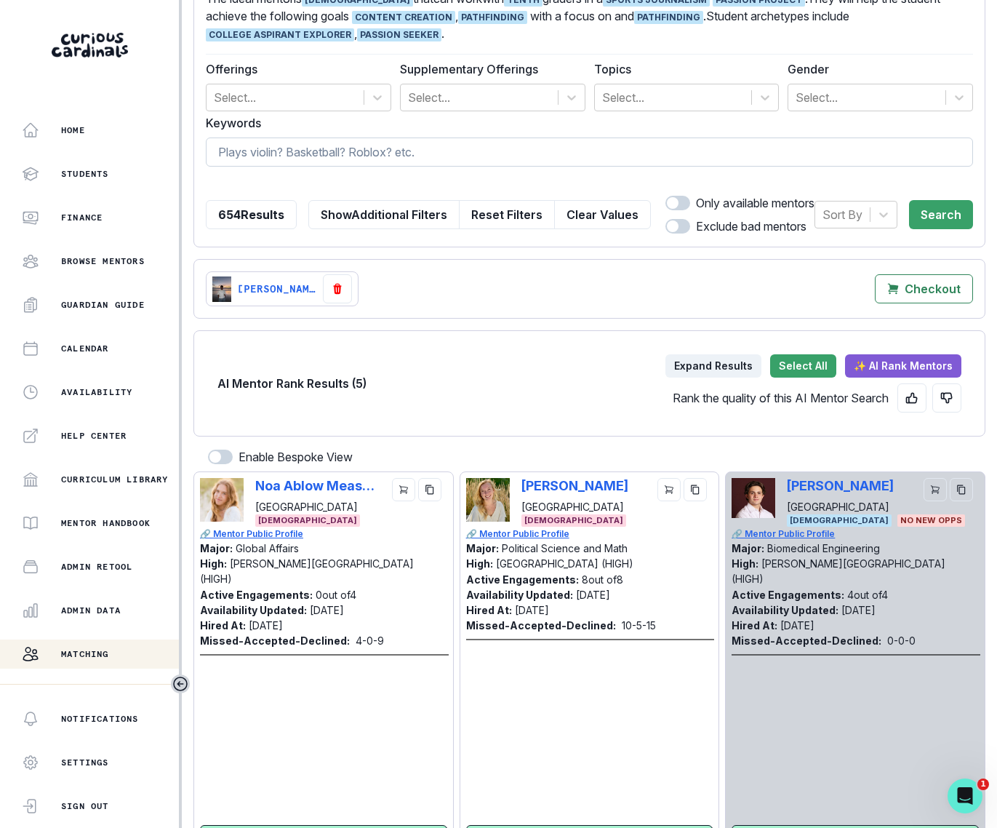
click at [258, 147] on input at bounding box center [589, 151] width 767 height 29
type input "mahmoud"
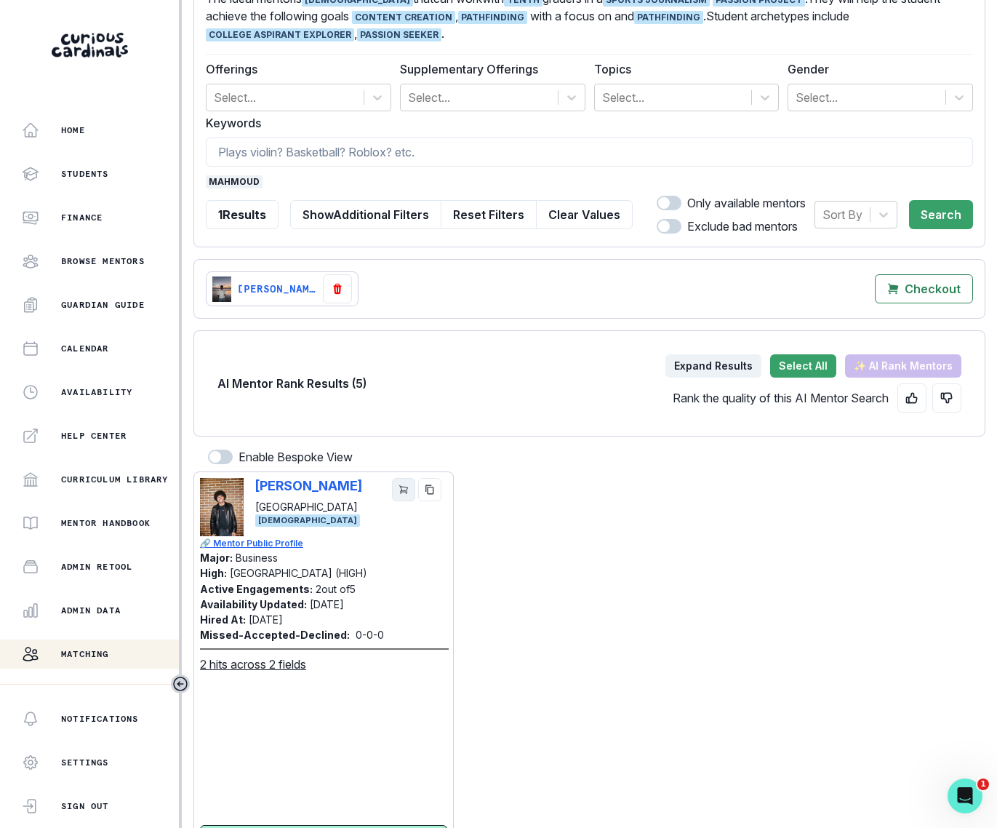
click at [402, 486] on icon "cart" at bounding box center [403, 490] width 8 height 8
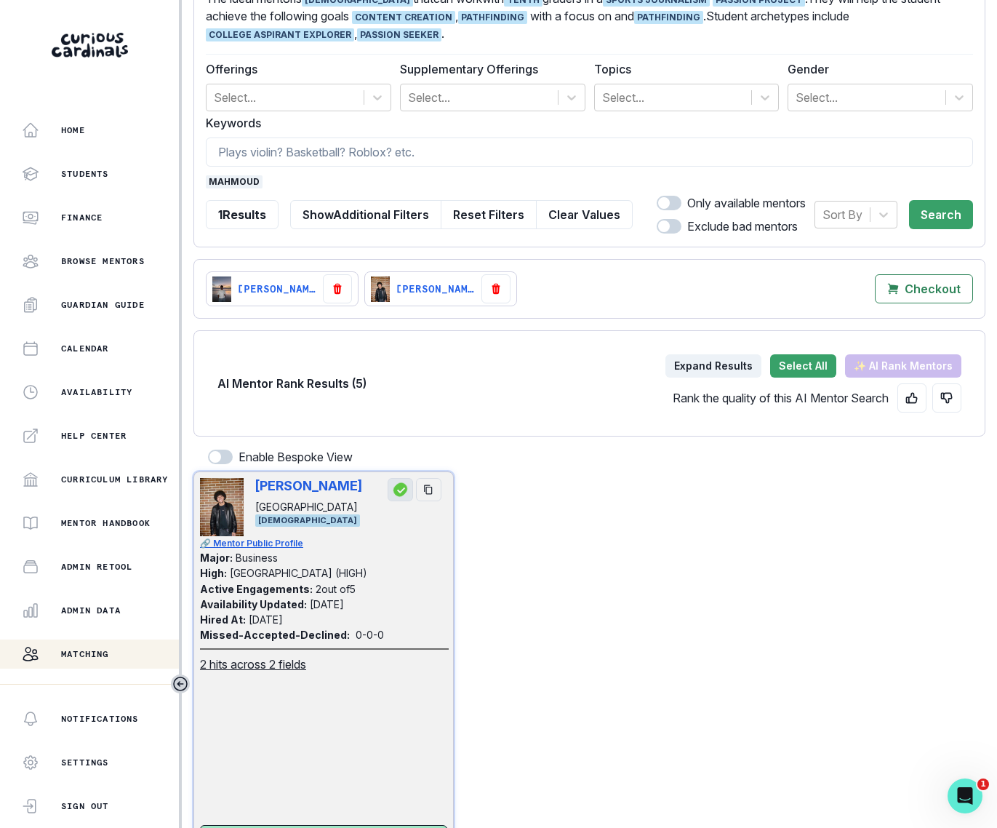
click at [239, 183] on span "mahmoud" at bounding box center [234, 181] width 57 height 13
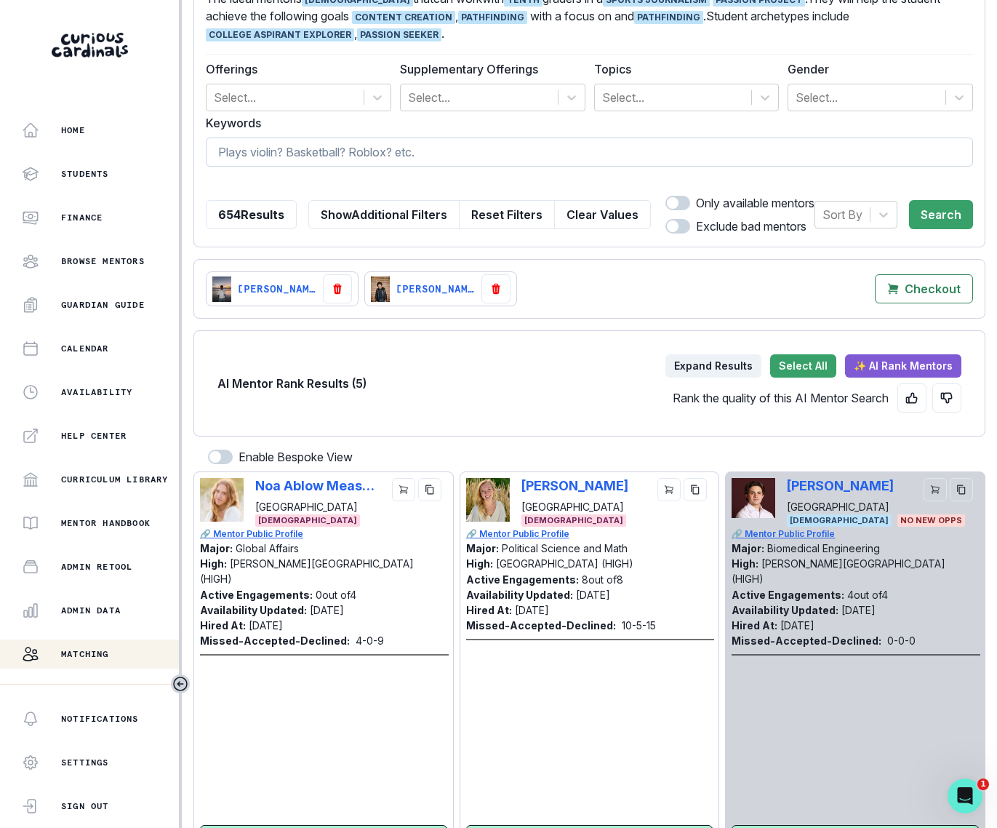
click at [246, 148] on input at bounding box center [589, 151] width 767 height 29
type input "[PERSON_NAME]"
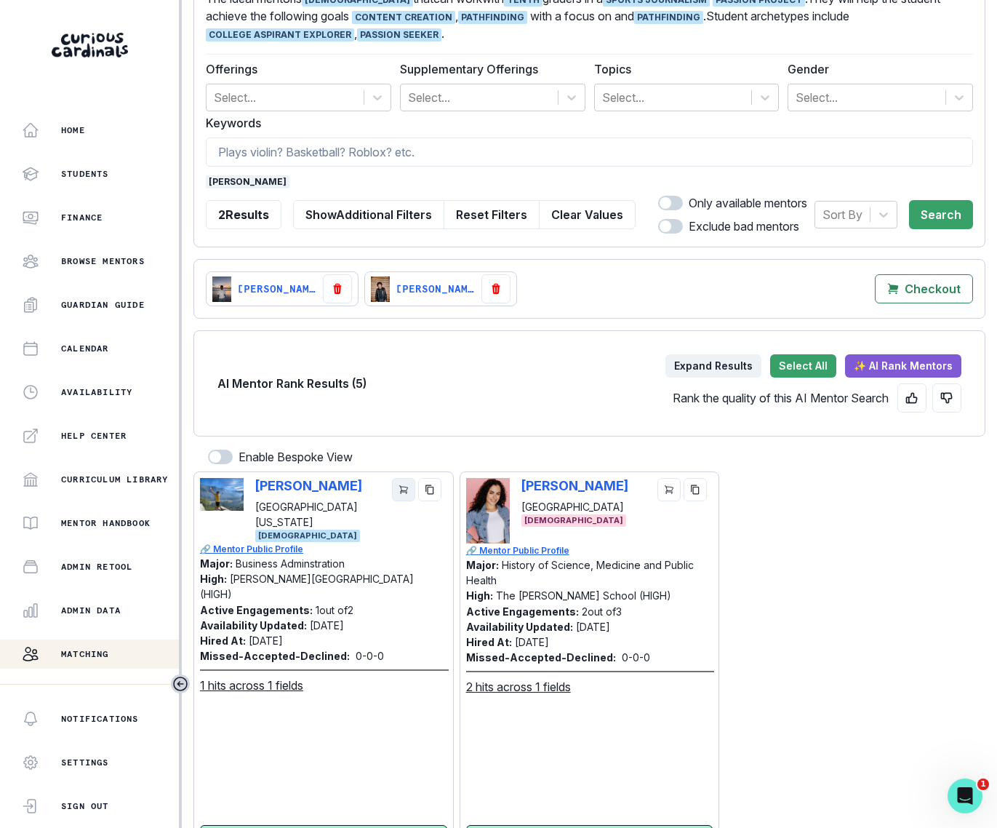
click at [407, 486] on icon "cart" at bounding box center [403, 490] width 8 height 8
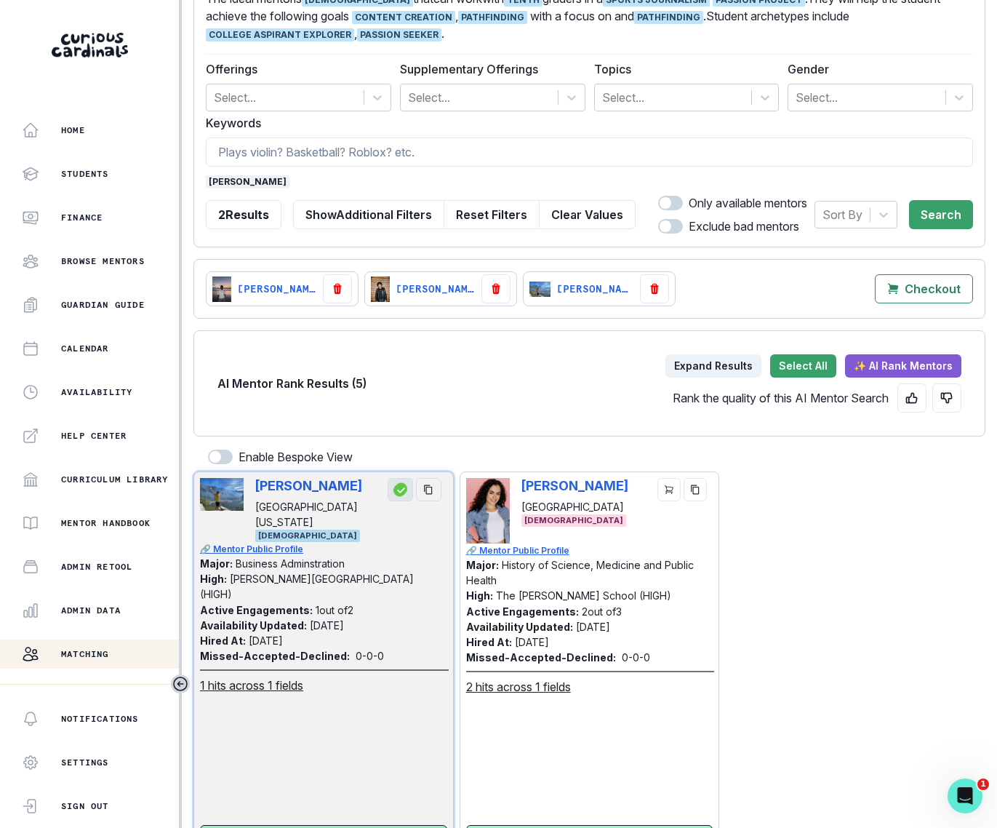
click at [226, 180] on span "[PERSON_NAME]" at bounding box center [248, 181] width 84 height 13
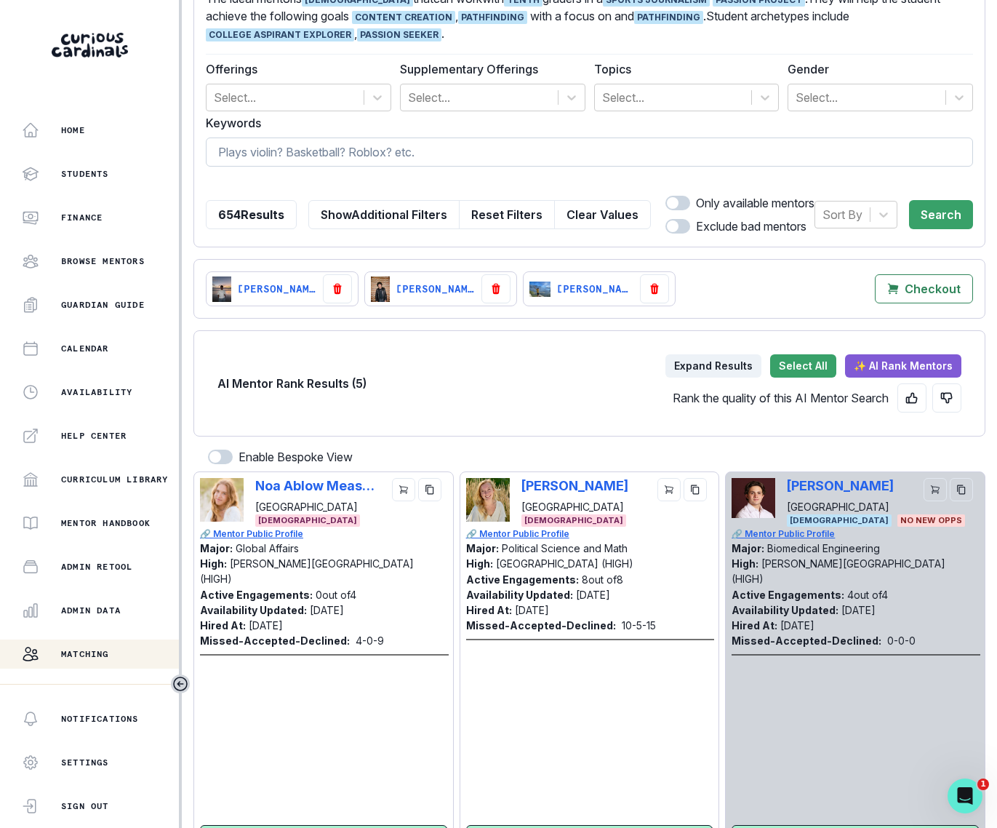
click at [239, 156] on input at bounding box center [589, 151] width 767 height 29
type input "[PERSON_NAME]"
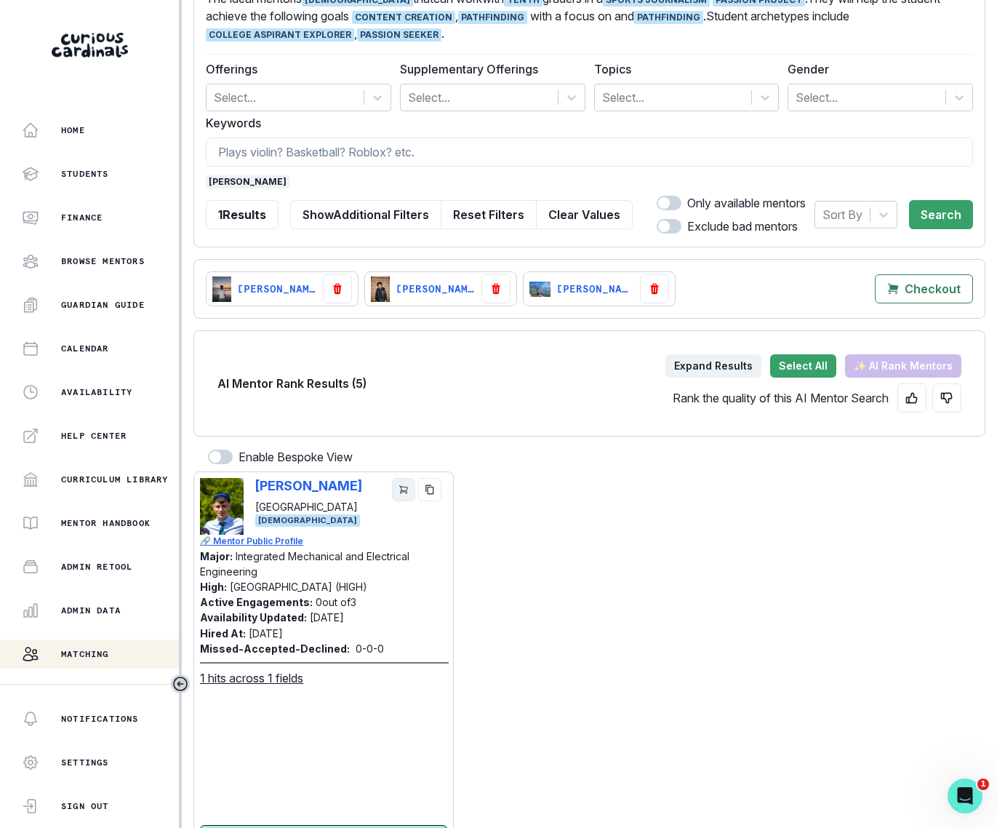
click at [403, 486] on icon "cart" at bounding box center [404, 489] width 10 height 10
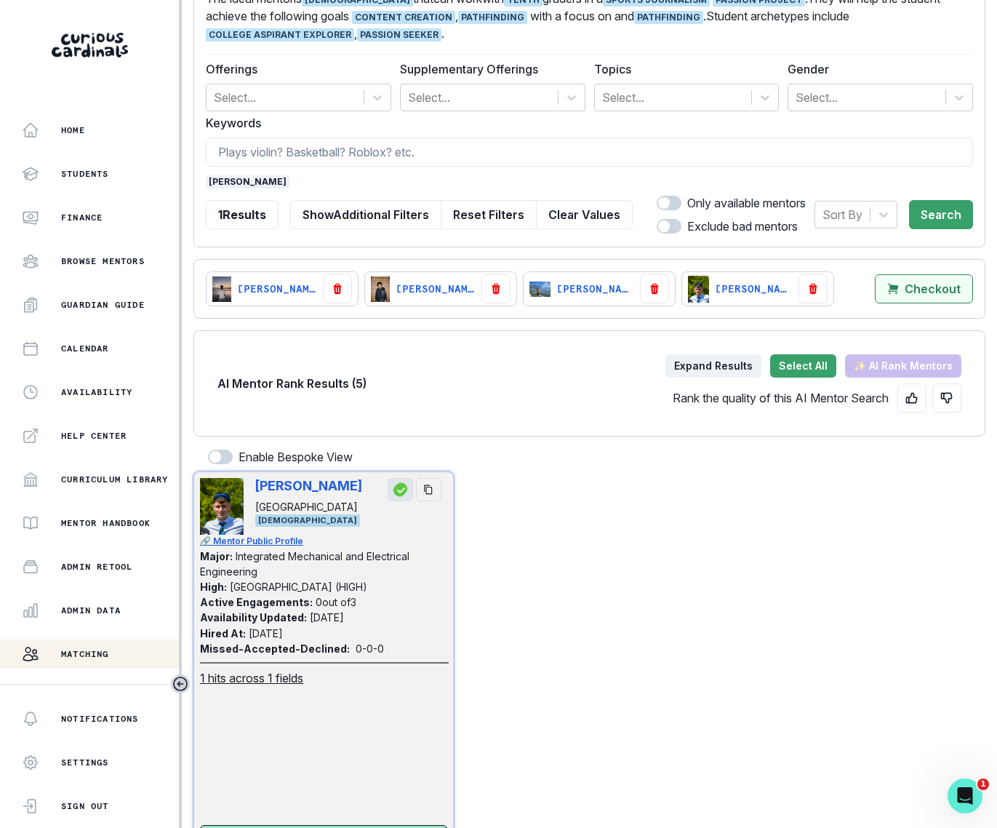
click at [897, 290] on p "Checkout" at bounding box center [933, 289] width 56 height 14
select select "CASCADE"
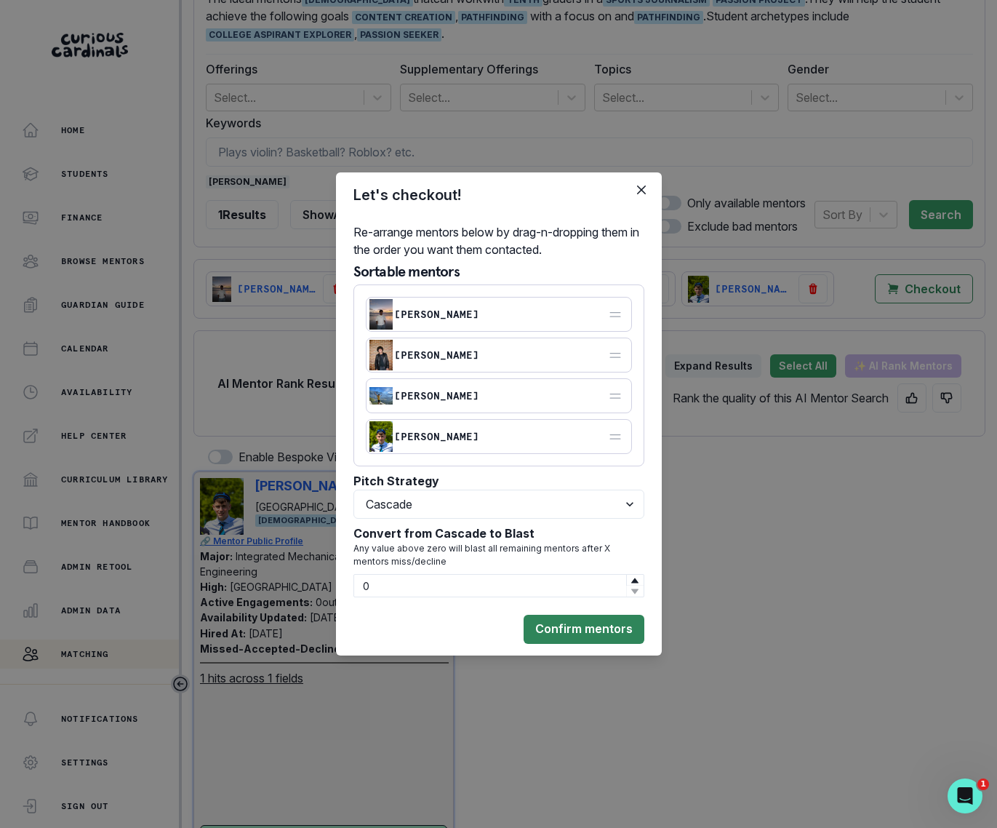
click at [591, 486] on button "Confirm mentors" at bounding box center [584, 629] width 121 height 29
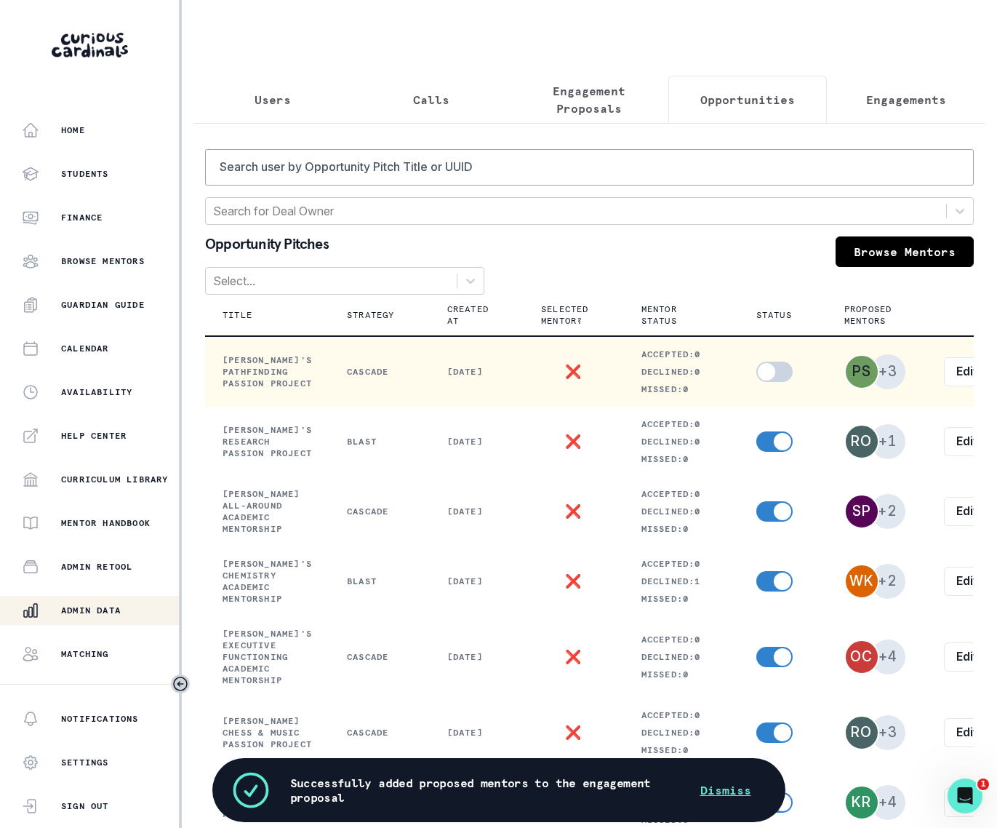
click at [773, 376] on span at bounding box center [774, 372] width 36 height 20
click at [756, 362] on input "checkbox" at bounding box center [756, 361] width 1 height 1
checkbox input "true"
